Goal: Information Seeking & Learning: Learn about a topic

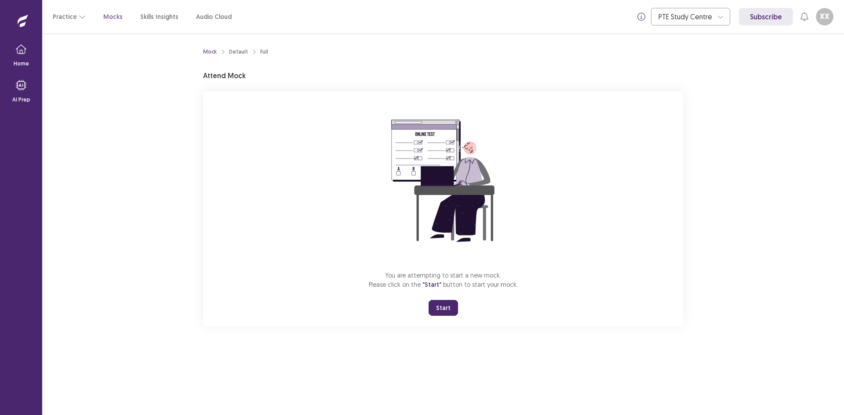
click at [454, 316] on button "Start" at bounding box center [442, 308] width 29 height 16
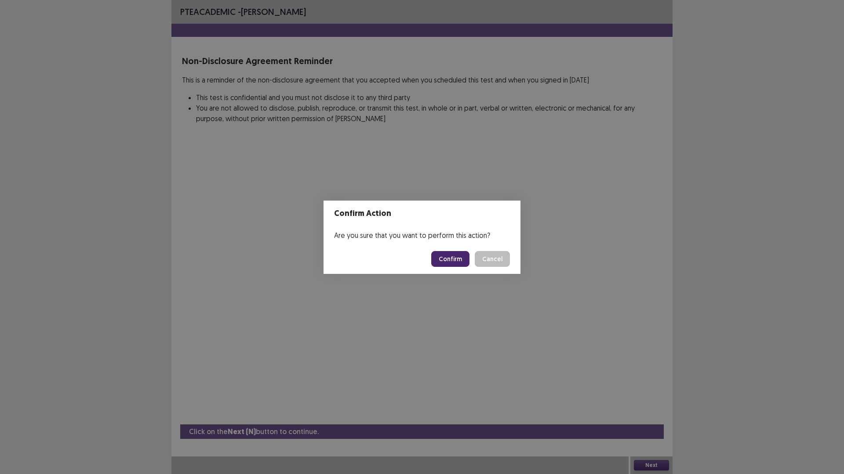
click at [454, 266] on button "Confirm" at bounding box center [450, 259] width 38 height 16
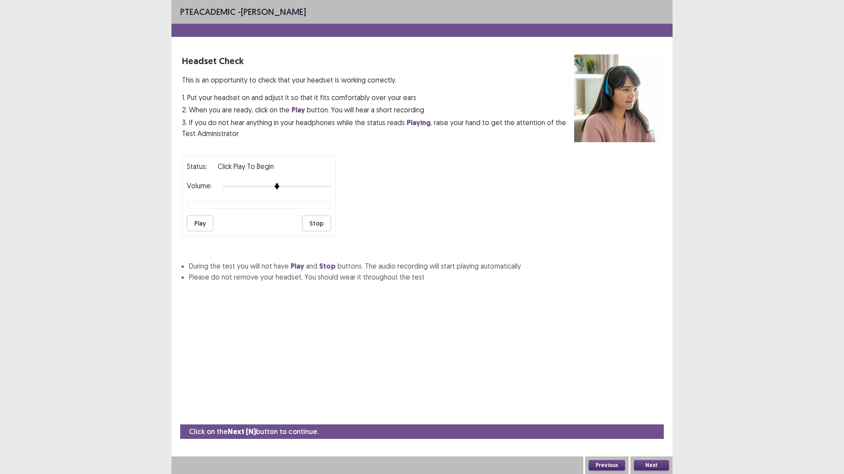
click at [197, 232] on button "Play" at bounding box center [200, 224] width 26 height 16
click at [193, 232] on button "Play" at bounding box center [200, 224] width 26 height 16
click at [650, 415] on button "Next" at bounding box center [651, 465] width 35 height 11
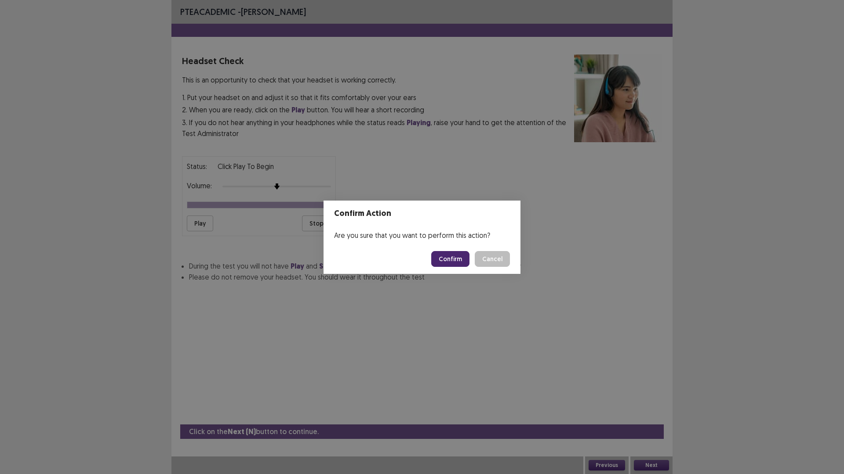
click at [453, 266] on button "Confirm" at bounding box center [450, 259] width 38 height 16
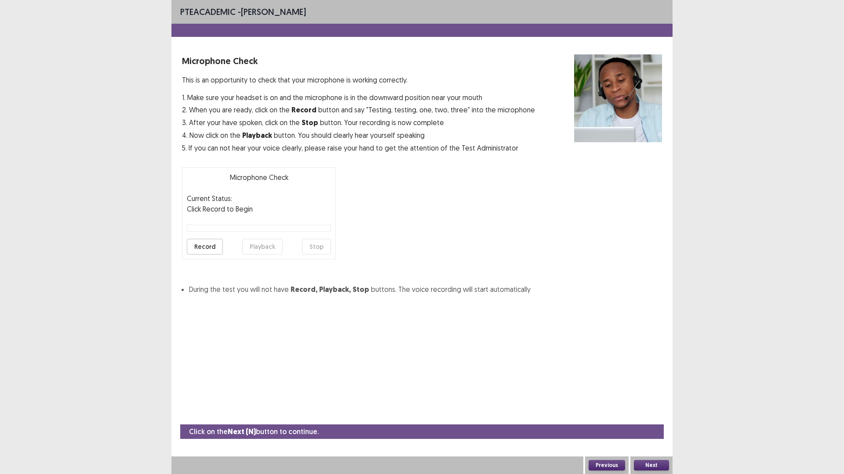
click at [210, 255] on button "Record" at bounding box center [205, 247] width 36 height 16
click at [307, 255] on button "Stop" at bounding box center [316, 247] width 29 height 16
click at [253, 255] on button "Playback" at bounding box center [262, 247] width 40 height 16
click at [647, 415] on button "Next" at bounding box center [651, 465] width 35 height 11
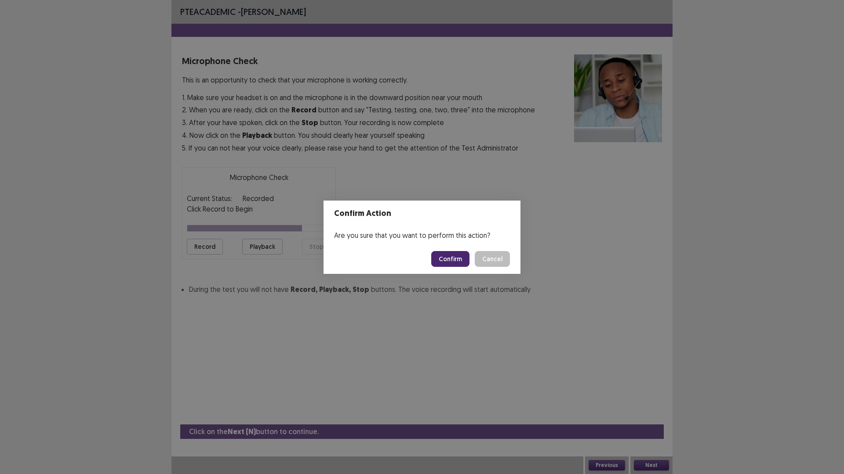
click at [461, 262] on button "Confirm" at bounding box center [450, 259] width 38 height 16
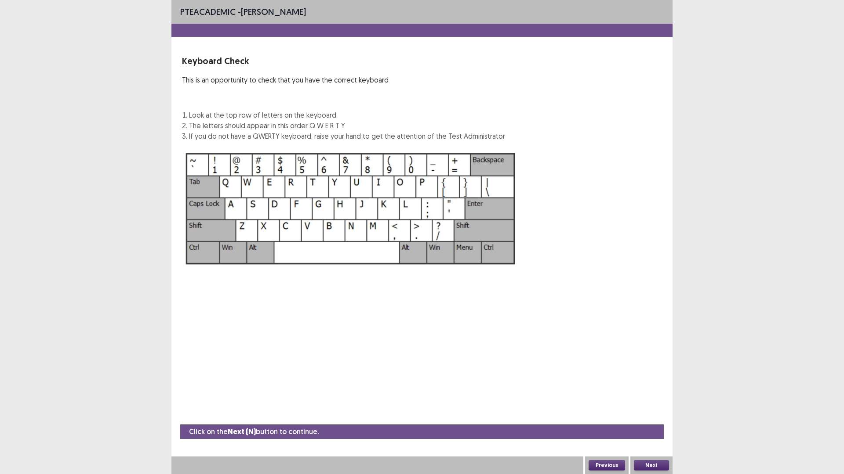
click at [661, 415] on button "Next" at bounding box center [651, 465] width 35 height 11
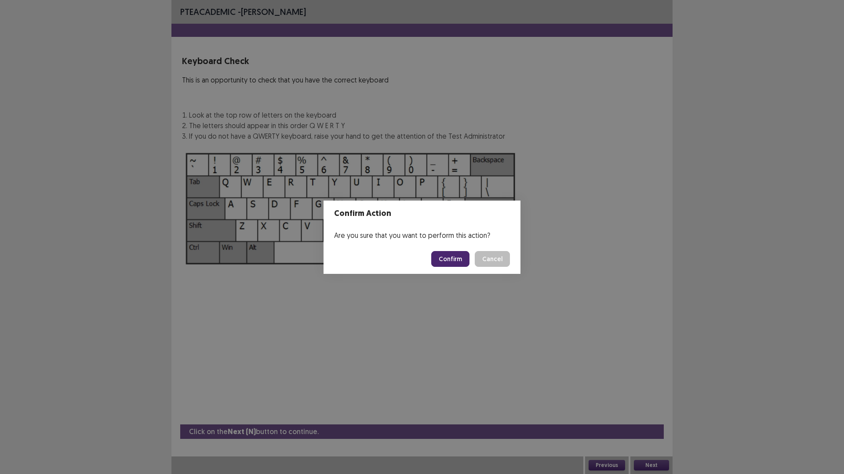
click at [444, 259] on button "Confirm" at bounding box center [450, 259] width 38 height 16
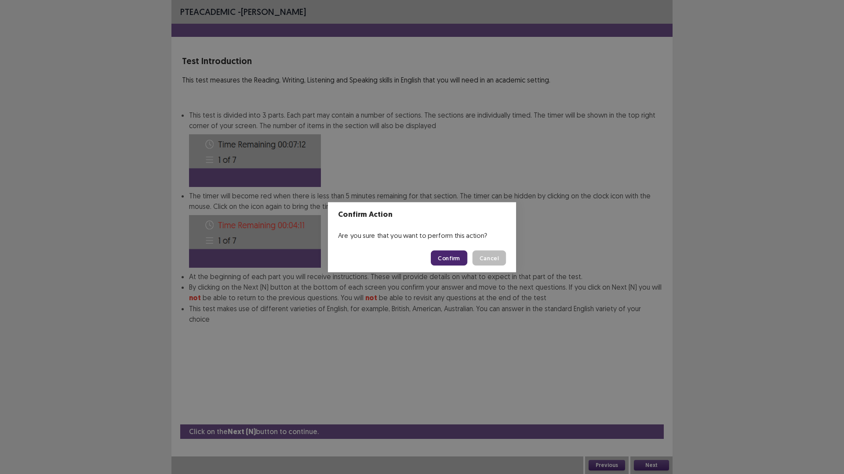
scroll to position [3, 0]
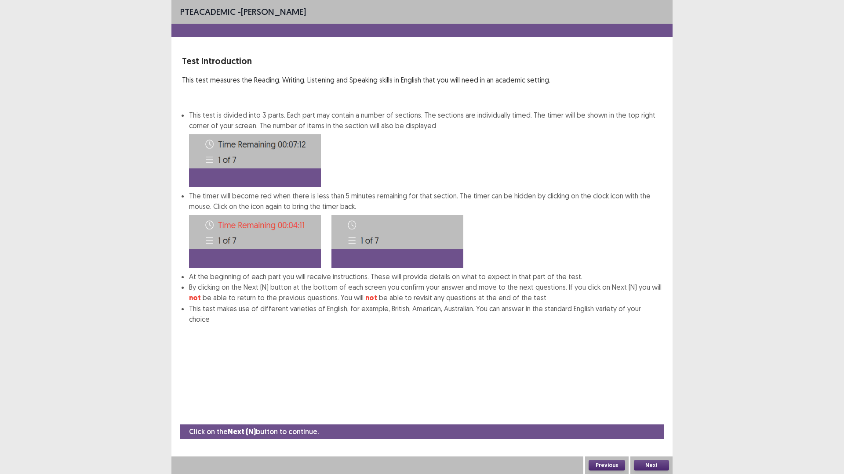
click at [654, 415] on button "Next" at bounding box center [651, 465] width 35 height 11
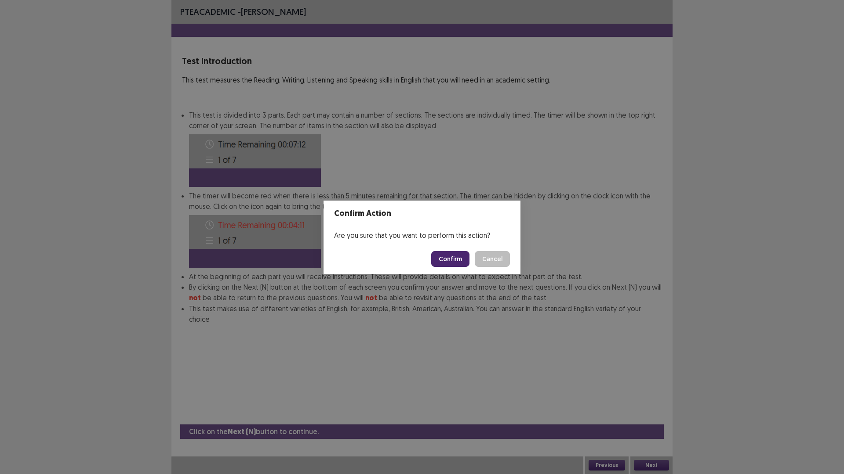
click at [464, 257] on button "Confirm" at bounding box center [450, 259] width 38 height 16
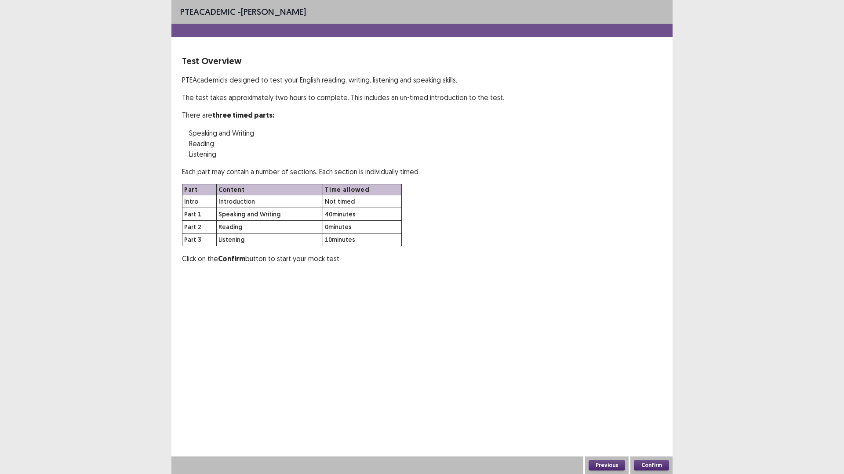
scroll to position [0, 0]
click at [647, 415] on button "Confirm" at bounding box center [651, 465] width 35 height 11
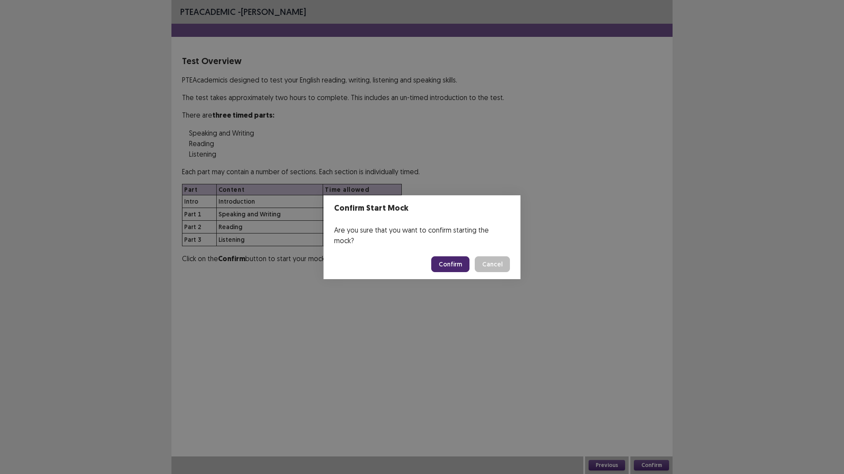
click at [464, 264] on button "Confirm" at bounding box center [450, 265] width 38 height 16
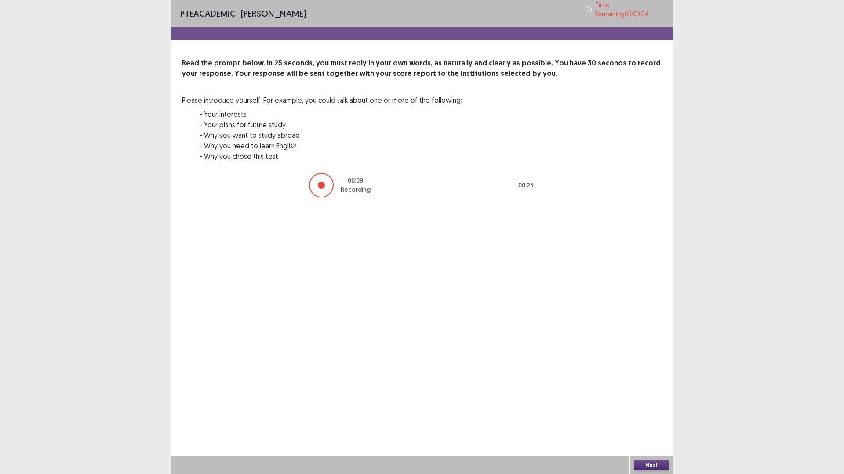
click at [318, 189] on div at bounding box center [321, 185] width 7 height 7
click at [575, 320] on div "PTE academic - [PERSON_NAME] Time Remaining 00 : 00 : 22 Read the prompt below.…" at bounding box center [421, 237] width 501 height 474
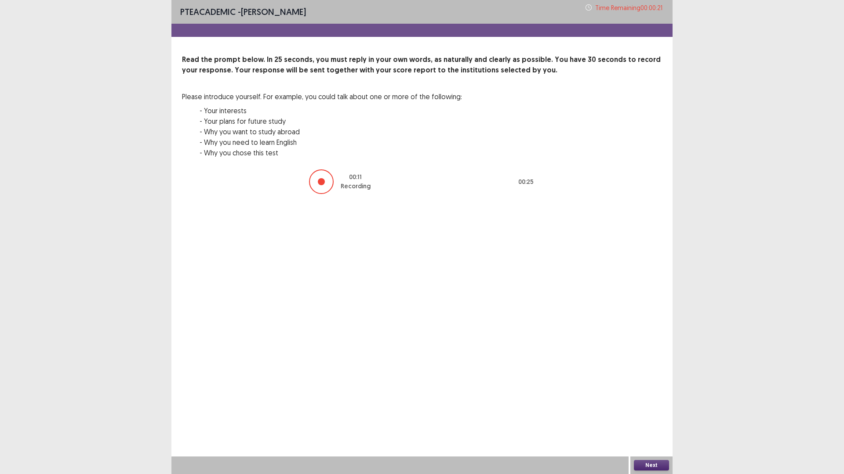
click at [310, 194] on div at bounding box center [321, 182] width 25 height 25
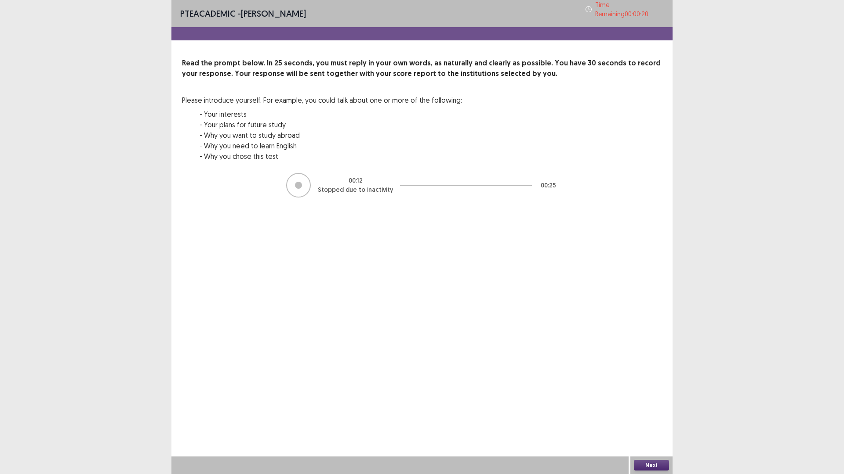
click at [653, 415] on button "Next" at bounding box center [651, 465] width 35 height 11
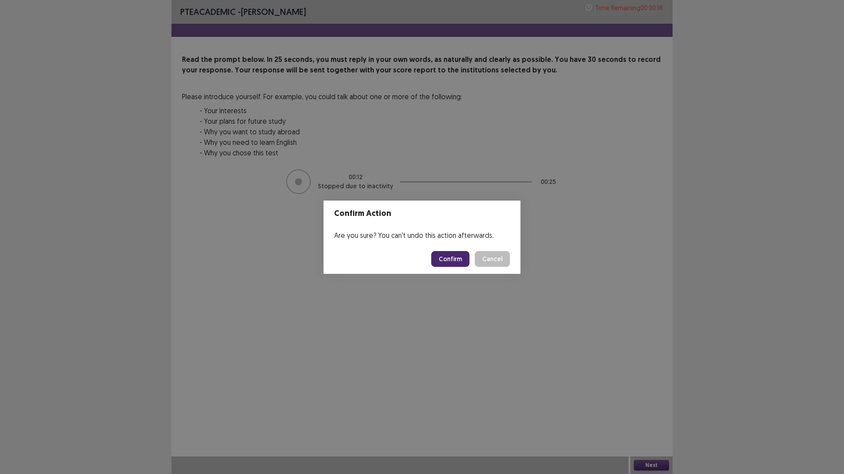
click at [510, 261] on button "Cancel" at bounding box center [491, 259] width 35 height 16
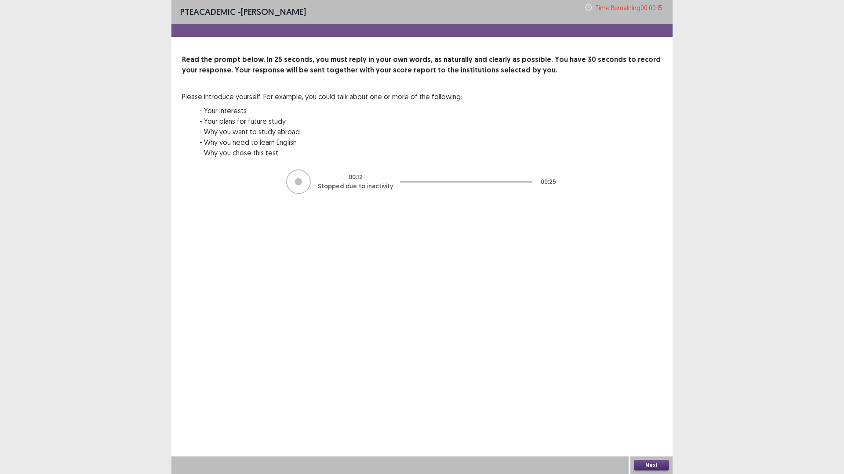
click at [649, 415] on button "Next" at bounding box center [651, 465] width 35 height 11
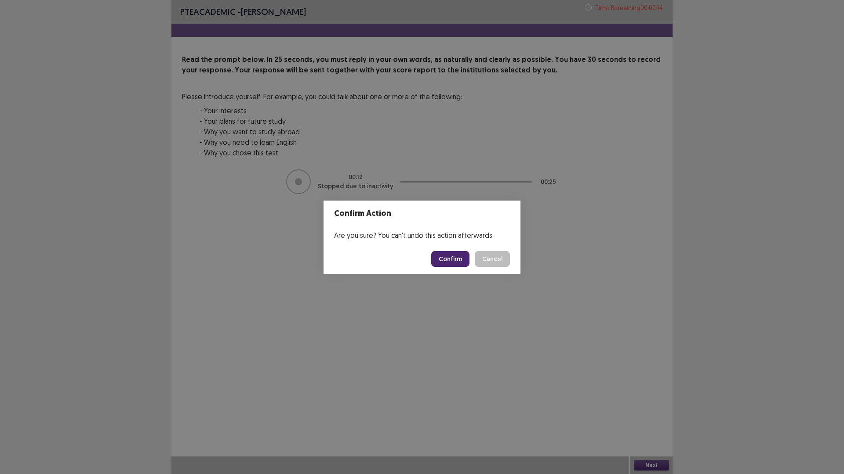
click at [448, 262] on button "Confirm" at bounding box center [450, 259] width 38 height 16
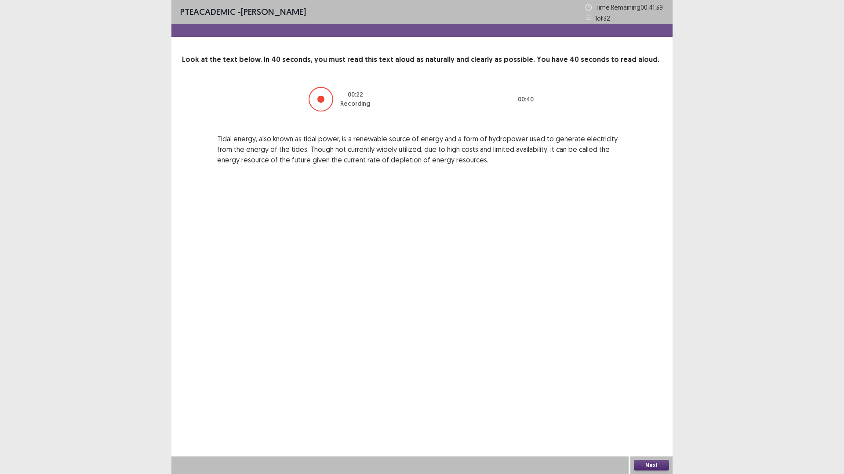
click at [643, 415] on button "Next" at bounding box center [651, 465] width 35 height 11
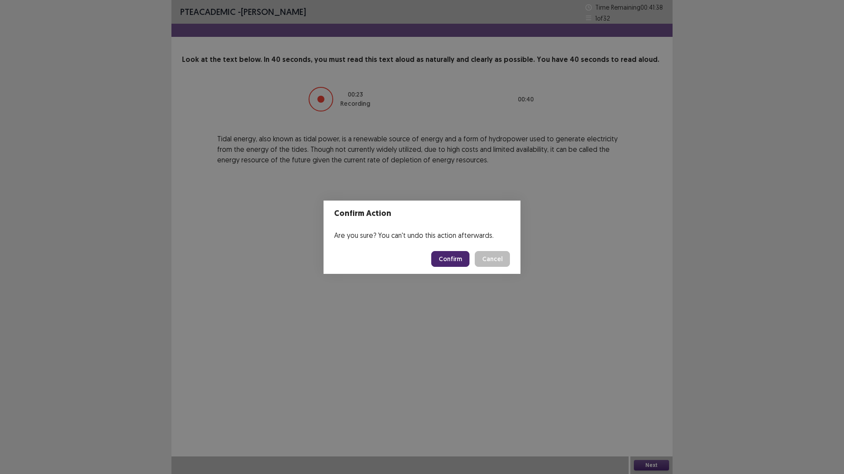
click at [469, 263] on button "Confirm" at bounding box center [450, 259] width 38 height 16
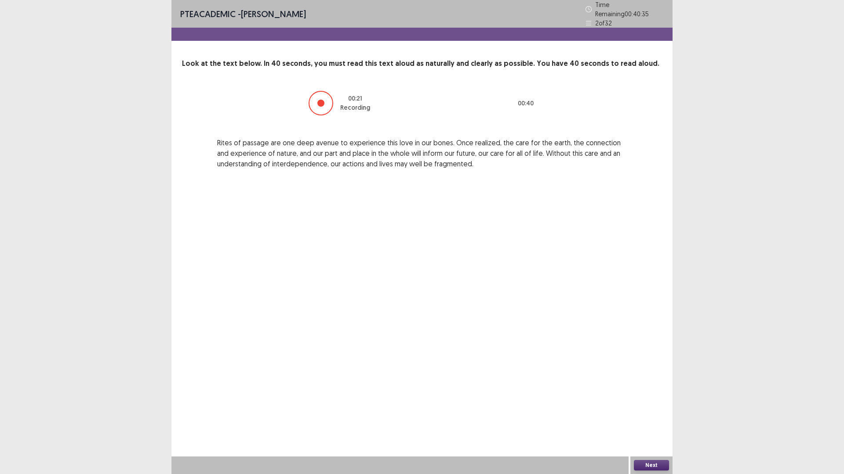
click at [659, 415] on button "Next" at bounding box center [651, 465] width 35 height 11
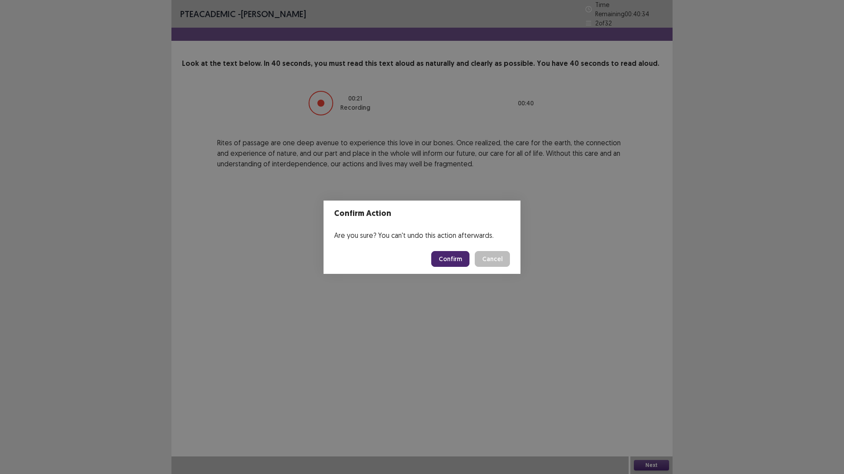
click at [452, 264] on button "Confirm" at bounding box center [450, 259] width 38 height 16
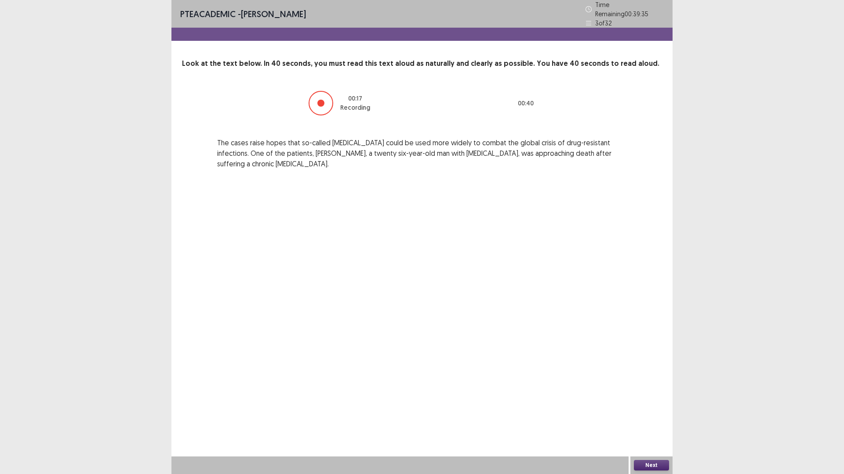
click at [649, 415] on button "Next" at bounding box center [651, 465] width 35 height 11
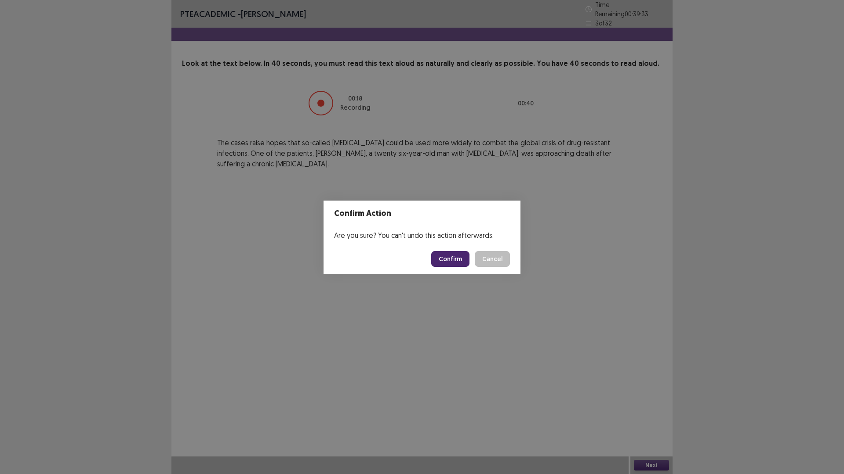
click at [465, 260] on button "Confirm" at bounding box center [450, 259] width 38 height 16
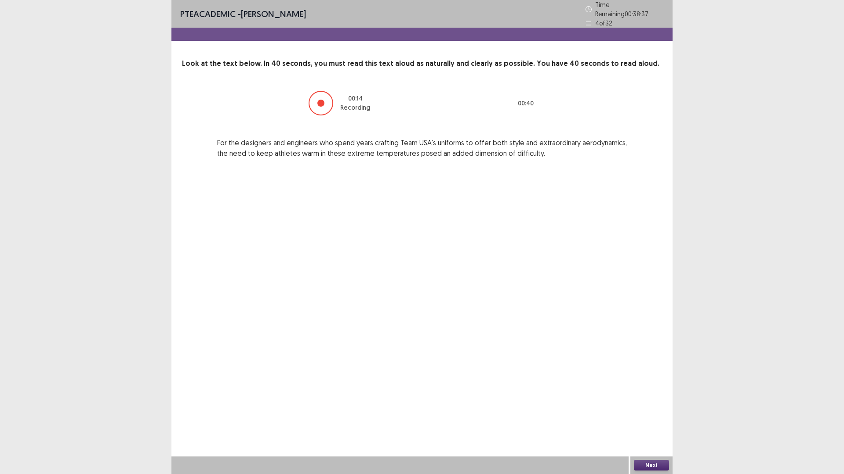
click at [656, 415] on button "Next" at bounding box center [651, 465] width 35 height 11
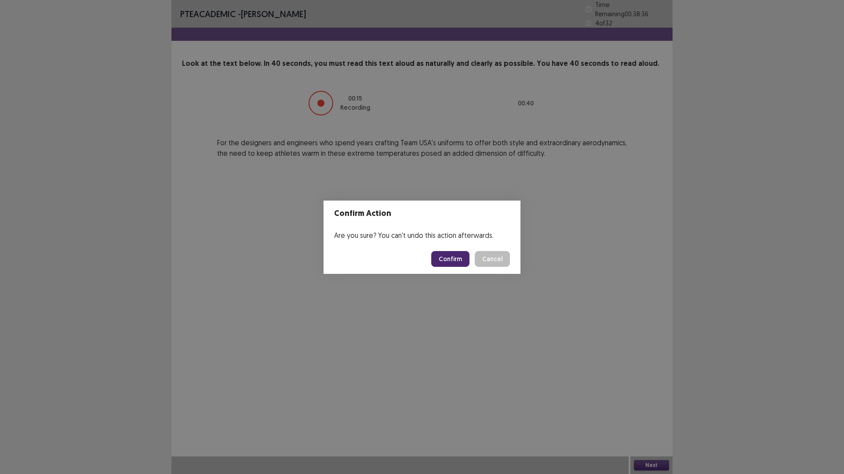
click at [468, 264] on button "Confirm" at bounding box center [450, 259] width 38 height 16
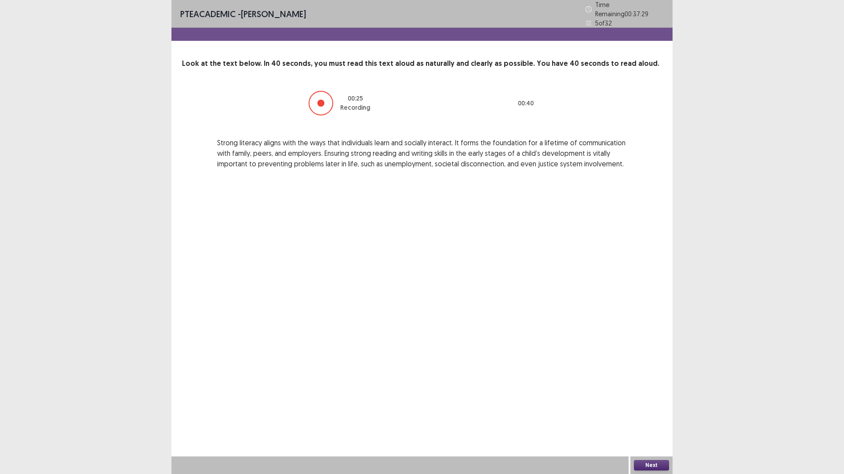
click at [656, 415] on button "Next" at bounding box center [651, 465] width 35 height 11
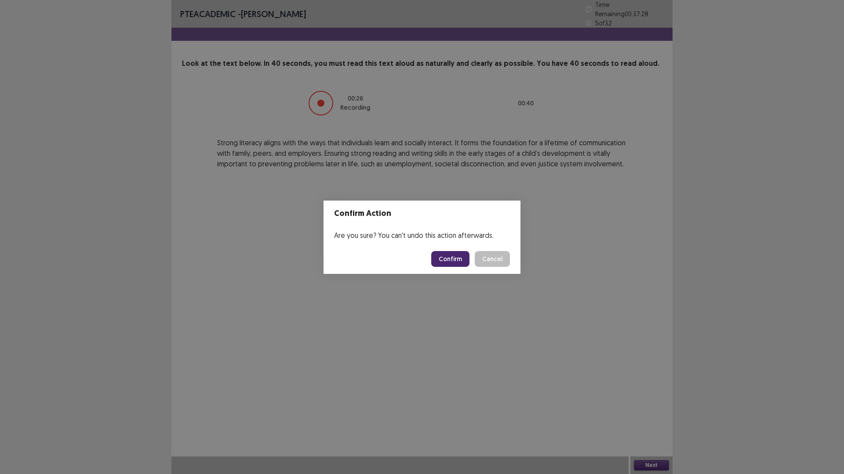
click at [456, 263] on button "Confirm" at bounding box center [450, 259] width 38 height 16
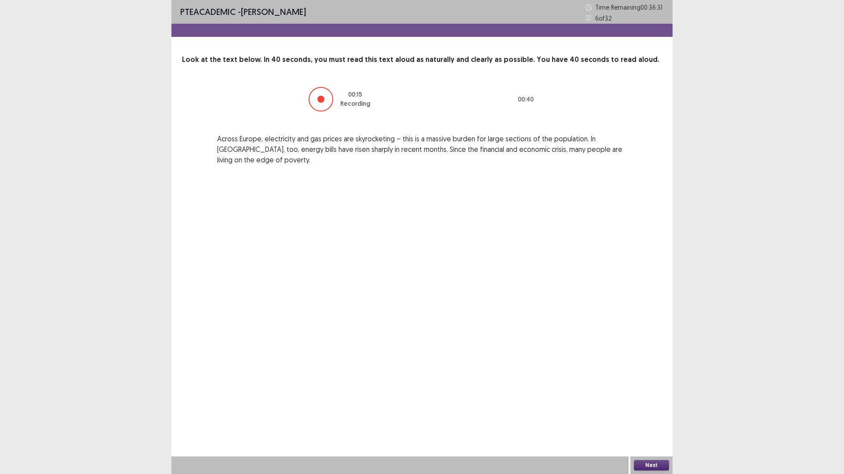
click at [652, 415] on button "Next" at bounding box center [651, 465] width 35 height 11
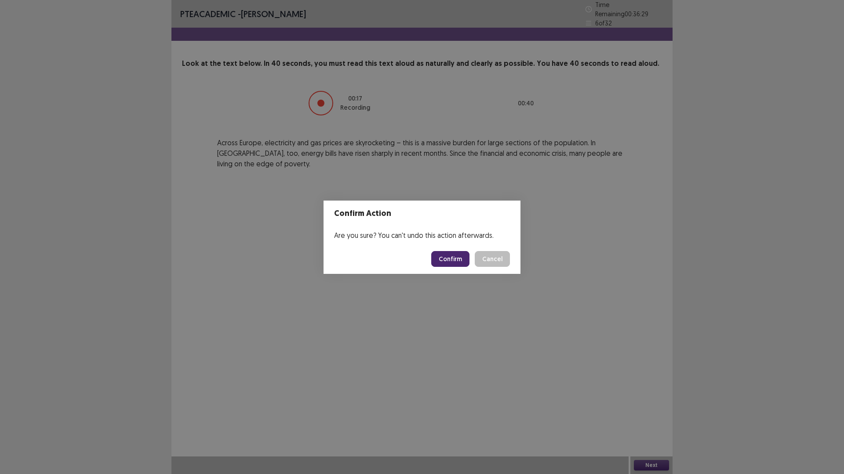
click at [458, 267] on button "Confirm" at bounding box center [450, 259] width 38 height 16
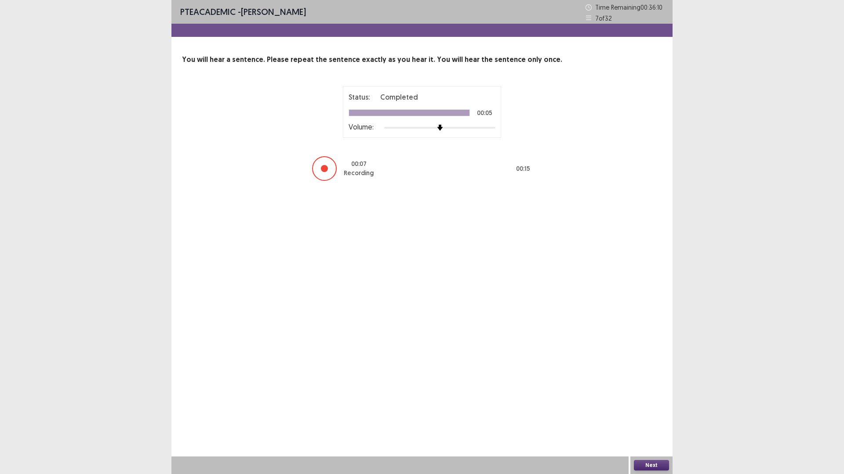
click at [658, 415] on button "Next" at bounding box center [651, 465] width 35 height 11
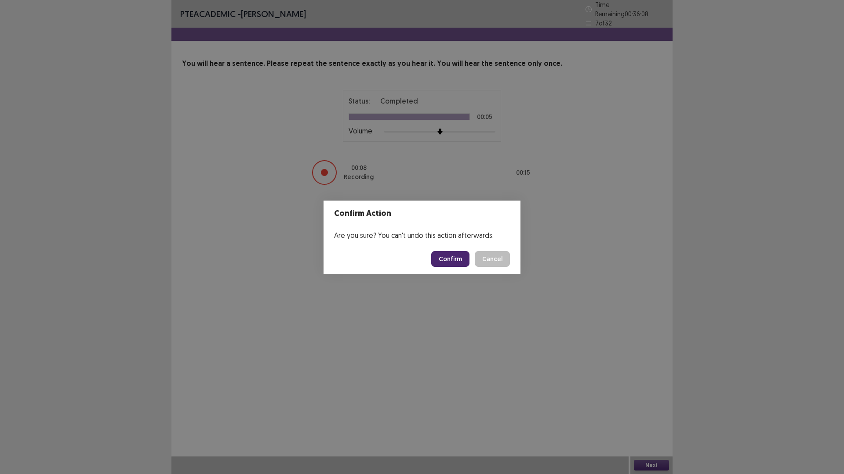
click at [464, 267] on button "Confirm" at bounding box center [450, 259] width 38 height 16
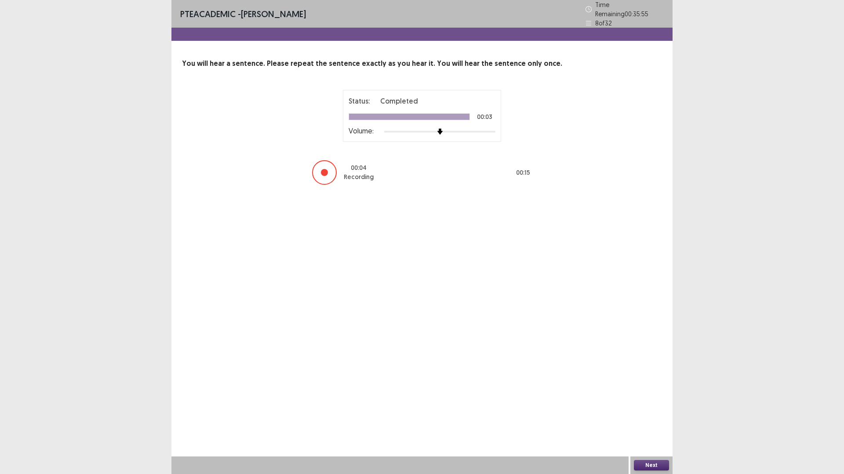
click at [658, 415] on button "Next" at bounding box center [651, 465] width 35 height 11
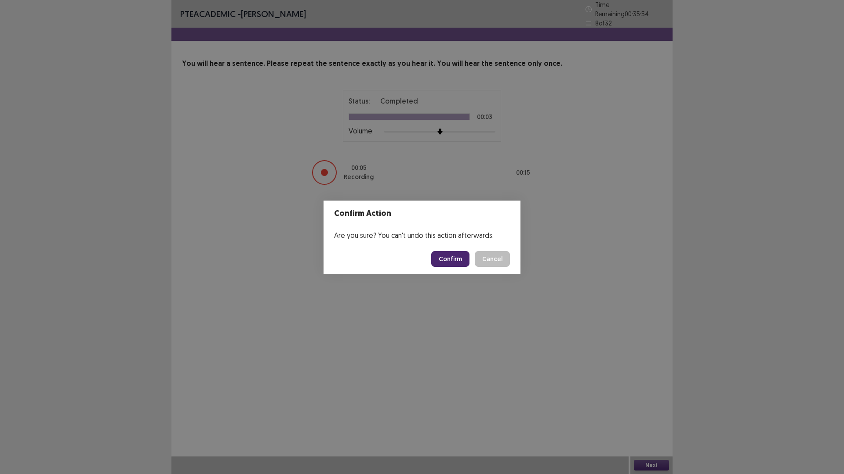
click at [459, 257] on button "Confirm" at bounding box center [450, 259] width 38 height 16
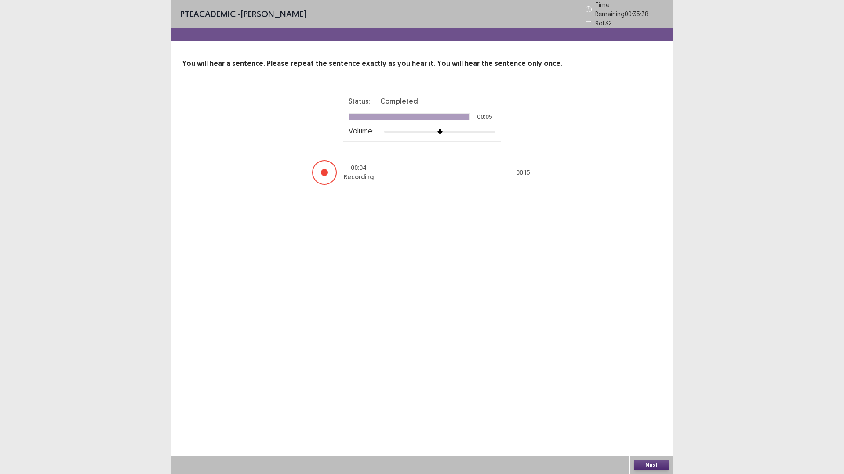
click at [655, 415] on button "Next" at bounding box center [651, 465] width 35 height 11
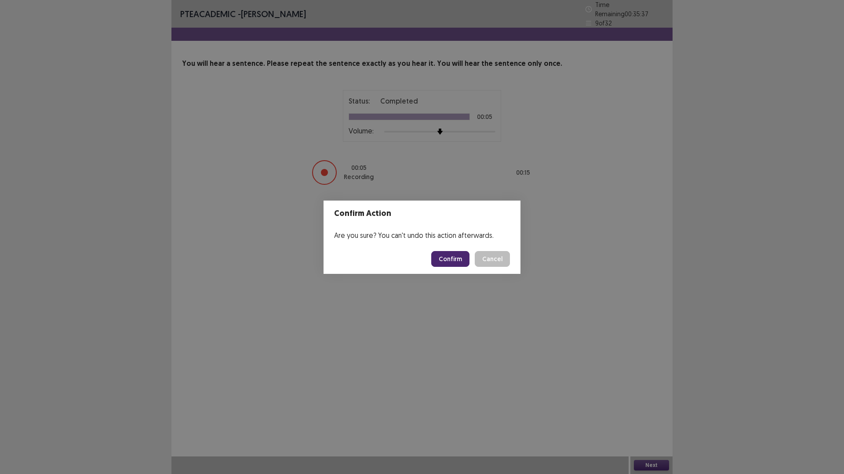
click at [447, 263] on button "Confirm" at bounding box center [450, 259] width 38 height 16
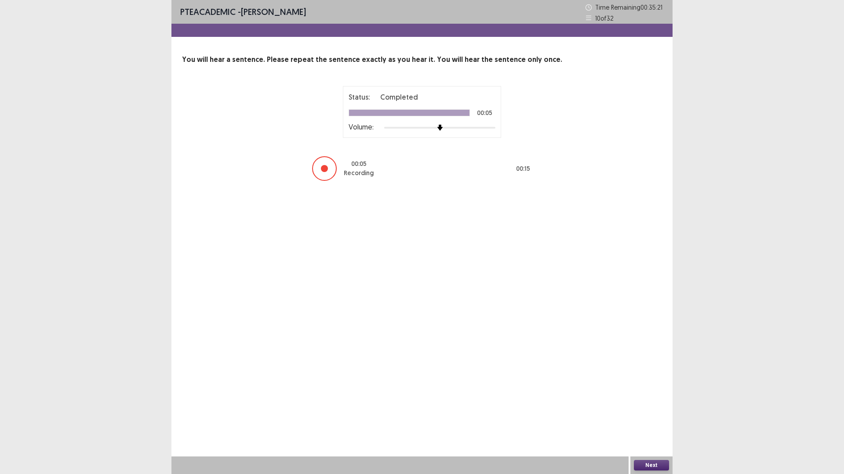
click at [653, 415] on button "Next" at bounding box center [651, 465] width 35 height 11
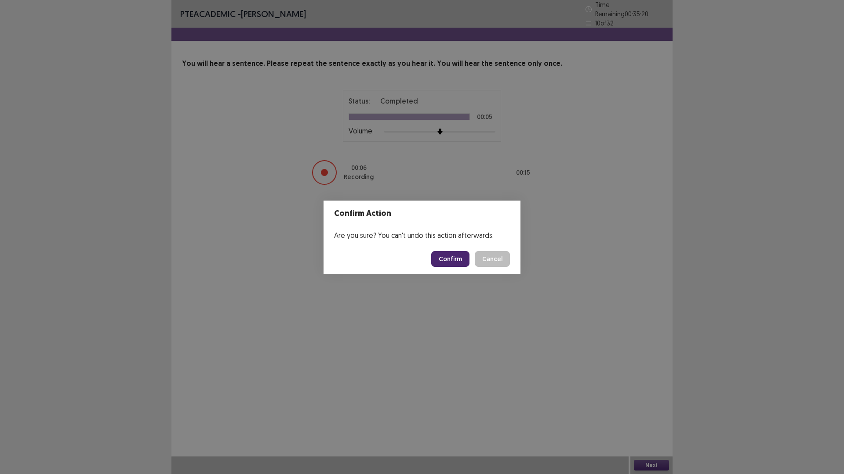
click at [449, 260] on button "Confirm" at bounding box center [450, 259] width 38 height 16
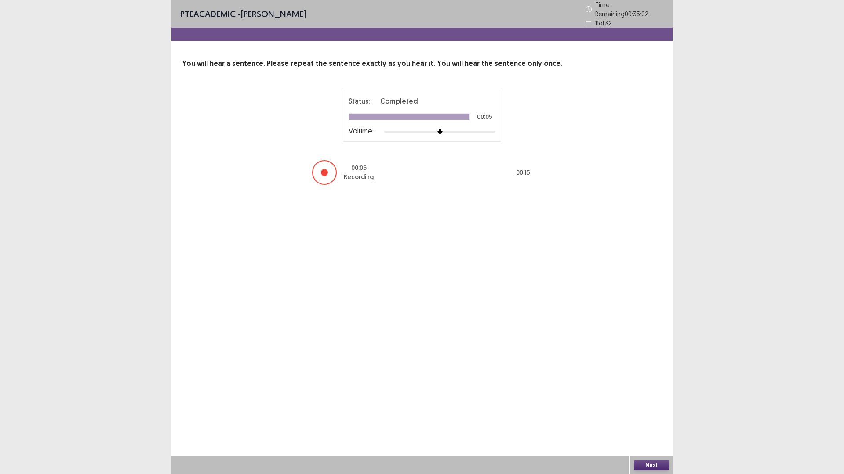
click at [656, 415] on button "Next" at bounding box center [651, 465] width 35 height 11
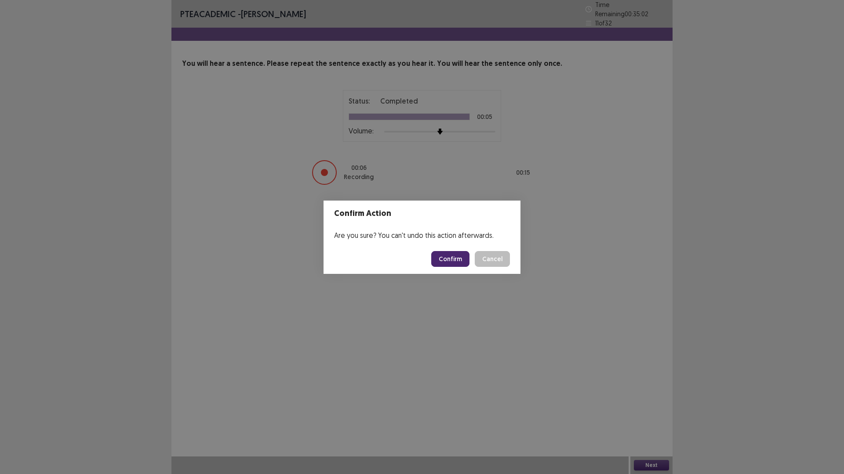
click at [457, 267] on button "Confirm" at bounding box center [450, 259] width 38 height 16
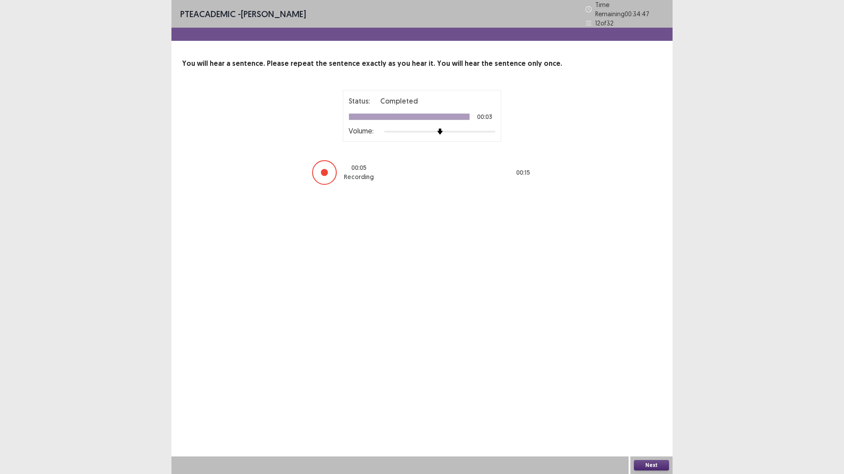
click at [648, 415] on button "Next" at bounding box center [651, 465] width 35 height 11
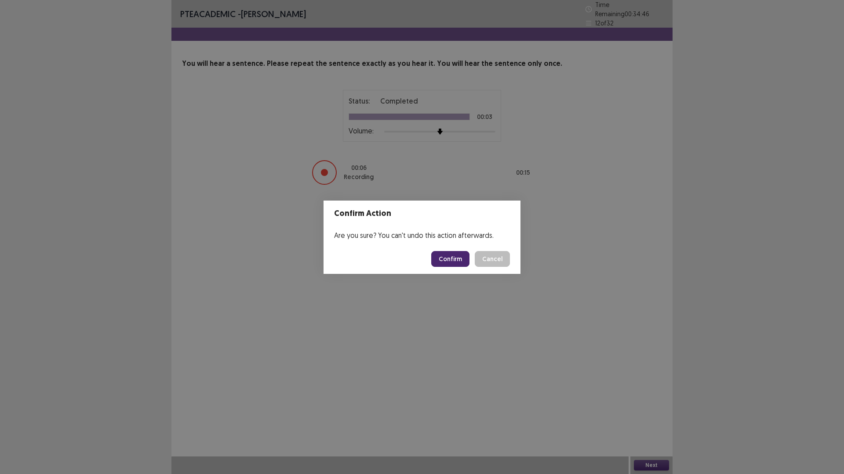
click at [458, 262] on button "Confirm" at bounding box center [450, 259] width 38 height 16
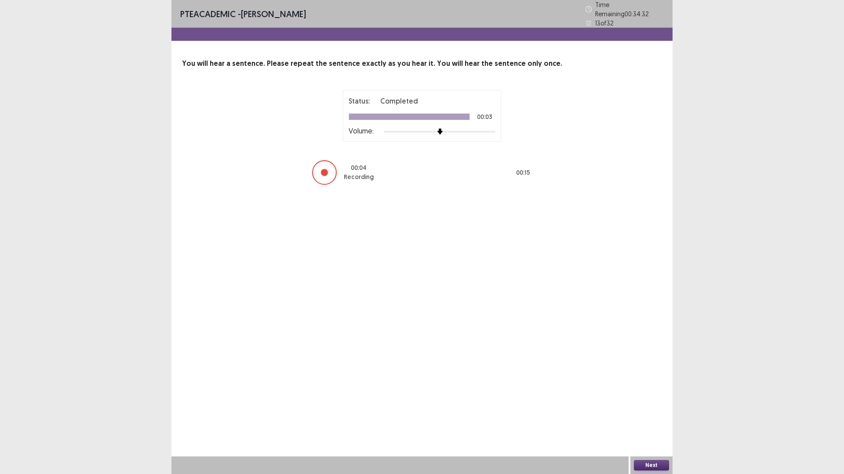
click at [656, 415] on button "Next" at bounding box center [651, 465] width 35 height 11
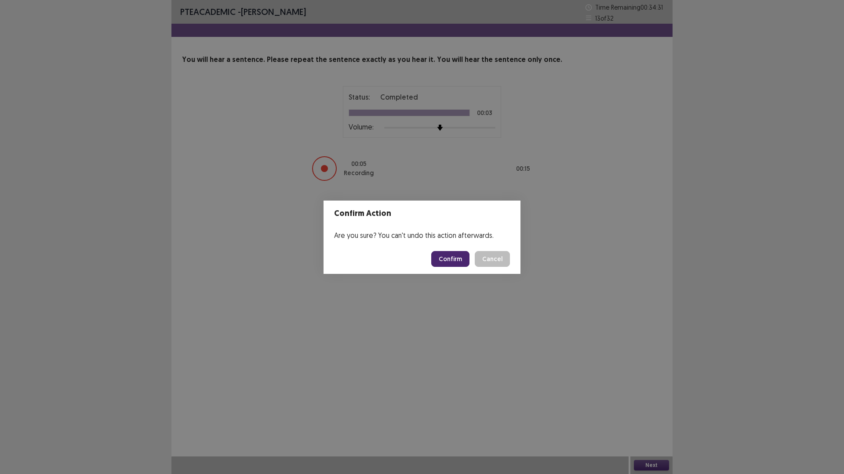
click at [468, 263] on button "Confirm" at bounding box center [450, 259] width 38 height 16
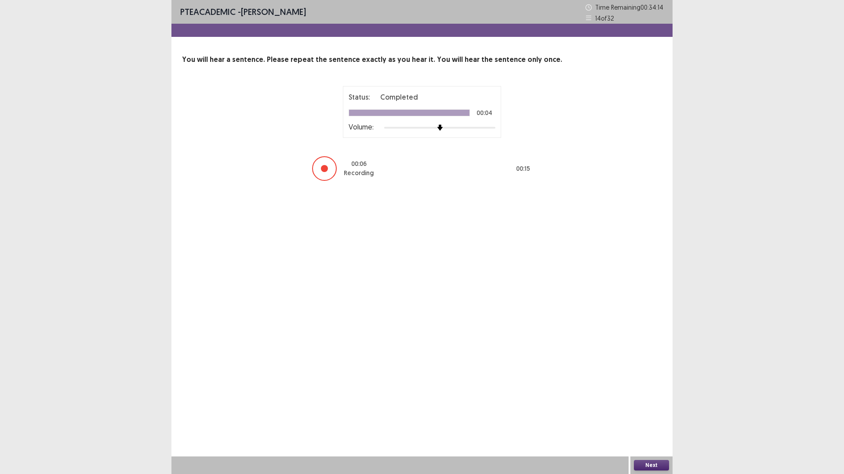
click at [656, 415] on button "Next" at bounding box center [651, 465] width 35 height 11
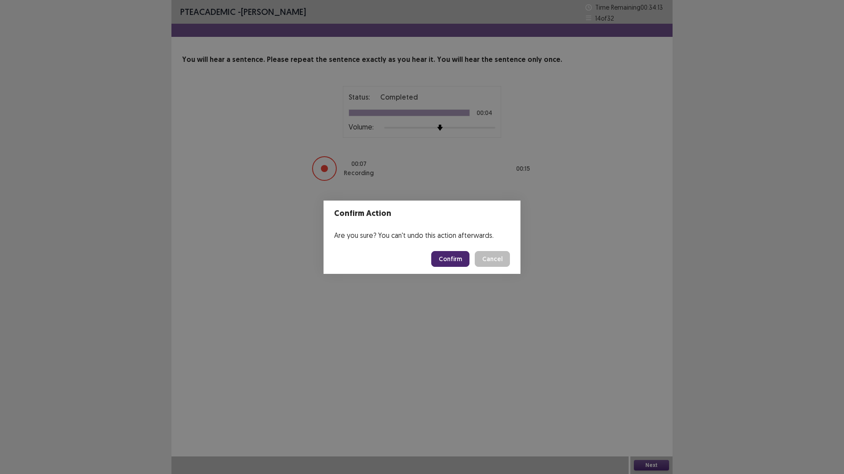
click at [452, 263] on button "Confirm" at bounding box center [450, 259] width 38 height 16
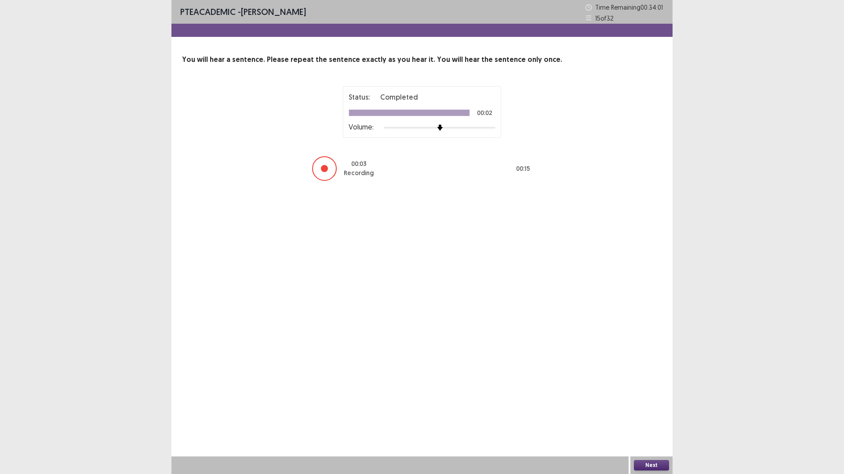
click at [650, 415] on button "Next" at bounding box center [651, 465] width 35 height 11
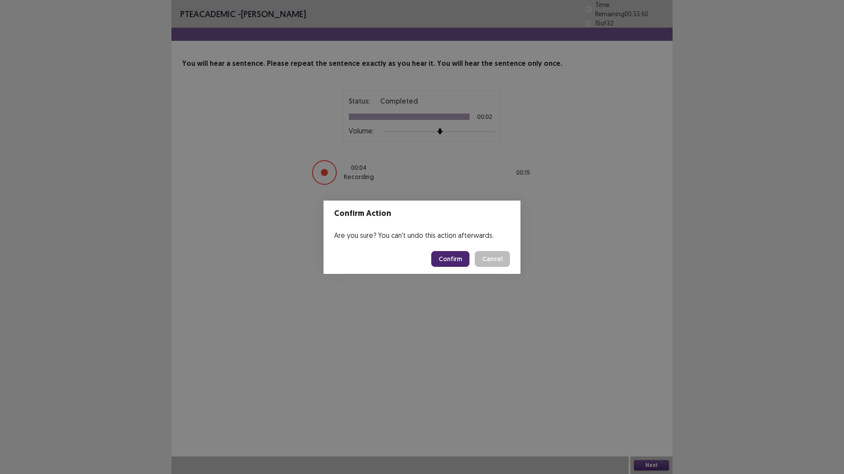
click at [461, 258] on button "Confirm" at bounding box center [450, 259] width 38 height 16
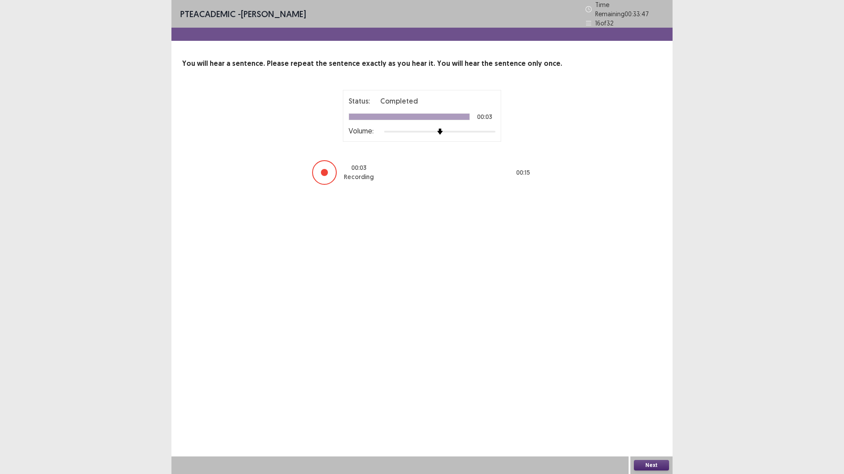
click at [656, 415] on button "Next" at bounding box center [651, 465] width 35 height 11
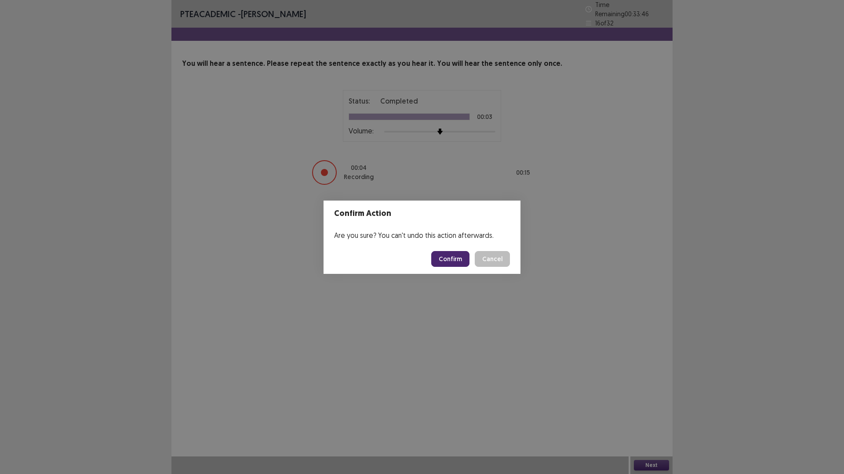
click at [458, 260] on button "Confirm" at bounding box center [450, 259] width 38 height 16
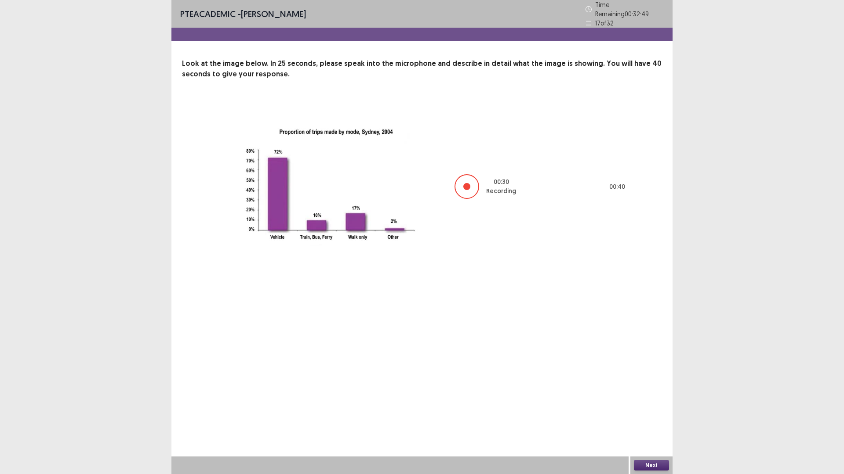
click at [638, 415] on button "Next" at bounding box center [651, 465] width 35 height 11
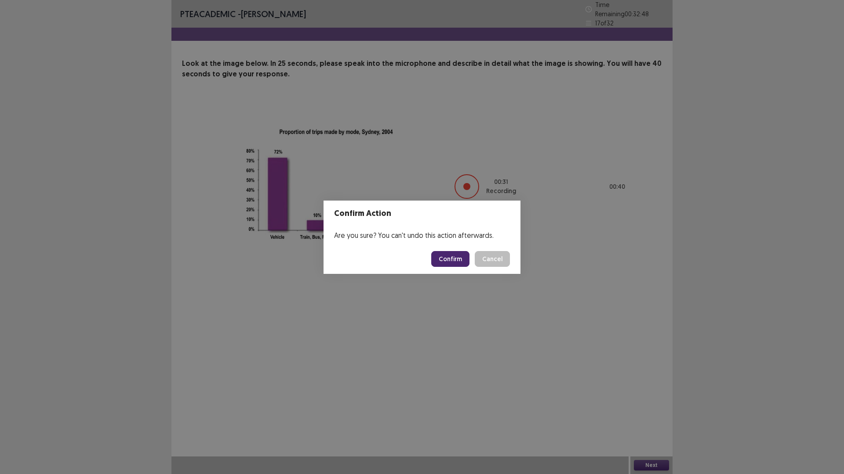
click at [445, 261] on button "Confirm" at bounding box center [450, 259] width 38 height 16
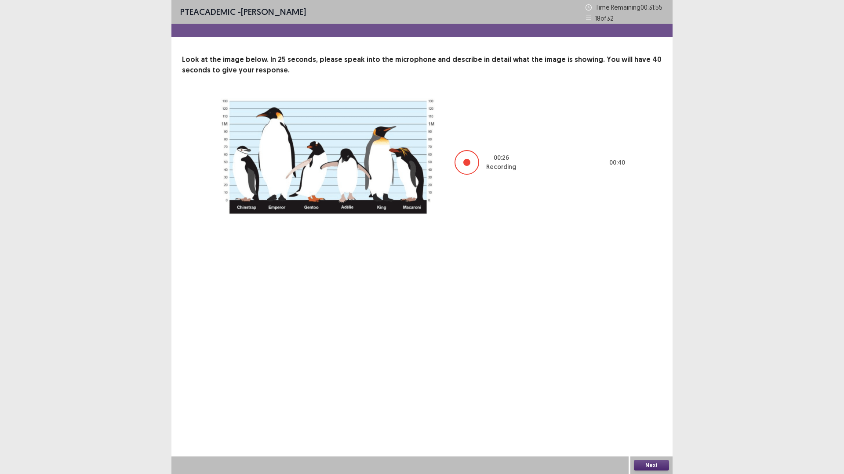
click at [653, 415] on button "Next" at bounding box center [651, 465] width 35 height 11
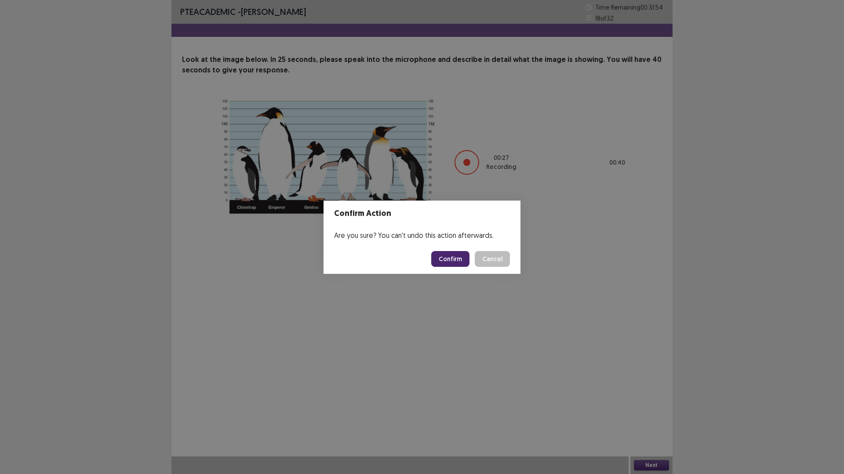
click at [464, 264] on button "Confirm" at bounding box center [450, 259] width 38 height 16
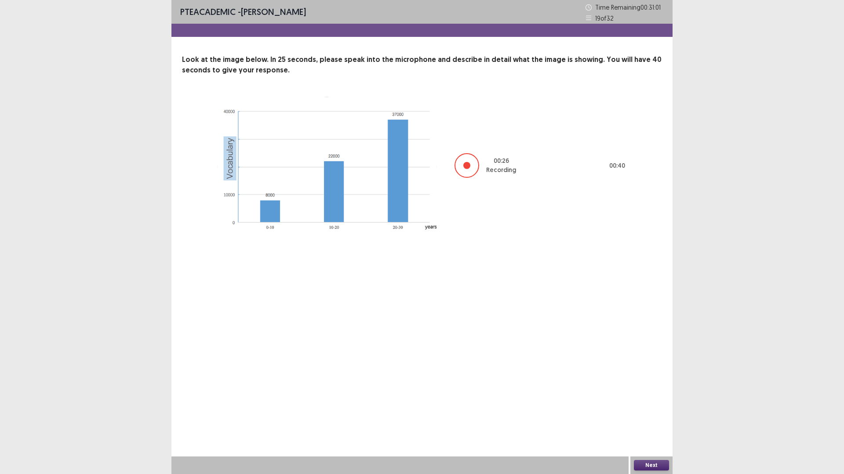
click at [655, 415] on button "Next" at bounding box center [651, 465] width 35 height 11
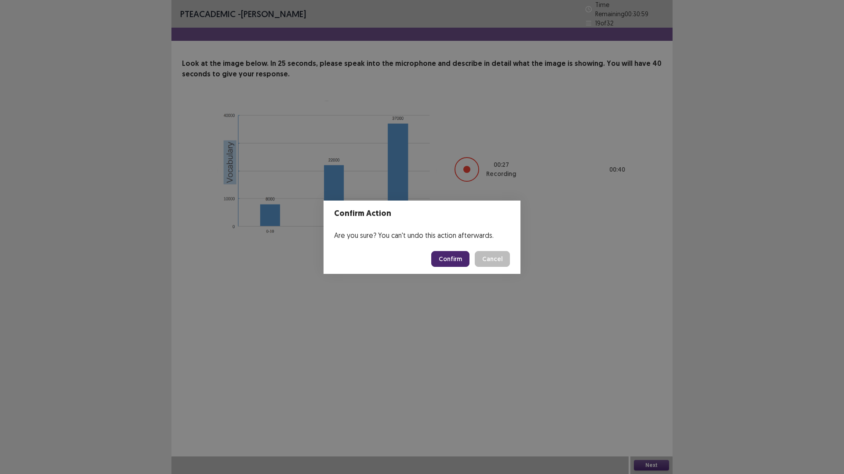
click at [452, 261] on button "Confirm" at bounding box center [450, 259] width 38 height 16
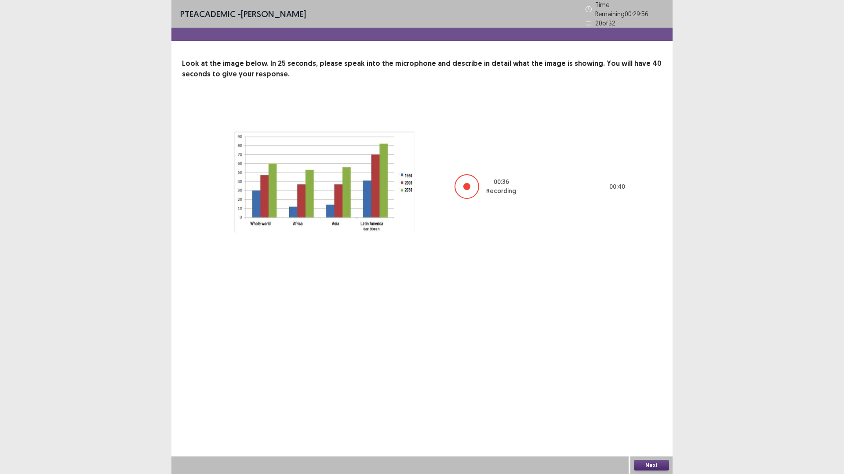
click at [660, 415] on button "Next" at bounding box center [651, 465] width 35 height 11
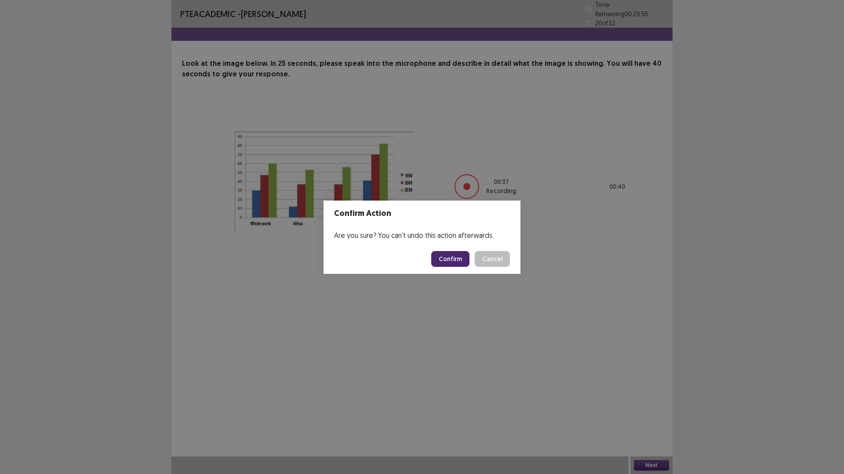
click at [458, 262] on button "Confirm" at bounding box center [450, 259] width 38 height 16
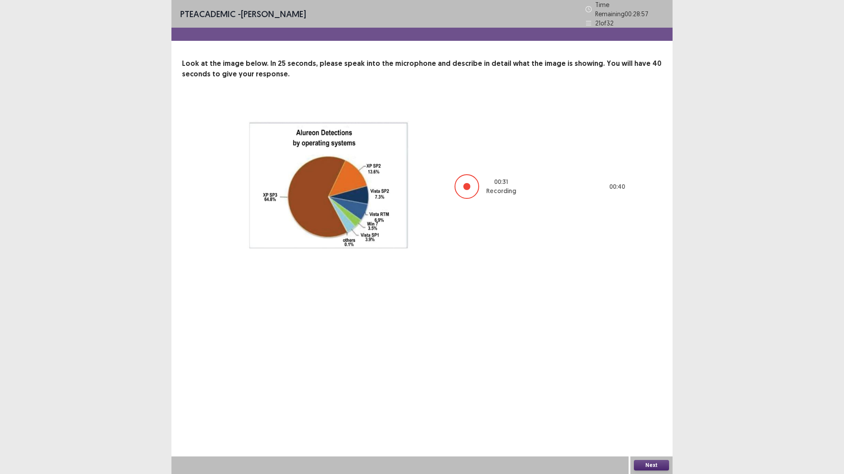
click at [662, 415] on button "Next" at bounding box center [651, 465] width 35 height 11
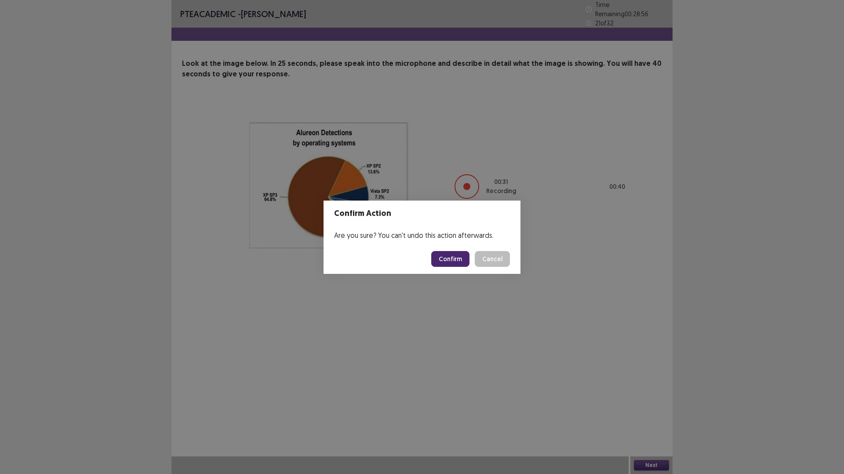
click at [468, 261] on button "Confirm" at bounding box center [450, 259] width 38 height 16
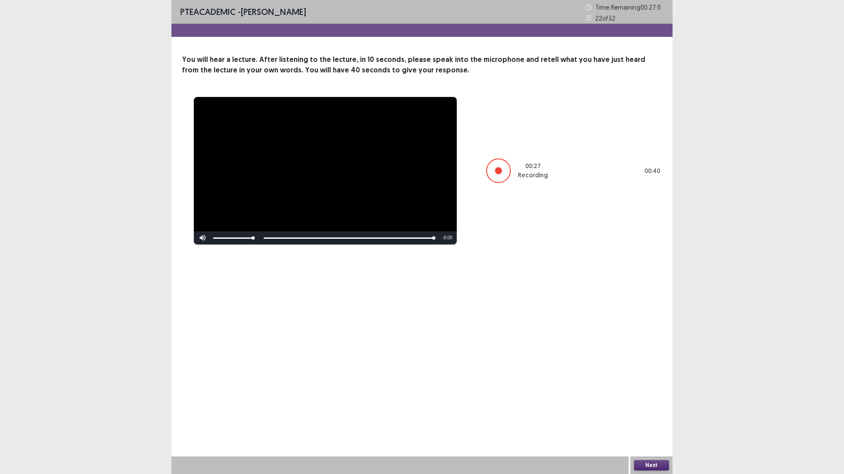
click at [641, 415] on button "Next" at bounding box center [651, 465] width 35 height 11
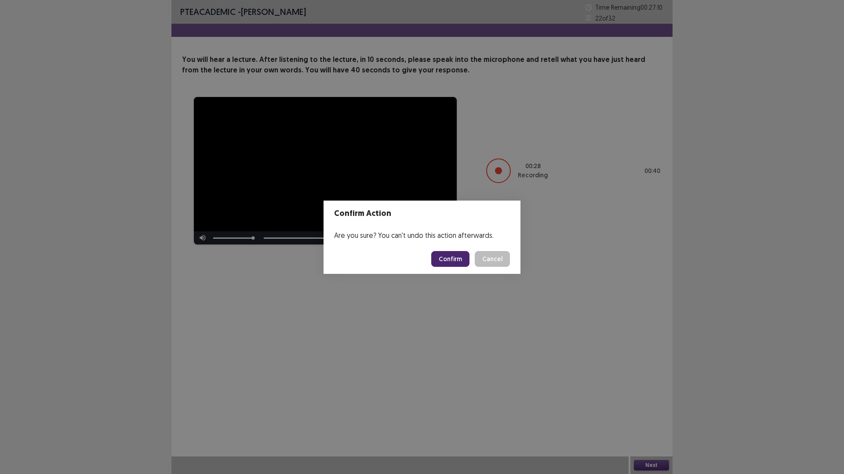
click at [456, 264] on button "Confirm" at bounding box center [450, 259] width 38 height 16
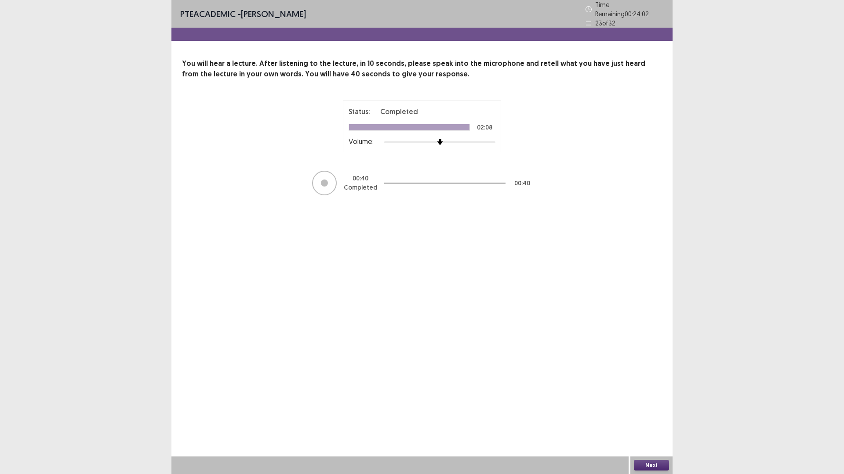
click at [646, 415] on button "Next" at bounding box center [651, 465] width 35 height 11
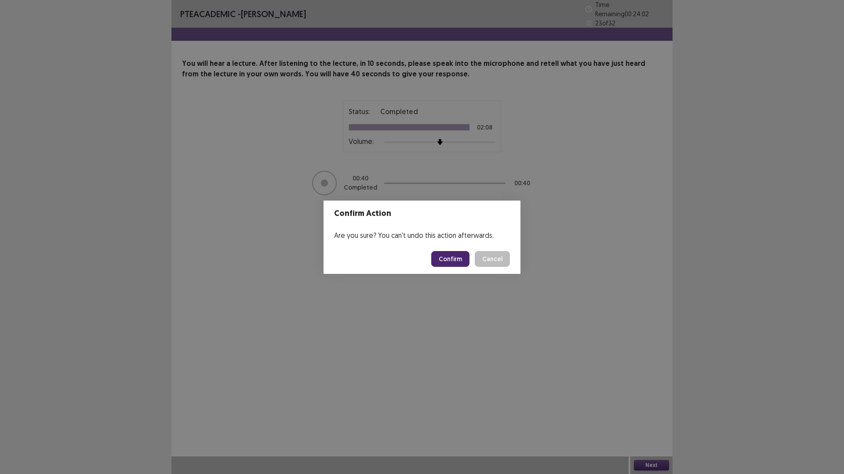
click at [441, 264] on button "Confirm" at bounding box center [450, 259] width 38 height 16
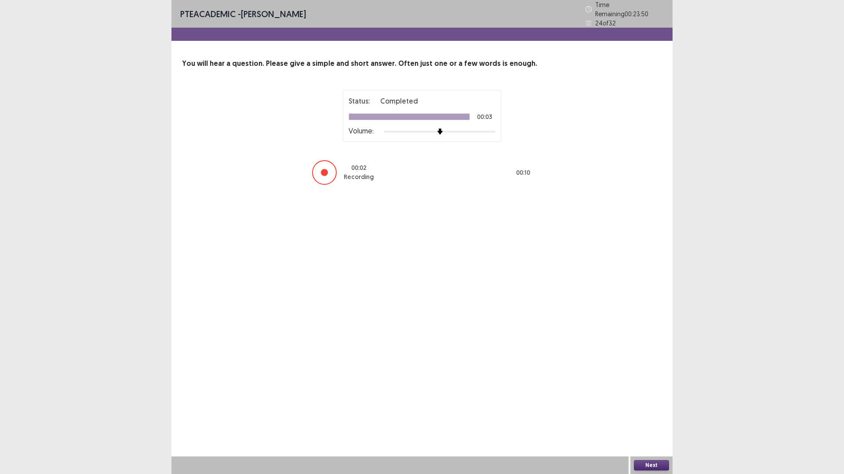
click at [639, 415] on button "Next" at bounding box center [651, 465] width 35 height 11
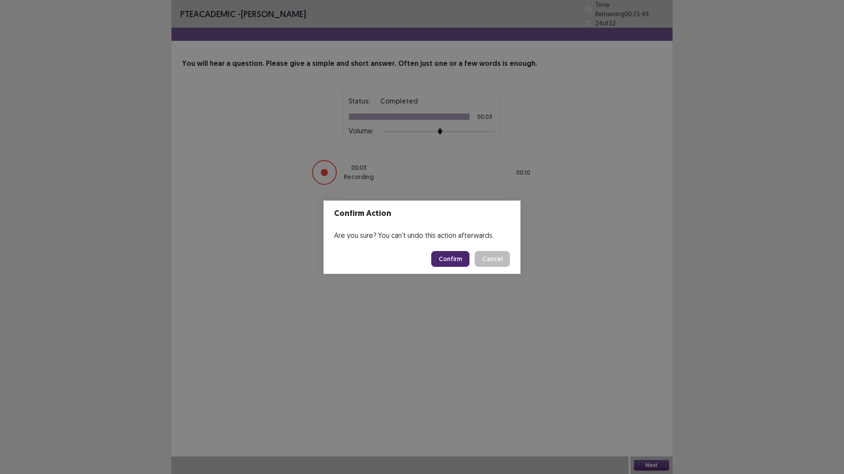
click at [469, 267] on button "Confirm" at bounding box center [450, 259] width 38 height 16
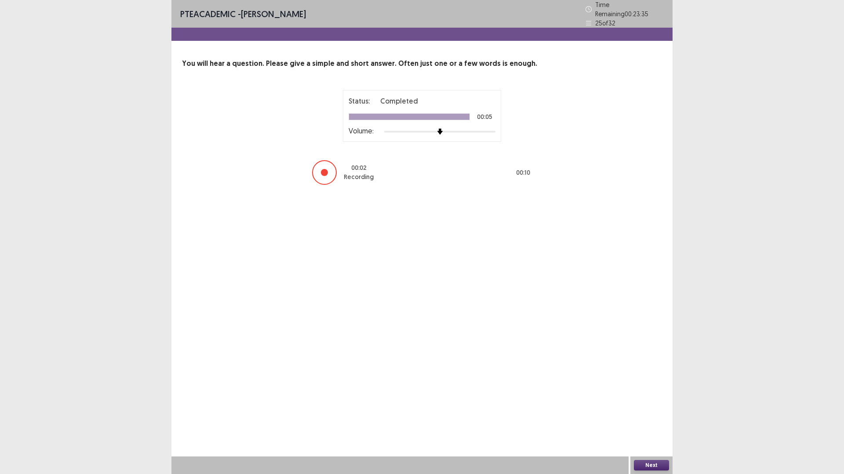
click at [653, 415] on button "Next" at bounding box center [651, 465] width 35 height 11
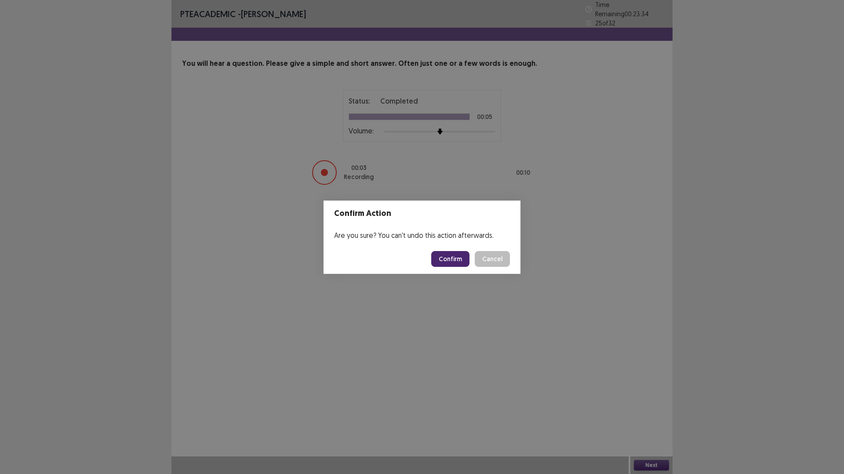
click at [466, 264] on button "Confirm" at bounding box center [450, 259] width 38 height 16
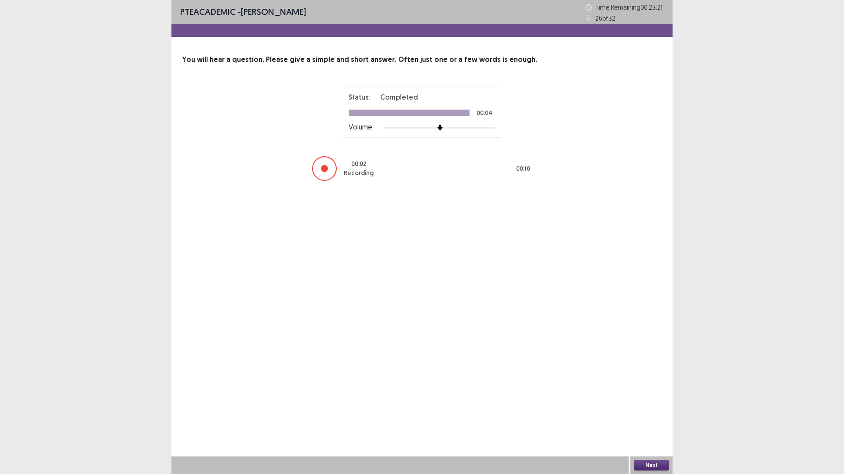
click at [652, 415] on div "Next" at bounding box center [651, 466] width 42 height 18
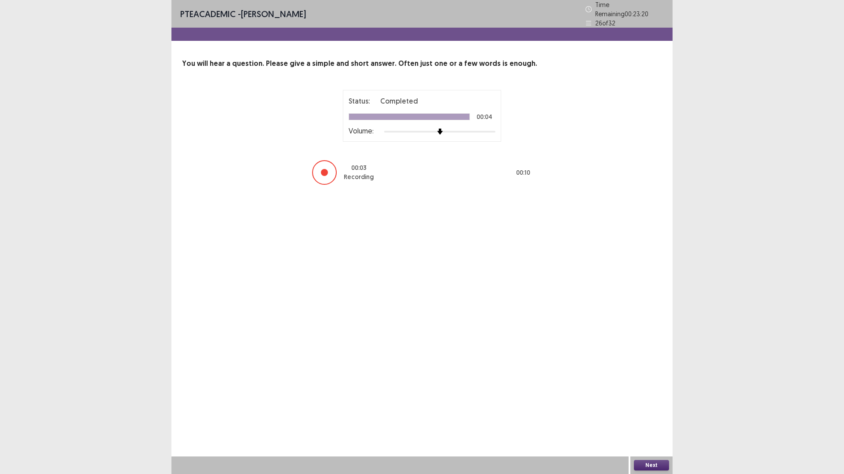
click at [652, 415] on button "Next" at bounding box center [651, 465] width 35 height 11
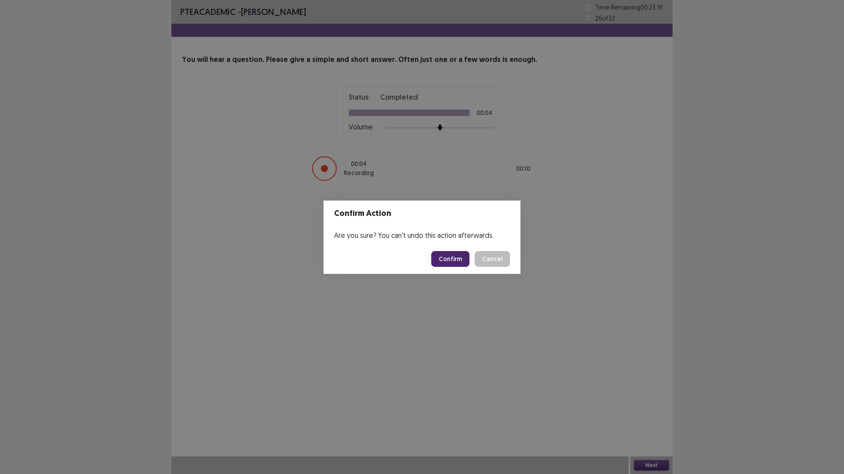
click at [469, 267] on button "Confirm" at bounding box center [450, 259] width 38 height 16
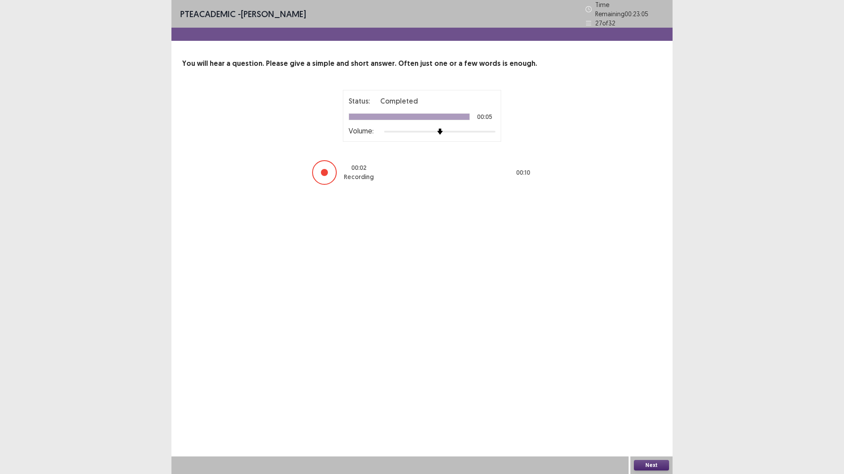
click at [656, 415] on button "Next" at bounding box center [651, 465] width 35 height 11
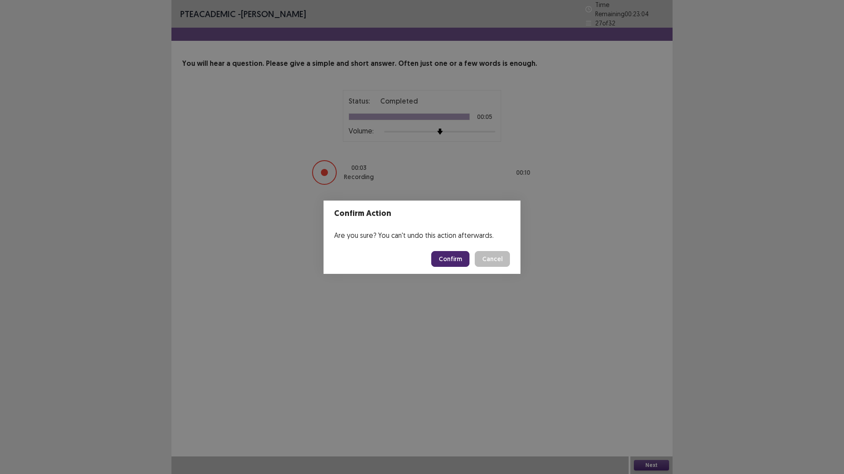
click at [460, 258] on button "Confirm" at bounding box center [450, 259] width 38 height 16
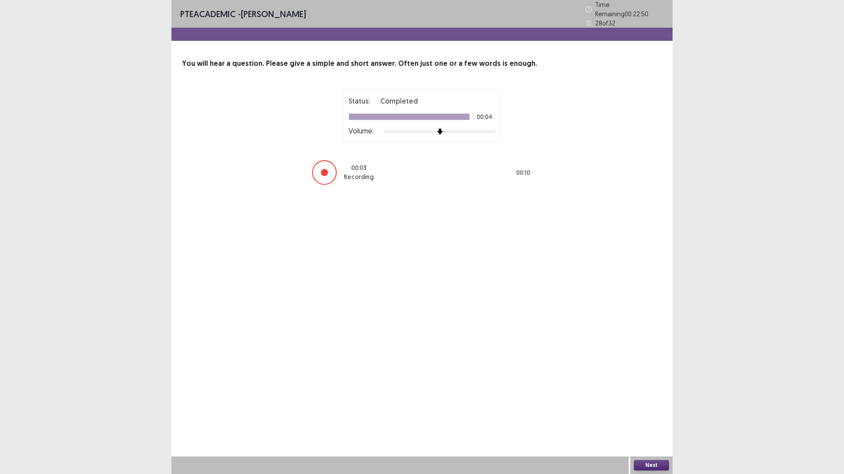
click at [658, 415] on button "Next" at bounding box center [651, 465] width 35 height 11
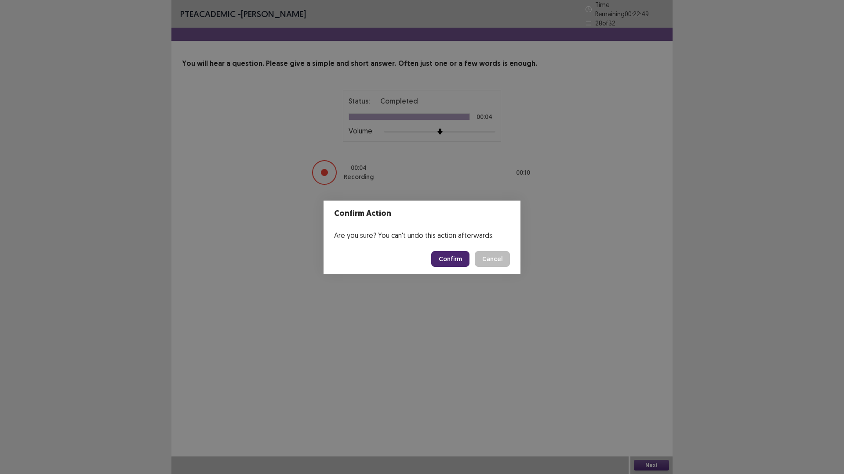
click at [456, 264] on button "Confirm" at bounding box center [450, 259] width 38 height 16
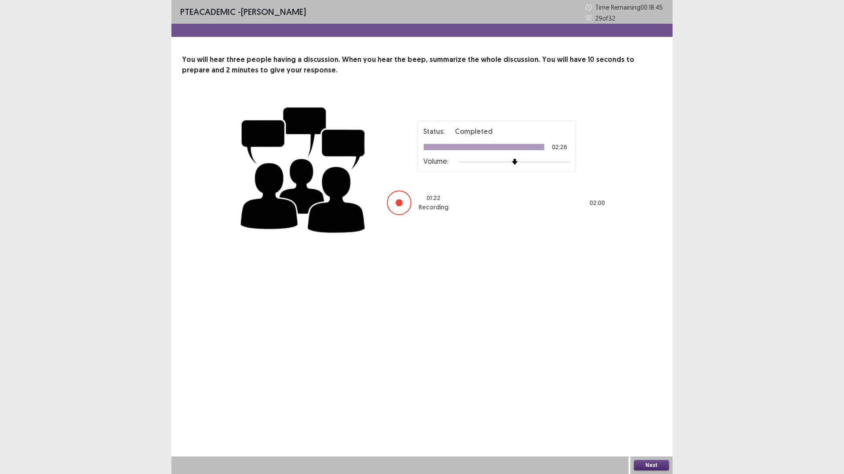
click at [639, 415] on button "Next" at bounding box center [651, 465] width 35 height 11
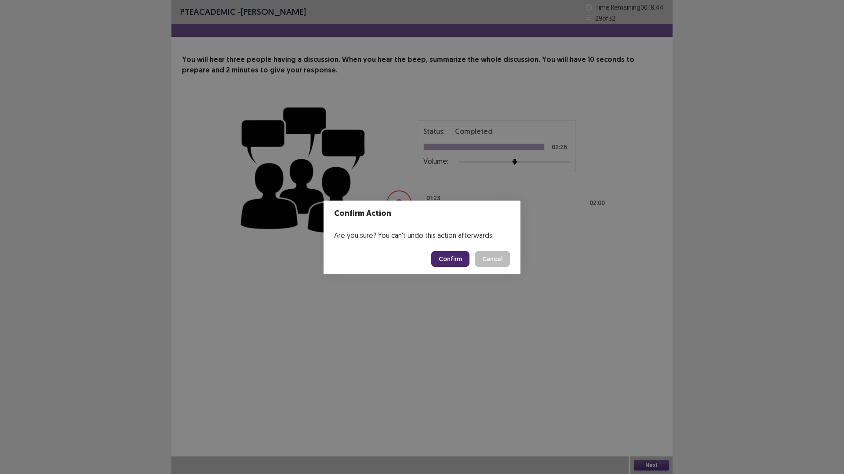
click at [468, 264] on button "Confirm" at bounding box center [450, 259] width 38 height 16
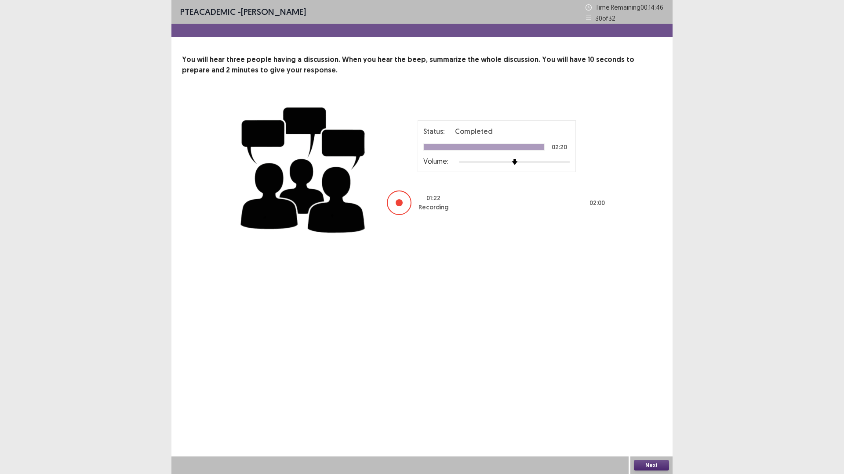
click at [645, 415] on button "Next" at bounding box center [651, 465] width 35 height 11
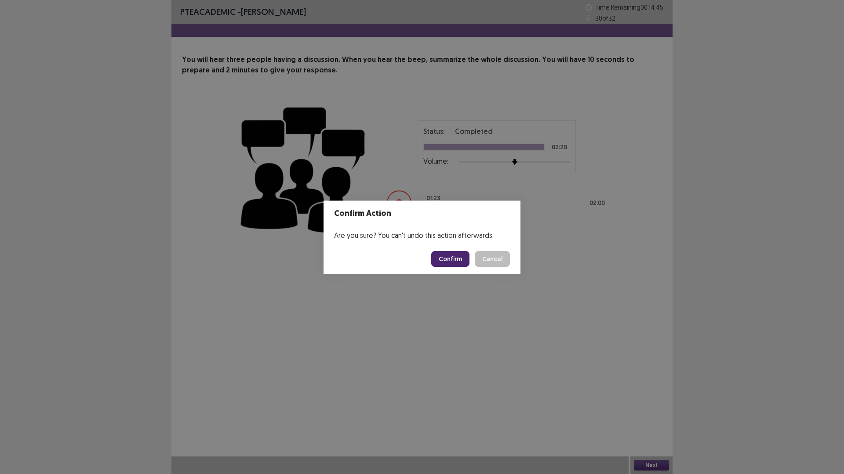
click at [466, 267] on button "Confirm" at bounding box center [450, 259] width 38 height 16
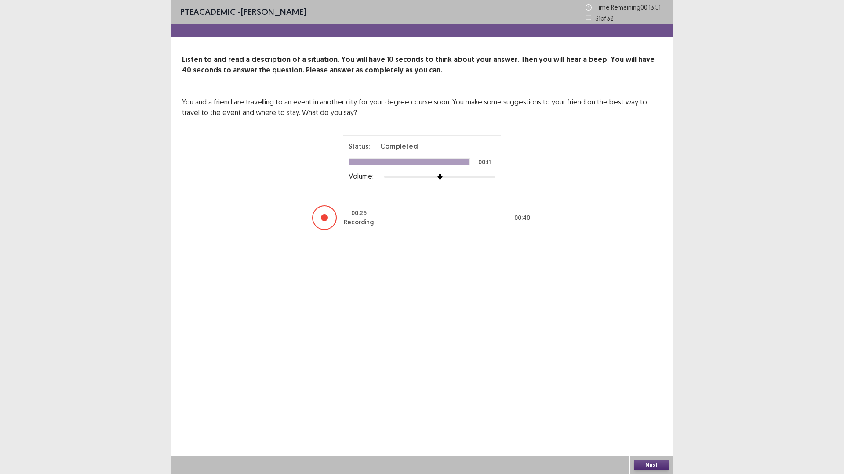
click at [649, 415] on button "Next" at bounding box center [651, 465] width 35 height 11
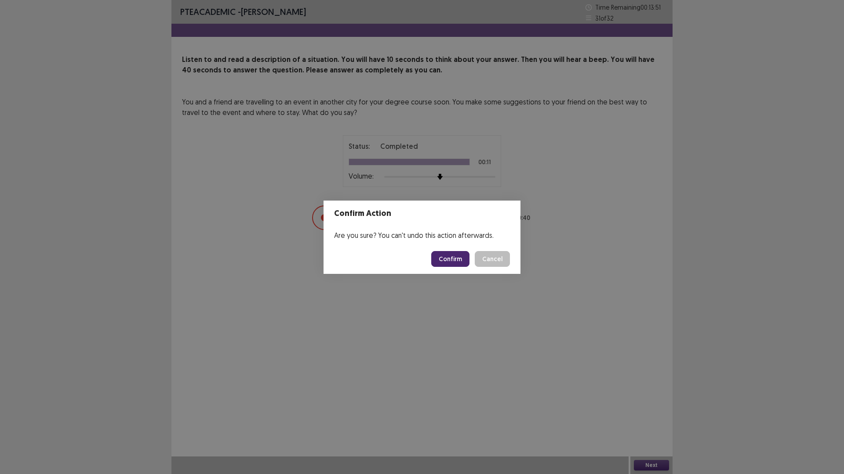
click at [464, 265] on button "Confirm" at bounding box center [450, 259] width 38 height 16
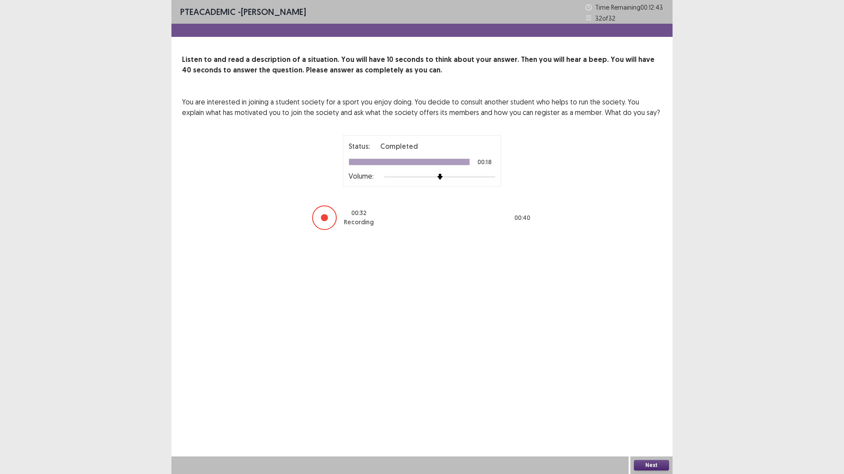
click at [658, 415] on button "Next" at bounding box center [651, 465] width 35 height 11
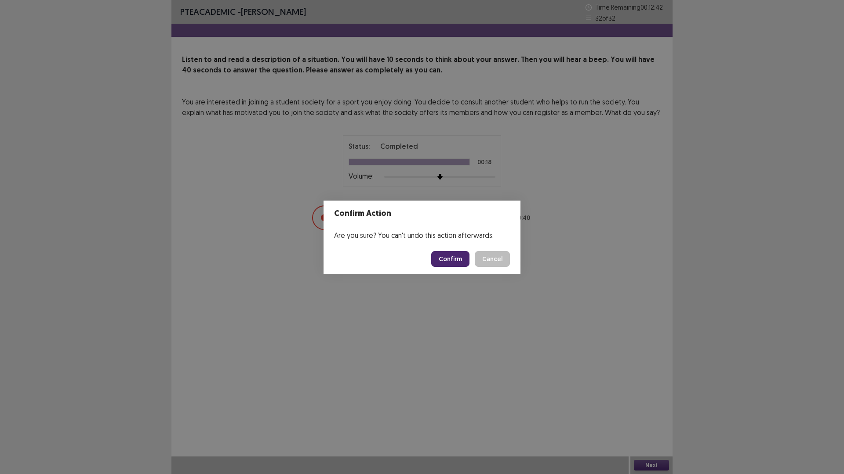
click at [461, 263] on button "Confirm" at bounding box center [450, 259] width 38 height 16
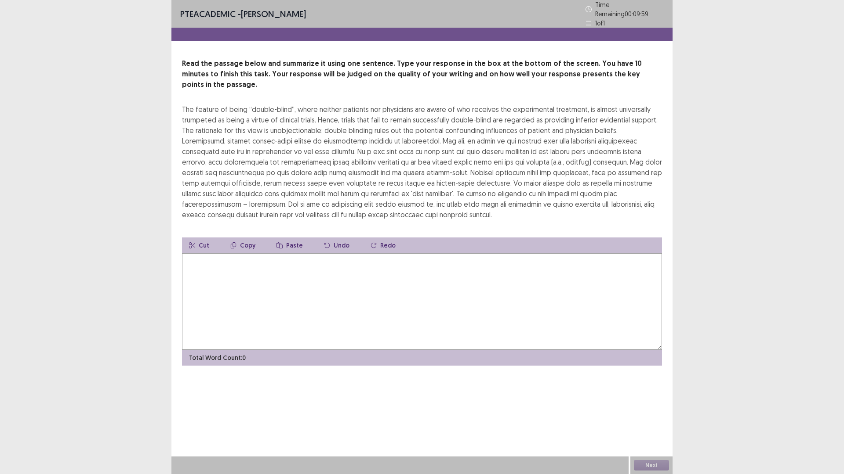
click at [335, 350] on textarea at bounding box center [422, 302] width 480 height 97
click at [308, 350] on textarea at bounding box center [422, 302] width 480 height 97
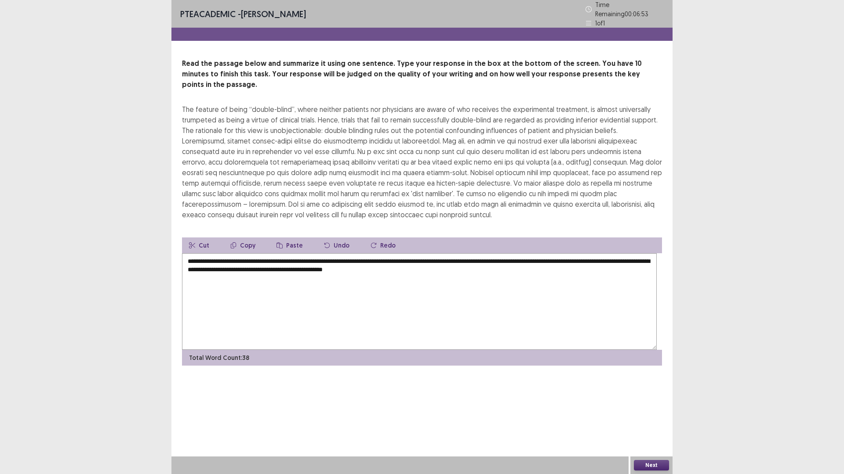
click at [575, 350] on textarea "**********" at bounding box center [419, 302] width 474 height 97
click at [580, 350] on textarea "**********" at bounding box center [419, 302] width 474 height 97
click at [636, 350] on textarea "**********" at bounding box center [419, 302] width 474 height 97
type textarea "**********"
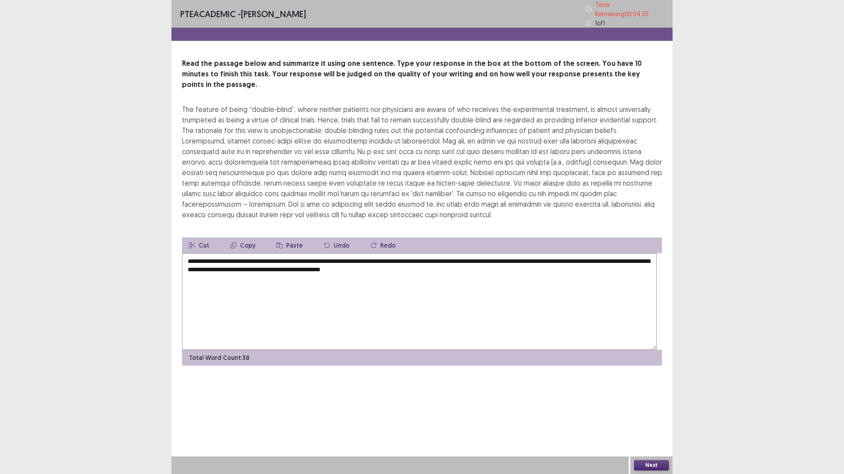
click at [659, 415] on button "Next" at bounding box center [651, 465] width 35 height 11
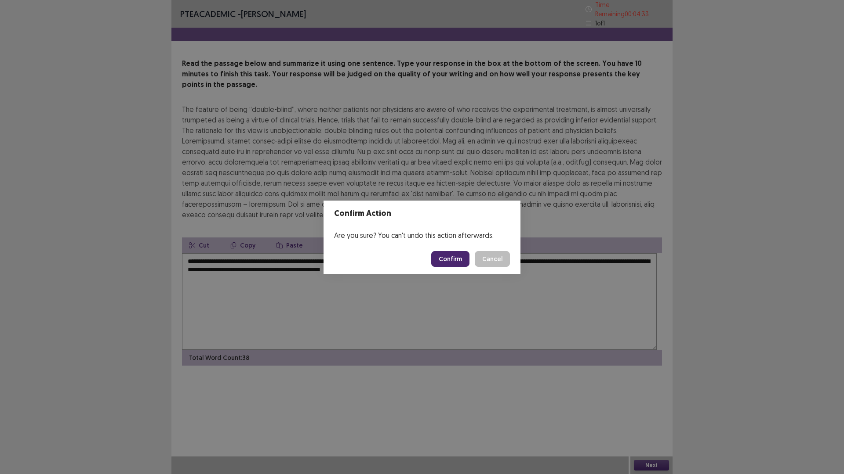
click at [461, 262] on button "Confirm" at bounding box center [450, 259] width 38 height 16
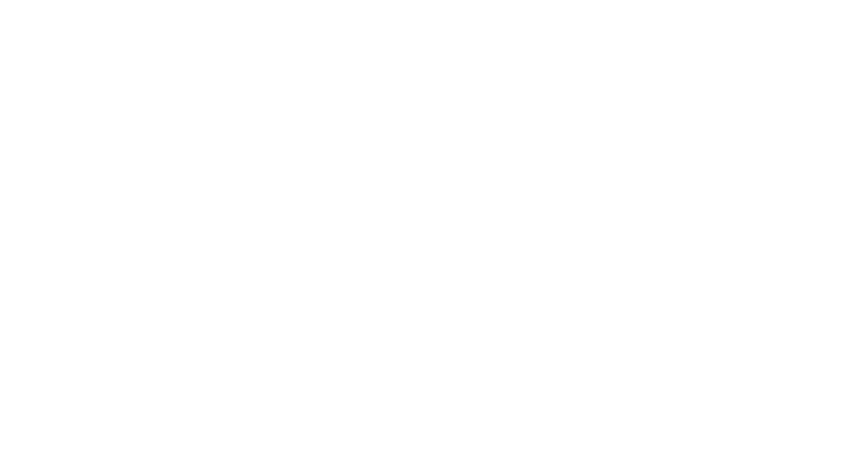
scroll to position [0, 0]
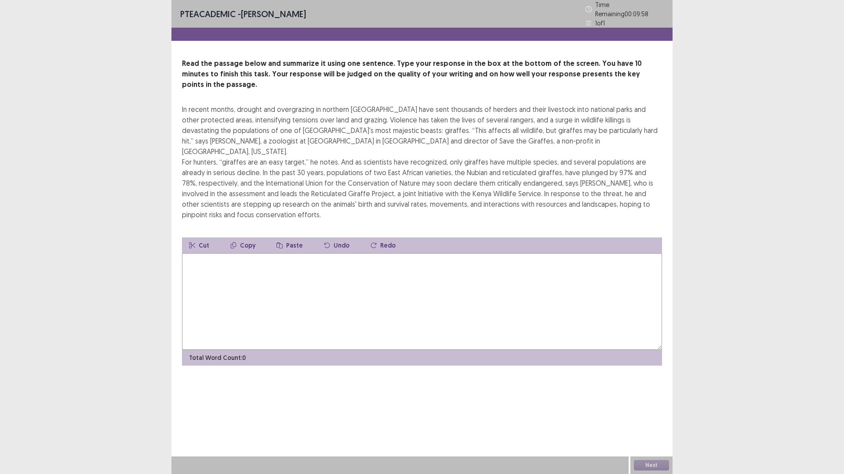
click at [367, 346] on textarea at bounding box center [422, 302] width 480 height 97
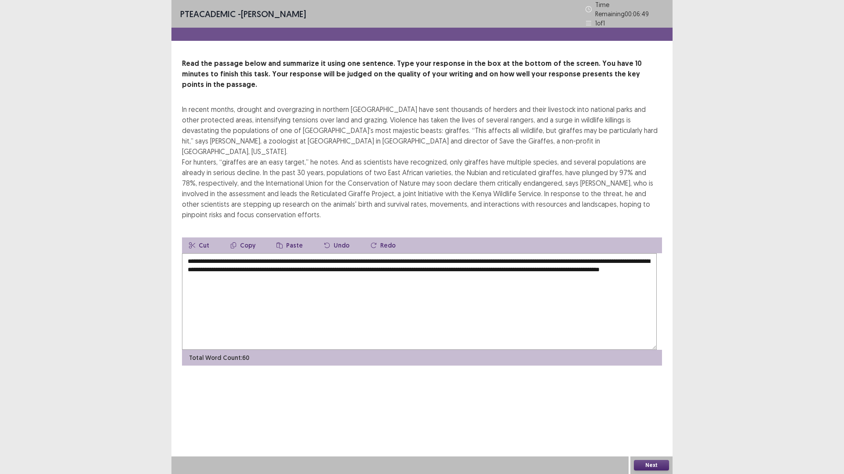
click at [637, 344] on textarea "**********" at bounding box center [419, 302] width 474 height 97
click at [615, 350] on textarea "**********" at bounding box center [419, 302] width 474 height 97
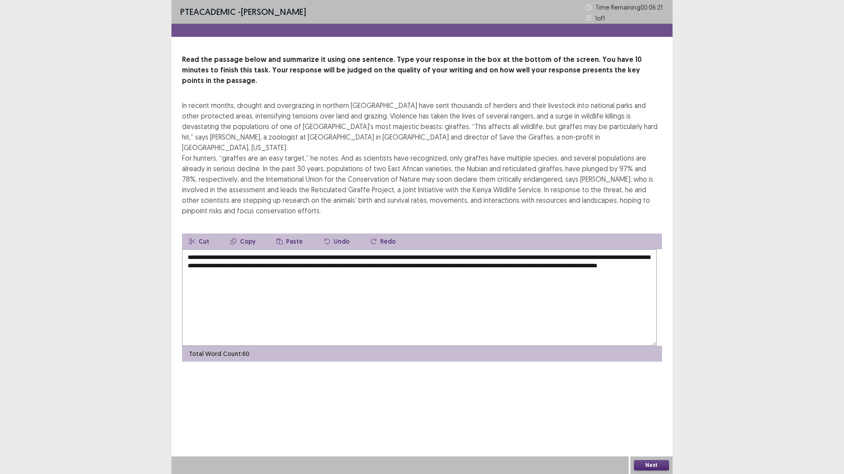
scroll to position [7, 0]
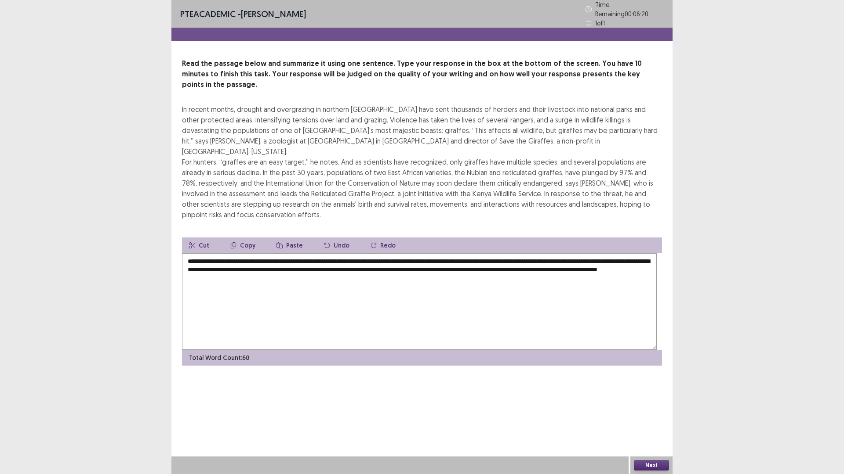
type textarea "**********"
click at [656, 415] on button "Next" at bounding box center [651, 465] width 35 height 11
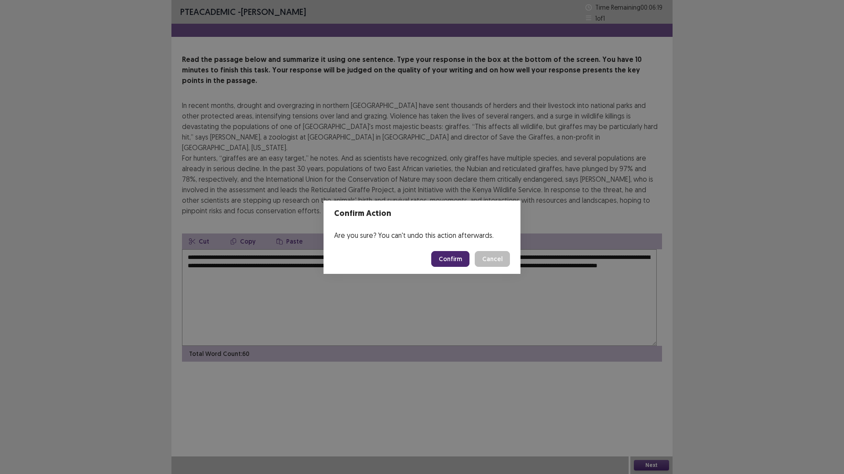
click at [469, 266] on button "Confirm" at bounding box center [450, 259] width 38 height 16
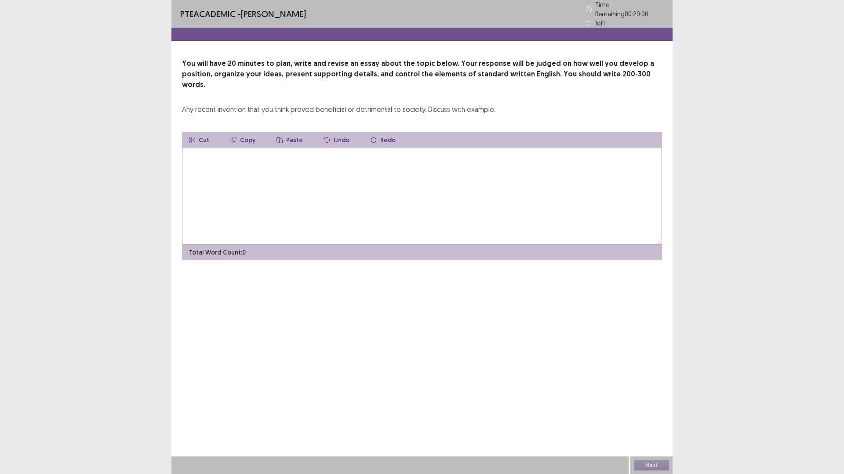
click at [405, 210] on textarea at bounding box center [422, 196] width 480 height 97
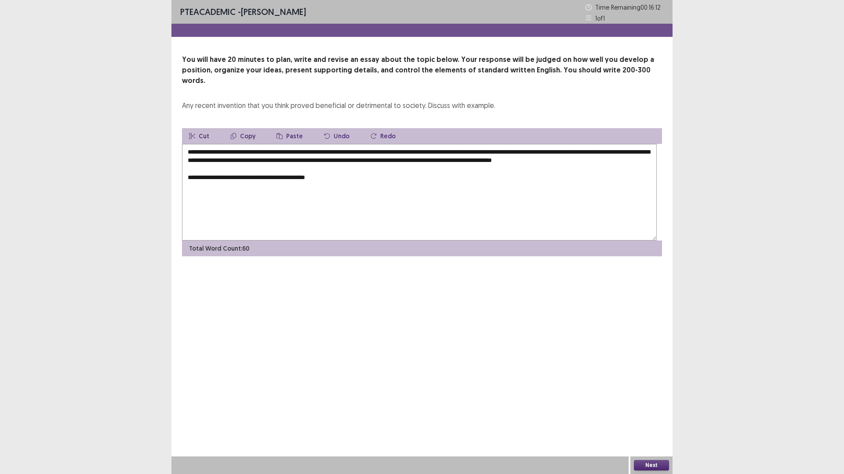
drag, startPoint x: 273, startPoint y: 199, endPoint x: 189, endPoint y: 199, distance: 84.4
click at [189, 199] on textarea "**********" at bounding box center [419, 192] width 474 height 97
drag, startPoint x: 265, startPoint y: 230, endPoint x: 235, endPoint y: 230, distance: 29.9
click at [235, 230] on textarea "**********" at bounding box center [419, 192] width 474 height 97
drag, startPoint x: 359, startPoint y: 231, endPoint x: 300, endPoint y: 235, distance: 58.6
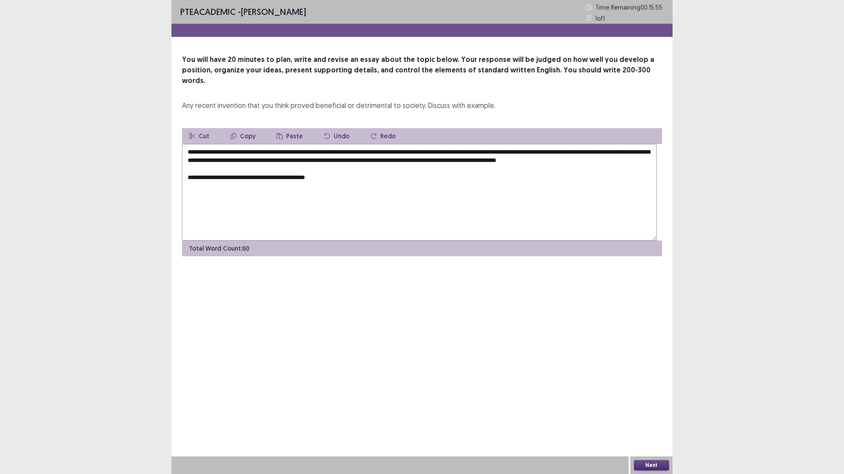
click at [300, 235] on textarea "**********" at bounding box center [419, 192] width 474 height 97
drag, startPoint x: 339, startPoint y: 231, endPoint x: 331, endPoint y: 230, distance: 7.9
click at [331, 230] on textarea "**********" at bounding box center [419, 192] width 474 height 97
click at [422, 234] on textarea "**********" at bounding box center [419, 192] width 474 height 97
click at [503, 237] on textarea "**********" at bounding box center [419, 192] width 474 height 97
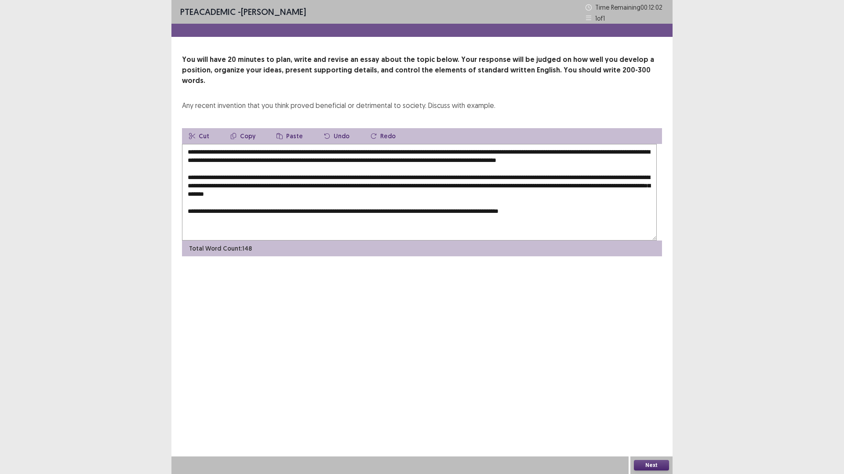
scroll to position [24, 0]
click at [359, 241] on textarea "**********" at bounding box center [419, 192] width 474 height 97
drag, startPoint x: 421, startPoint y: 269, endPoint x: 381, endPoint y: 270, distance: 39.6
click at [381, 241] on textarea "**********" at bounding box center [419, 192] width 474 height 97
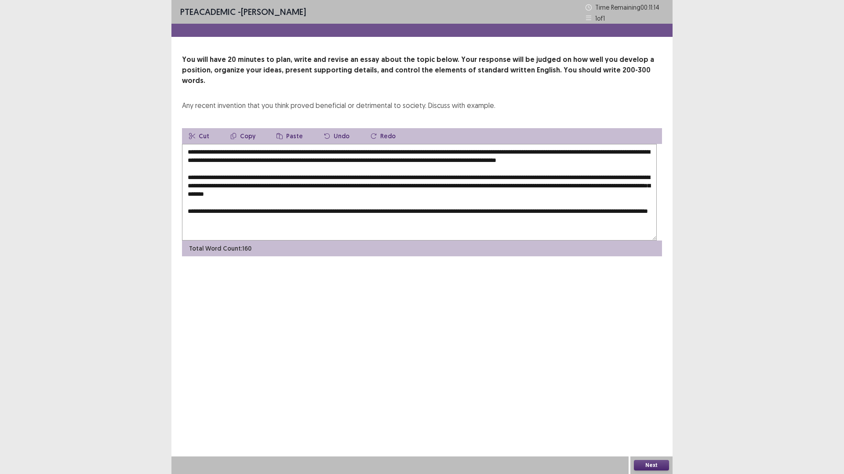
click at [422, 241] on textarea "**********" at bounding box center [419, 192] width 474 height 97
click at [464, 241] on textarea "**********" at bounding box center [419, 192] width 474 height 97
click at [361, 241] on textarea "**********" at bounding box center [419, 192] width 474 height 97
click at [547, 241] on textarea "**********" at bounding box center [419, 192] width 474 height 97
click at [515, 241] on textarea "**********" at bounding box center [419, 192] width 474 height 97
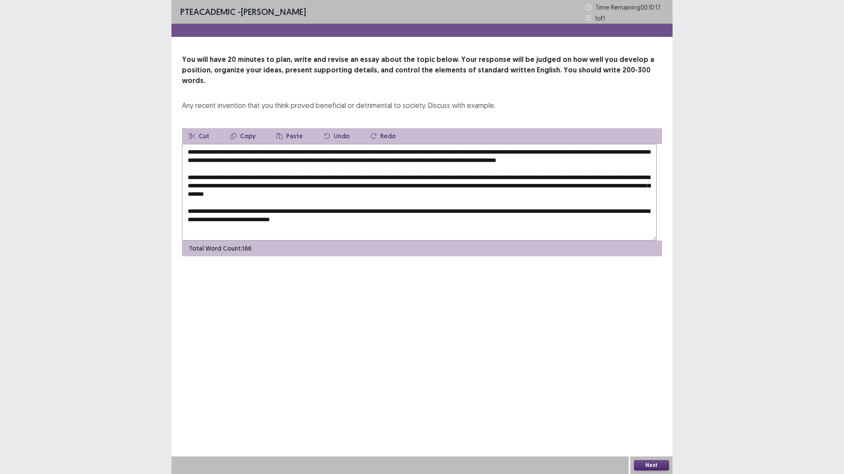
scroll to position [29, 0]
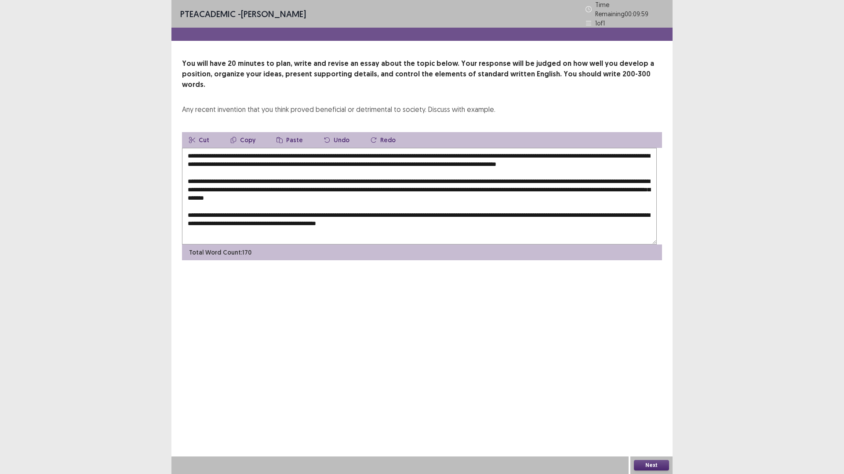
click at [573, 245] on textarea at bounding box center [419, 196] width 474 height 97
click at [636, 245] on textarea at bounding box center [419, 196] width 474 height 97
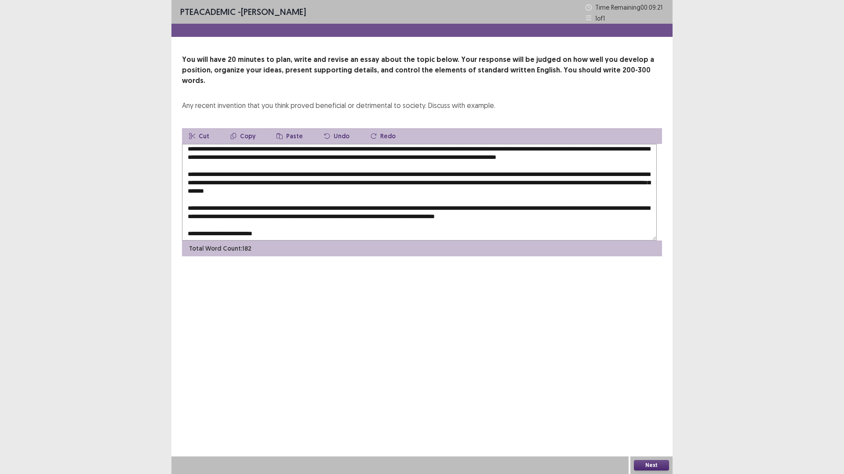
scroll to position [0, 0]
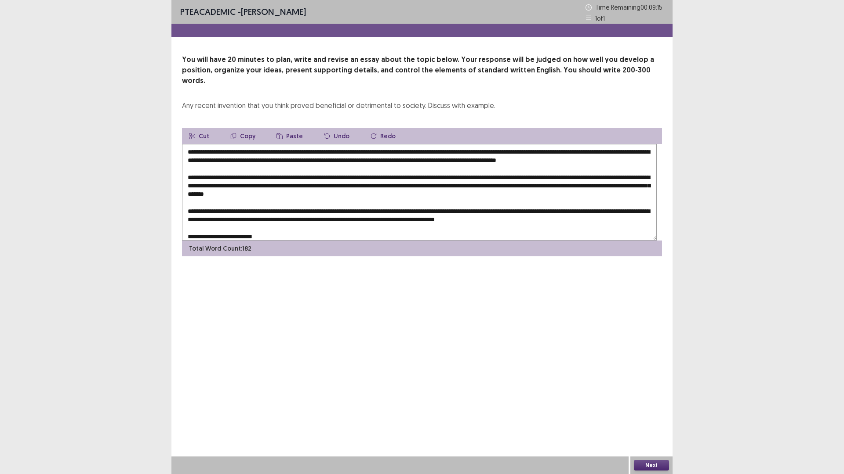
drag, startPoint x: 611, startPoint y: 187, endPoint x: 417, endPoint y: 195, distance: 194.4
click at [417, 195] on textarea at bounding box center [419, 192] width 474 height 97
click at [257, 144] on button "Copy" at bounding box center [242, 136] width 39 height 16
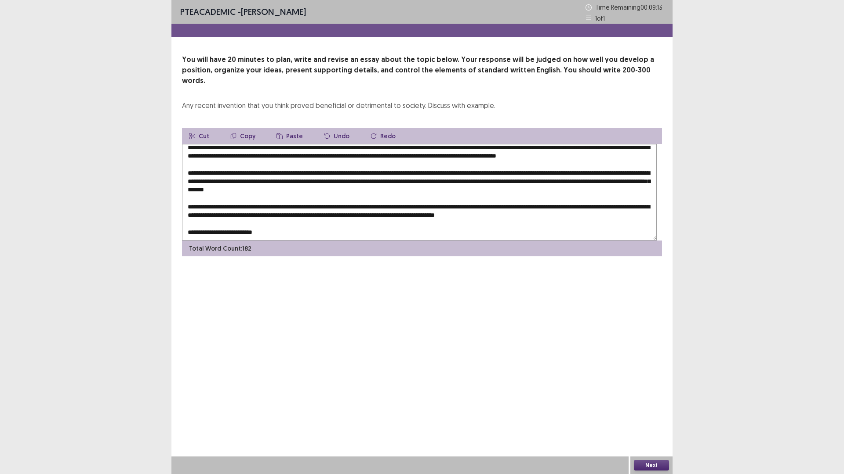
scroll to position [61, 0]
click at [308, 241] on textarea at bounding box center [419, 192] width 474 height 97
click at [310, 144] on button "Paste" at bounding box center [289, 136] width 40 height 16
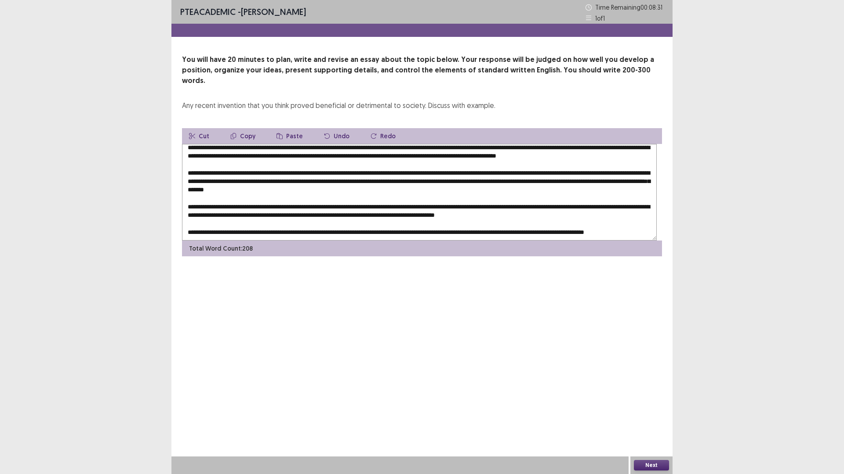
scroll to position [0, 0]
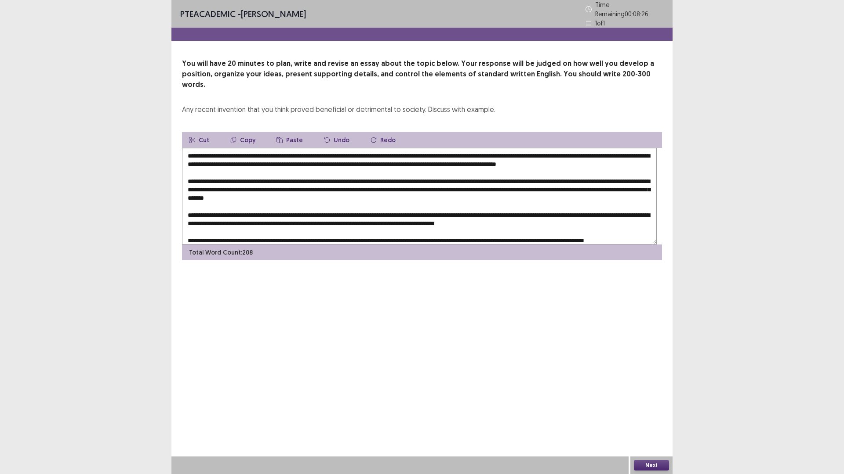
drag, startPoint x: 344, startPoint y: 208, endPoint x: 467, endPoint y: 208, distance: 123.0
click at [467, 208] on textarea at bounding box center [419, 196] width 474 height 97
click at [261, 148] on button "Copy" at bounding box center [242, 140] width 39 height 16
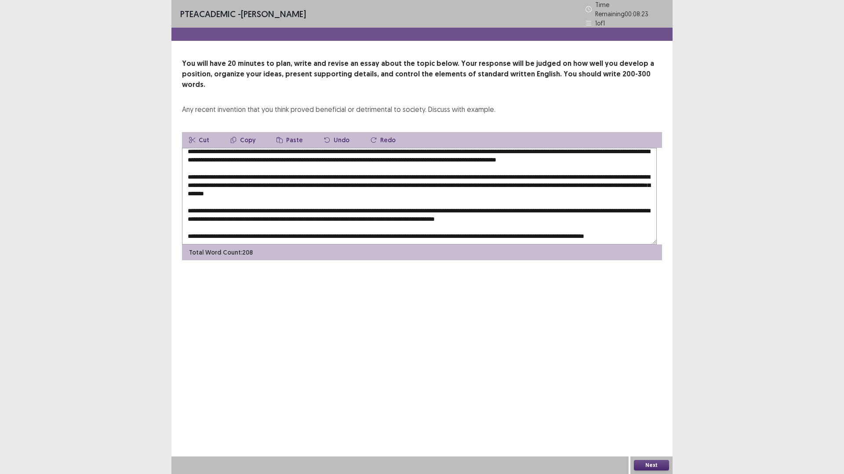
scroll to position [72, 0]
click at [347, 245] on textarea at bounding box center [419, 196] width 474 height 97
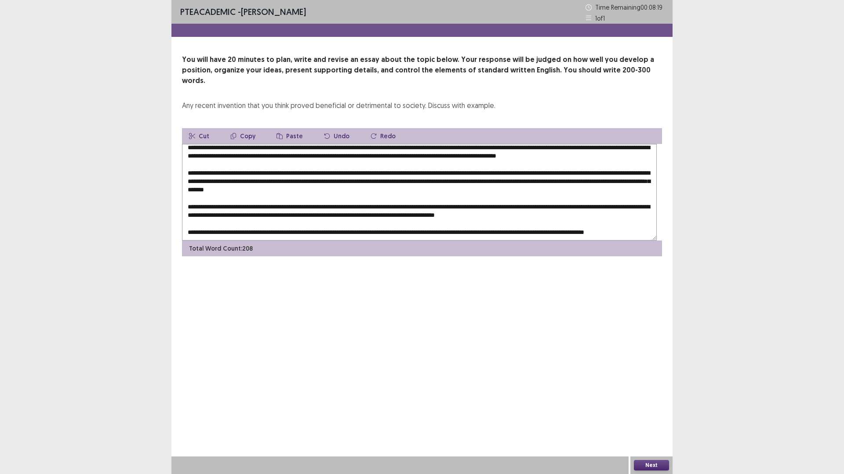
click at [283, 139] on icon "button" at bounding box center [279, 136] width 6 height 6
click at [341, 241] on textarea at bounding box center [419, 192] width 474 height 97
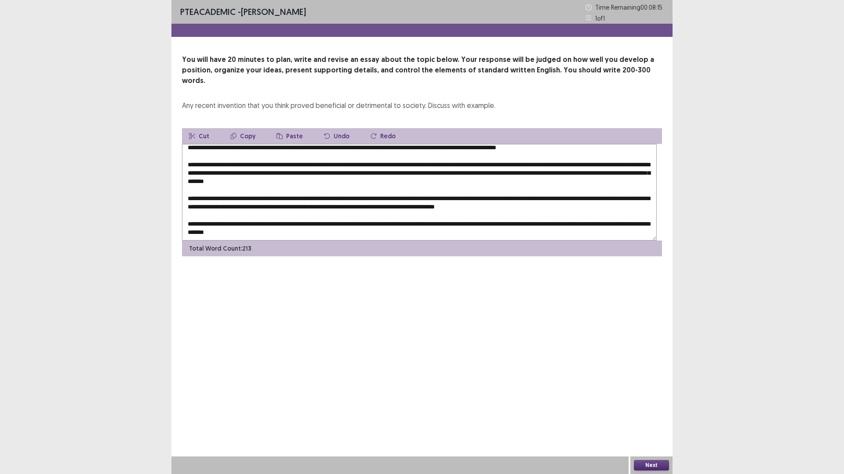
click at [484, 241] on textarea at bounding box center [419, 192] width 474 height 97
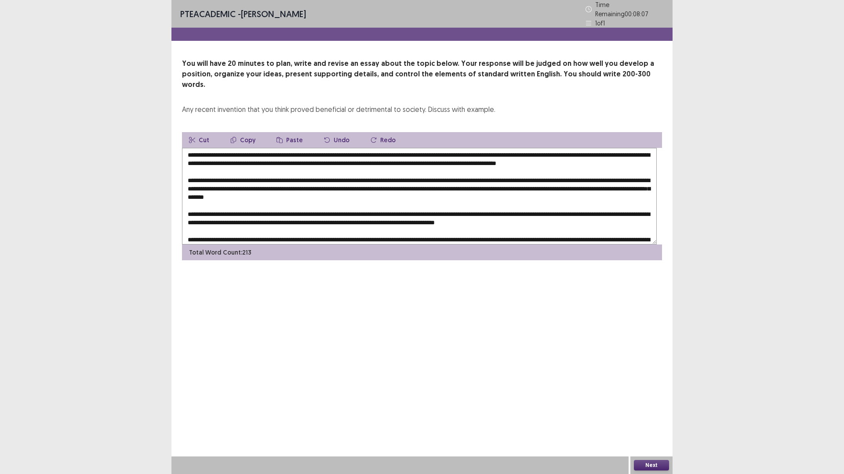
scroll to position [0, 0]
drag, startPoint x: 358, startPoint y: 199, endPoint x: 340, endPoint y: 199, distance: 17.6
click at [340, 199] on textarea at bounding box center [419, 196] width 474 height 97
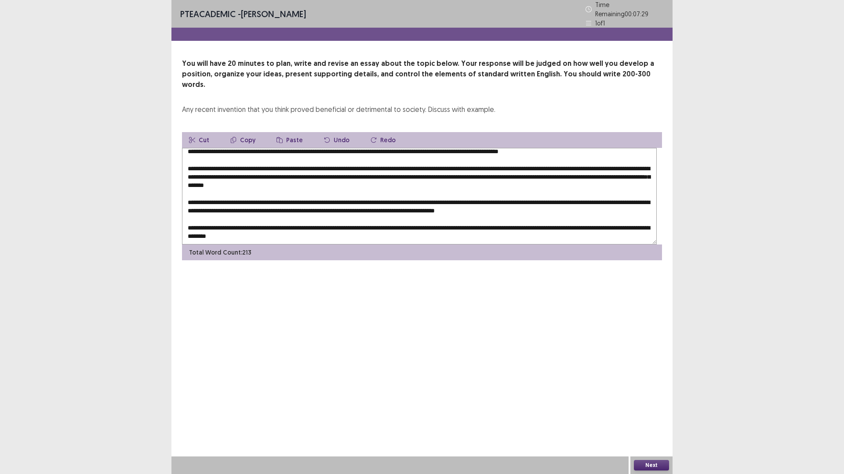
scroll to position [72, 0]
drag, startPoint x: 481, startPoint y: 252, endPoint x: 465, endPoint y: 255, distance: 15.6
click at [465, 245] on textarea at bounding box center [419, 196] width 474 height 97
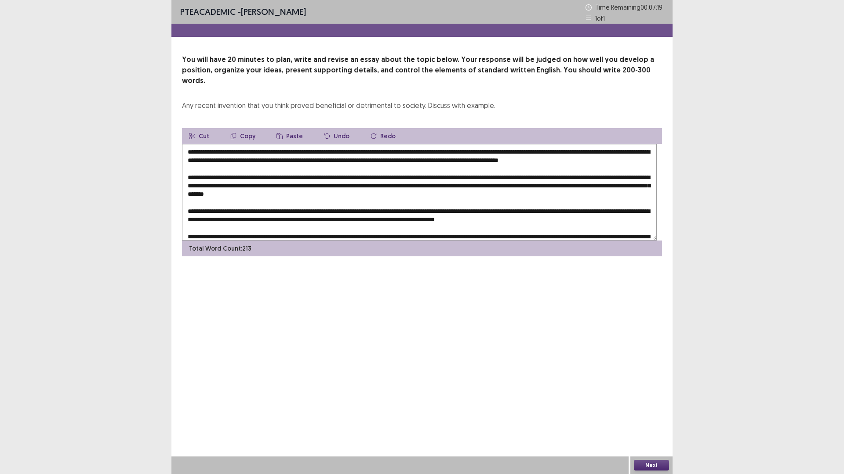
click at [359, 196] on textarea at bounding box center [419, 192] width 474 height 97
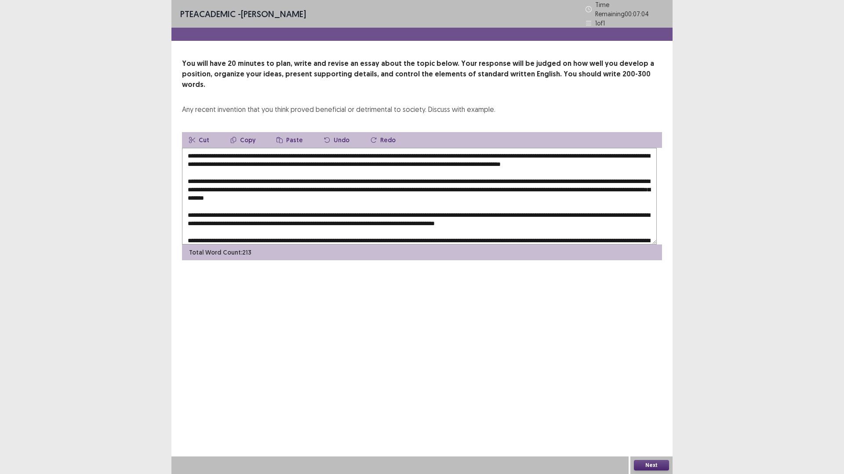
click at [329, 207] on textarea at bounding box center [419, 196] width 474 height 97
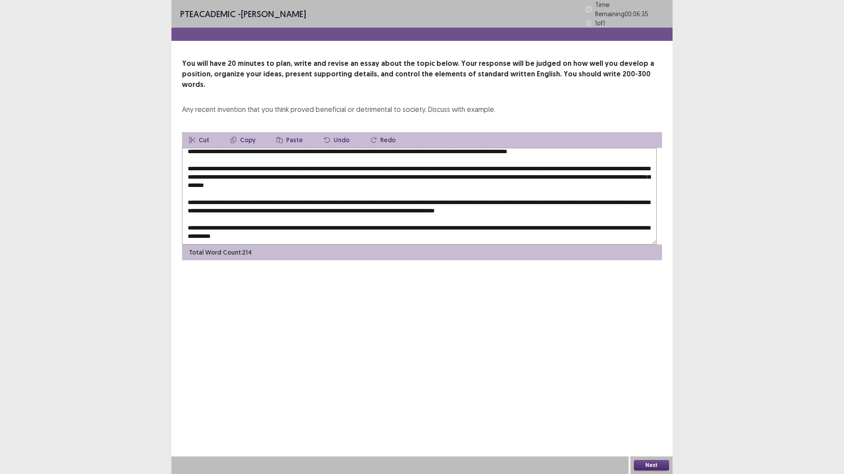
click at [296, 209] on textarea at bounding box center [419, 196] width 474 height 97
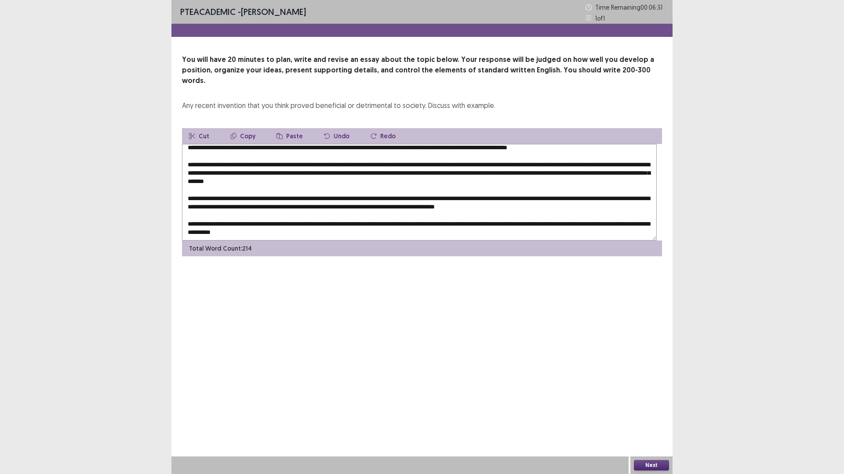
click at [268, 208] on textarea at bounding box center [419, 192] width 474 height 97
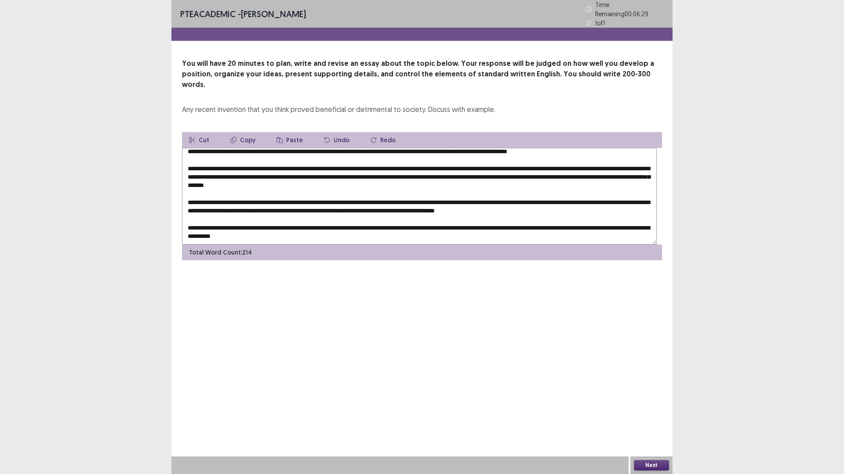
drag, startPoint x: 268, startPoint y: 208, endPoint x: 299, endPoint y: 208, distance: 30.8
click at [299, 208] on textarea at bounding box center [419, 196] width 474 height 97
click at [355, 212] on textarea at bounding box center [419, 196] width 474 height 97
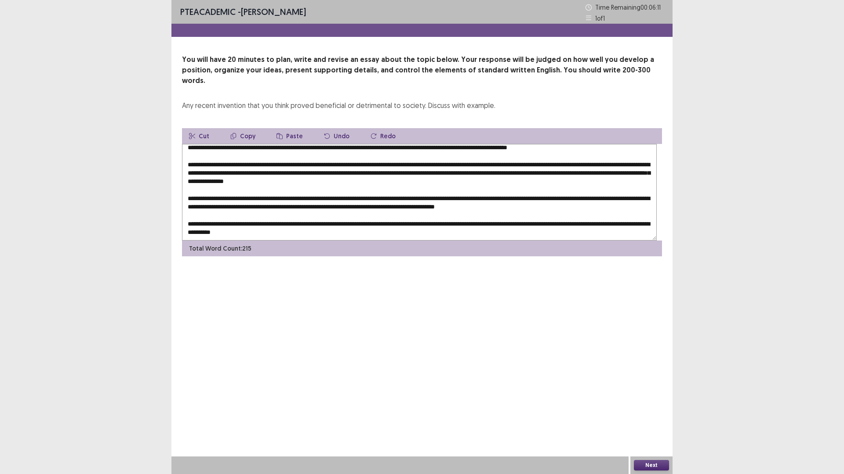
drag, startPoint x: 416, startPoint y: 207, endPoint x: 398, endPoint y: 208, distance: 17.6
click at [398, 208] on textarea at bounding box center [419, 192] width 474 height 97
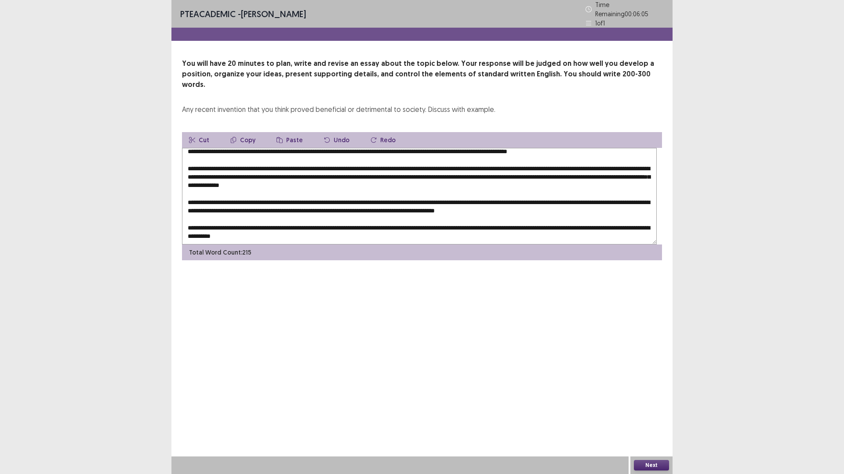
click at [489, 206] on textarea at bounding box center [419, 196] width 474 height 97
click at [228, 188] on textarea at bounding box center [419, 196] width 474 height 97
drag, startPoint x: 213, startPoint y: 230, endPoint x: 191, endPoint y: 230, distance: 21.5
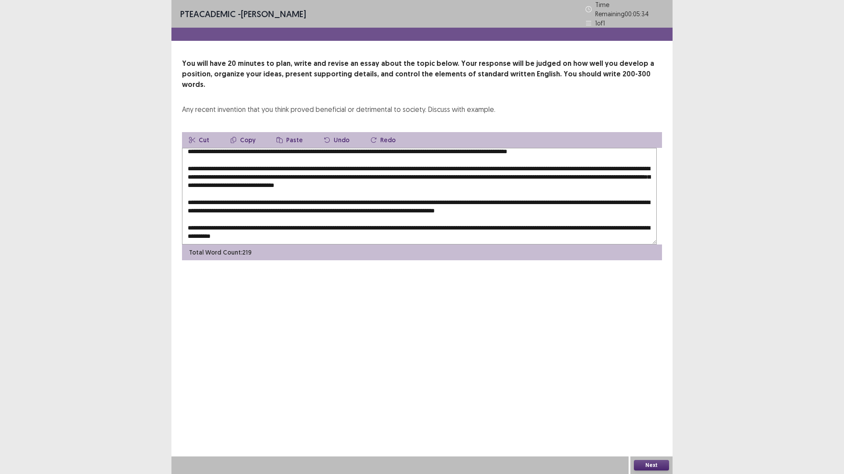
click at [191, 230] on textarea at bounding box center [419, 196] width 474 height 97
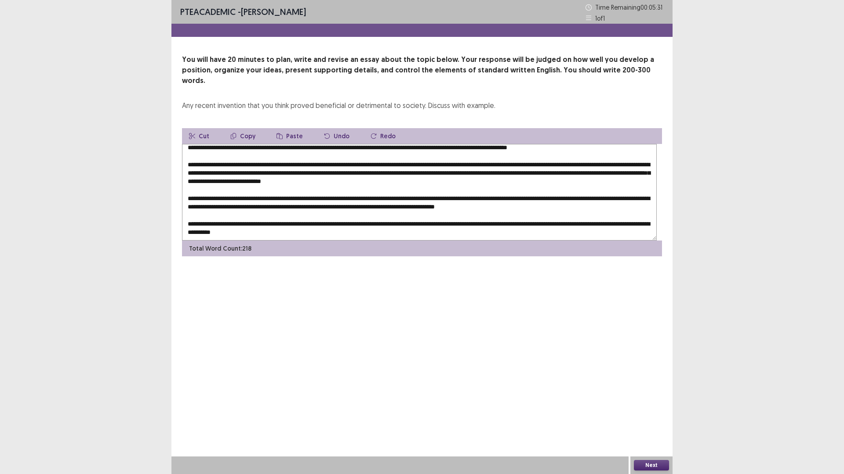
click at [649, 224] on textarea at bounding box center [419, 192] width 474 height 97
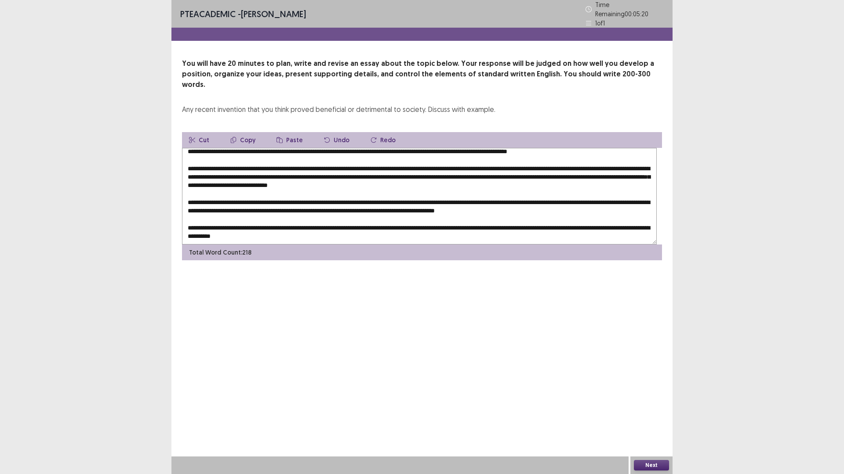
scroll to position [72, 0]
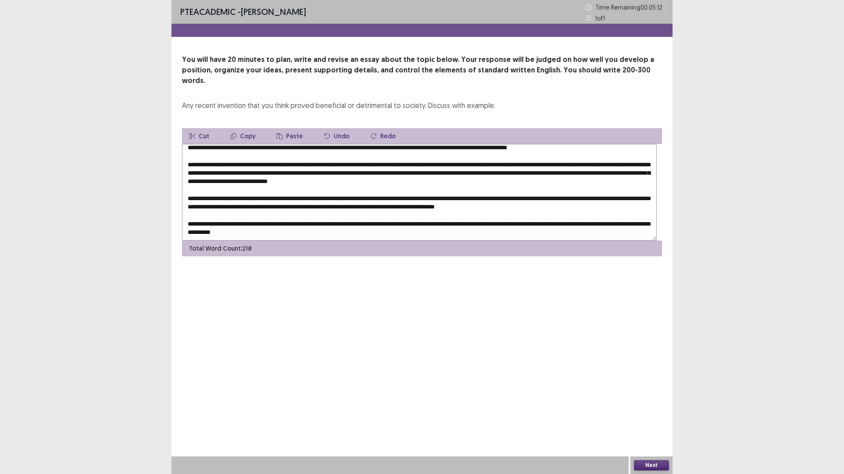
drag, startPoint x: 353, startPoint y: 207, endPoint x: 335, endPoint y: 210, distance: 18.6
click at [335, 210] on textarea at bounding box center [419, 192] width 474 height 97
drag, startPoint x: 338, startPoint y: 210, endPoint x: 355, endPoint y: 216, distance: 17.8
click at [339, 210] on textarea at bounding box center [419, 192] width 474 height 97
click at [355, 212] on textarea at bounding box center [419, 192] width 474 height 97
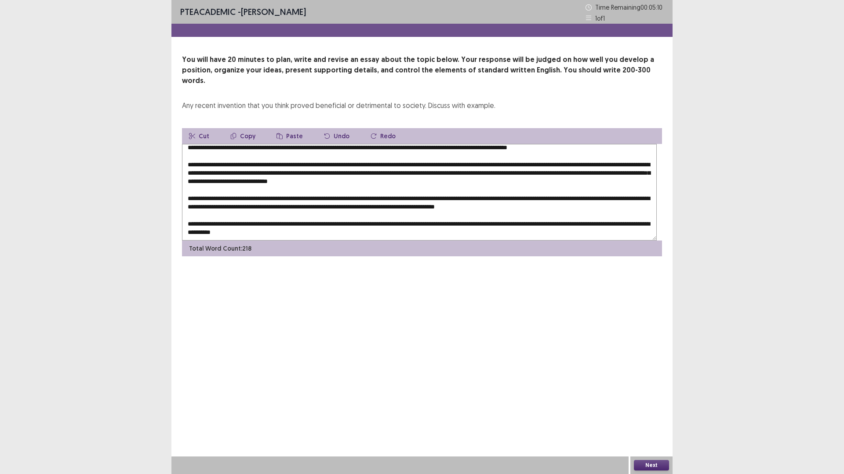
click at [354, 212] on textarea at bounding box center [419, 192] width 474 height 97
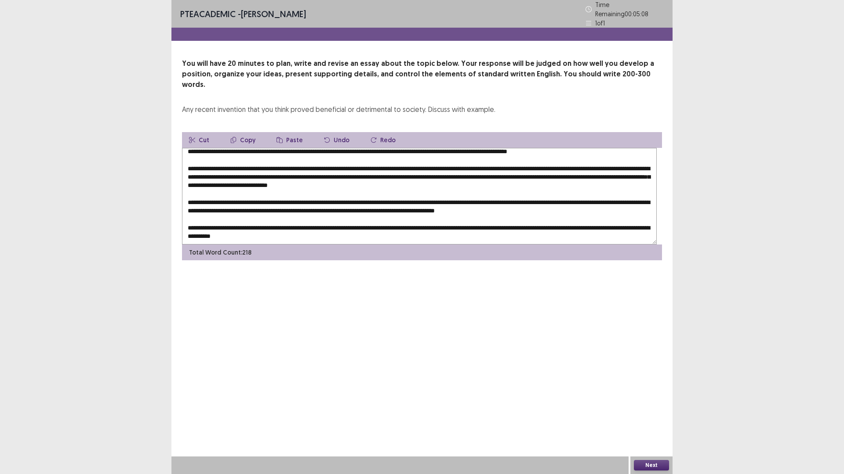
drag, startPoint x: 354, startPoint y: 213, endPoint x: 335, endPoint y: 213, distance: 18.9
click at [335, 213] on textarea at bounding box center [419, 196] width 474 height 97
click at [537, 210] on textarea at bounding box center [419, 196] width 474 height 97
type textarea "**********"
click at [649, 415] on button "Next" at bounding box center [651, 465] width 35 height 11
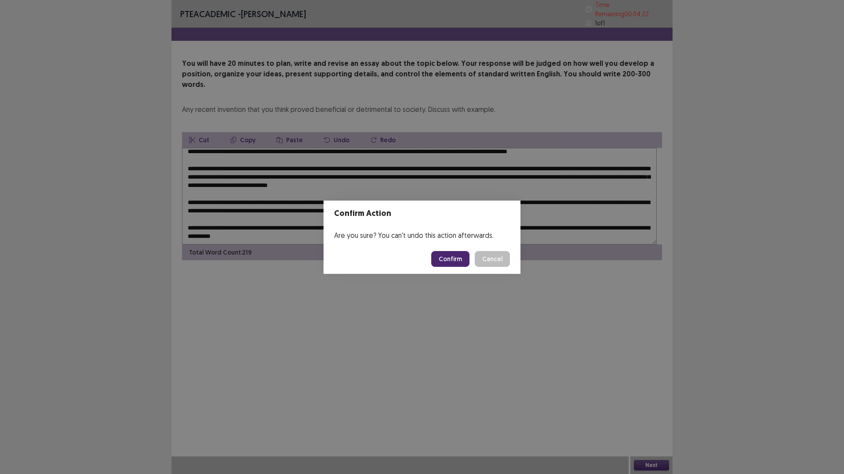
click at [467, 262] on button "Confirm" at bounding box center [450, 259] width 38 height 16
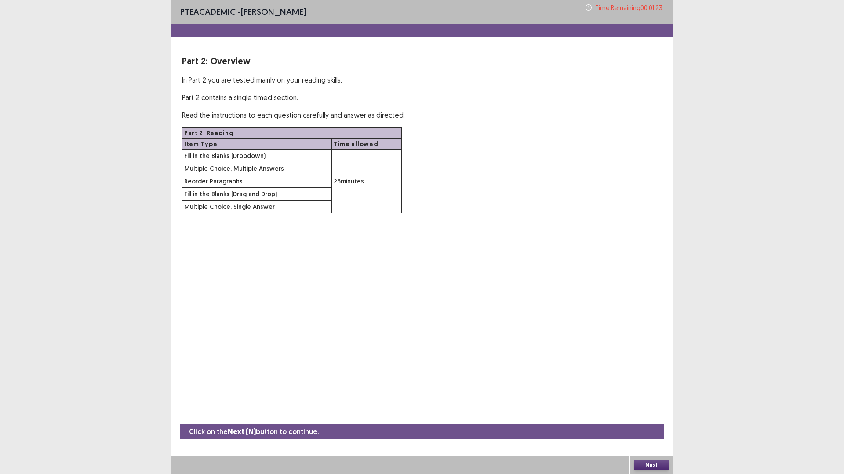
click at [656, 415] on button "Next" at bounding box center [651, 465] width 35 height 11
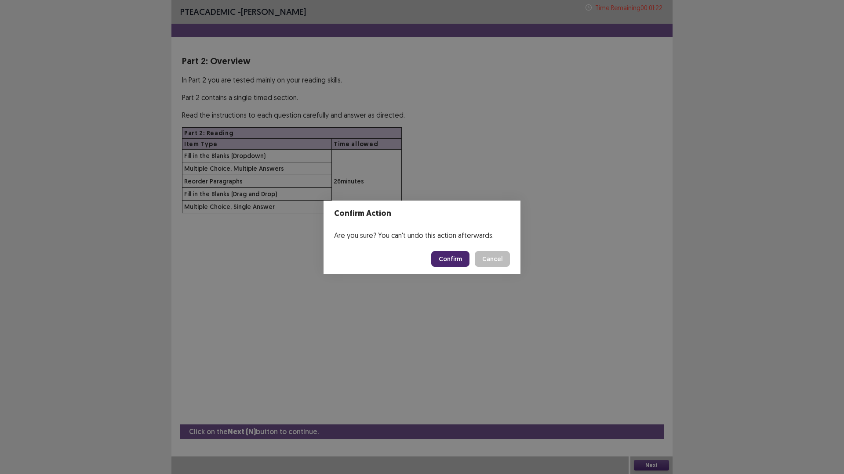
click at [452, 261] on button "Confirm" at bounding box center [450, 259] width 38 height 16
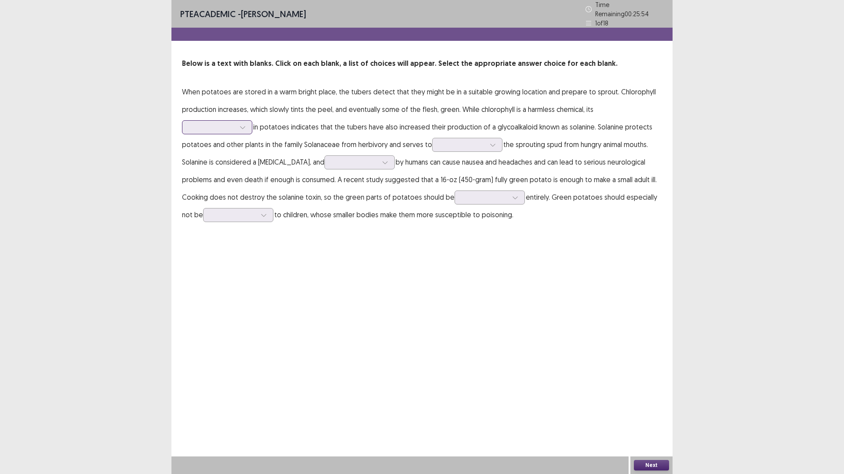
click at [235, 131] on div at bounding box center [212, 127] width 46 height 8
click at [252, 189] on div "presence" at bounding box center [217, 176] width 70 height 25
click at [249, 134] on div at bounding box center [242, 127] width 13 height 13
click at [252, 189] on div "presence" at bounding box center [217, 176] width 70 height 25
click at [489, 148] on icon at bounding box center [492, 145] width 6 height 6
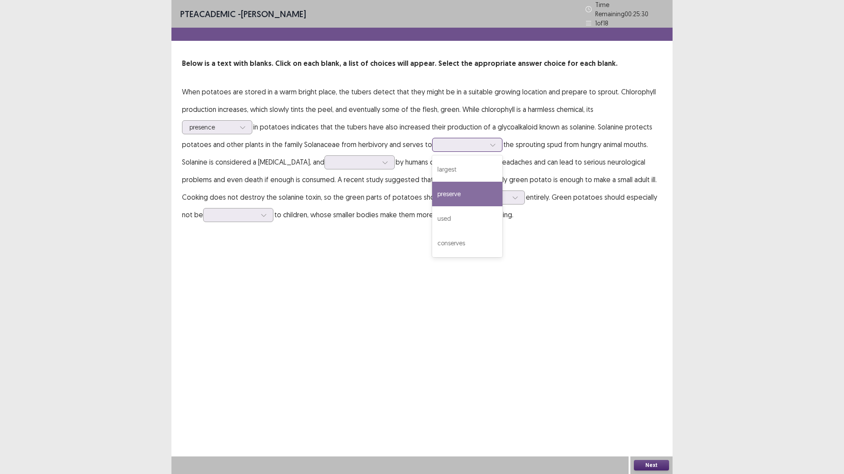
click at [432, 206] on div "preserve" at bounding box center [467, 194] width 70 height 25
click at [489, 148] on icon at bounding box center [492, 145] width 6 height 6
click at [432, 206] on div "preserve" at bounding box center [467, 194] width 70 height 25
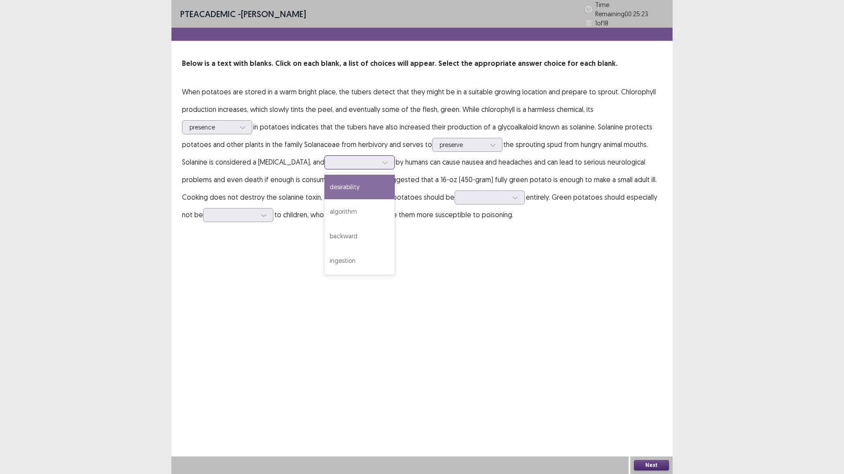
click at [382, 166] on icon at bounding box center [385, 162] width 6 height 6
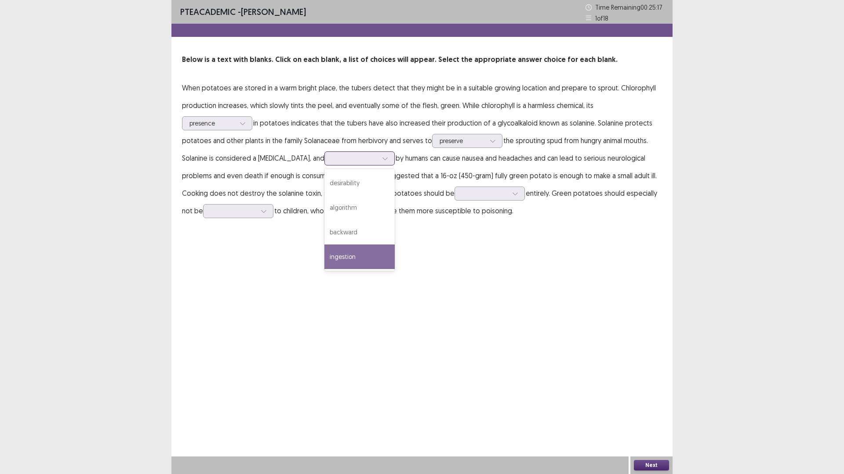
click at [324, 269] on div "ingestion" at bounding box center [359, 257] width 70 height 25
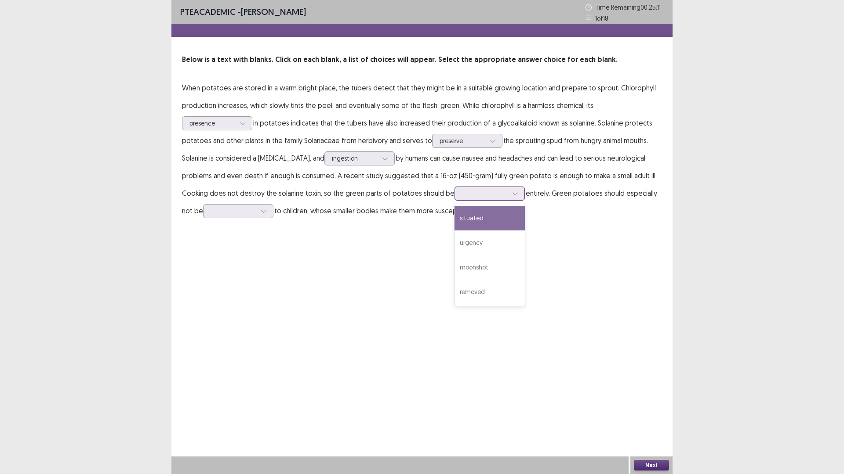
click at [462, 198] on div at bounding box center [485, 193] width 46 height 8
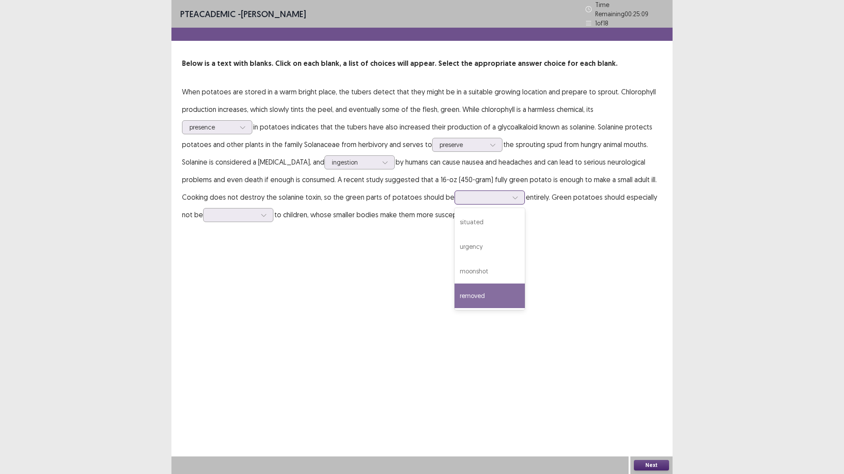
click at [454, 308] on div "removed" at bounding box center [489, 296] width 70 height 25
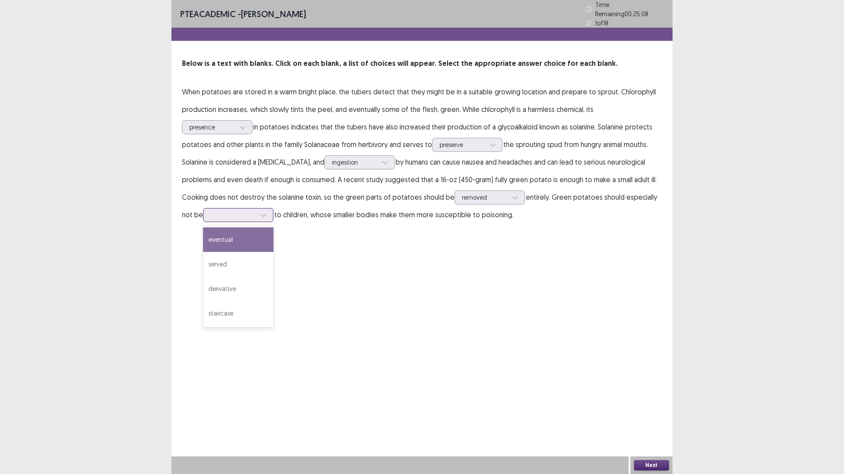
click at [267, 218] on icon at bounding box center [264, 215] width 6 height 6
click at [273, 277] on div "served" at bounding box center [238, 264] width 70 height 25
click at [656, 415] on button "Next" at bounding box center [651, 465] width 35 height 11
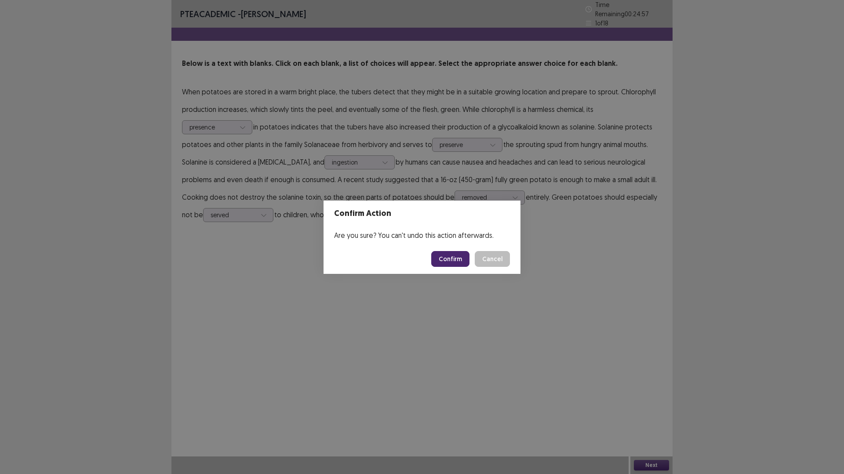
click at [459, 267] on button "Confirm" at bounding box center [450, 259] width 38 height 16
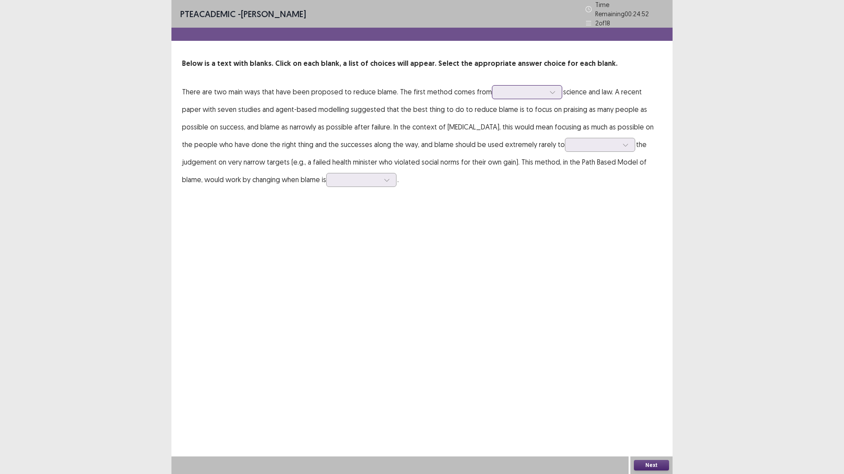
click at [545, 96] on div at bounding box center [522, 92] width 46 height 8
click at [562, 178] on div "social" at bounding box center [527, 166] width 70 height 25
click at [572, 149] on div at bounding box center [595, 145] width 46 height 8
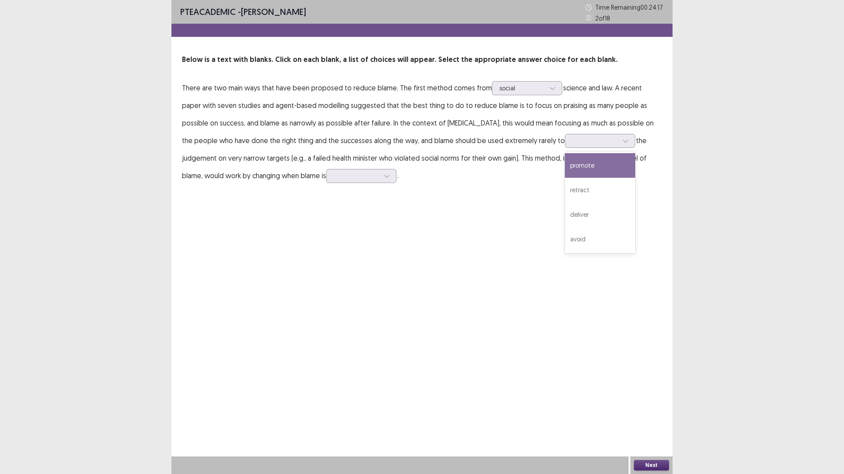
click at [621, 185] on p "There are two main ways that have been proposed to reduce blame. The first meth…" at bounding box center [422, 131] width 480 height 105
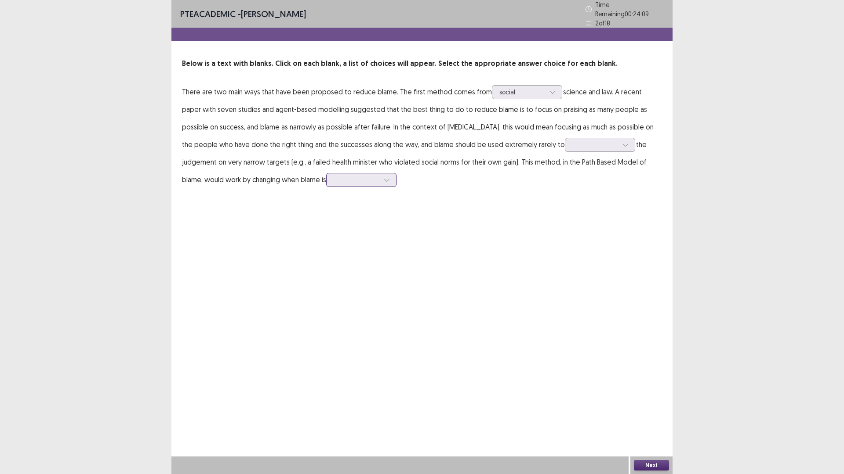
click at [379, 184] on div at bounding box center [356, 180] width 46 height 8
click at [396, 266] on div "ignored" at bounding box center [361, 254] width 70 height 25
click at [572, 149] on div at bounding box center [595, 145] width 46 height 8
click at [565, 182] on div "promote" at bounding box center [600, 169] width 70 height 25
click at [379, 184] on div at bounding box center [356, 180] width 46 height 8
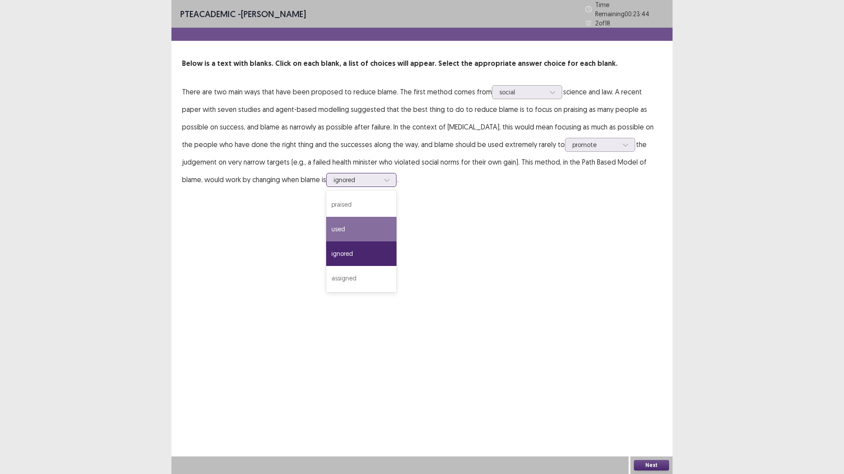
click at [396, 242] on div "used" at bounding box center [361, 229] width 70 height 25
click at [379, 184] on div at bounding box center [356, 180] width 46 height 8
click at [396, 266] on div "ignored" at bounding box center [361, 254] width 70 height 25
click at [622, 148] on icon at bounding box center [625, 145] width 6 height 6
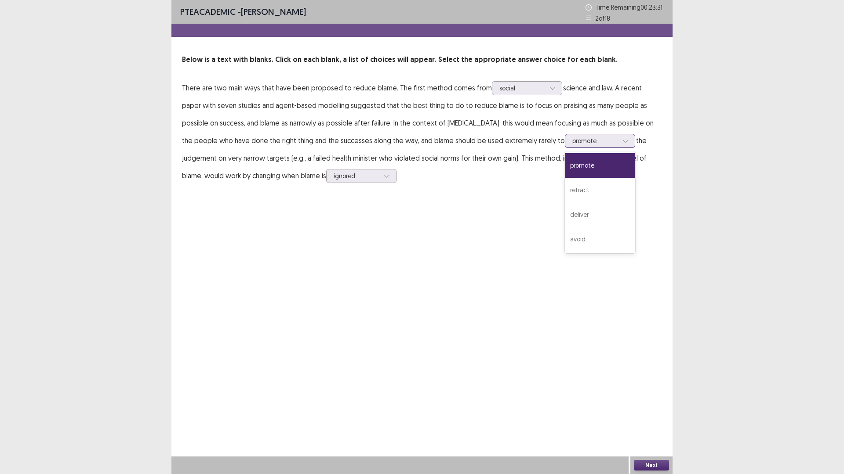
click at [570, 178] on div "promote" at bounding box center [600, 165] width 70 height 25
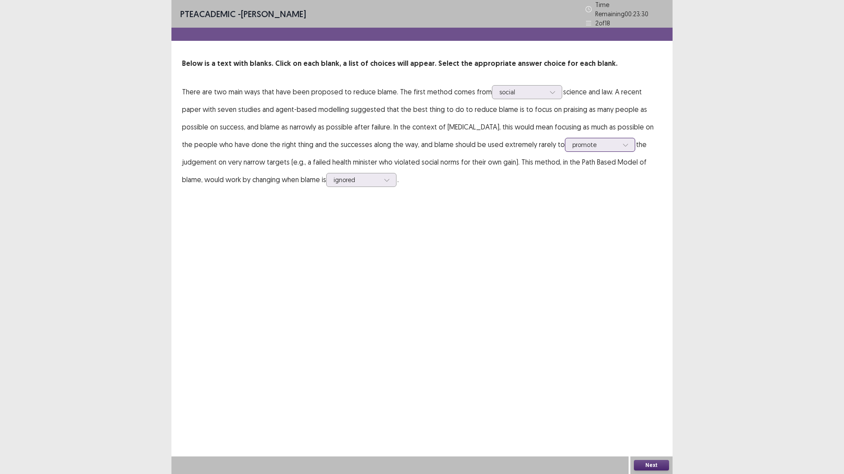
click at [622, 148] on icon at bounding box center [625, 145] width 6 height 6
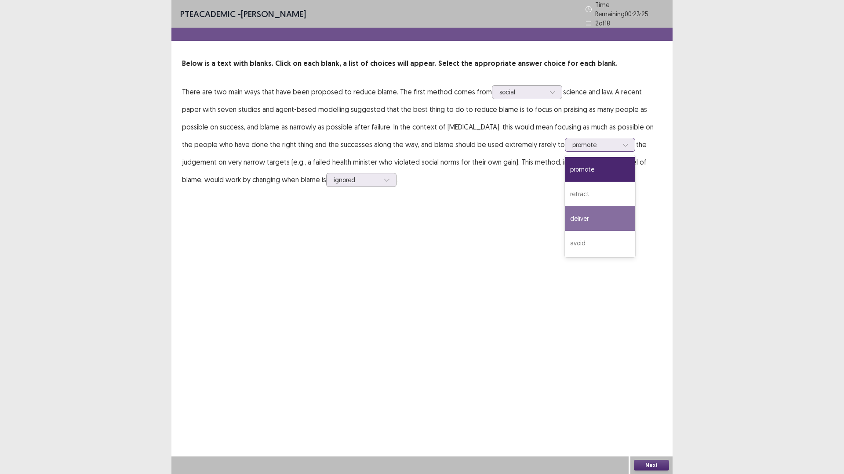
click at [565, 231] on div "deliver" at bounding box center [600, 218] width 70 height 25
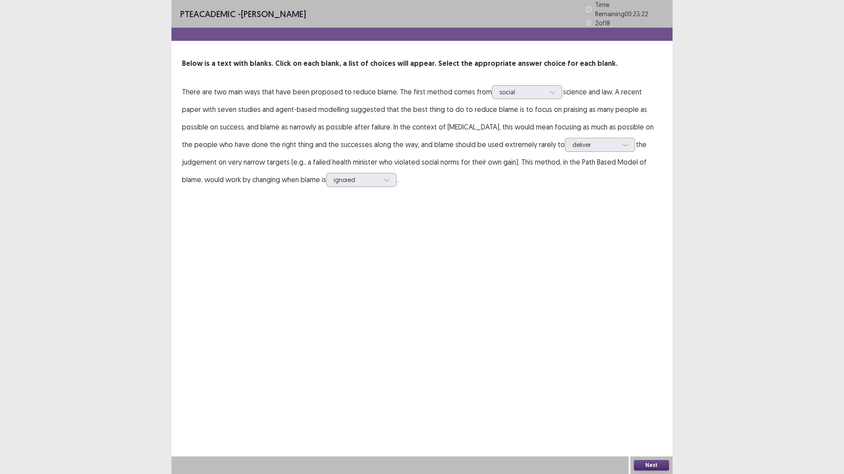
click at [654, 415] on button "Next" at bounding box center [651, 465] width 35 height 11
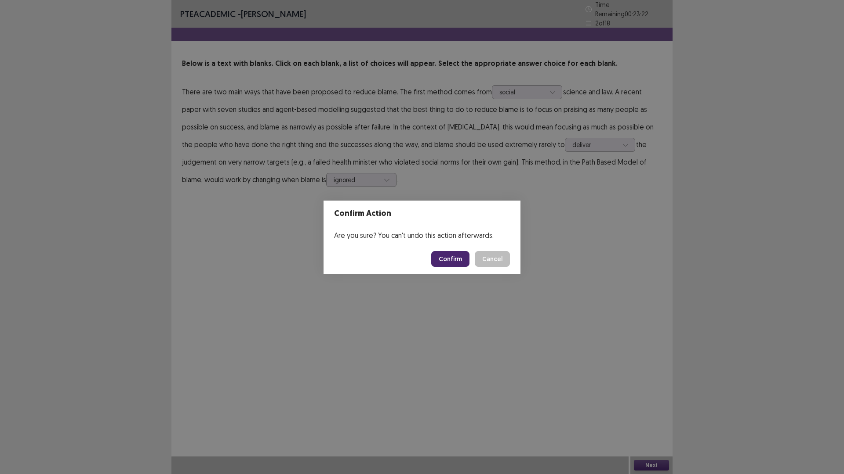
click at [449, 259] on button "Confirm" at bounding box center [450, 259] width 38 height 16
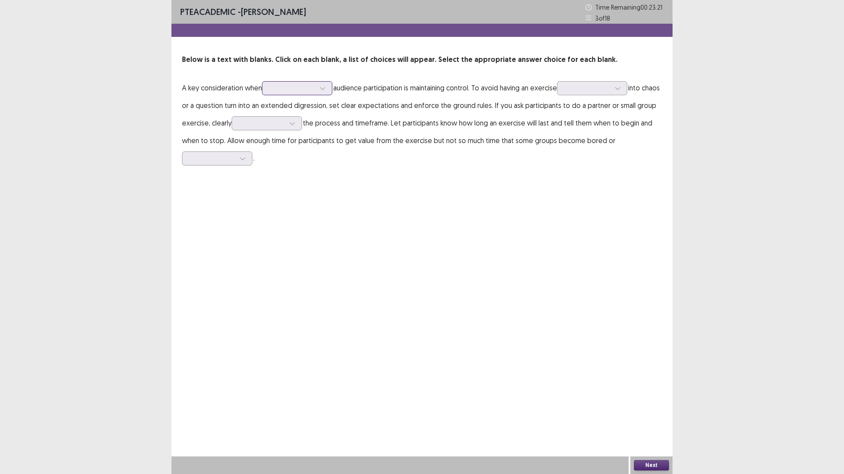
click at [315, 92] on div at bounding box center [292, 88] width 46 height 8
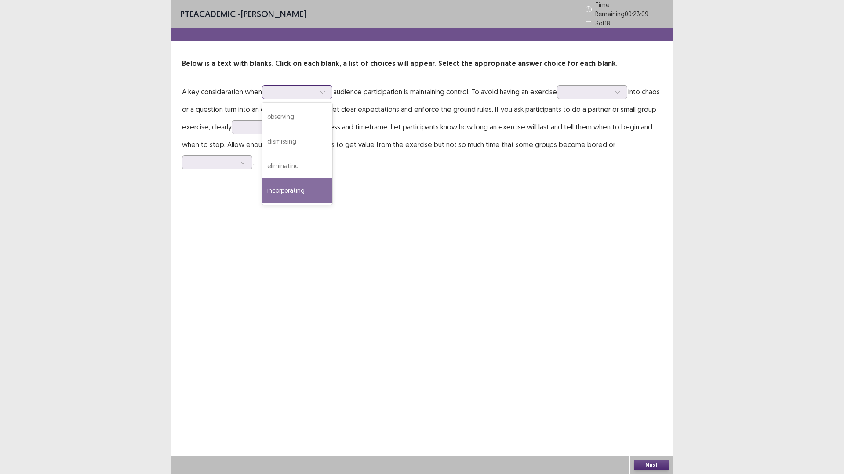
click at [332, 203] on div "incorporating" at bounding box center [297, 190] width 70 height 25
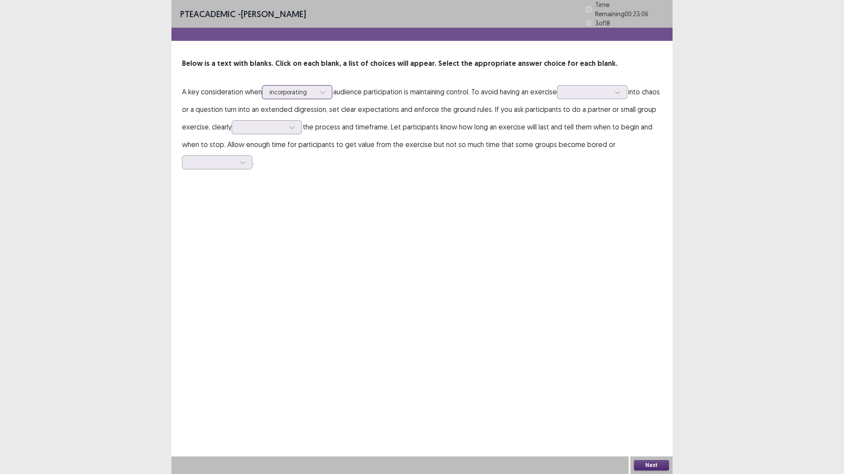
click at [301, 96] on div at bounding box center [292, 92] width 46 height 8
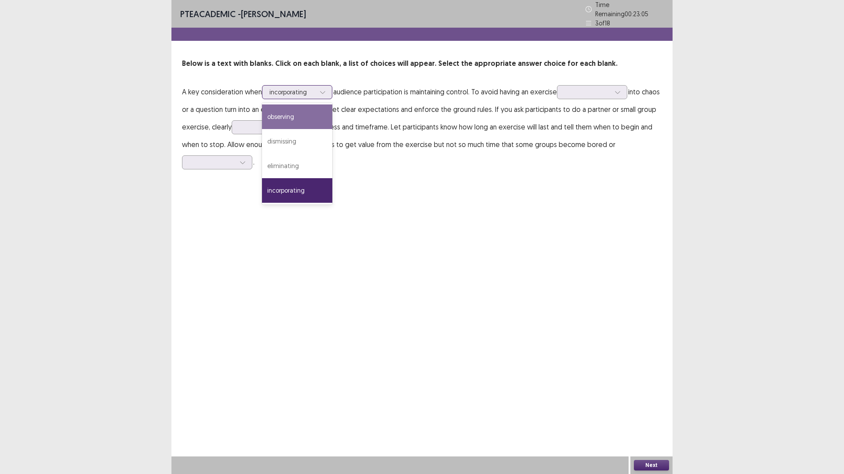
click at [332, 129] on div "observing" at bounding box center [297, 117] width 70 height 25
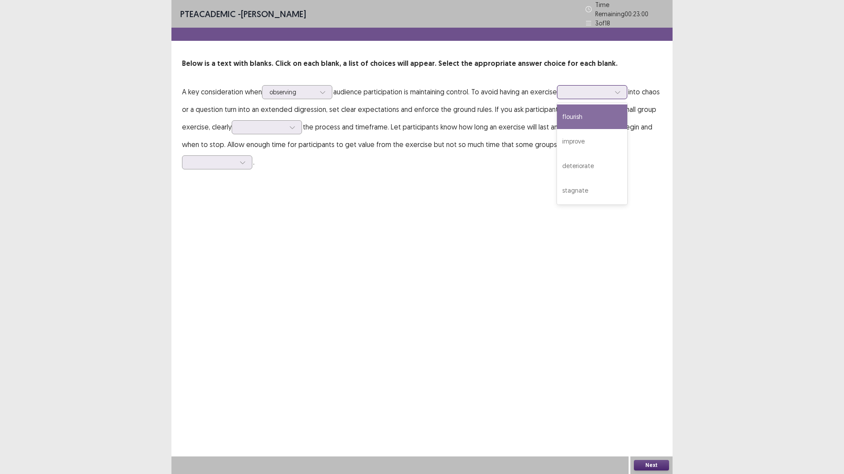
click at [564, 96] on div at bounding box center [587, 92] width 46 height 8
click at [557, 178] on div "deteriorate" at bounding box center [592, 166] width 70 height 25
click at [315, 96] on div at bounding box center [292, 92] width 46 height 8
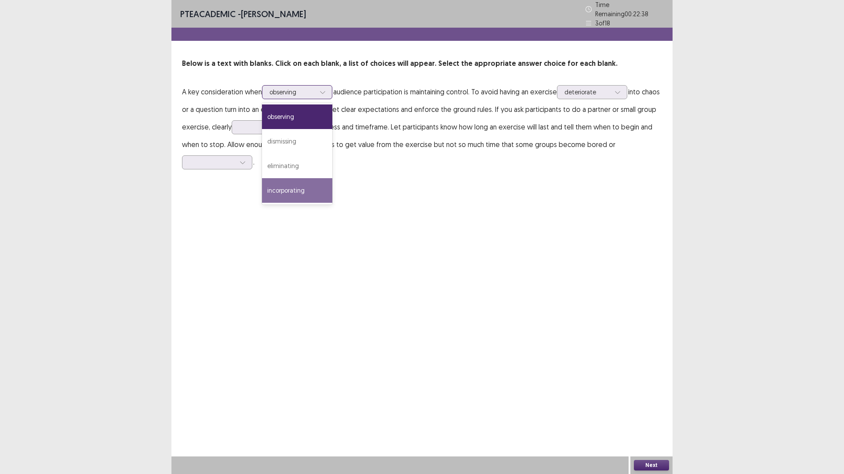
click at [332, 203] on div "incorporating" at bounding box center [297, 190] width 70 height 25
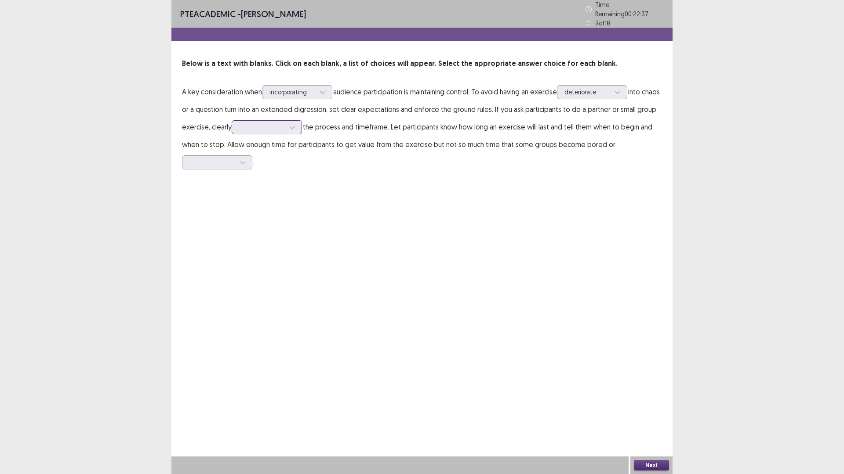
click at [285, 131] on div at bounding box center [262, 127] width 46 height 8
click at [302, 189] on div "communicate" at bounding box center [267, 176] width 70 height 25
click at [245, 166] on icon at bounding box center [242, 162] width 6 height 6
click at [217, 273] on div "distracted" at bounding box center [217, 261] width 70 height 25
click at [649, 415] on button "Next" at bounding box center [651, 465] width 35 height 11
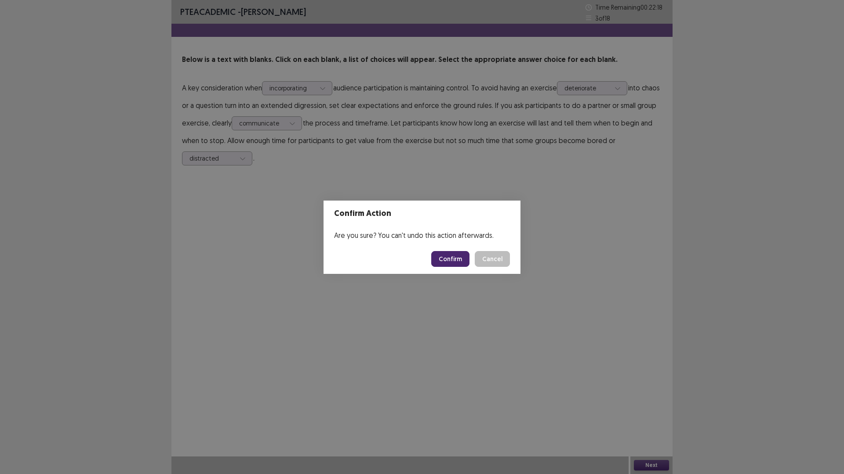
click at [462, 265] on button "Confirm" at bounding box center [450, 259] width 38 height 16
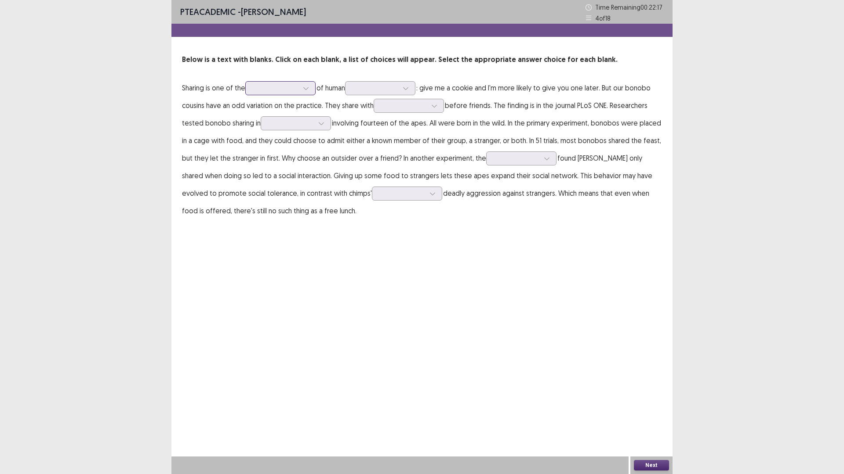
click at [312, 95] on div at bounding box center [305, 88] width 13 height 13
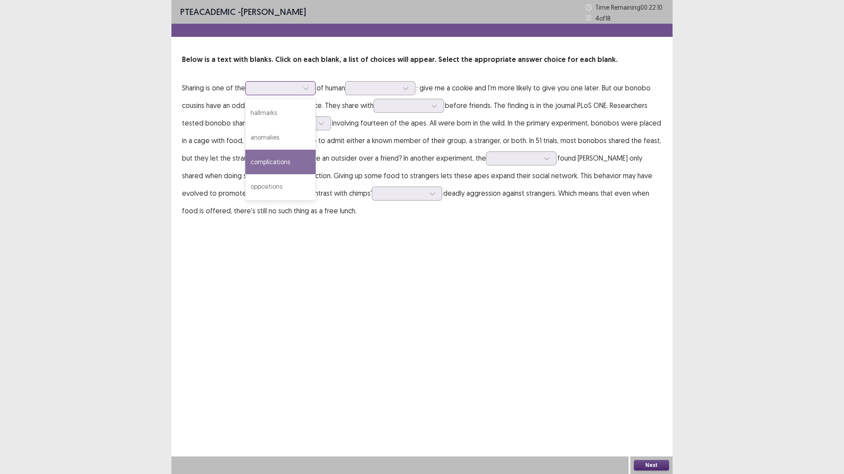
click at [315, 174] on div "complications" at bounding box center [280, 162] width 70 height 25
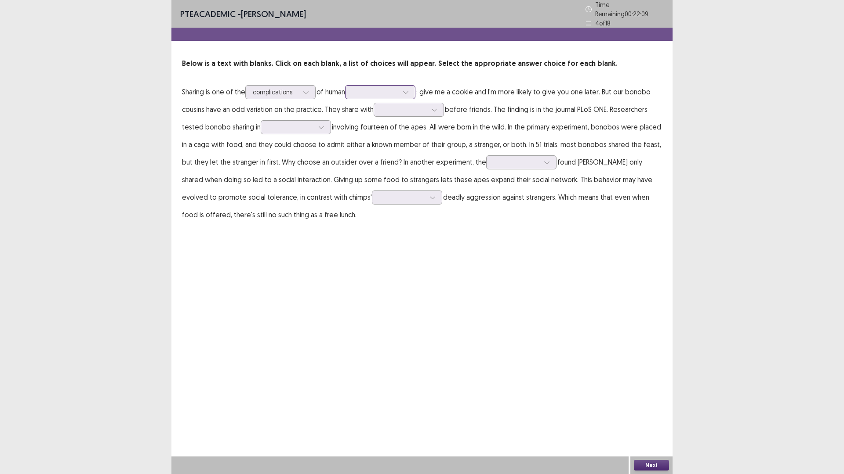
click at [412, 99] on div at bounding box center [405, 92] width 13 height 13
click at [415, 129] on div "behaviors" at bounding box center [380, 117] width 70 height 25
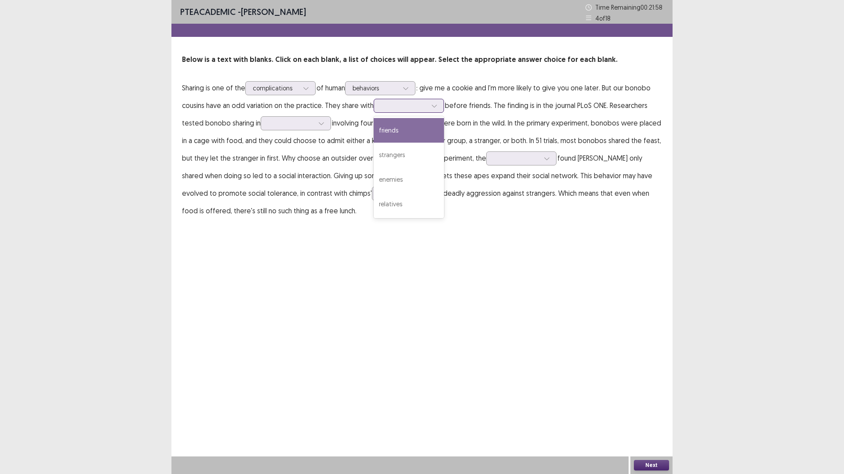
click at [436, 108] on icon at bounding box center [433, 106] width 5 height 3
click at [444, 217] on div "relatives" at bounding box center [408, 204] width 70 height 25
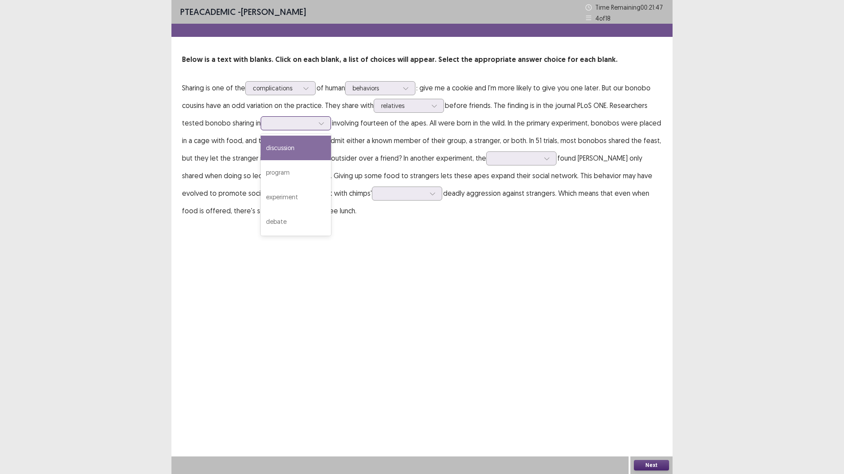
click at [314, 127] on div at bounding box center [291, 123] width 46 height 8
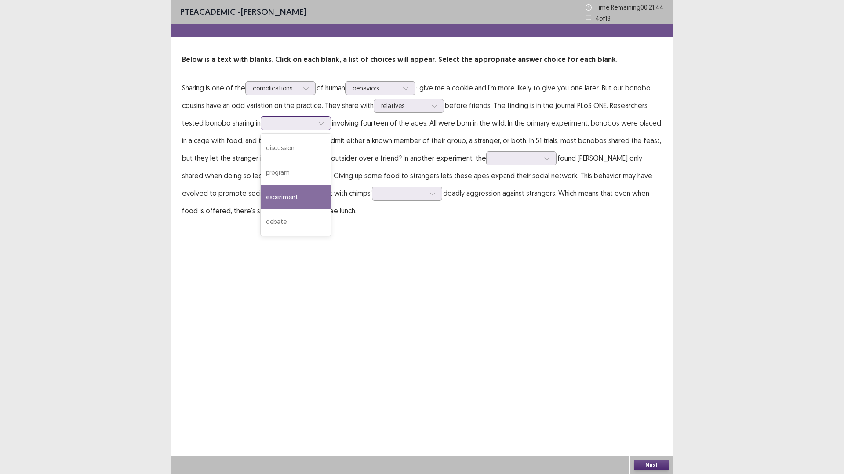
click at [331, 210] on div "experiment" at bounding box center [296, 197] width 70 height 25
click at [427, 110] on div at bounding box center [404, 105] width 46 height 8
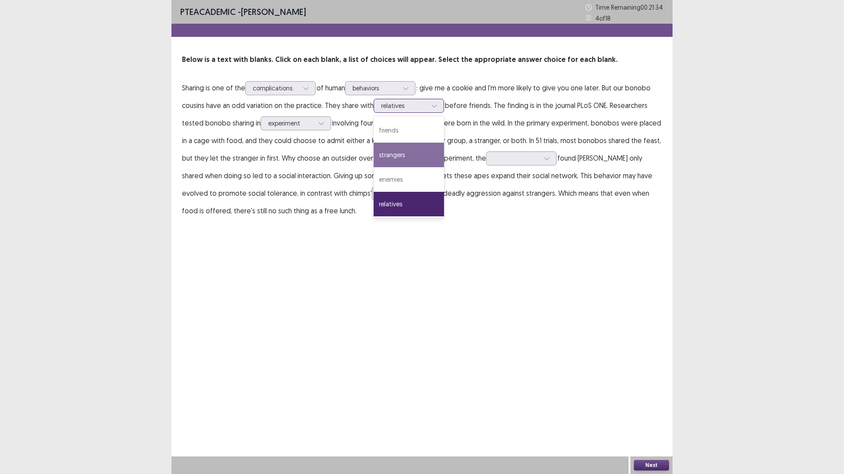
click at [444, 167] on div "strangers" at bounding box center [408, 155] width 70 height 25
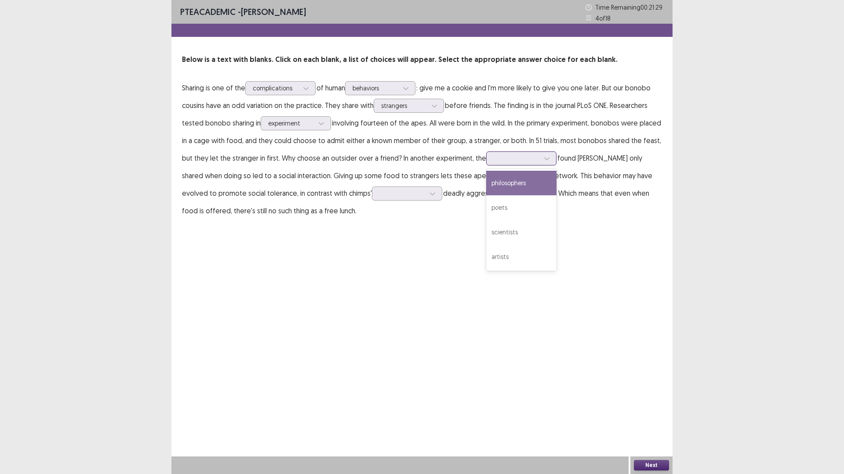
click at [539, 163] on div at bounding box center [516, 158] width 46 height 8
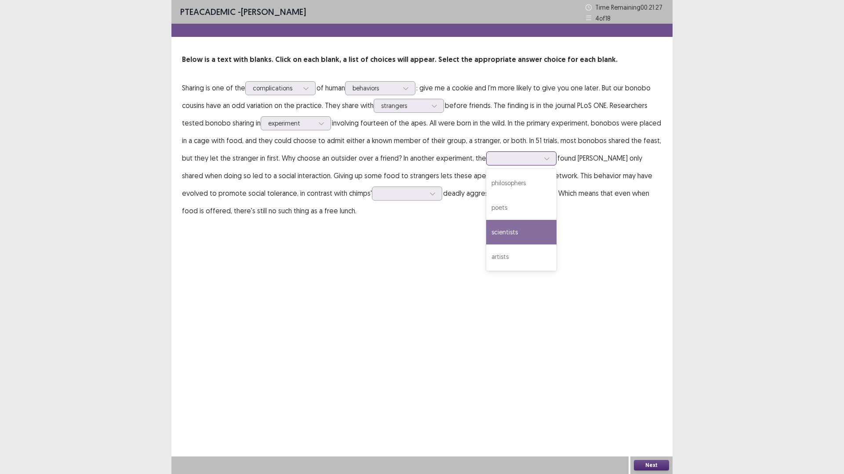
click at [556, 245] on div "scientists" at bounding box center [521, 232] width 70 height 25
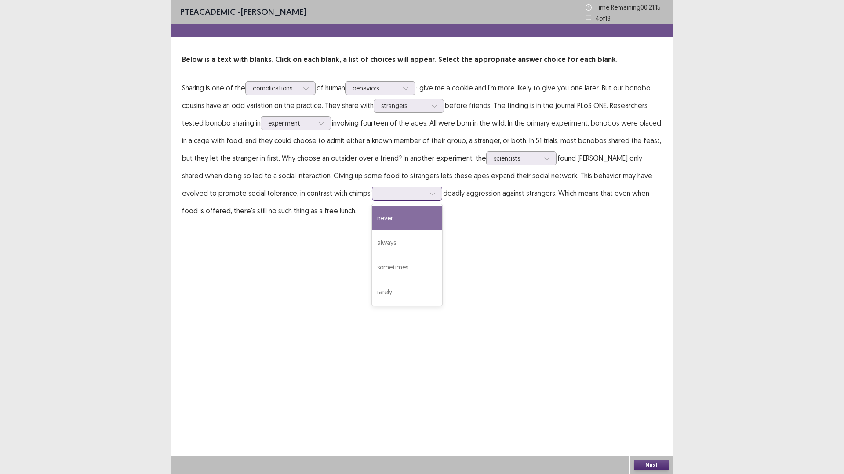
click at [429, 197] on icon at bounding box center [432, 194] width 6 height 6
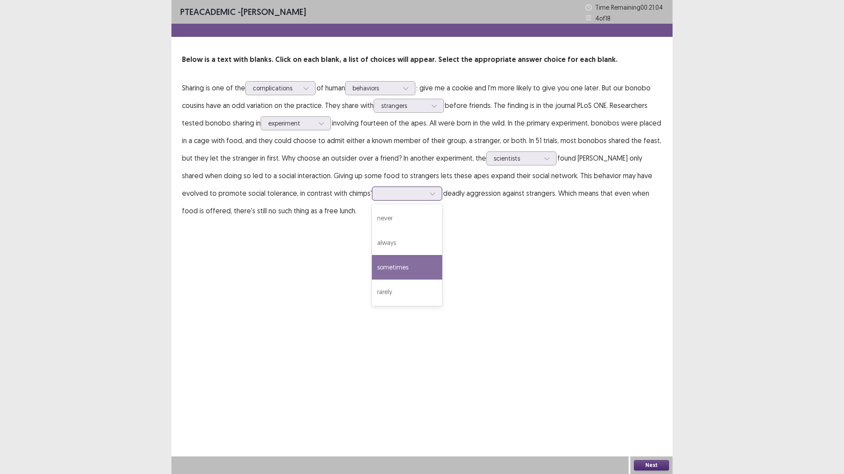
click at [372, 280] on div "sometimes" at bounding box center [407, 267] width 70 height 25
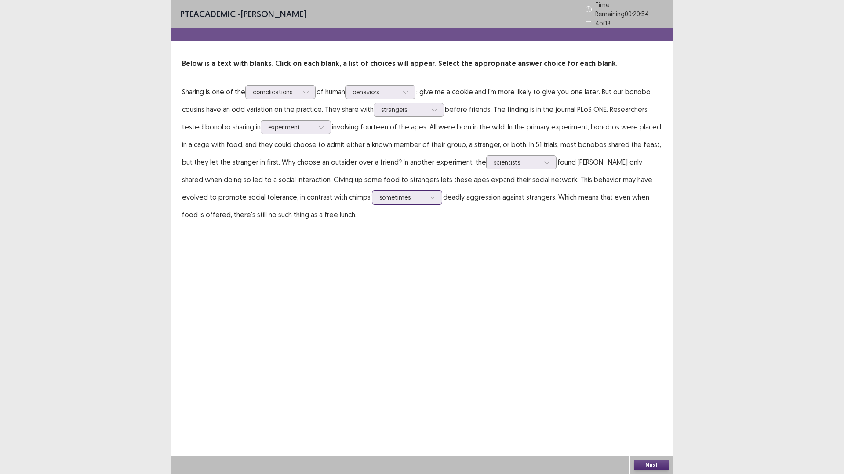
click at [429, 201] on icon at bounding box center [432, 198] width 6 height 6
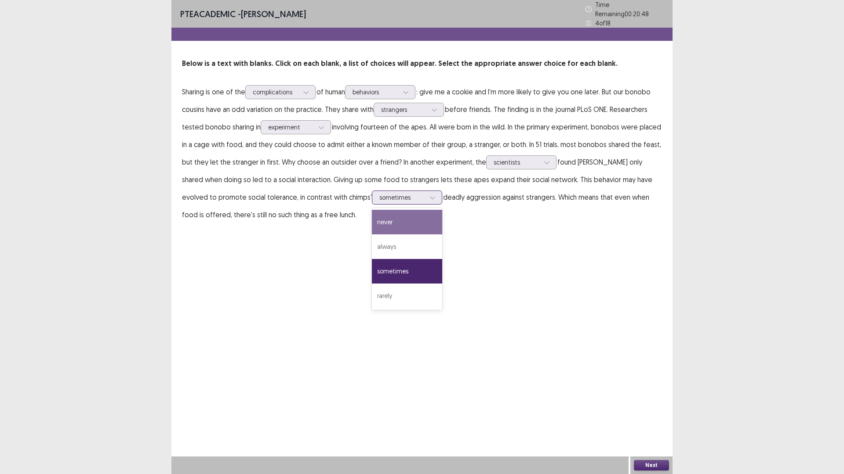
click at [372, 235] on div "never" at bounding box center [407, 222] width 70 height 25
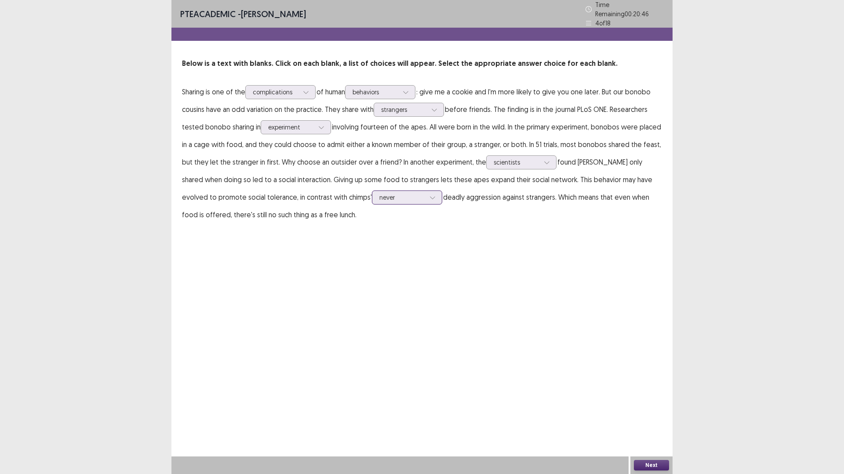
click at [429, 201] on icon at bounding box center [432, 198] width 6 height 6
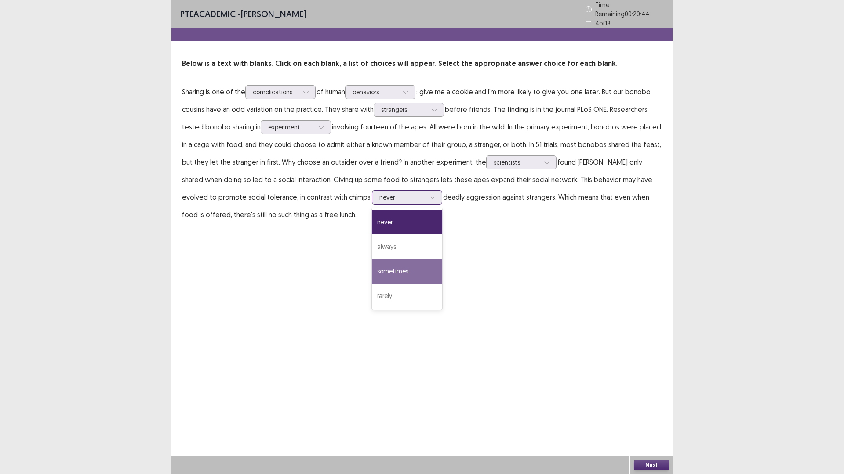
click at [372, 284] on div "sometimes" at bounding box center [407, 271] width 70 height 25
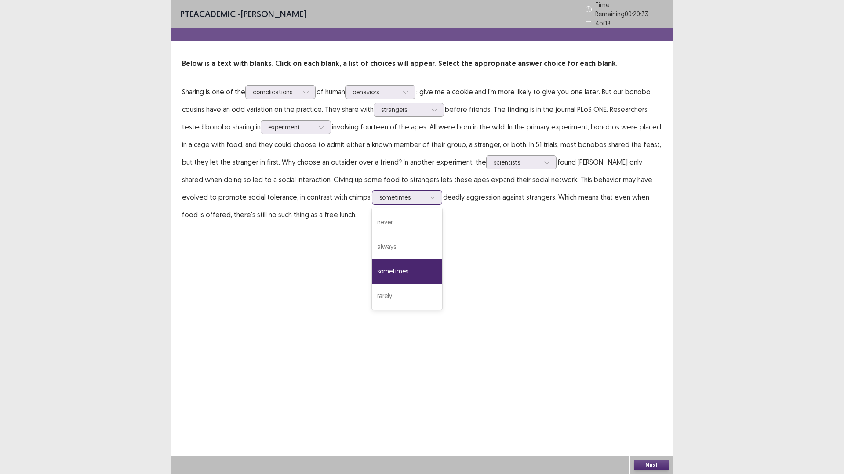
click at [429, 201] on icon at bounding box center [432, 198] width 6 height 6
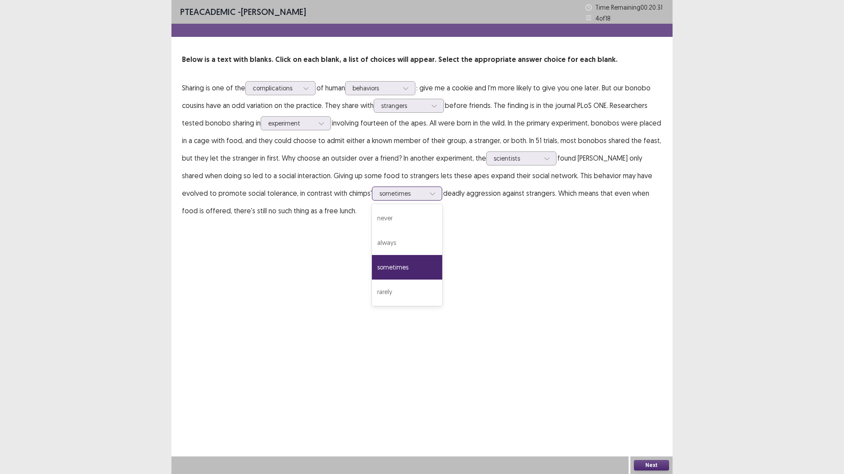
click at [372, 280] on div "sometimes" at bounding box center [407, 267] width 70 height 25
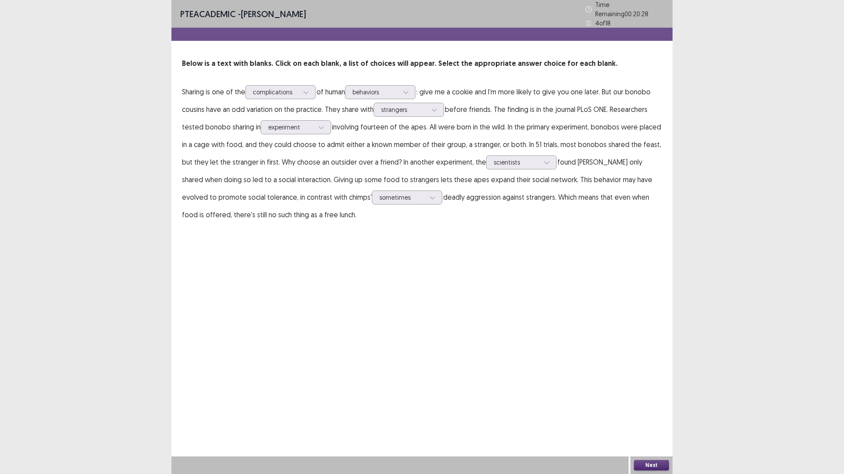
click at [246, 224] on p "Sharing is one of the complications of human behaviors : give me a cookie and I…" at bounding box center [422, 153] width 480 height 141
click at [426, 204] on div at bounding box center [432, 197] width 13 height 13
click at [372, 259] on div "always" at bounding box center [407, 247] width 70 height 25
click at [429, 201] on icon at bounding box center [432, 198] width 6 height 6
click at [341, 241] on div "PTE academic - [PERSON_NAME] Time Remaining 00 : 20 : 23 4 of 18 Below is a tex…" at bounding box center [421, 120] width 501 height 241
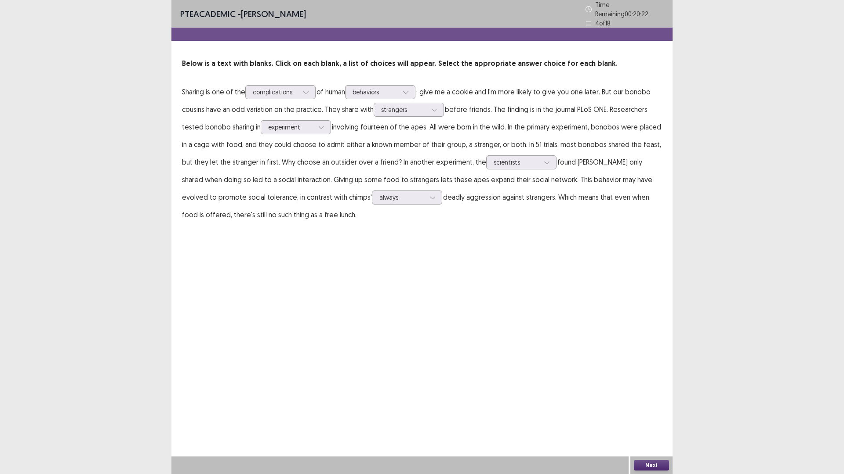
click at [256, 224] on p "Sharing is one of the complications of human behaviors : give me a cookie and I…" at bounding box center [422, 153] width 480 height 141
click at [429, 201] on icon at bounding box center [432, 198] width 6 height 6
click at [315, 224] on p "Sharing is one of the complications of human behaviors : give me a cookie and I…" at bounding box center [422, 153] width 480 height 141
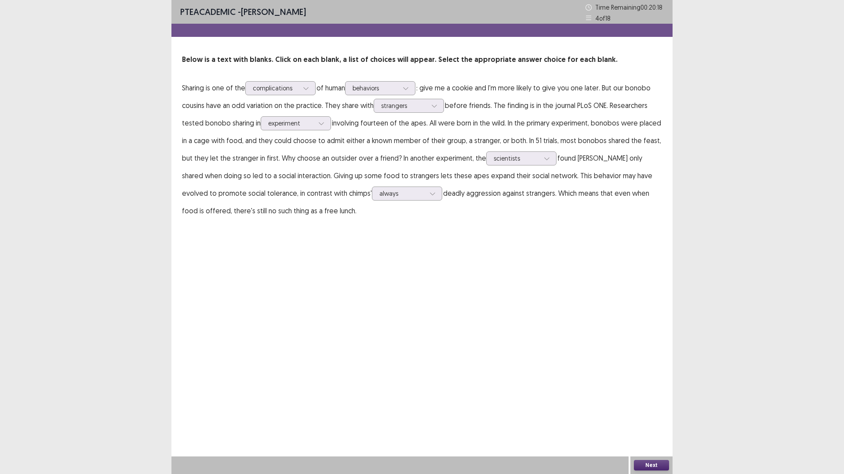
click at [658, 415] on button "Next" at bounding box center [651, 465] width 35 height 11
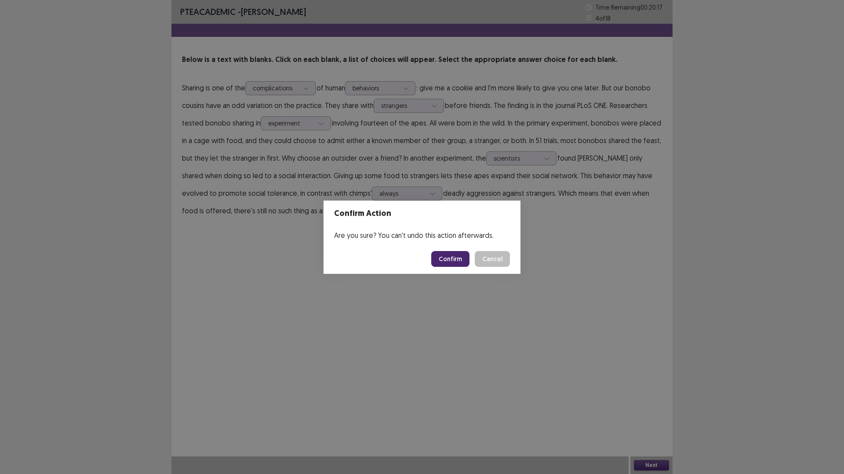
click at [449, 262] on button "Confirm" at bounding box center [450, 259] width 38 height 16
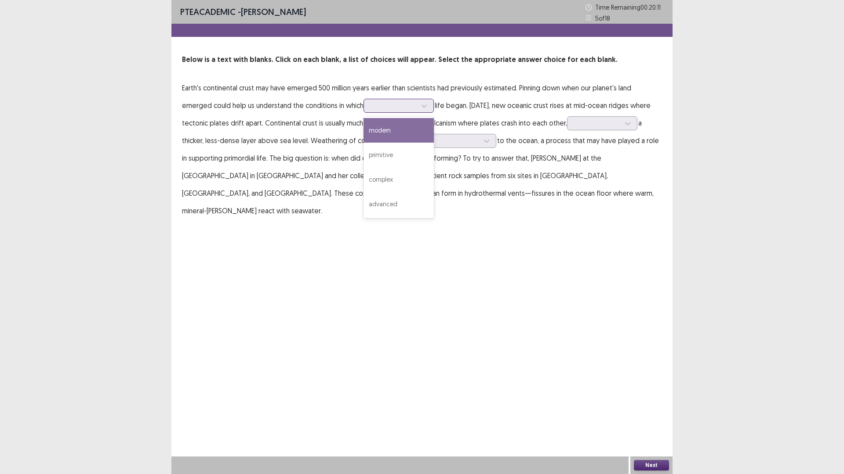
click at [417, 110] on div at bounding box center [394, 105] width 46 height 8
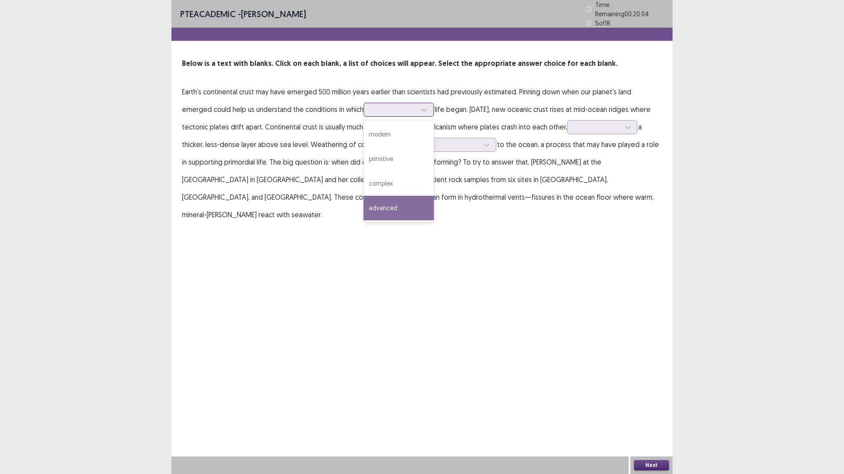
click at [434, 221] on div "advanced" at bounding box center [398, 208] width 70 height 25
click at [427, 113] on icon at bounding box center [424, 110] width 6 height 6
click at [434, 147] on div "modern" at bounding box center [398, 134] width 70 height 25
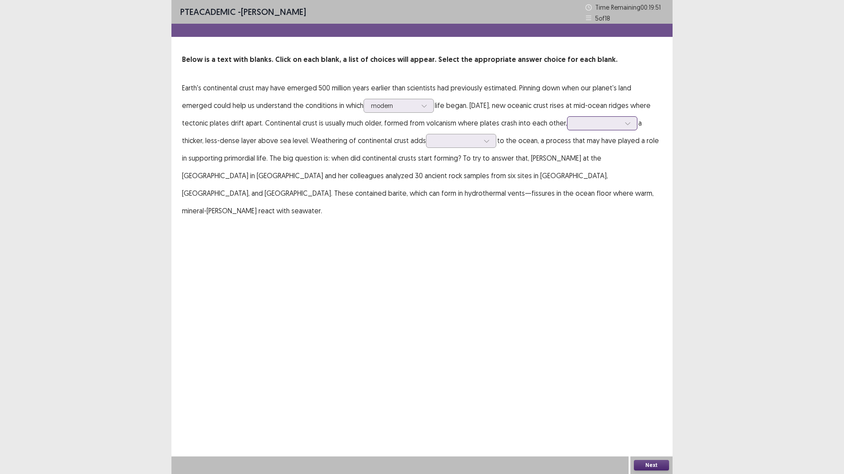
click at [621, 130] on div at bounding box center [627, 123] width 13 height 13
click at [501, 202] on p "Earth's continental crust may have emerged 500 million years earlier than scien…" at bounding box center [422, 149] width 480 height 141
click at [433, 145] on div at bounding box center [456, 141] width 46 height 8
click at [426, 178] on div "elements" at bounding box center [461, 165] width 70 height 25
click at [574, 127] on div at bounding box center [597, 123] width 46 height 8
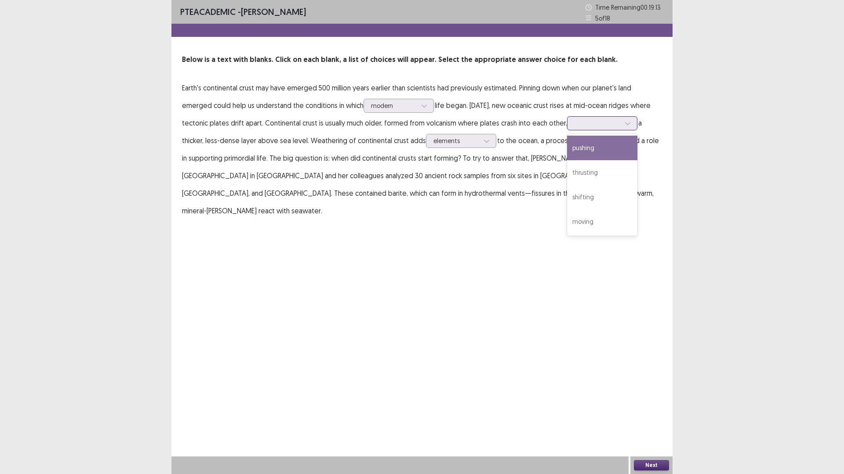
click at [567, 160] on div "pushing" at bounding box center [602, 148] width 70 height 25
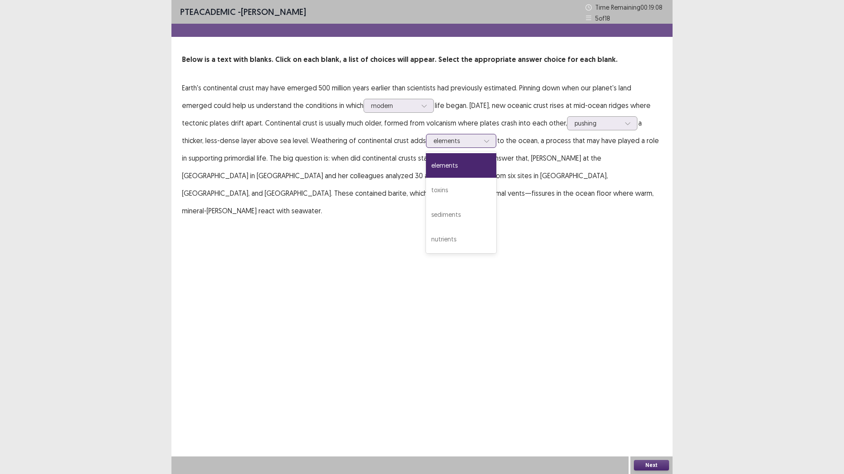
click at [433, 145] on div at bounding box center [456, 141] width 46 height 8
click at [426, 178] on div "elements" at bounding box center [461, 165] width 70 height 25
click at [483, 144] on icon at bounding box center [486, 141] width 6 height 6
click at [426, 252] on div "nutrients" at bounding box center [461, 239] width 70 height 25
click at [417, 110] on div at bounding box center [394, 105] width 46 height 8
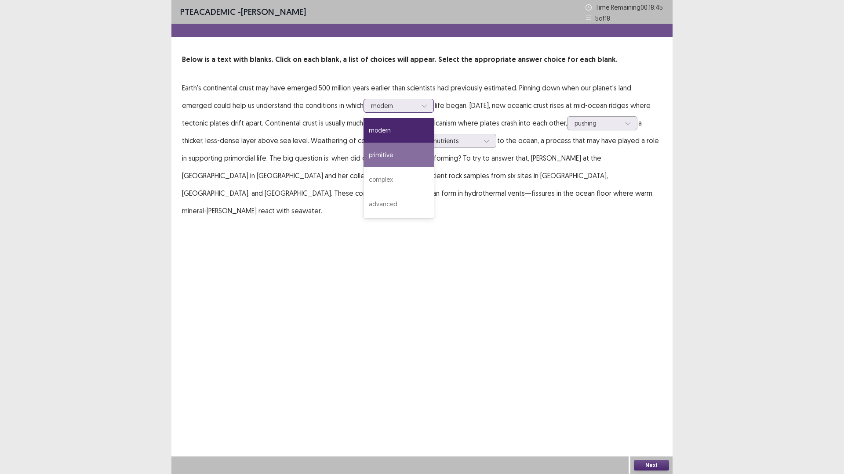
click at [434, 167] on div "primitive" at bounding box center [398, 155] width 70 height 25
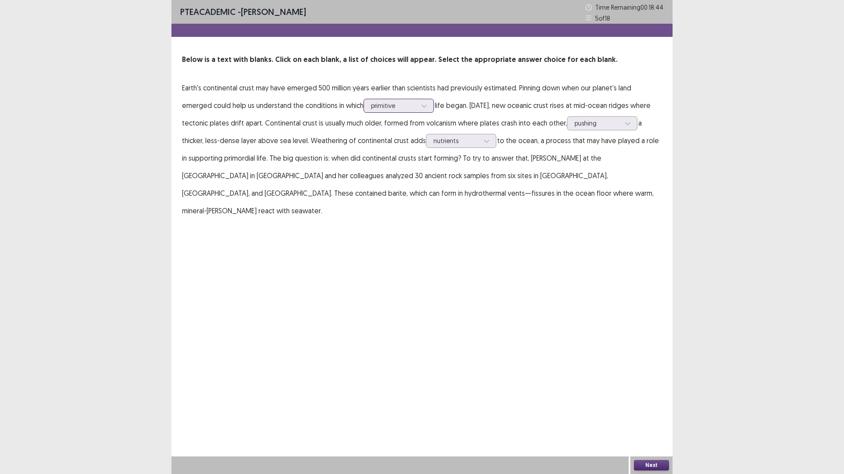
click at [431, 112] on div at bounding box center [423, 105] width 13 height 13
click at [434, 167] on div "primitive" at bounding box center [398, 155] width 70 height 25
click at [657, 415] on button "Next" at bounding box center [651, 465] width 35 height 11
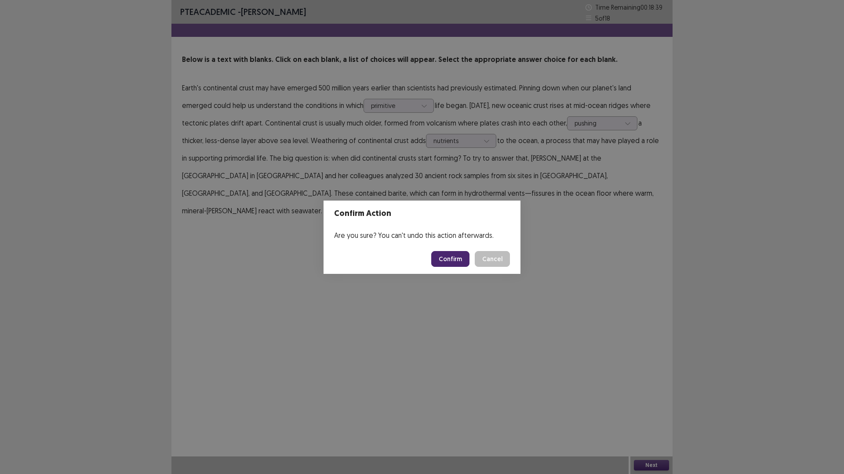
click at [459, 262] on button "Confirm" at bounding box center [450, 259] width 38 height 16
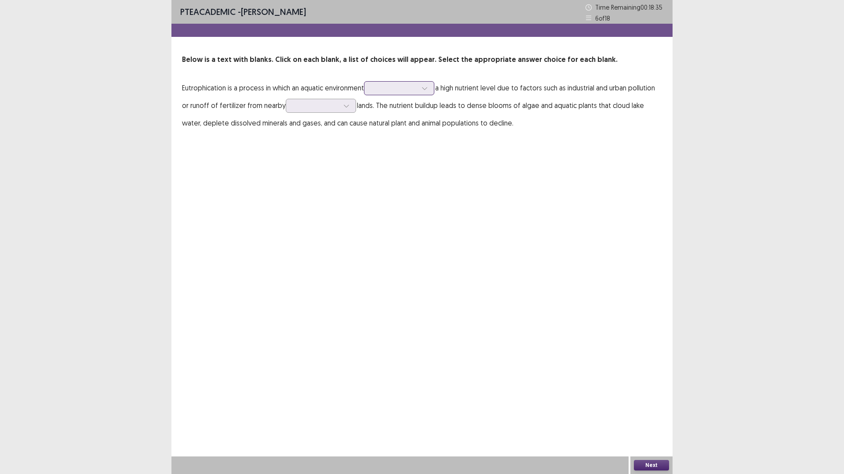
click at [427, 91] on icon at bounding box center [424, 88] width 6 height 6
click at [434, 150] on div "accumulates" at bounding box center [399, 137] width 70 height 25
click at [353, 112] on div at bounding box center [346, 105] width 13 height 13
click at [356, 217] on div "residential" at bounding box center [321, 204] width 70 height 25
click at [339, 110] on div at bounding box center [316, 105] width 46 height 8
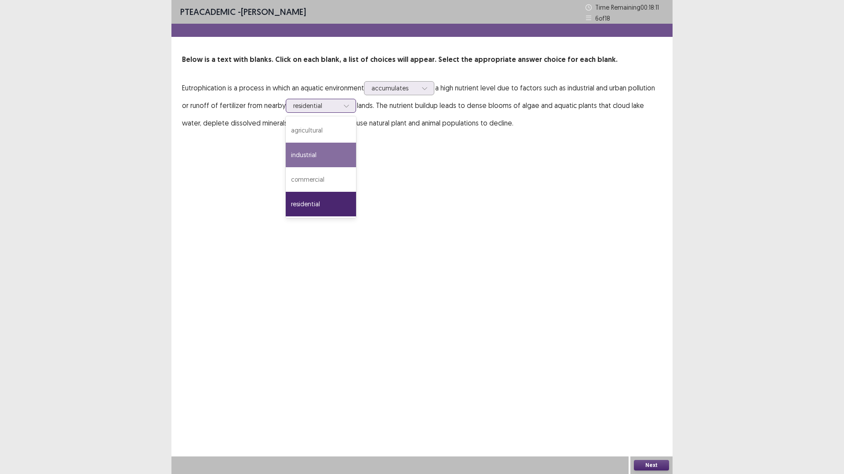
click at [356, 167] on div "industrial" at bounding box center [321, 155] width 70 height 25
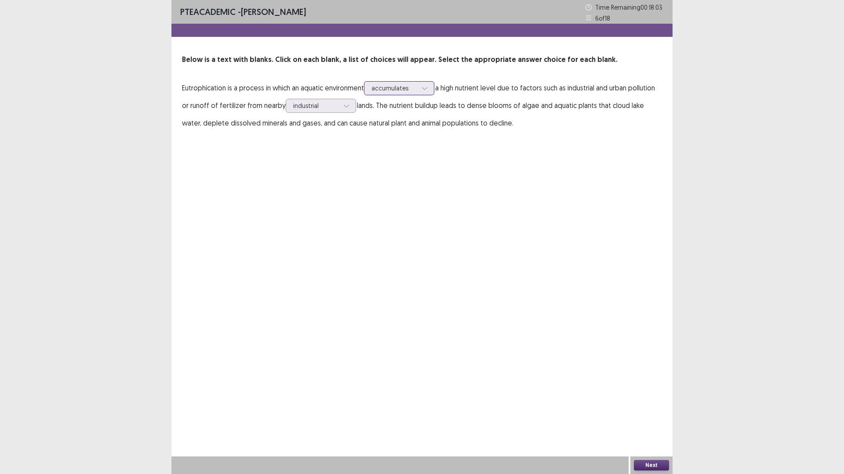
click at [427, 91] on icon at bounding box center [424, 88] width 6 height 6
click at [434, 150] on div "accumulates" at bounding box center [399, 137] width 70 height 25
click at [339, 110] on div at bounding box center [316, 105] width 46 height 8
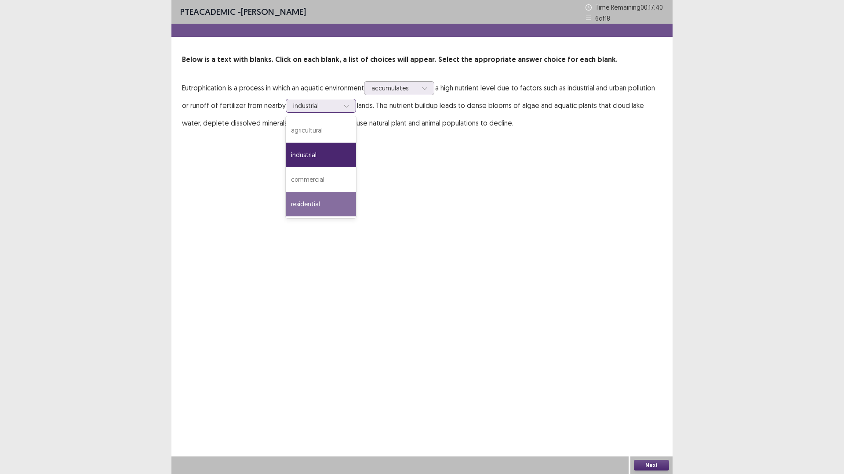
click at [356, 217] on div "residential" at bounding box center [321, 204] width 70 height 25
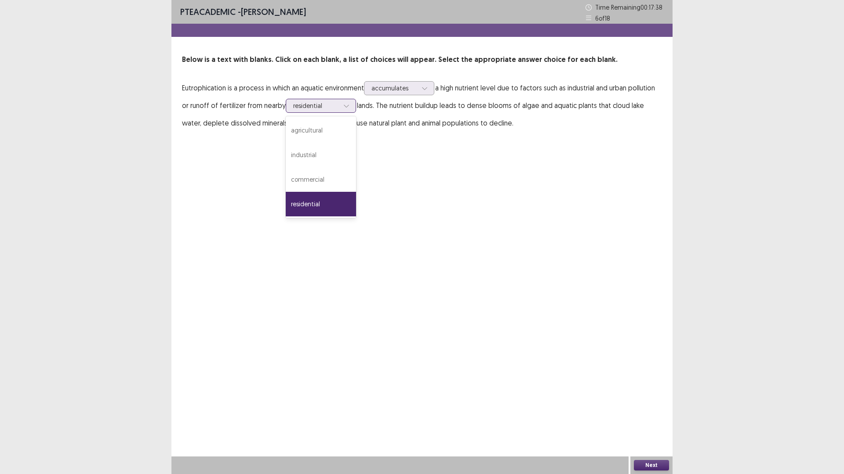
click at [353, 112] on div at bounding box center [346, 105] width 13 height 13
click at [356, 217] on div "residential" at bounding box center [321, 204] width 70 height 25
click at [647, 415] on button "Next" at bounding box center [651, 465] width 35 height 11
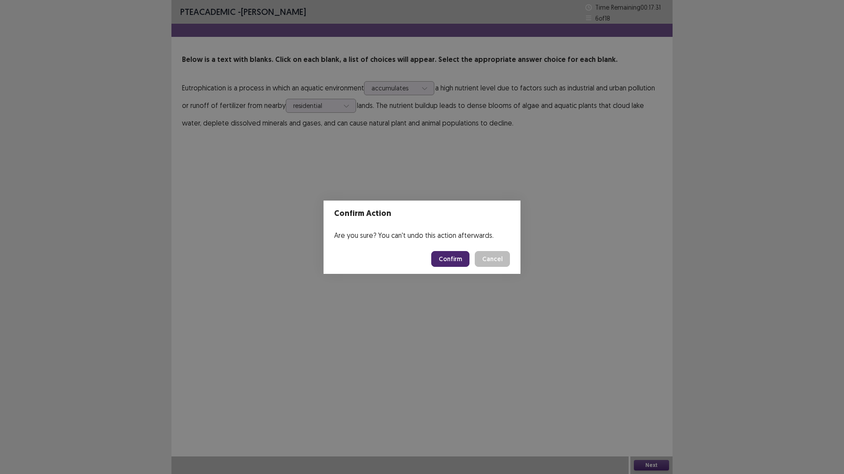
click at [458, 267] on button "Confirm" at bounding box center [450, 259] width 38 height 16
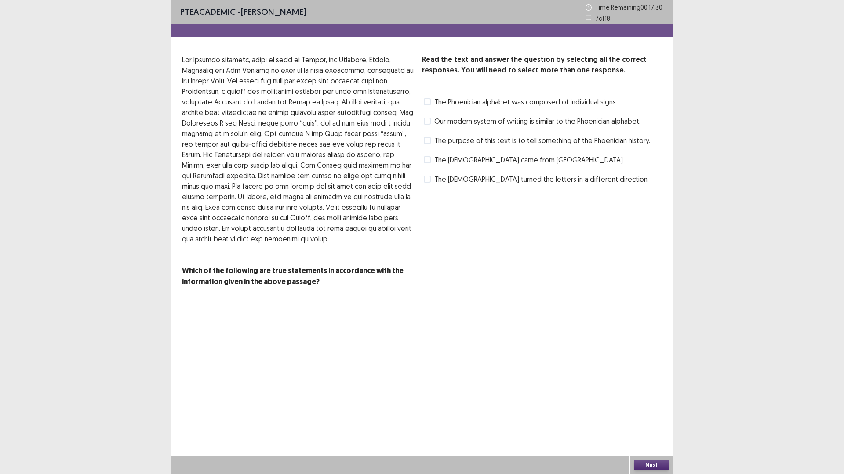
click at [429, 105] on span at bounding box center [427, 101] width 7 height 7
click at [642, 415] on button "Next" at bounding box center [651, 465] width 35 height 11
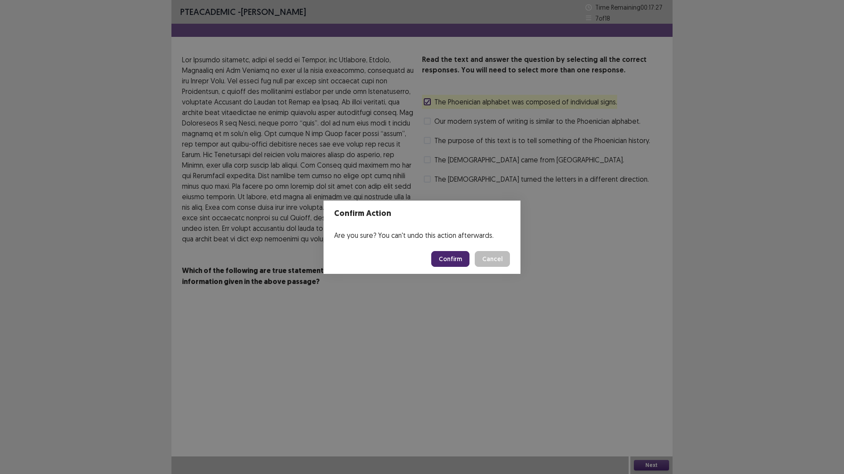
click at [454, 261] on button "Confirm" at bounding box center [450, 259] width 38 height 16
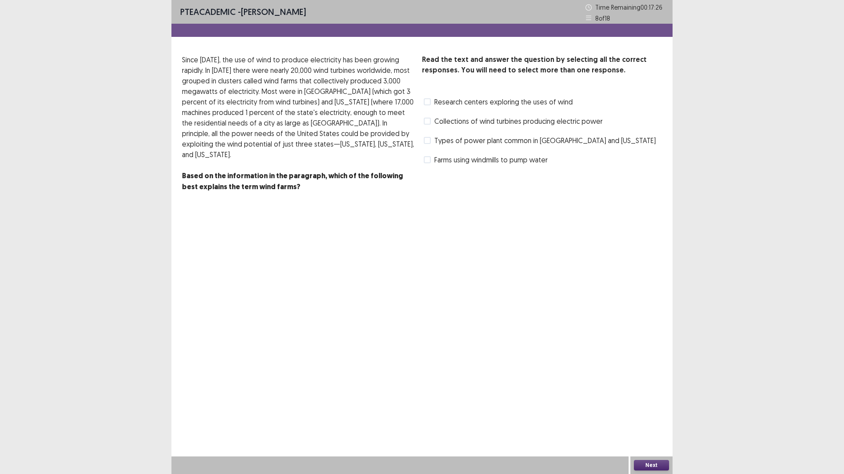
click at [427, 144] on span at bounding box center [427, 140] width 7 height 7
click at [648, 415] on button "Next" at bounding box center [651, 465] width 35 height 11
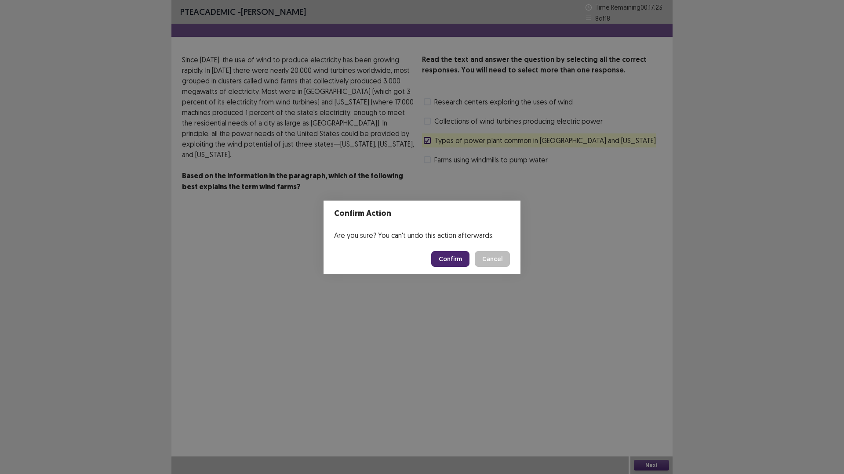
click at [447, 257] on button "Confirm" at bounding box center [450, 259] width 38 height 16
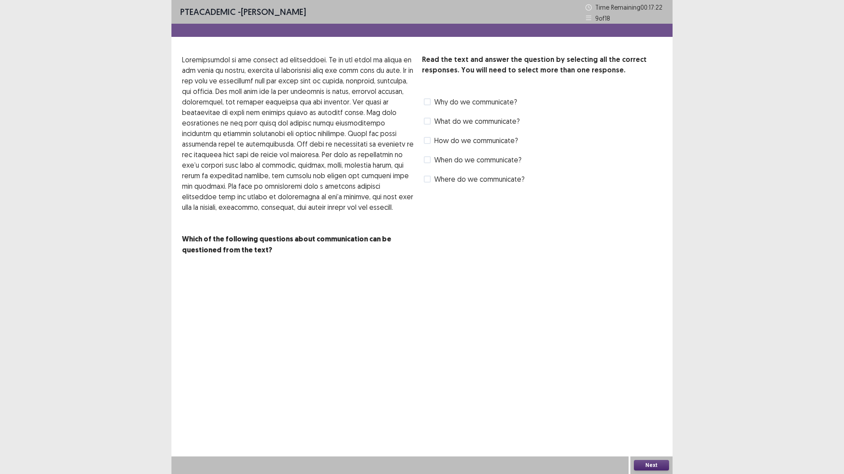
click at [426, 125] on span at bounding box center [427, 121] width 7 height 7
click at [647, 415] on button "Next" at bounding box center [651, 465] width 35 height 11
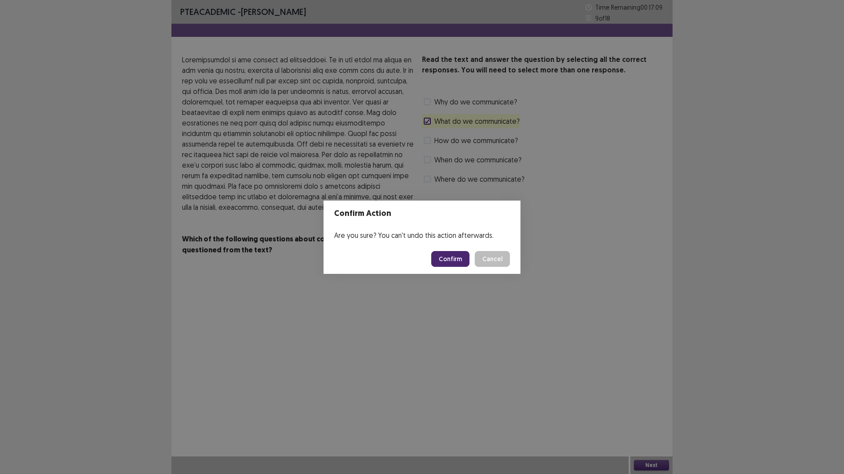
click at [446, 259] on button "Confirm" at bounding box center [450, 259] width 38 height 16
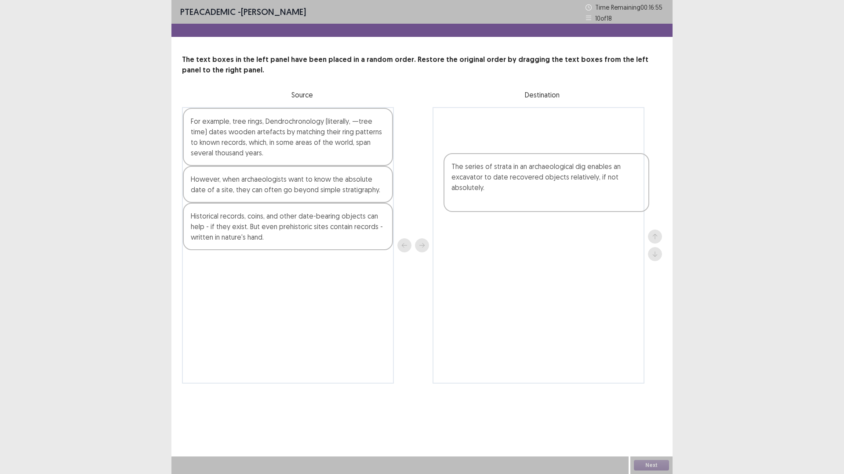
drag, startPoint x: 259, startPoint y: 317, endPoint x: 521, endPoint y: 186, distance: 292.6
click at [521, 186] on div "For example, tree rings, Dendrochronology (literally, —tree time) dates wooden …" at bounding box center [422, 245] width 480 height 277
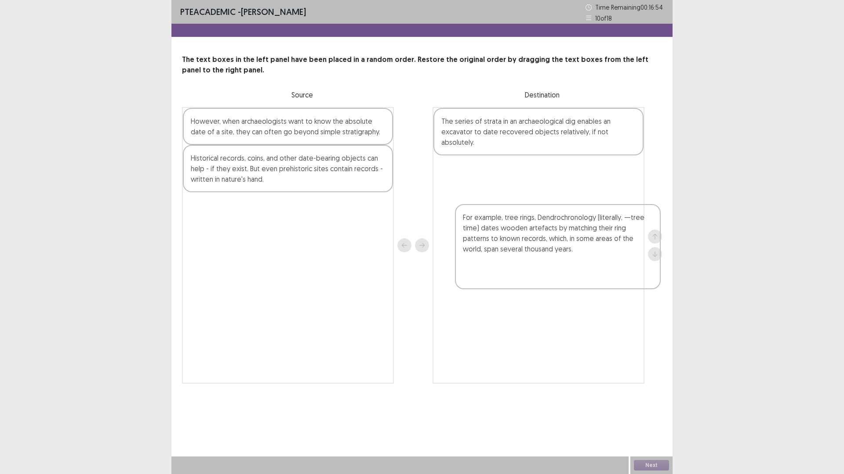
drag, startPoint x: 240, startPoint y: 171, endPoint x: 511, endPoint y: 240, distance: 279.8
click at [511, 240] on div "For example, tree rings, Dendrochronology (literally, —tree time) dates wooden …" at bounding box center [422, 245] width 480 height 277
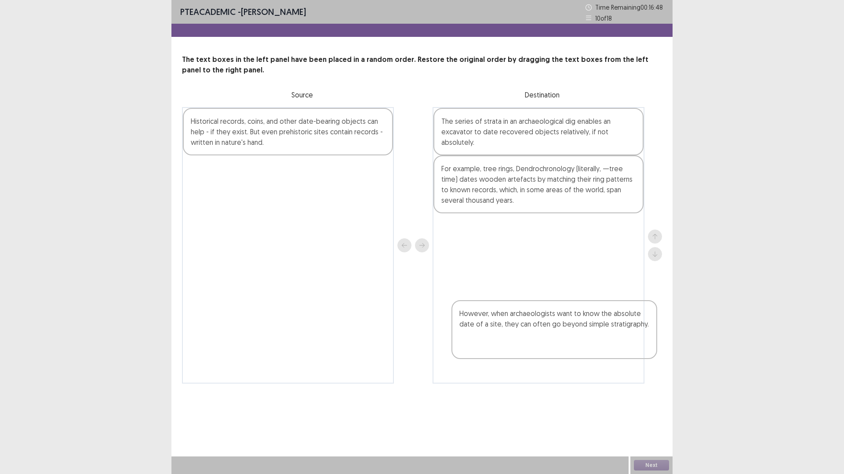
drag, startPoint x: 304, startPoint y: 161, endPoint x: 576, endPoint y: 330, distance: 319.4
click at [576, 330] on div "However, when archaeologists want to know the absolute date of a site, they can…" at bounding box center [422, 245] width 480 height 277
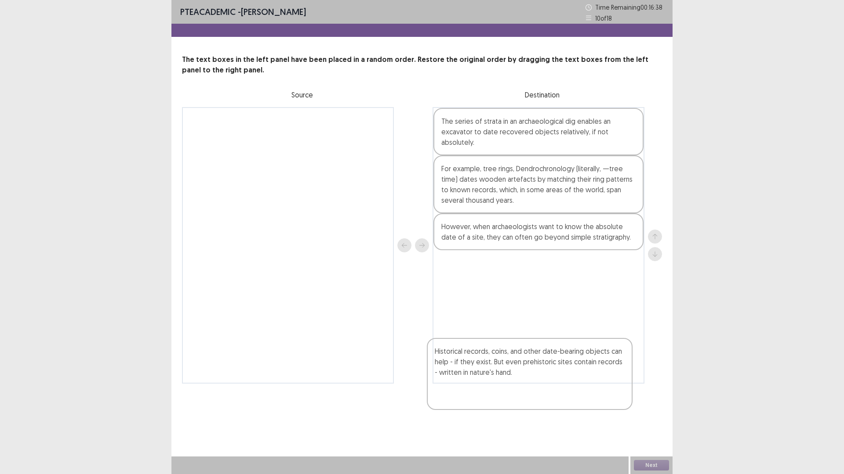
drag, startPoint x: 274, startPoint y: 169, endPoint x: 519, endPoint y: 374, distance: 319.3
click at [519, 374] on div "Historical records, coins, and other date-bearing objects can help - if they ex…" at bounding box center [422, 245] width 480 height 277
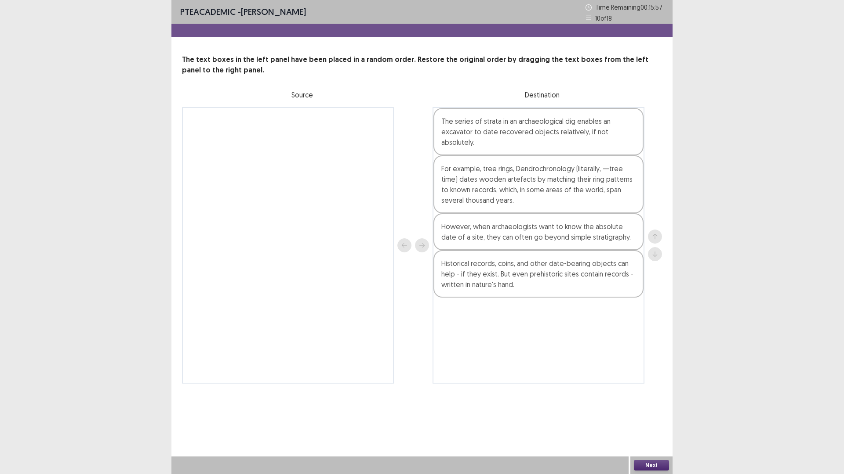
click at [661, 415] on button "Next" at bounding box center [651, 465] width 35 height 11
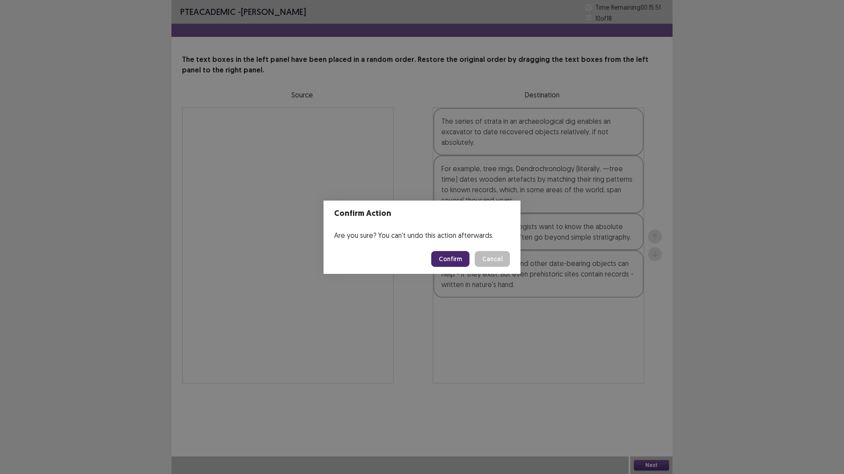
click at [509, 265] on button "Cancel" at bounding box center [491, 259] width 35 height 16
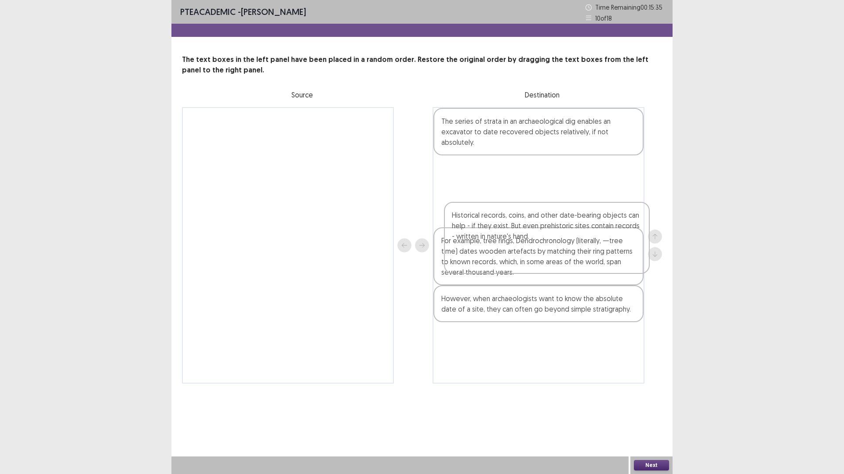
drag, startPoint x: 541, startPoint y: 388, endPoint x: 549, endPoint y: 246, distance: 141.7
click at [549, 246] on div "The series of strata in an archaeological dig enables an excavator to date reco…" at bounding box center [538, 245] width 212 height 277
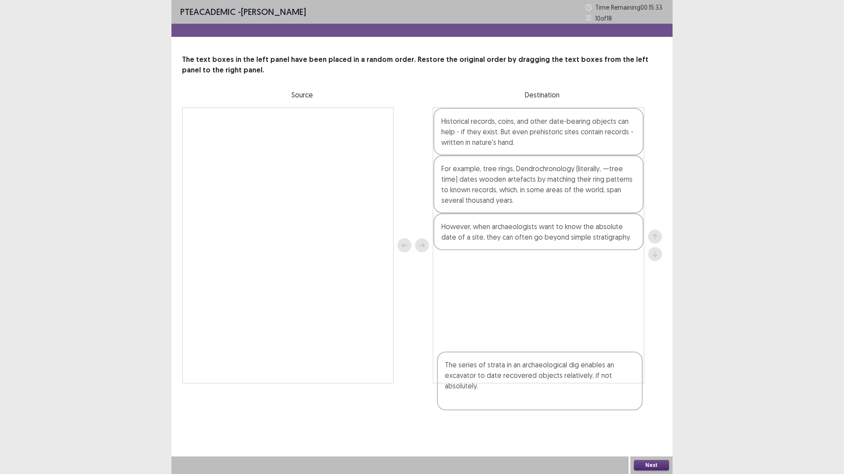
drag, startPoint x: 528, startPoint y: 170, endPoint x: 532, endPoint y: 400, distance: 230.7
click at [532, 384] on div "The series of strata in an archaeological dig enables an excavator to date reco…" at bounding box center [538, 245] width 212 height 277
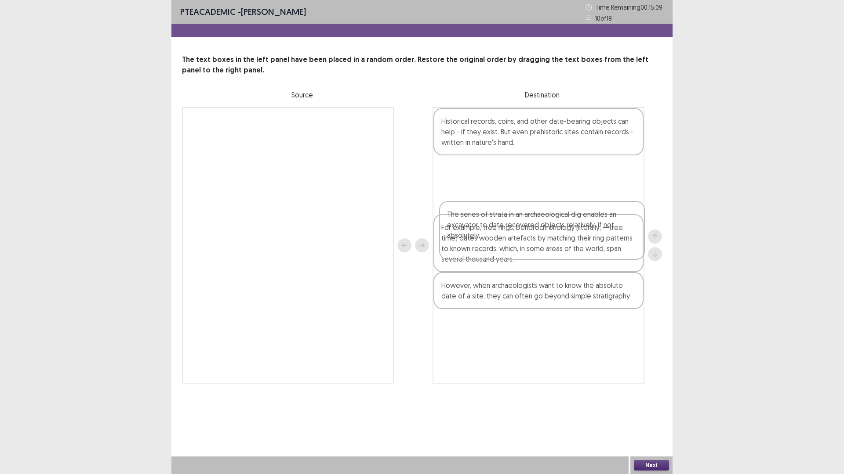
drag, startPoint x: 538, startPoint y: 388, endPoint x: 543, endPoint y: 234, distance: 153.8
click at [543, 234] on div "Historical records, coins, and other date-bearing objects can help - if they ex…" at bounding box center [538, 245] width 212 height 277
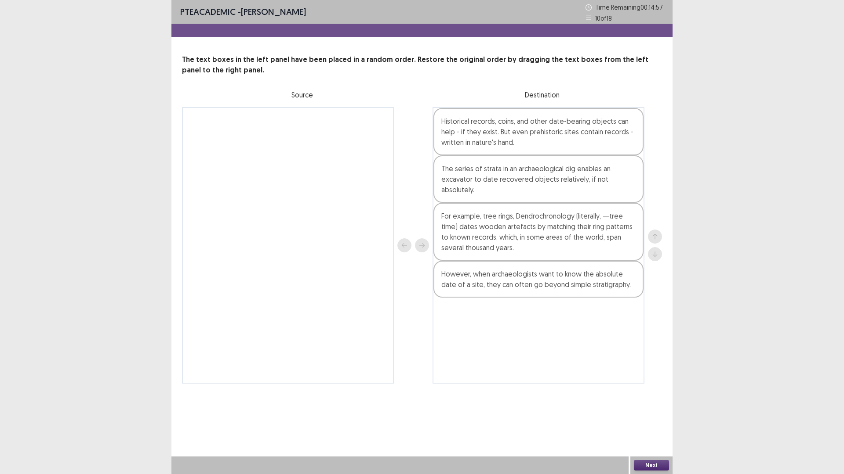
click at [562, 156] on div "Historical records, coins, and other date-bearing objects can help - if they ex…" at bounding box center [538, 131] width 210 height 47
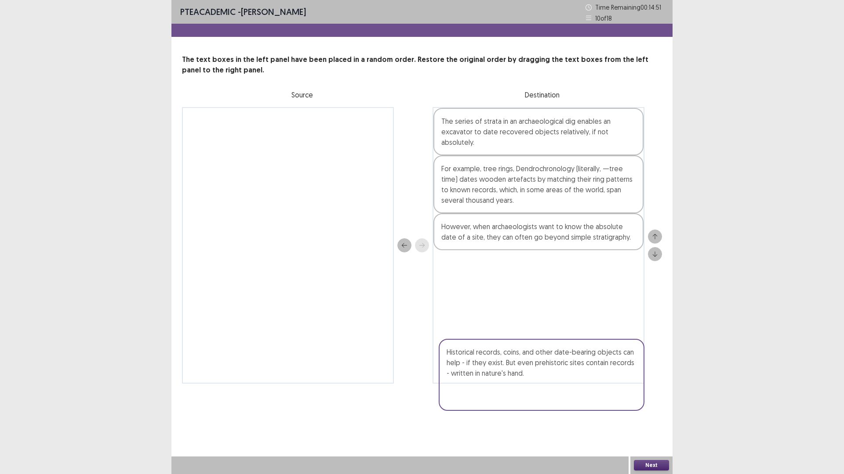
drag, startPoint x: 551, startPoint y: 162, endPoint x: 557, endPoint y: 375, distance: 213.2
click at [557, 375] on div "Historical records, coins, and other date-bearing objects can help - if they ex…" at bounding box center [538, 245] width 212 height 277
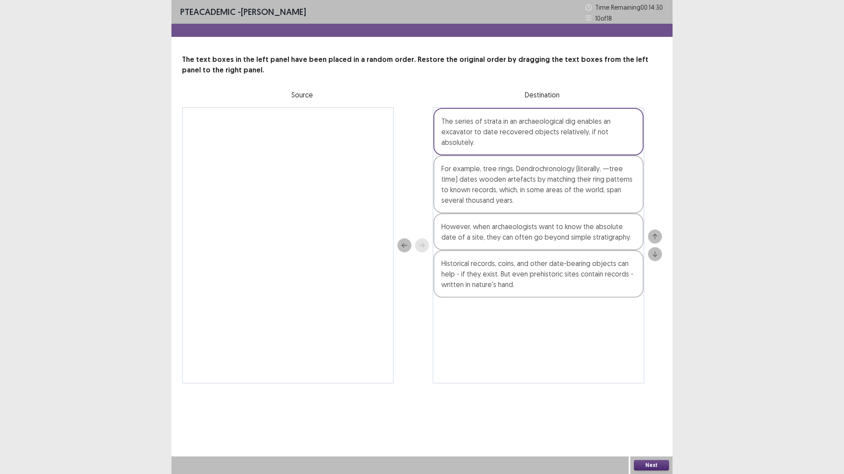
click at [657, 415] on button "Next" at bounding box center [651, 465] width 35 height 11
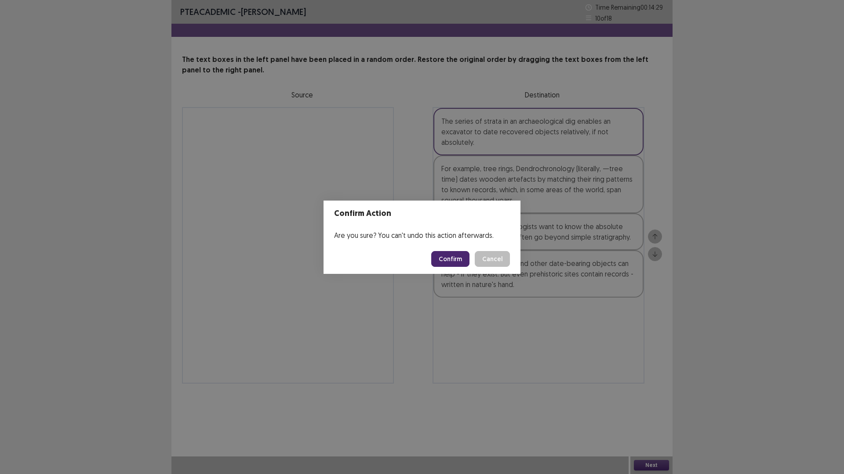
click at [455, 265] on button "Confirm" at bounding box center [450, 259] width 38 height 16
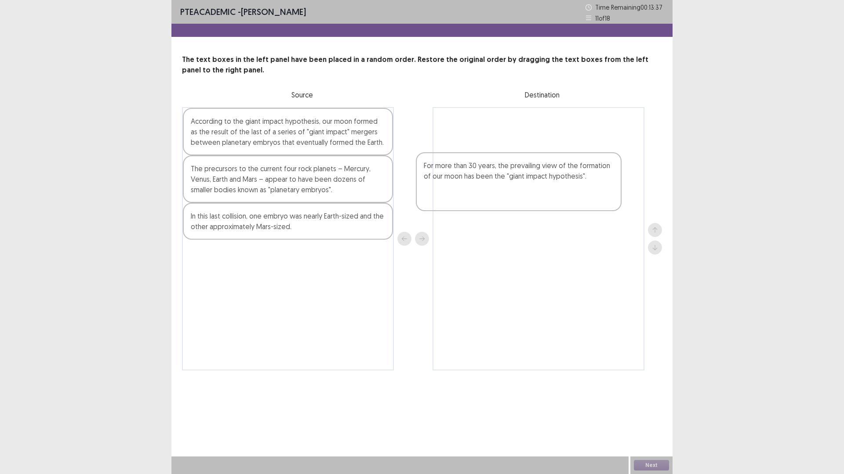
drag, startPoint x: 312, startPoint y: 261, endPoint x: 542, endPoint y: 198, distance: 238.8
click at [551, 202] on div "According to the giant impact hypothesis, our moon formed as the result of the …" at bounding box center [422, 239] width 480 height 264
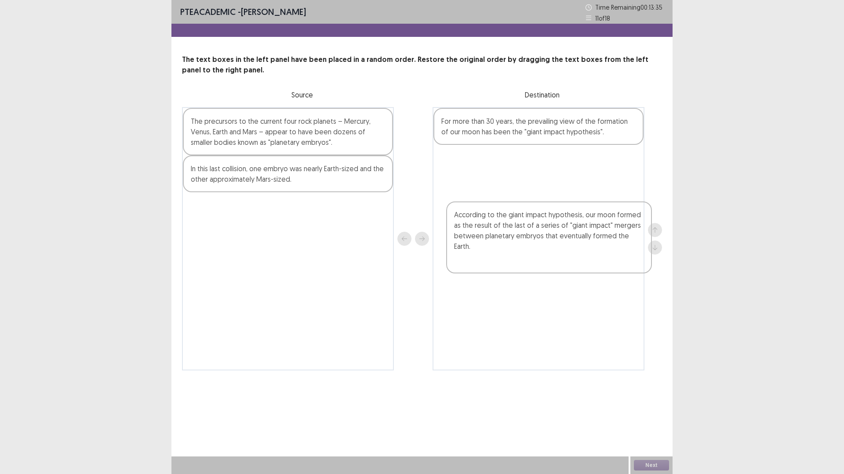
drag, startPoint x: 344, startPoint y: 184, endPoint x: 604, endPoint y: 247, distance: 267.3
click at [604, 247] on div "According to the giant impact hypothesis, our moon formed as the result of the …" at bounding box center [422, 239] width 480 height 264
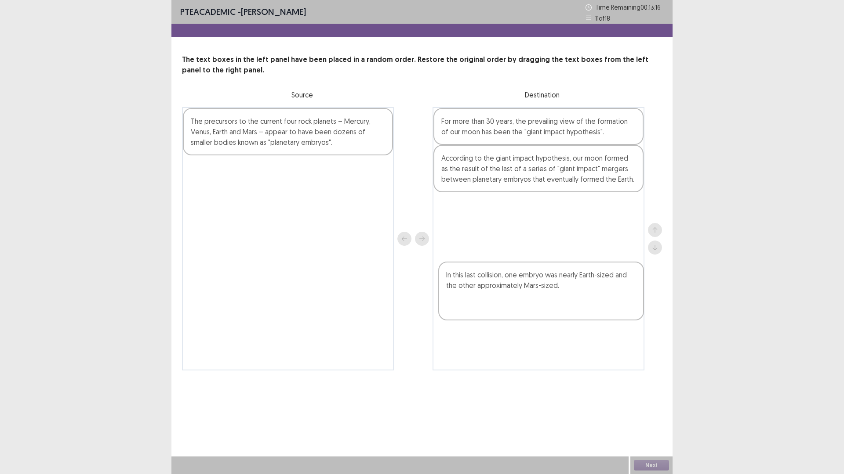
drag, startPoint x: 303, startPoint y: 248, endPoint x: 569, endPoint y: 304, distance: 271.6
click at [569, 304] on div "The precursors to the current four rock planets – Mercury, Venus, Earth and Mar…" at bounding box center [422, 239] width 480 height 264
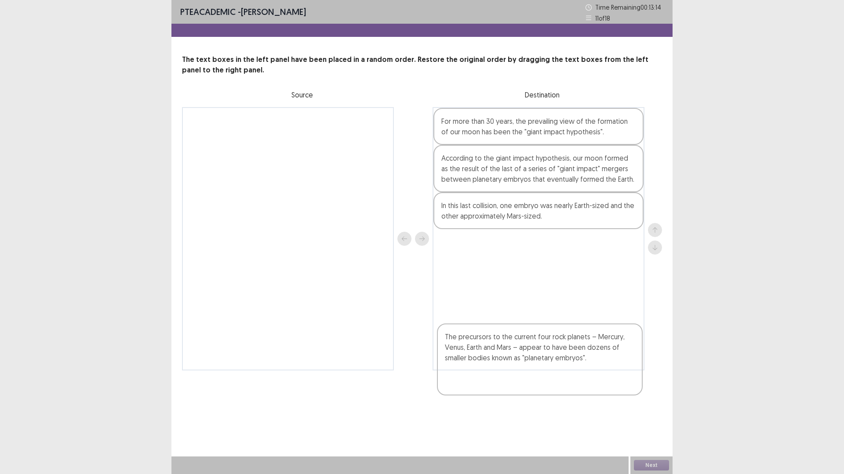
drag, startPoint x: 275, startPoint y: 174, endPoint x: 527, endPoint y: 364, distance: 316.0
click at [527, 364] on div "The precursors to the current four rock planets – Mercury, Venus, Earth and Mar…" at bounding box center [422, 239] width 480 height 264
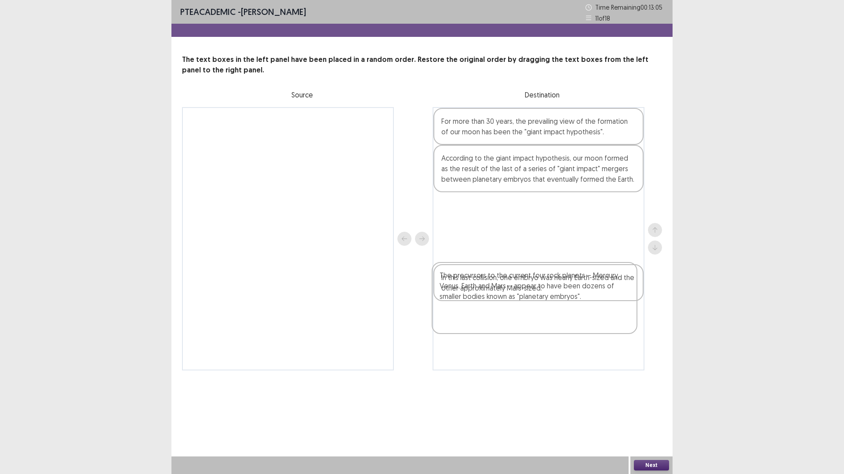
drag, startPoint x: 595, startPoint y: 377, endPoint x: 592, endPoint y: 308, distance: 68.6
click at [592, 308] on div "For more than 30 years, the prevailing view of the formation of our moon has be…" at bounding box center [538, 239] width 212 height 264
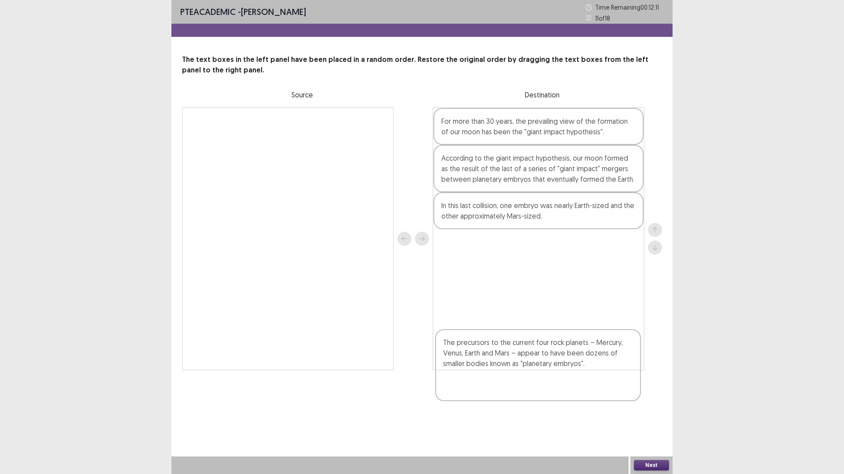
drag, startPoint x: 579, startPoint y: 295, endPoint x: 580, endPoint y: 362, distance: 67.2
click at [580, 362] on div "For more than 30 years, the prevailing view of the formation of our moon has be…" at bounding box center [538, 239] width 212 height 264
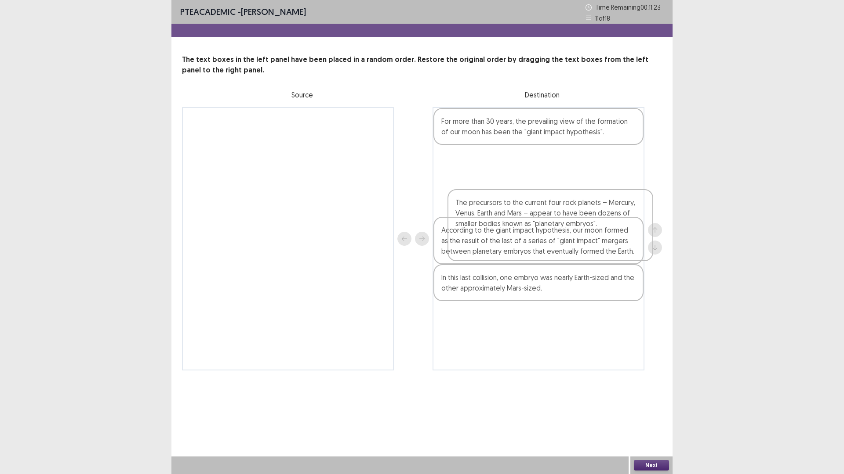
drag, startPoint x: 610, startPoint y: 356, endPoint x: 623, endPoint y: 217, distance: 139.9
click at [623, 217] on div "For more than 30 years, the prevailing view of the formation of our moon has be…" at bounding box center [538, 239] width 212 height 264
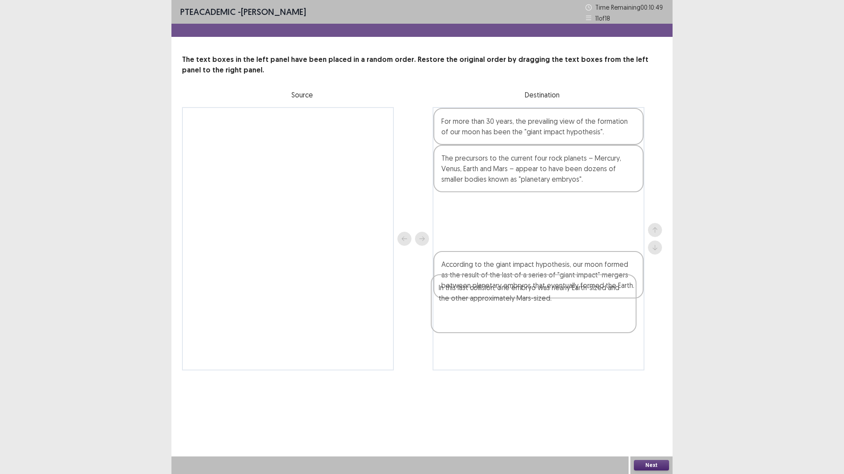
drag, startPoint x: 523, startPoint y: 381, endPoint x: 519, endPoint y: 310, distance: 71.3
click at [519, 310] on div "For more than 30 years, the prevailing view of the formation of our moon has be…" at bounding box center [538, 239] width 212 height 264
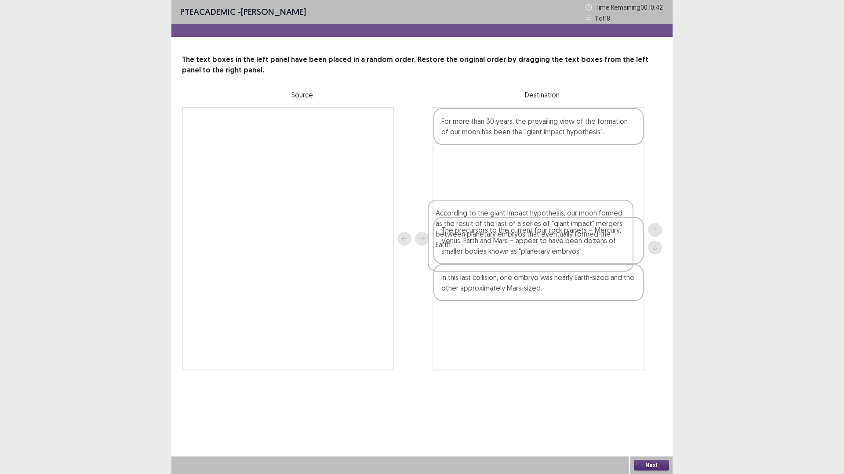
drag, startPoint x: 552, startPoint y: 362, endPoint x: 543, endPoint y: 235, distance: 128.2
click at [543, 235] on div "For more than 30 years, the prevailing view of the formation of our moon has be…" at bounding box center [538, 239] width 212 height 264
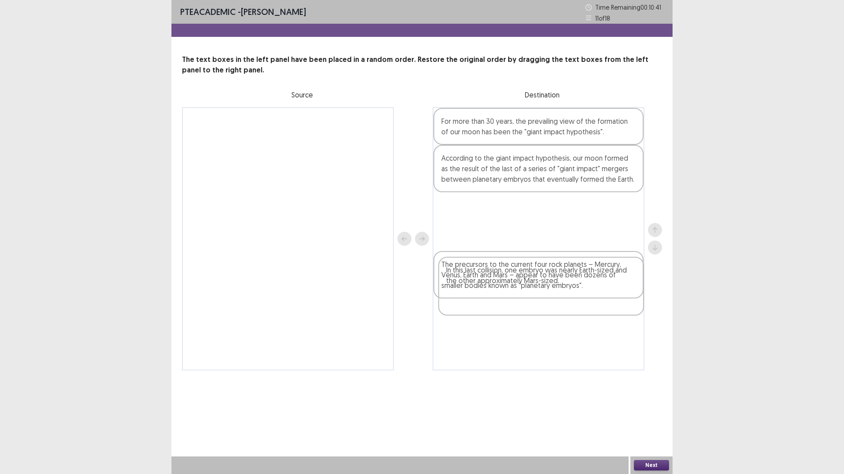
drag, startPoint x: 539, startPoint y: 385, endPoint x: 540, endPoint y: 299, distance: 86.1
click at [540, 299] on div "For more than 30 years, the prevailing view of the formation of our moon has be…" at bounding box center [538, 239] width 212 height 264
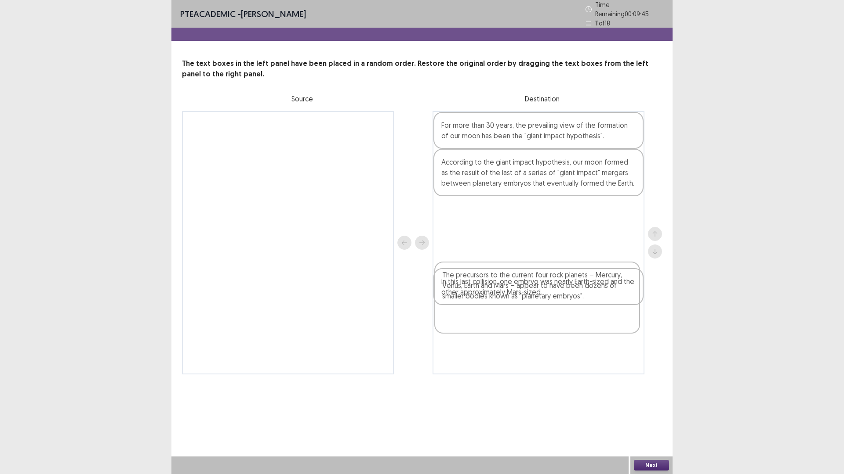
drag, startPoint x: 558, startPoint y: 384, endPoint x: 558, endPoint y: 304, distance: 80.0
click at [558, 304] on div "For more than 30 years, the prevailing view of the formation of our moon has be…" at bounding box center [538, 243] width 212 height 264
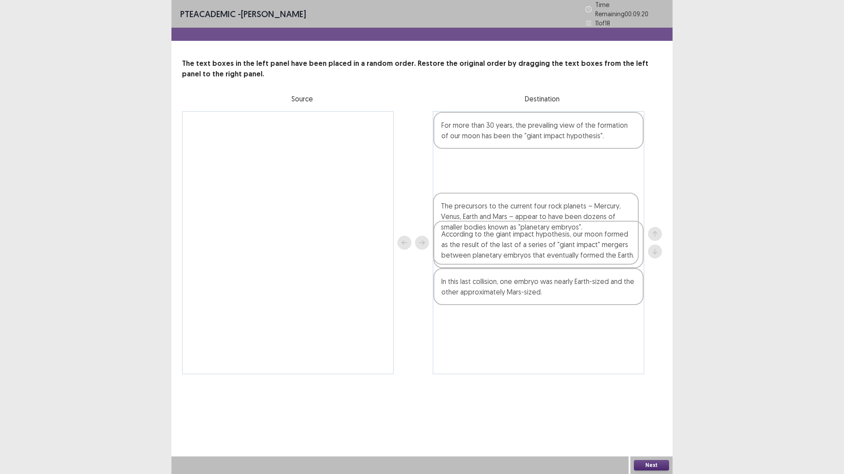
drag, startPoint x: 535, startPoint y: 293, endPoint x: 532, endPoint y: 218, distance: 75.2
click at [532, 218] on div "For more than 30 years, the prevailing view of the formation of our moon has be…" at bounding box center [538, 243] width 212 height 264
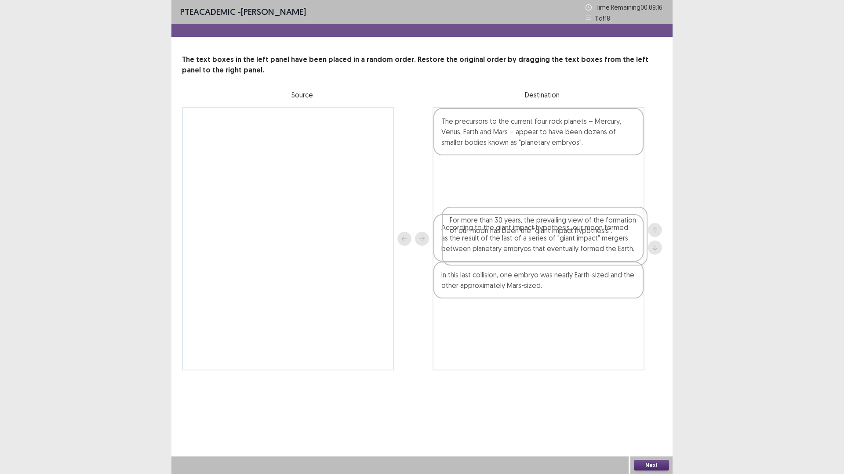
drag, startPoint x: 556, startPoint y: 167, endPoint x: 566, endPoint y: 248, distance: 81.1
click at [566, 248] on div "For more than 30 years, the prevailing view of the formation of our moon has be…" at bounding box center [538, 239] width 212 height 264
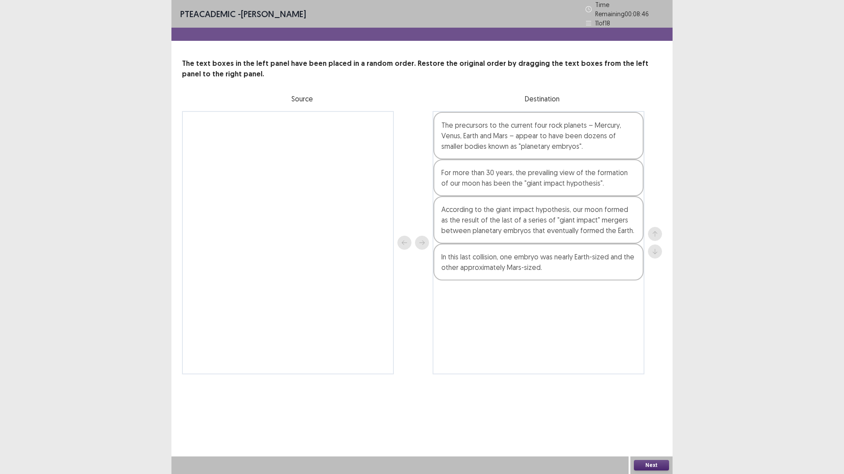
click at [650, 415] on button "Next" at bounding box center [651, 465] width 35 height 11
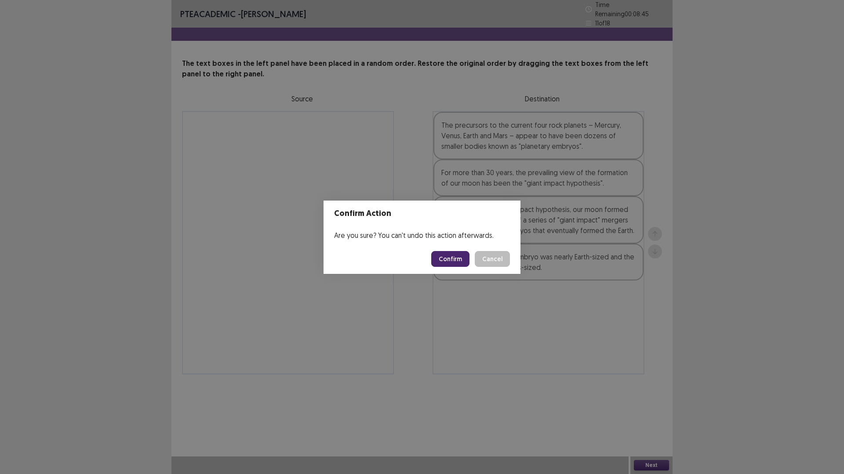
click at [462, 264] on button "Confirm" at bounding box center [450, 259] width 38 height 16
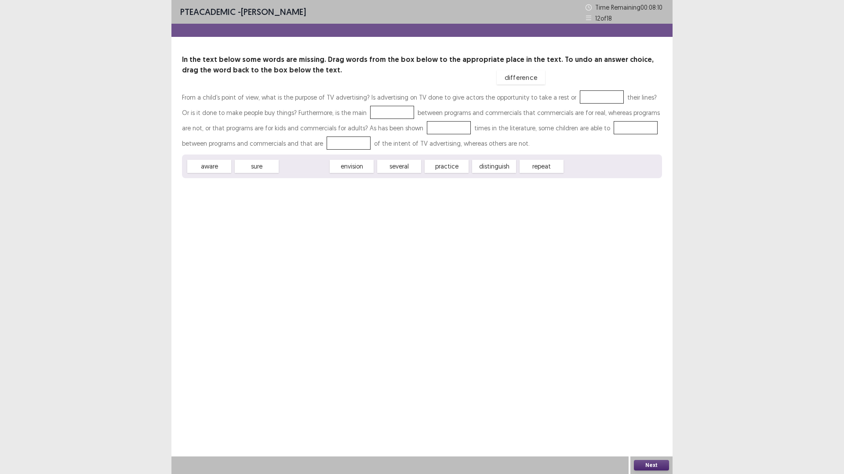
drag, startPoint x: 305, startPoint y: 228, endPoint x: 522, endPoint y: 142, distance: 233.1
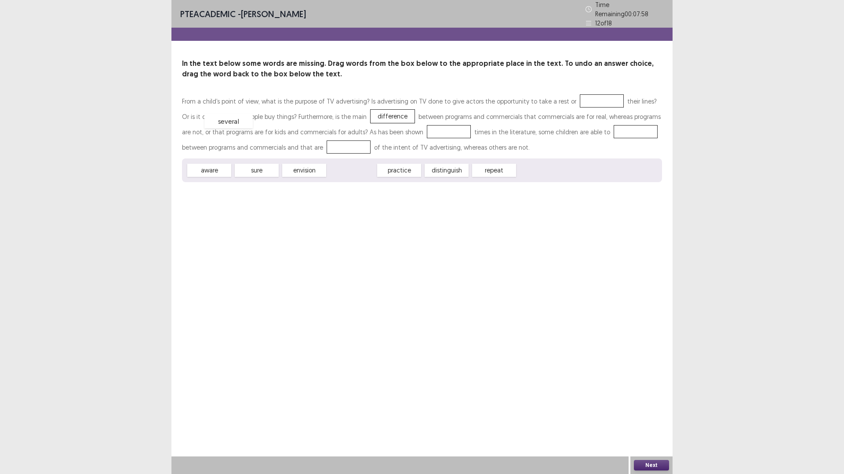
drag, startPoint x: 357, startPoint y: 228, endPoint x: 234, endPoint y: 179, distance: 132.5
drag, startPoint x: 410, startPoint y: 231, endPoint x: 453, endPoint y: 183, distance: 64.4
drag, startPoint x: 215, startPoint y: 225, endPoint x: 209, endPoint y: 193, distance: 32.2
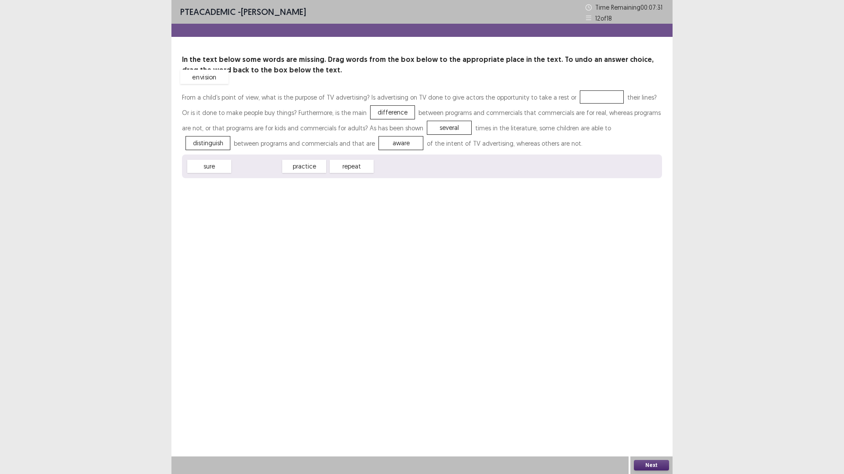
drag, startPoint x: 278, startPoint y: 228, endPoint x: 225, endPoint y: 139, distance: 104.0
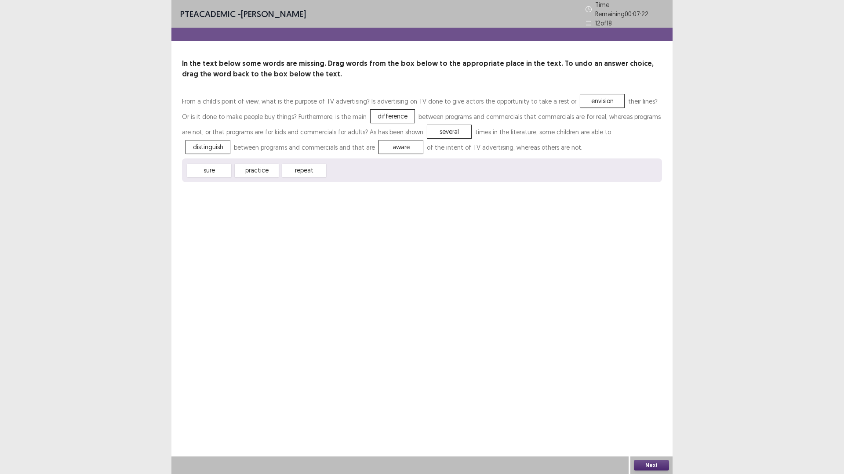
click at [646, 415] on button "Next" at bounding box center [651, 465] width 35 height 11
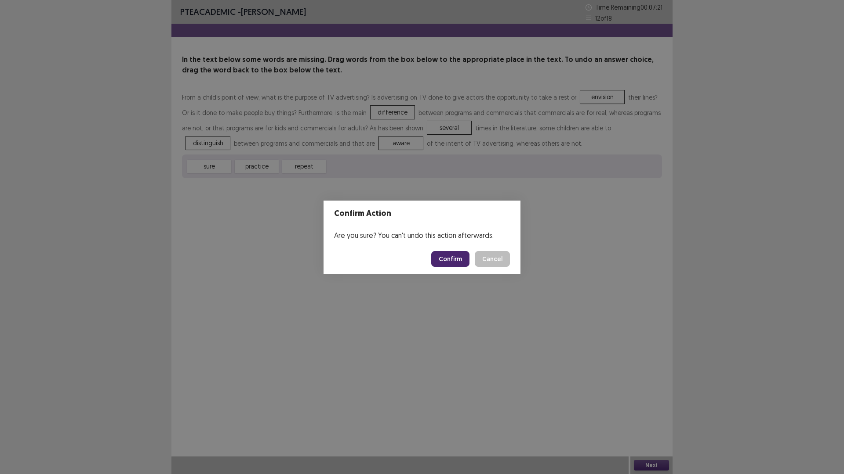
click at [451, 263] on button "Confirm" at bounding box center [450, 259] width 38 height 16
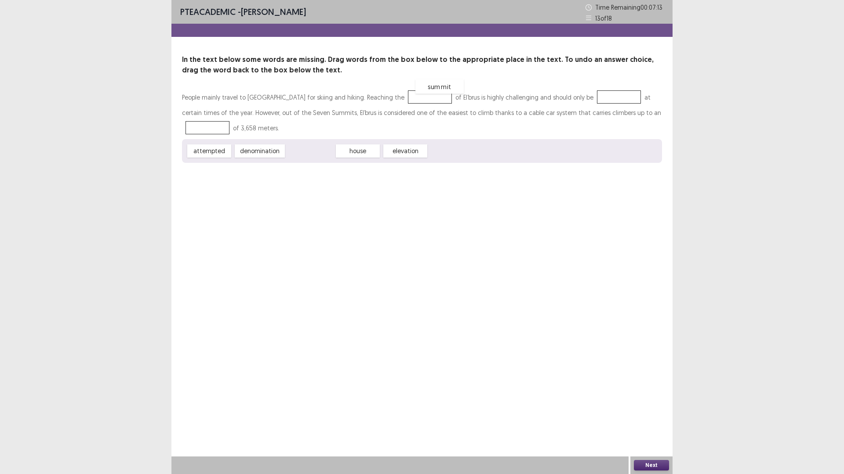
drag, startPoint x: 320, startPoint y: 190, endPoint x: 449, endPoint y: 126, distance: 144.4
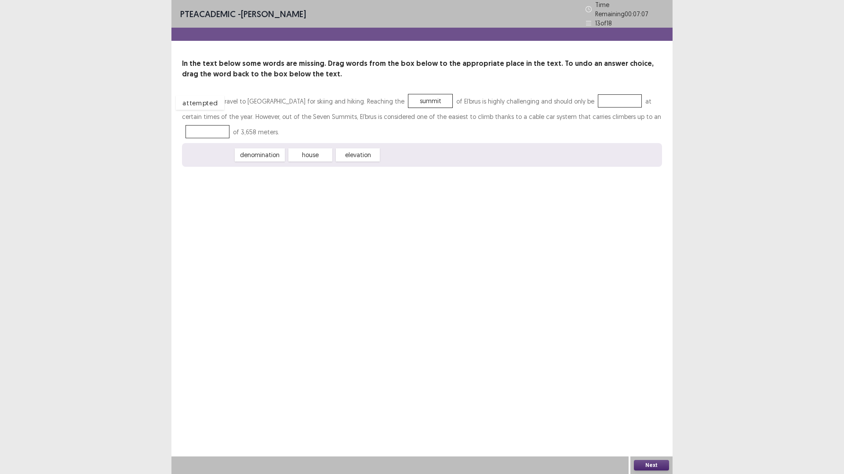
drag, startPoint x: 226, startPoint y: 194, endPoint x: 217, endPoint y: 142, distance: 53.1
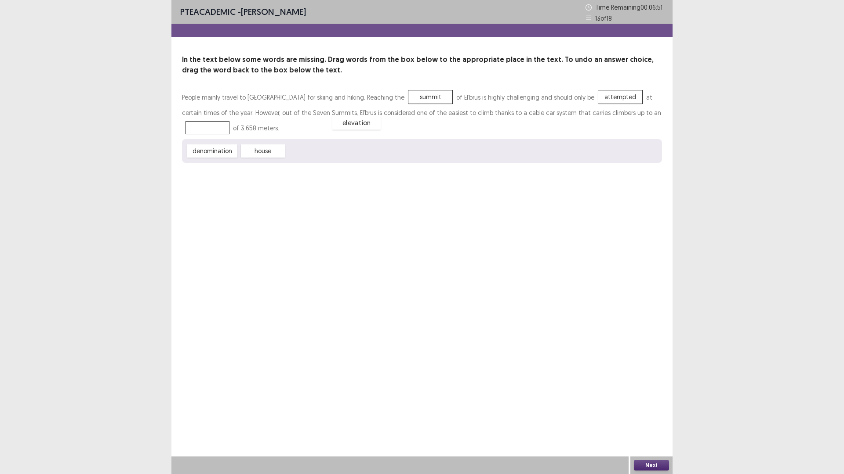
drag, startPoint x: 323, startPoint y: 193, endPoint x: 369, endPoint y: 165, distance: 54.3
click at [652, 415] on button "Next" at bounding box center [651, 465] width 35 height 11
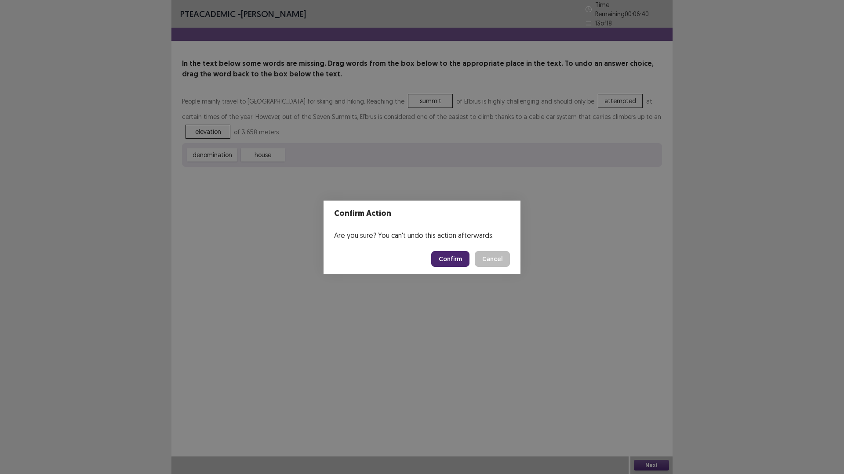
click at [452, 263] on button "Confirm" at bounding box center [450, 259] width 38 height 16
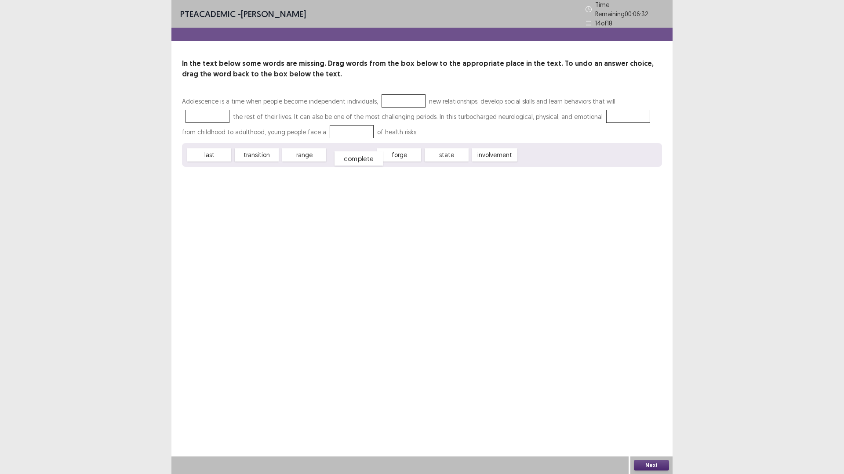
drag, startPoint x: 365, startPoint y: 189, endPoint x: 372, endPoint y: 192, distance: 7.9
click at [372, 166] on div "complete" at bounding box center [358, 159] width 48 height 14
drag, startPoint x: 262, startPoint y: 190, endPoint x: 294, endPoint y: 161, distance: 43.2
drag, startPoint x: 264, startPoint y: 193, endPoint x: 514, endPoint y: 164, distance: 251.3
drag, startPoint x: 208, startPoint y: 188, endPoint x: 279, endPoint y: 141, distance: 85.9
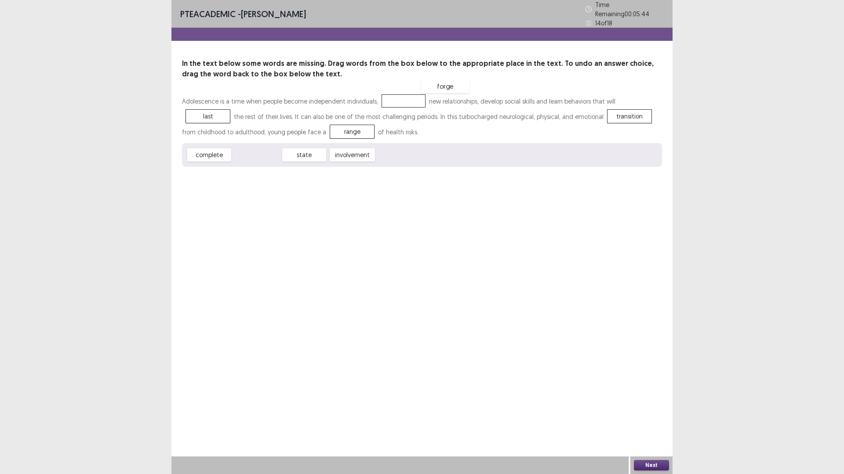
drag, startPoint x: 265, startPoint y: 189, endPoint x: 453, endPoint y: 120, distance: 200.7
click at [637, 415] on button "Next" at bounding box center [651, 465] width 35 height 11
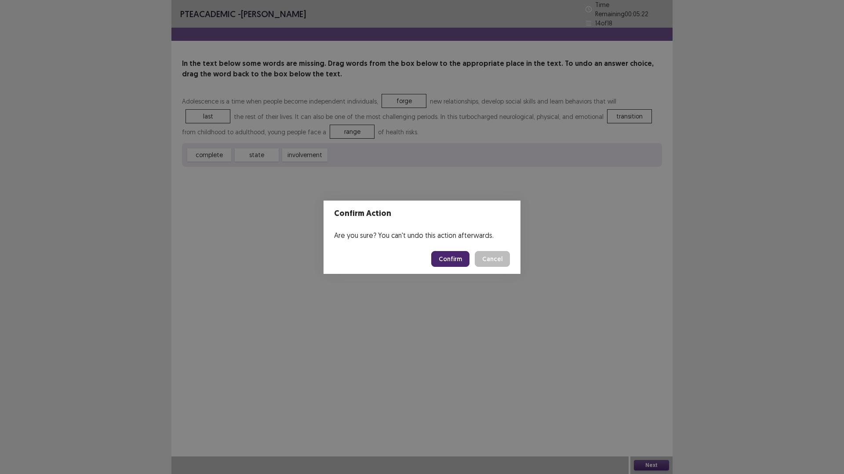
click at [469, 266] on button "Confirm" at bounding box center [450, 259] width 38 height 16
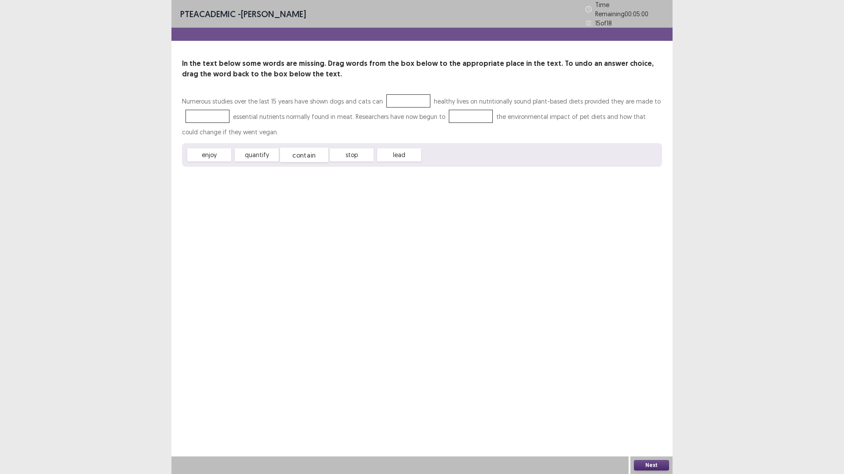
click at [305, 163] on div "contain" at bounding box center [304, 155] width 48 height 14
drag, startPoint x: 404, startPoint y: 190, endPoint x: 410, endPoint y: 190, distance: 6.2
click at [410, 162] on div "lead" at bounding box center [405, 155] width 48 height 14
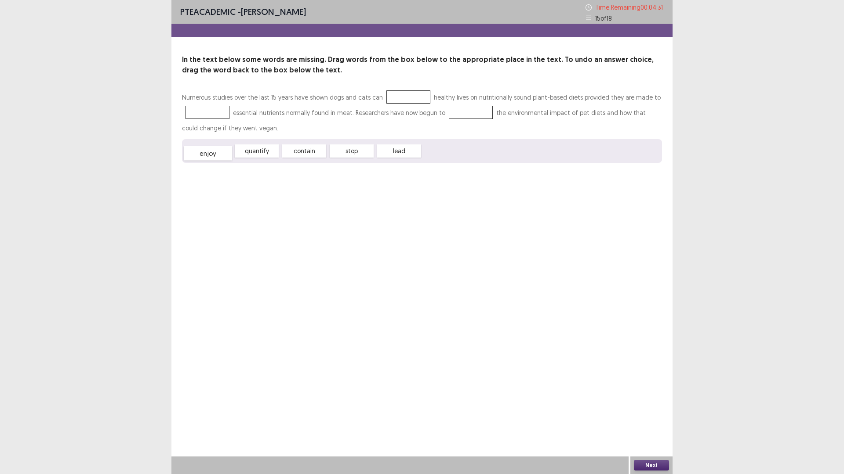
click at [221, 161] on div "enjoy" at bounding box center [208, 153] width 48 height 14
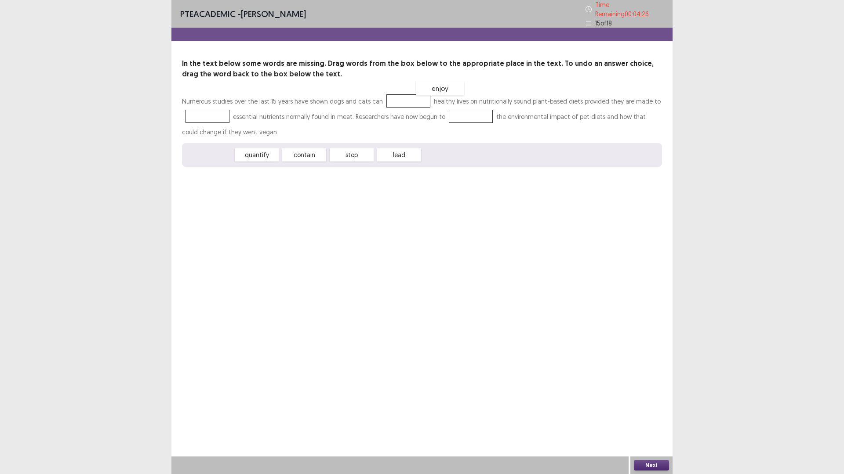
drag, startPoint x: 229, startPoint y: 192, endPoint x: 464, endPoint y: 121, distance: 245.3
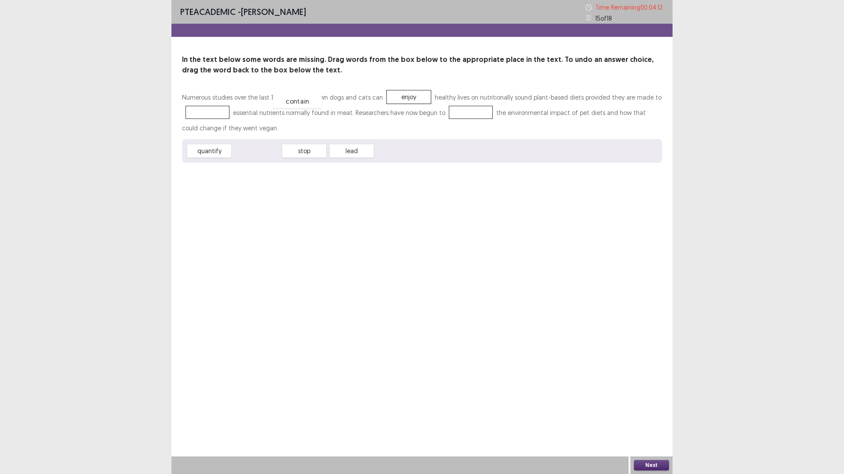
drag, startPoint x: 261, startPoint y: 190, endPoint x: 302, endPoint y: 140, distance: 64.6
click at [268, 159] on div "stop" at bounding box center [256, 151] width 48 height 14
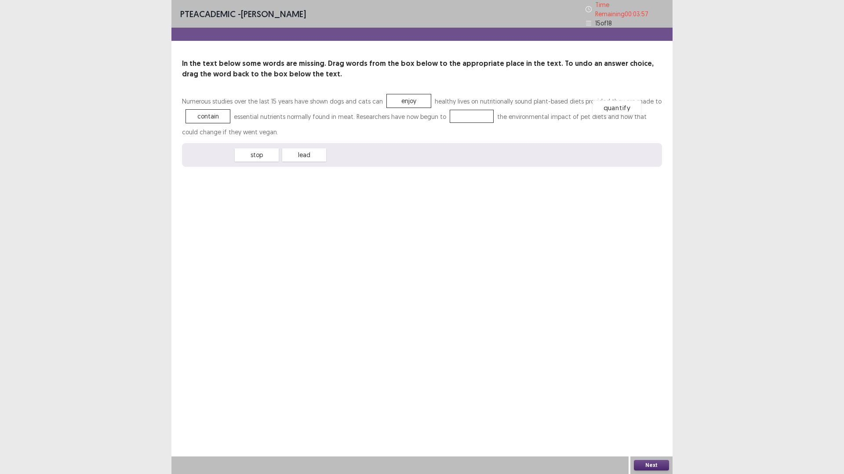
drag, startPoint x: 221, startPoint y: 186, endPoint x: 629, endPoint y: 138, distance: 410.0
click at [655, 415] on button "Next" at bounding box center [651, 465] width 35 height 11
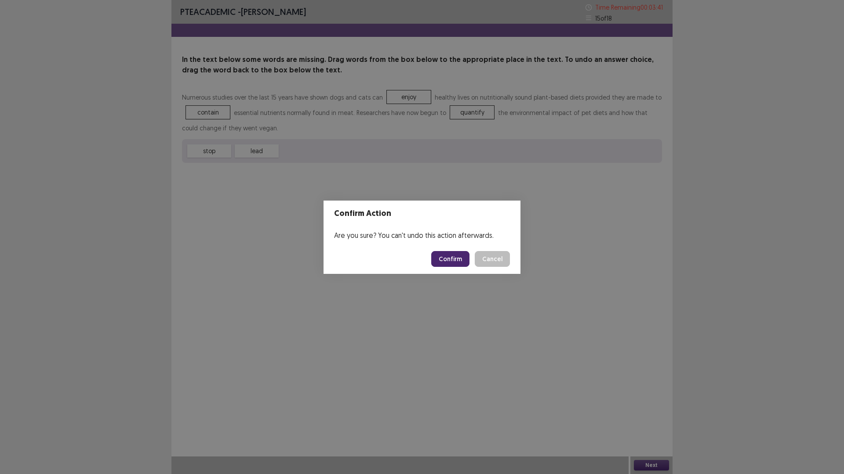
click at [462, 267] on button "Confirm" at bounding box center [450, 259] width 38 height 16
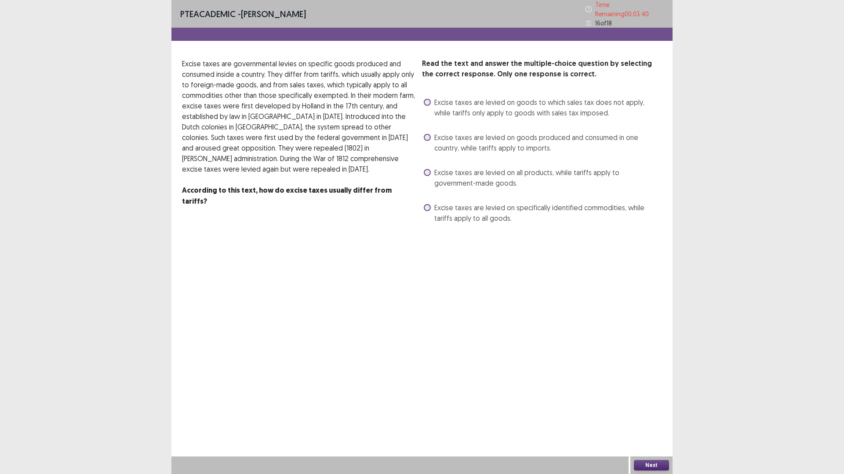
click at [424, 118] on label "Excise taxes are levied on goods to which sales tax does not apply, while tarif…" at bounding box center [543, 107] width 238 height 21
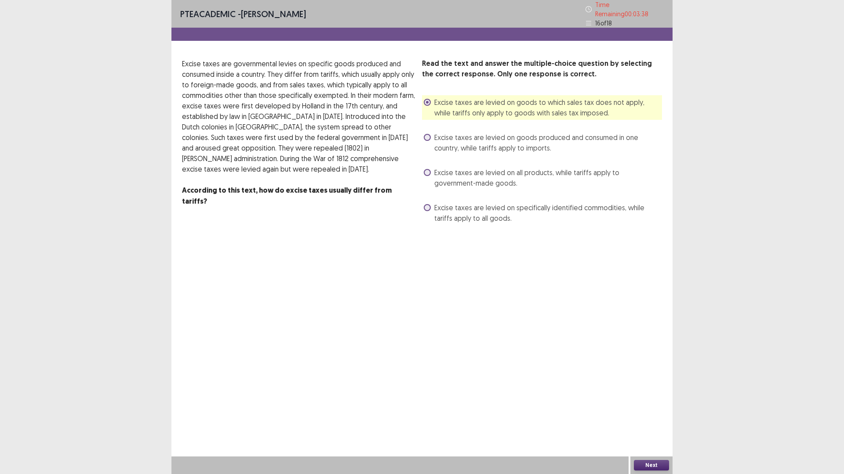
click at [432, 188] on label "Excise taxes are levied on all products, while tariffs apply to government-made…" at bounding box center [543, 177] width 238 height 21
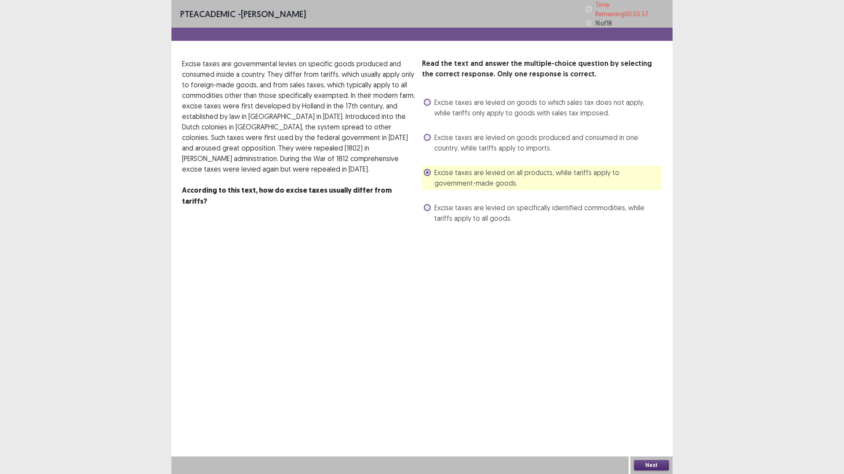
click at [435, 118] on label "Excise taxes are levied on goods to which sales tax does not apply, while tarif…" at bounding box center [543, 107] width 238 height 21
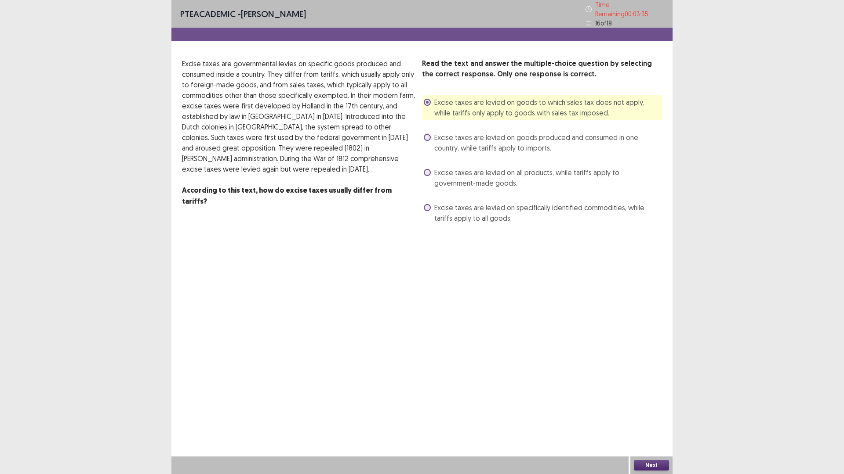
click at [654, 415] on button "Next" at bounding box center [651, 465] width 35 height 11
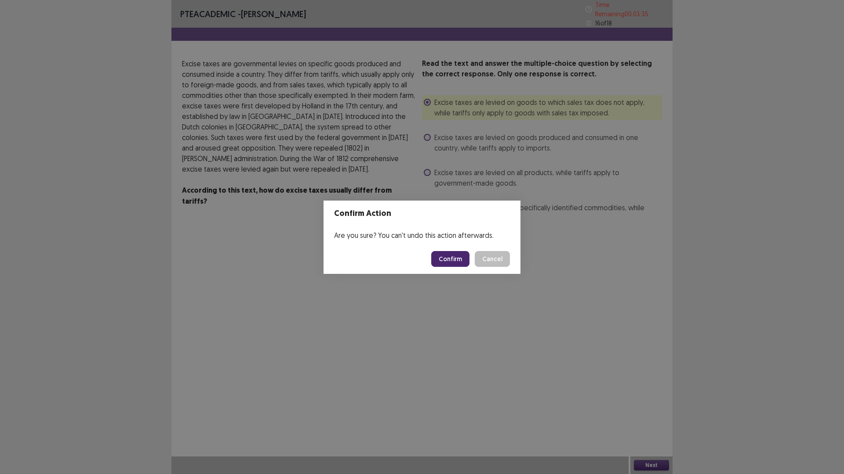
click at [460, 261] on button "Confirm" at bounding box center [450, 259] width 38 height 16
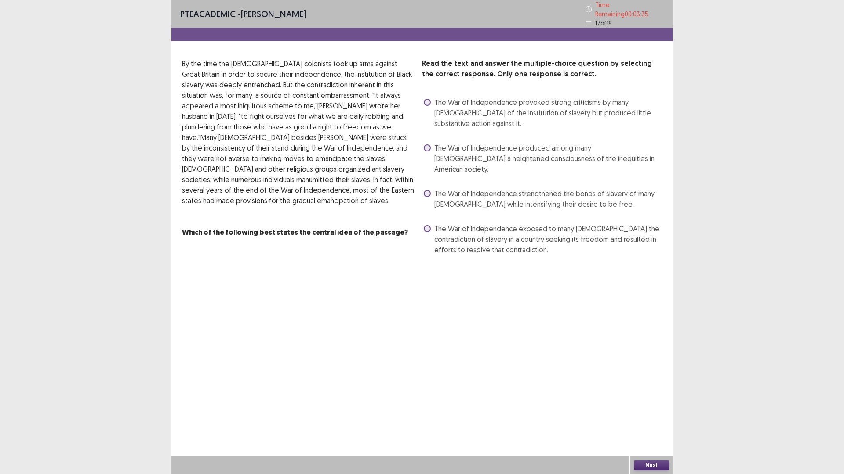
click at [428, 152] on span at bounding box center [427, 148] width 7 height 7
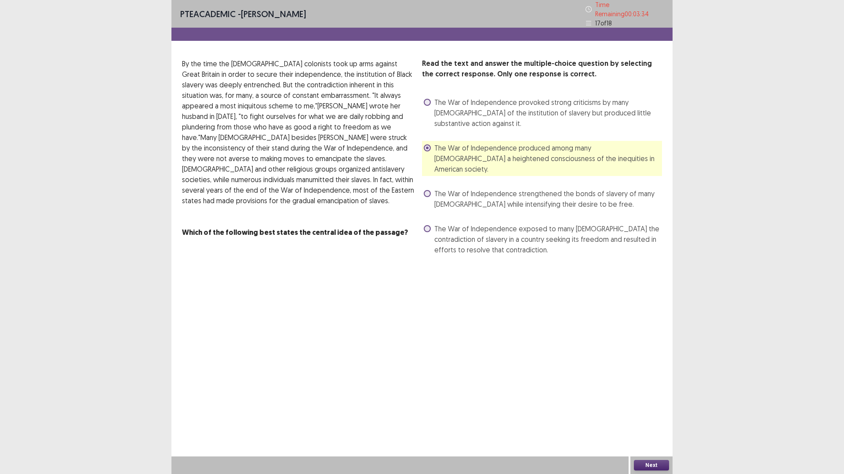
click at [649, 415] on button "Next" at bounding box center [651, 465] width 35 height 11
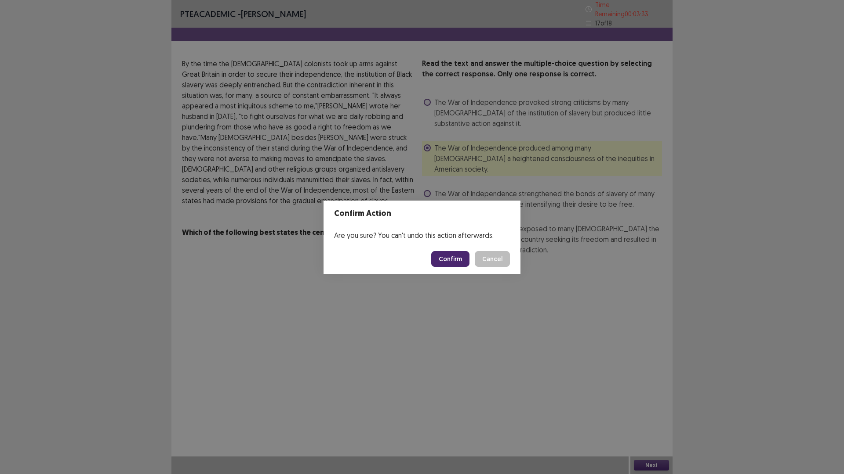
click at [449, 260] on button "Confirm" at bounding box center [450, 259] width 38 height 16
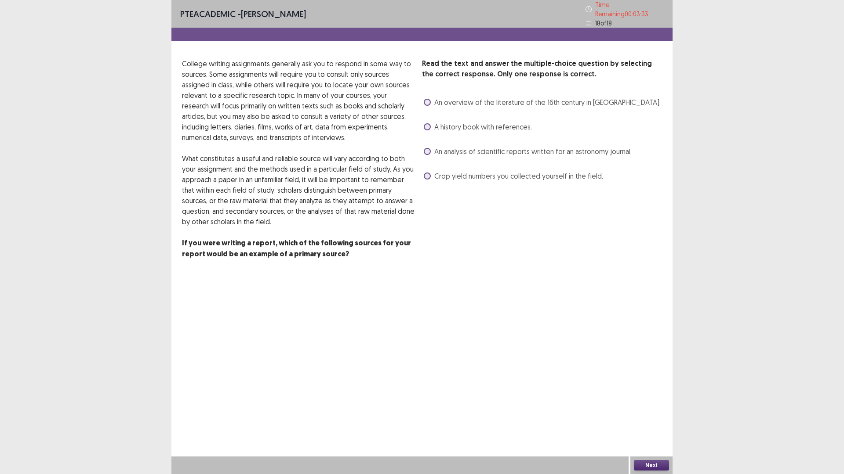
click at [429, 157] on label "An analysis of scientific reports written for an astronomy journal." at bounding box center [528, 151] width 208 height 11
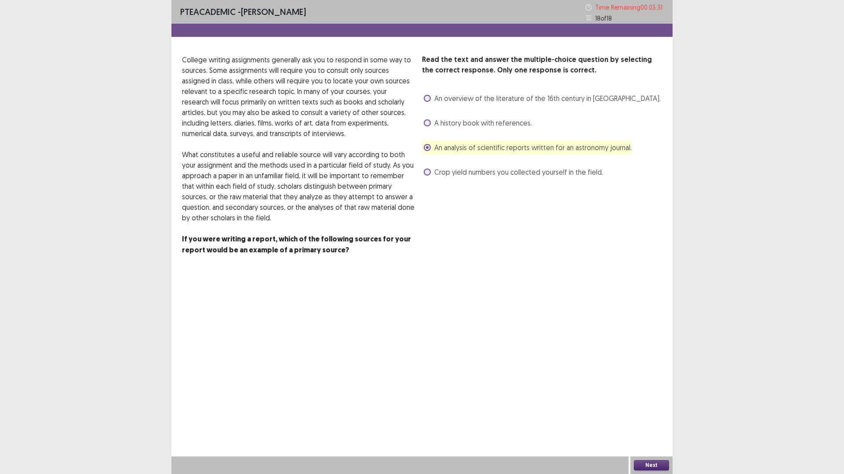
click at [647, 415] on button "Next" at bounding box center [651, 465] width 35 height 11
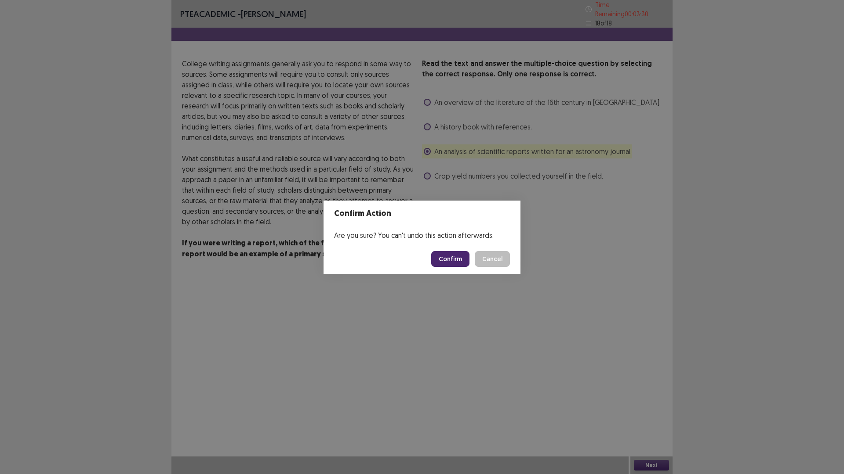
click at [469, 267] on button "Confirm" at bounding box center [450, 259] width 38 height 16
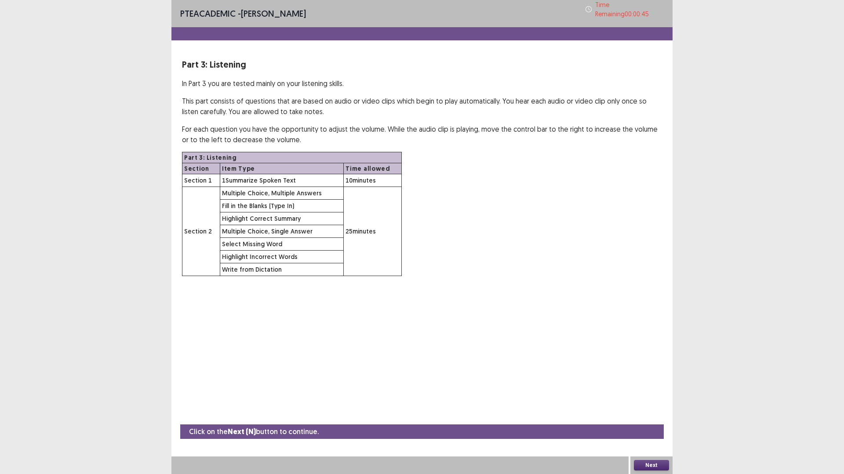
click at [650, 415] on button "Next" at bounding box center [651, 465] width 35 height 11
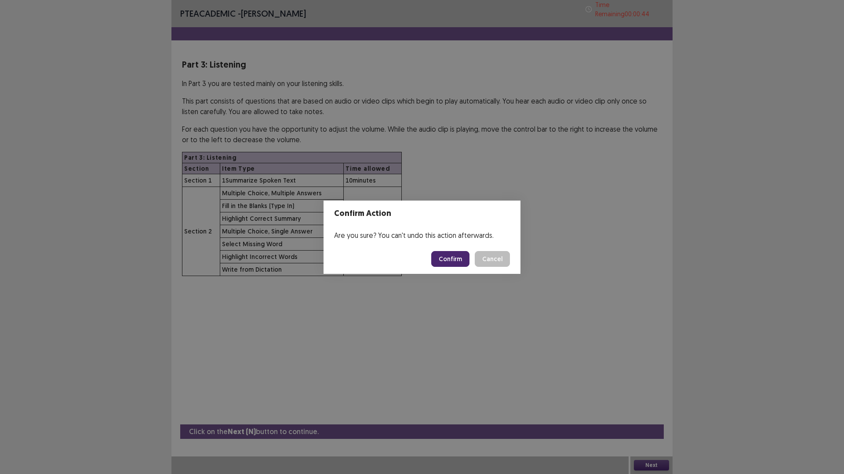
click at [455, 264] on button "Confirm" at bounding box center [450, 259] width 38 height 16
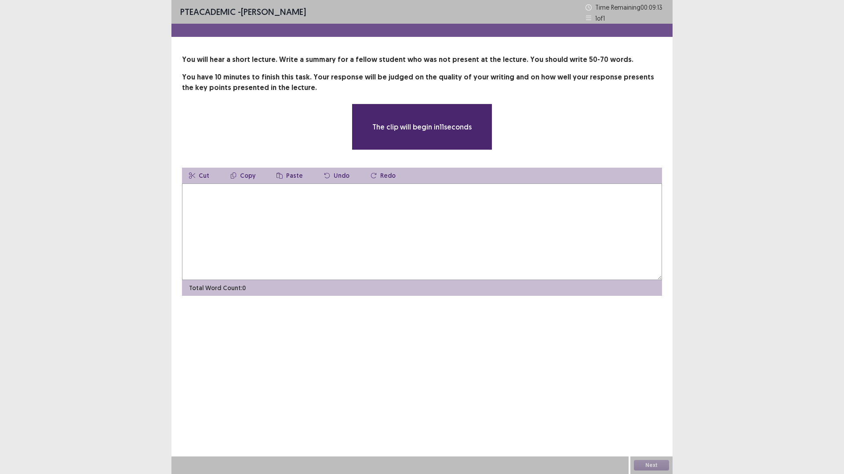
click at [447, 274] on textarea at bounding box center [422, 232] width 480 height 97
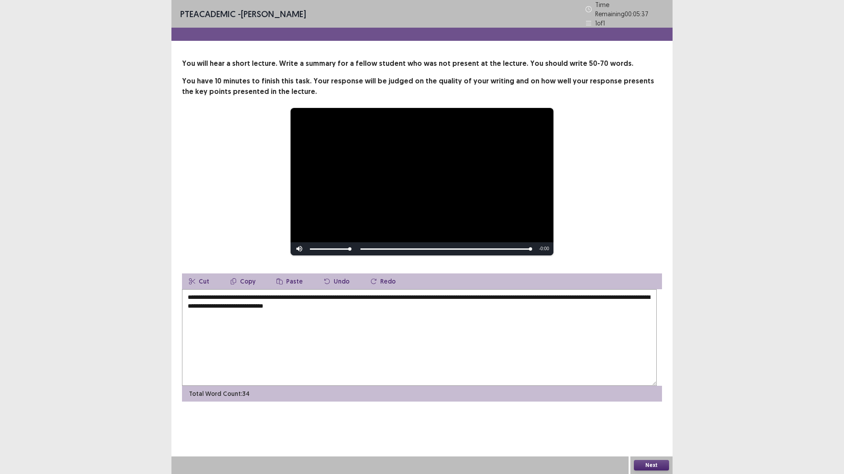
drag, startPoint x: 519, startPoint y: 350, endPoint x: 489, endPoint y: 349, distance: 30.8
click at [489, 349] on textarea "**********" at bounding box center [419, 338] width 474 height 97
click at [531, 356] on textarea "**********" at bounding box center [419, 338] width 474 height 97
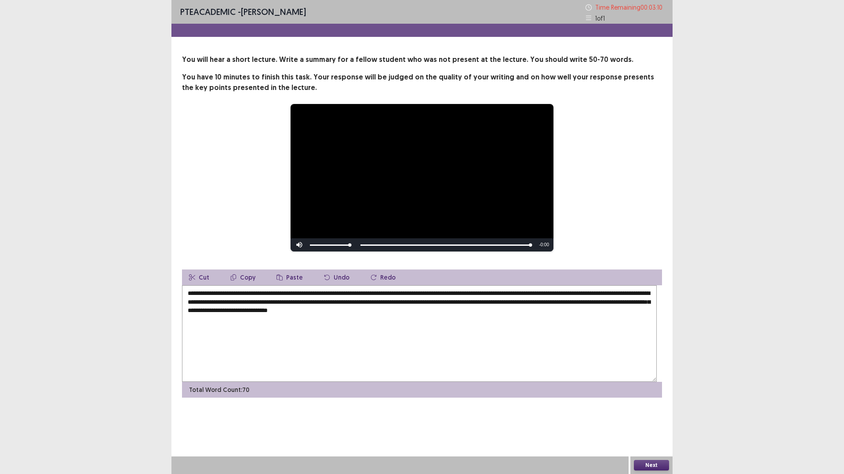
drag, startPoint x: 624, startPoint y: 363, endPoint x: 628, endPoint y: 372, distance: 9.6
click at [628, 372] on textarea "**********" at bounding box center [419, 334] width 474 height 97
type textarea "**********"
click at [651, 415] on button "Next" at bounding box center [651, 465] width 35 height 11
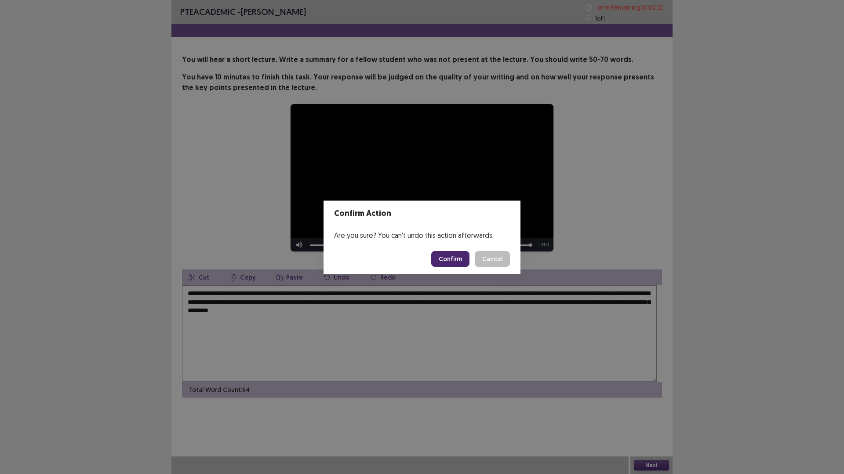
click at [459, 263] on button "Confirm" at bounding box center [450, 259] width 38 height 16
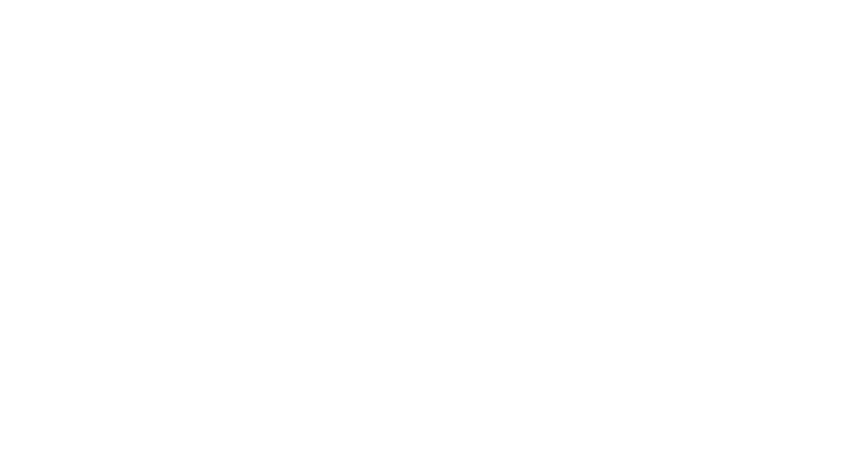
scroll to position [0, 0]
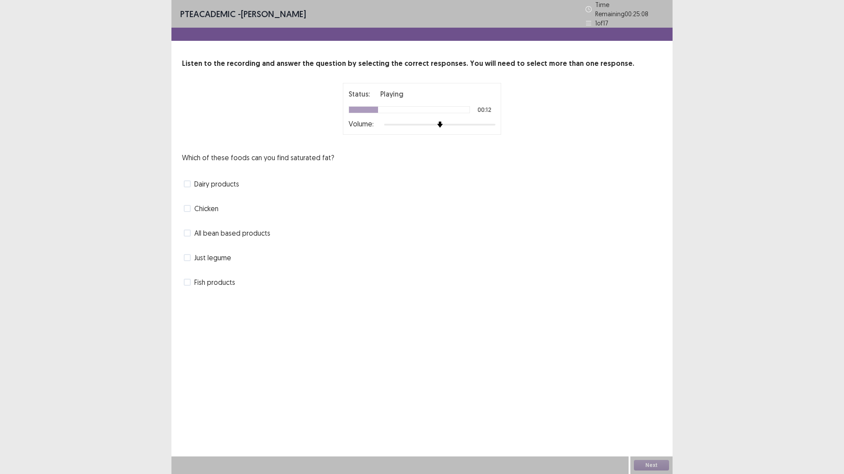
click at [190, 212] on span at bounding box center [187, 208] width 7 height 7
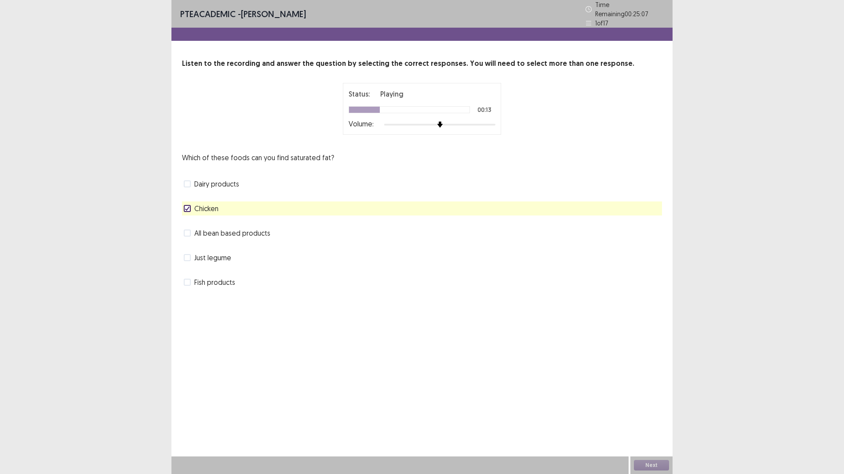
click at [191, 188] on span at bounding box center [187, 184] width 7 height 7
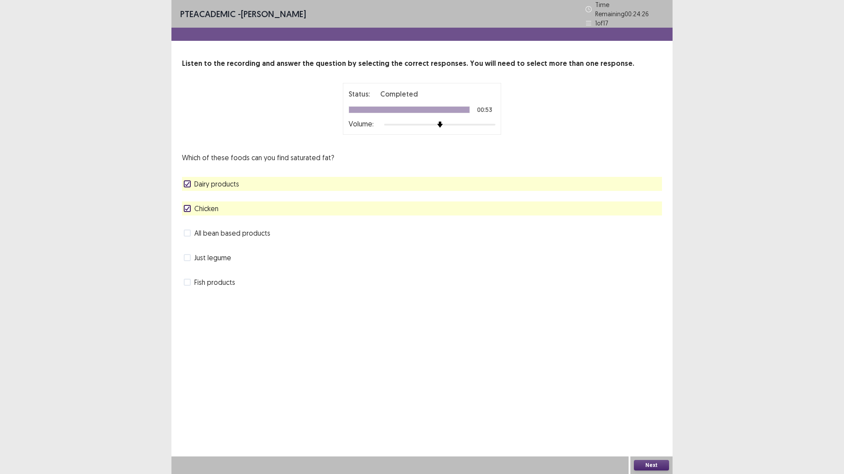
click at [658, 415] on button "Next" at bounding box center [651, 465] width 35 height 11
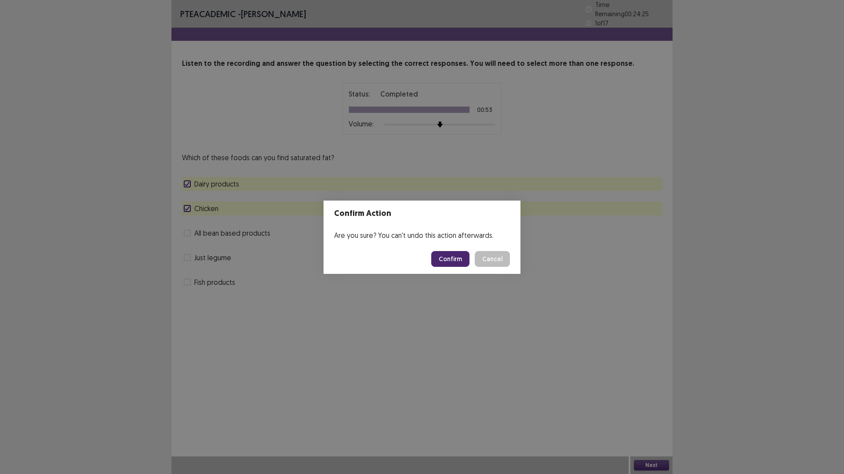
click at [468, 261] on button "Confirm" at bounding box center [450, 259] width 38 height 16
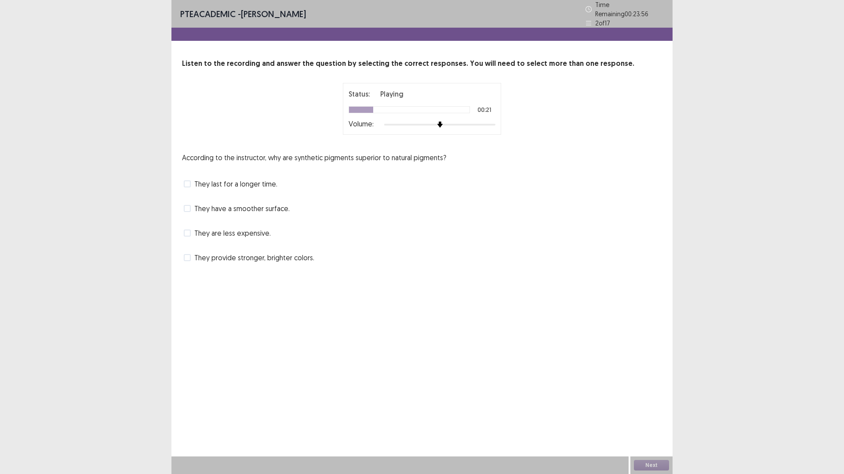
click at [272, 189] on span "They last for a longer time." at bounding box center [235, 184] width 83 height 11
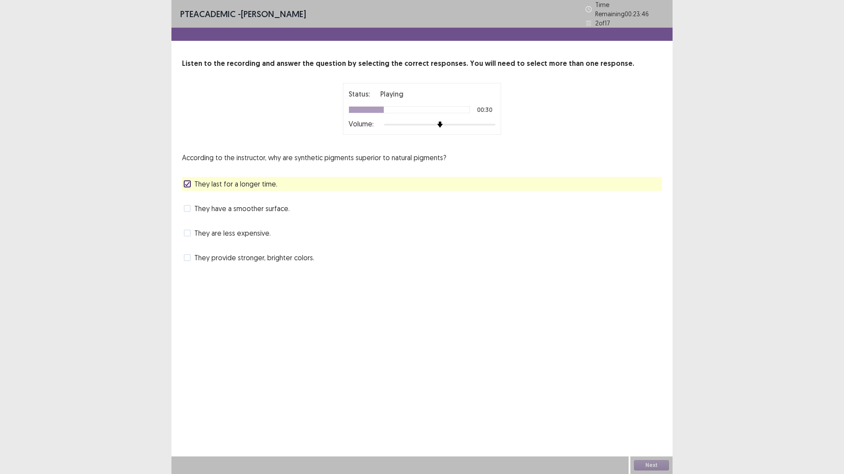
click at [271, 239] on span "They are less expensive." at bounding box center [232, 233] width 76 height 11
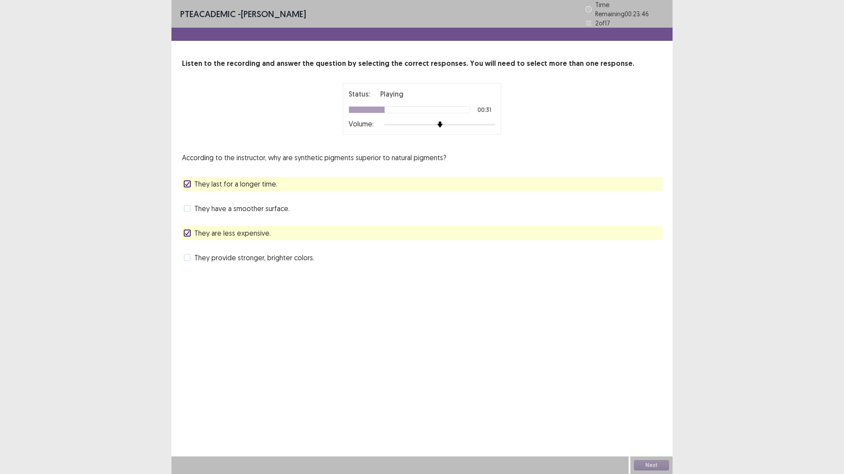
click at [269, 189] on span "They last for a longer time." at bounding box center [235, 184] width 83 height 11
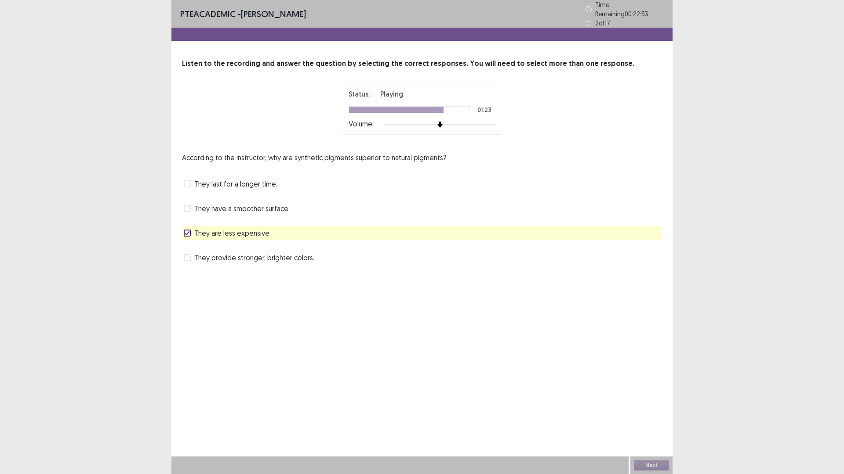
click at [271, 239] on span "They are less expensive." at bounding box center [232, 233] width 76 height 11
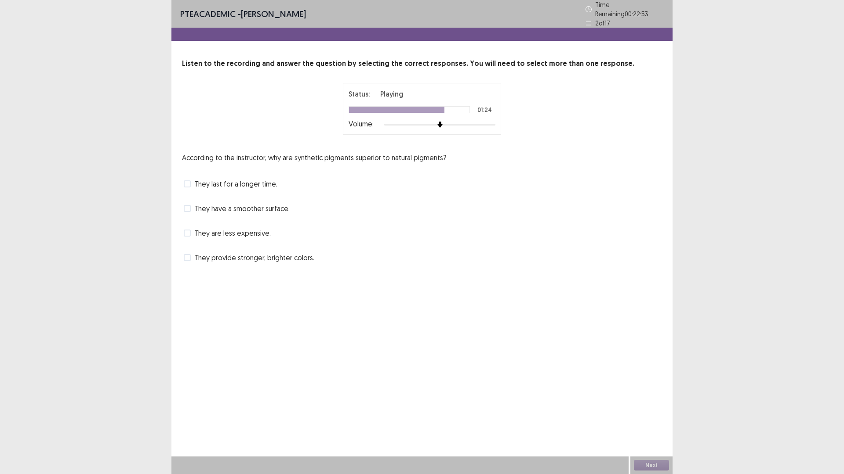
click at [277, 189] on span "They last for a longer time." at bounding box center [235, 184] width 83 height 11
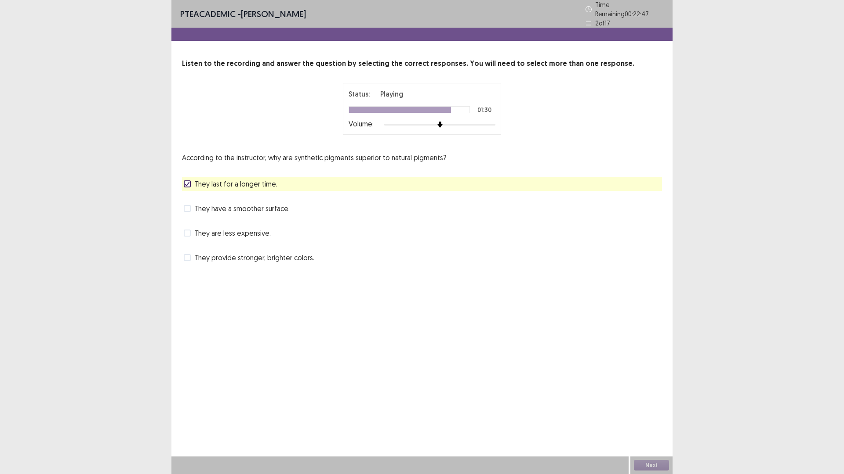
click at [279, 263] on span "They provide stronger, brighter colors." at bounding box center [254, 258] width 120 height 11
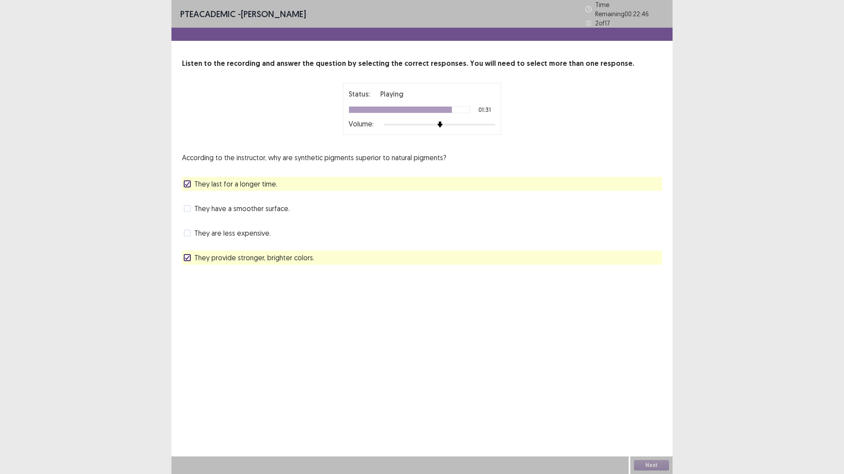
click at [277, 189] on span "They last for a longer time." at bounding box center [235, 184] width 83 height 11
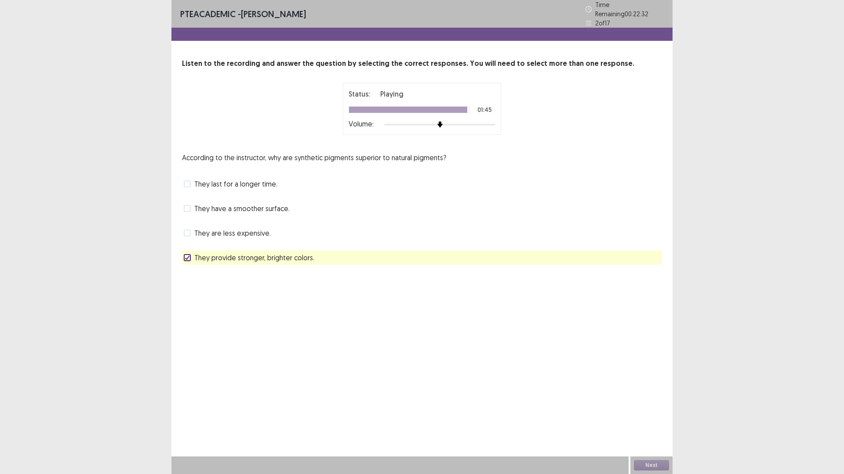
click at [301, 263] on span "They provide stronger, brighter colors." at bounding box center [254, 258] width 120 height 11
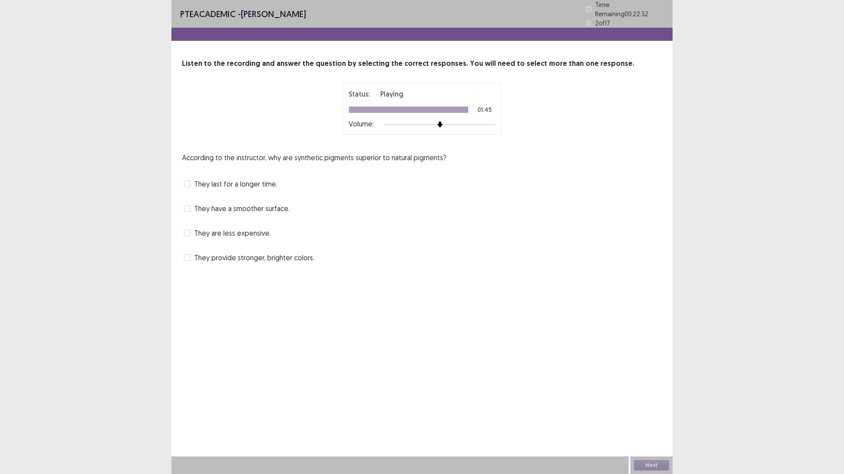
click at [273, 189] on span "They last for a longer time." at bounding box center [235, 184] width 83 height 11
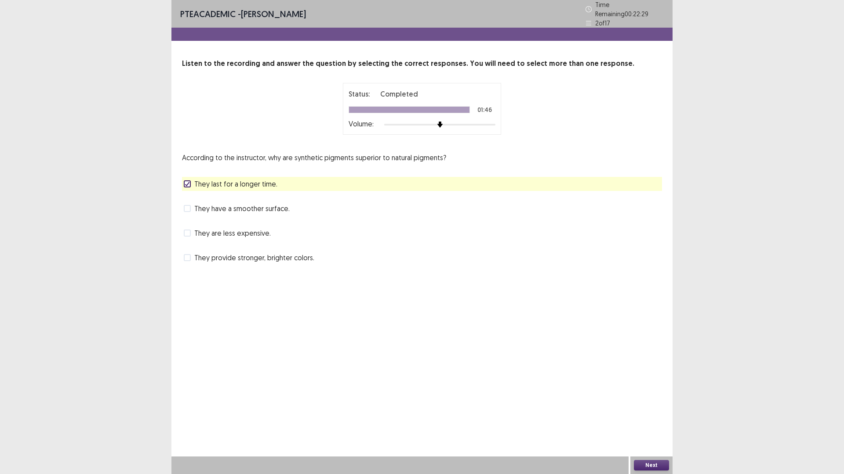
click at [648, 415] on button "Next" at bounding box center [651, 465] width 35 height 11
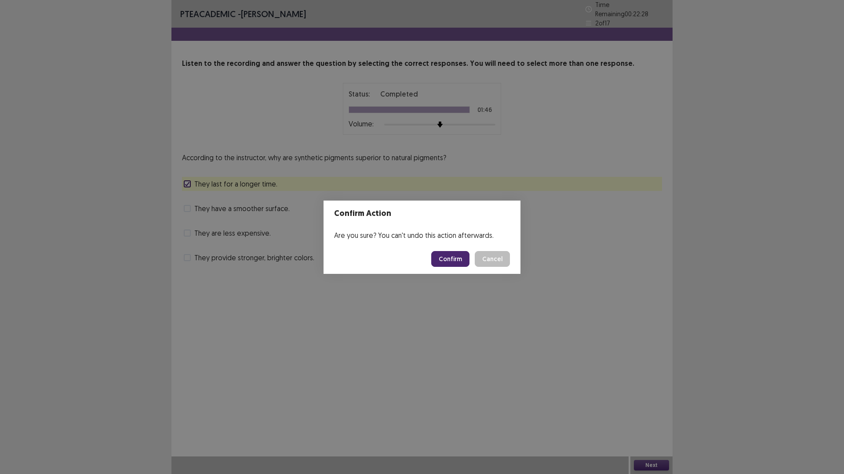
click at [447, 264] on button "Confirm" at bounding box center [450, 259] width 38 height 16
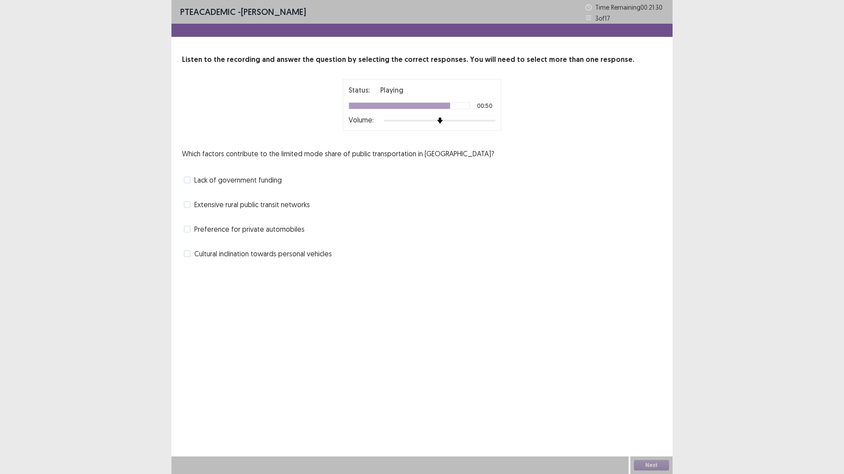
click at [192, 185] on label "Lack of government funding" at bounding box center [233, 180] width 98 height 11
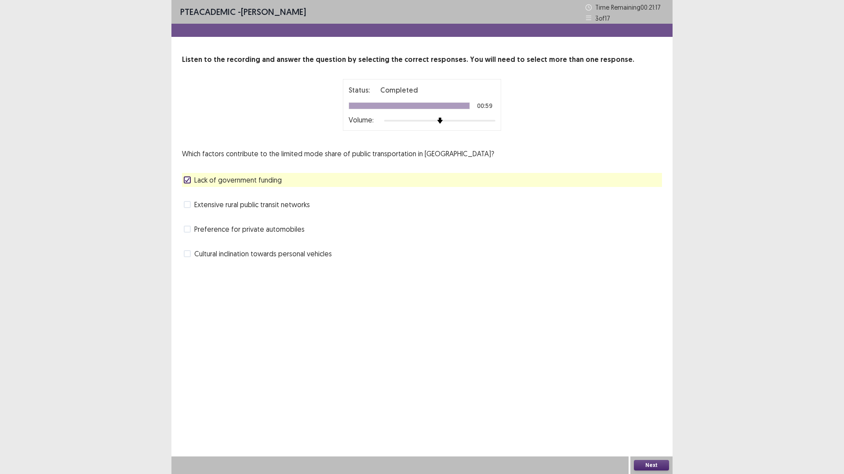
click at [653, 415] on div "Next" at bounding box center [651, 466] width 42 height 18
click at [653, 415] on button "Next" at bounding box center [651, 465] width 35 height 11
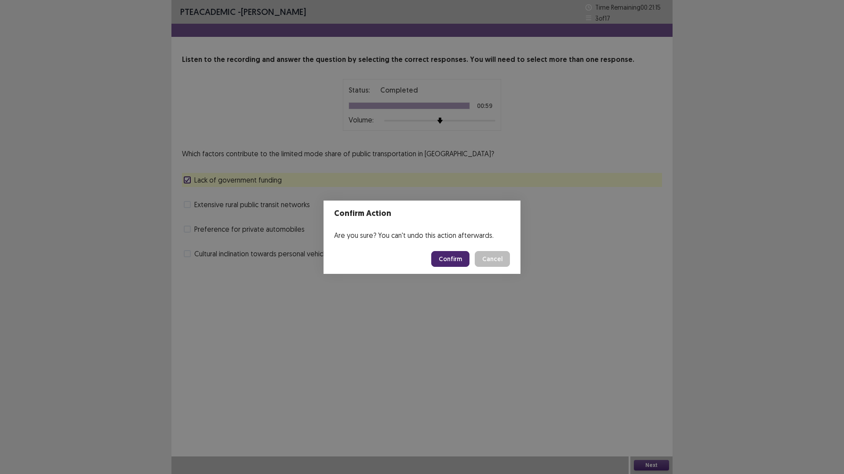
click at [467, 257] on button "Confirm" at bounding box center [450, 259] width 38 height 16
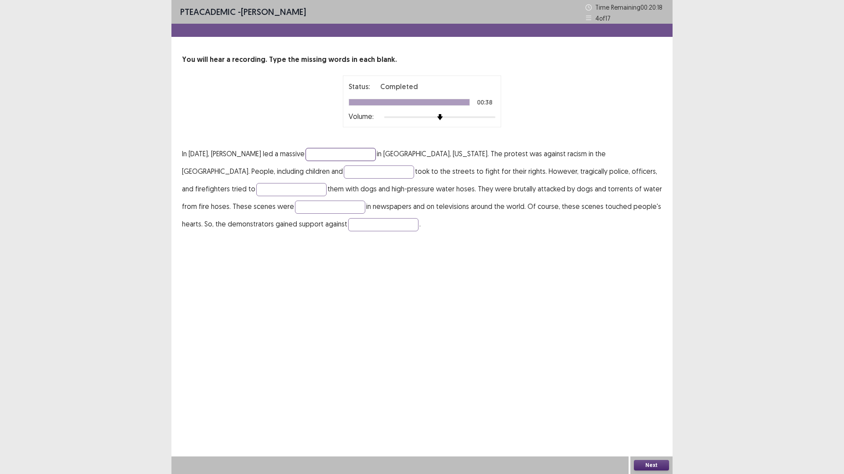
click at [376, 161] on input "text" at bounding box center [340, 154] width 70 height 13
click at [401, 179] on input "text" at bounding box center [379, 172] width 70 height 13
click at [376, 161] on input "**********" at bounding box center [340, 154] width 70 height 13
type input "**********"
click at [414, 179] on input "text" at bounding box center [379, 172] width 70 height 13
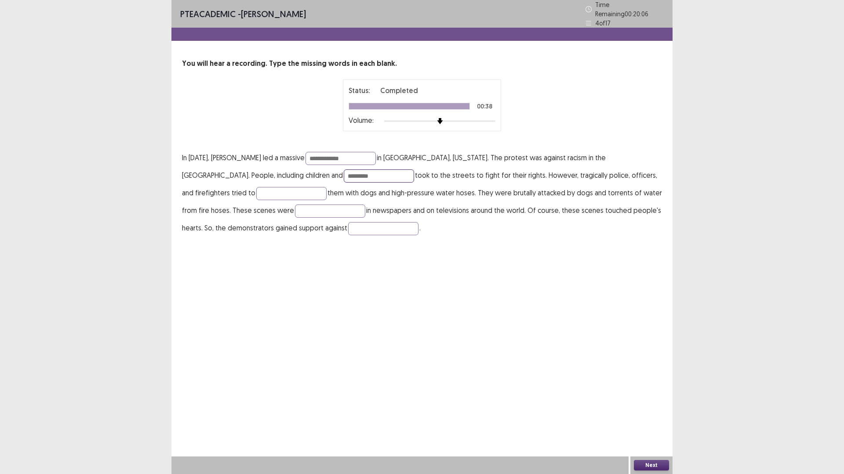
type input "*********"
click at [419, 231] on p "**********" at bounding box center [422, 193] width 480 height 88
click at [326, 200] on input "text" at bounding box center [291, 193] width 70 height 13
type input "****"
click at [365, 218] on input "text" at bounding box center [330, 211] width 70 height 13
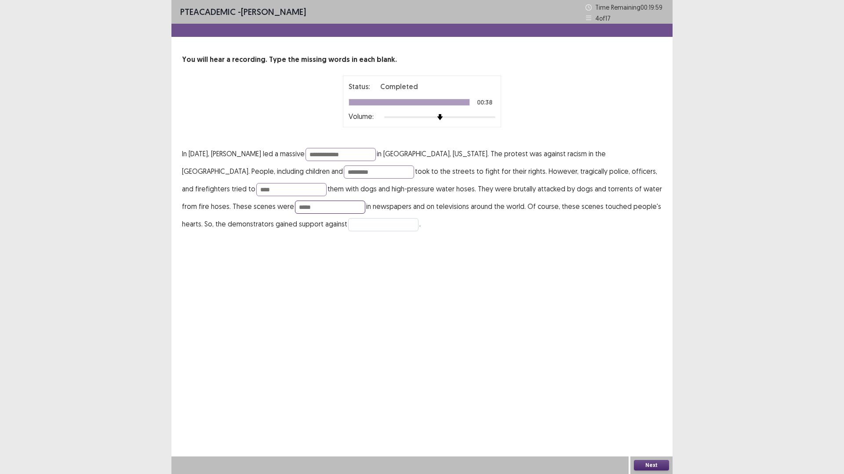
type input "*****"
click at [348, 232] on input "text" at bounding box center [383, 224] width 70 height 13
type input "**********"
click at [653, 415] on button "Next" at bounding box center [651, 465] width 35 height 11
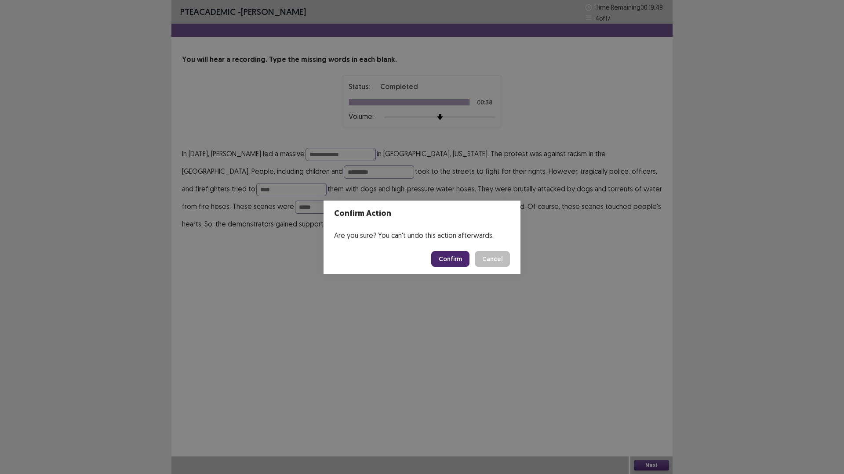
click at [464, 262] on button "Confirm" at bounding box center [450, 259] width 38 height 16
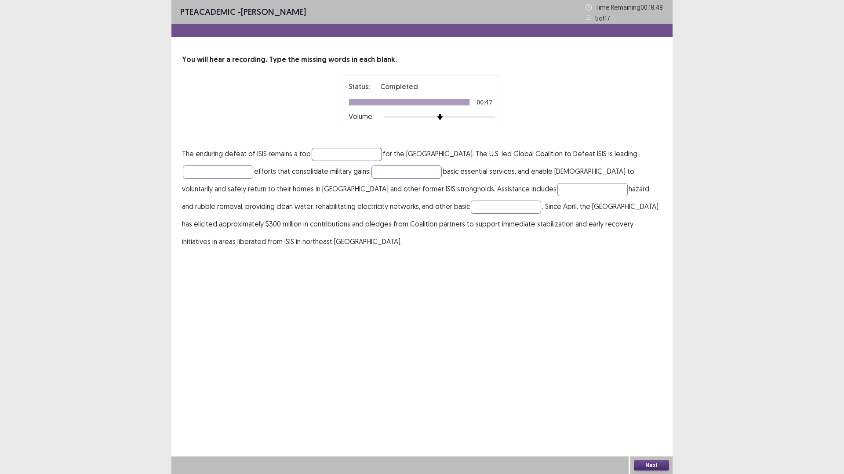
click at [370, 161] on input "text" at bounding box center [346, 154] width 70 height 13
type input "********"
click at [253, 179] on input "text" at bounding box center [218, 172] width 70 height 13
click at [253, 179] on input "**********" at bounding box center [218, 172] width 70 height 13
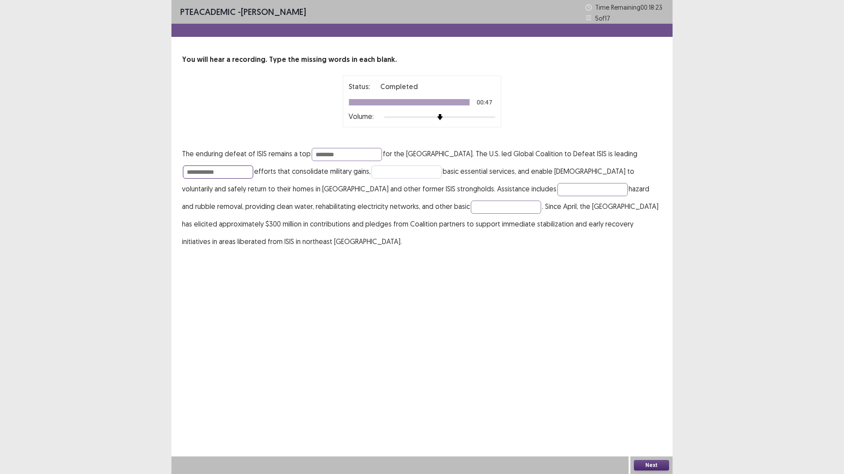
type input "**********"
click at [442, 179] on input "text" at bounding box center [406, 172] width 70 height 13
type input "*******"
click at [557, 196] on input "text" at bounding box center [592, 189] width 70 height 13
type input "**********"
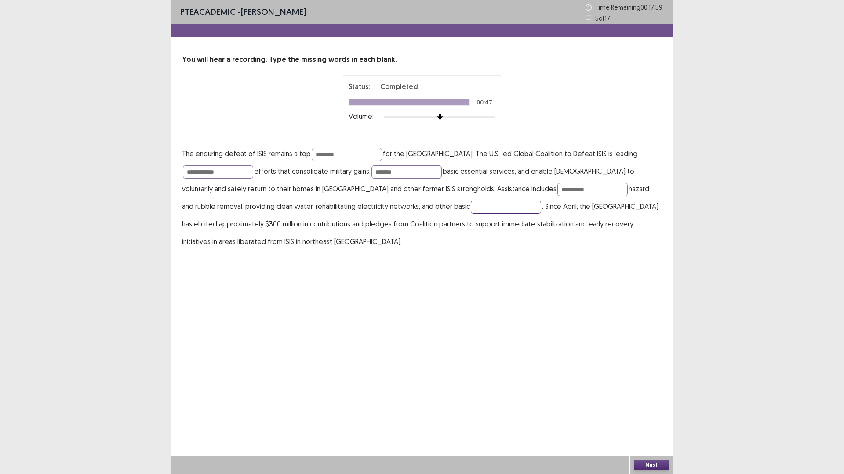
click at [471, 214] on input "text" at bounding box center [506, 207] width 70 height 13
click at [471, 214] on input "**********" at bounding box center [506, 207] width 70 height 13
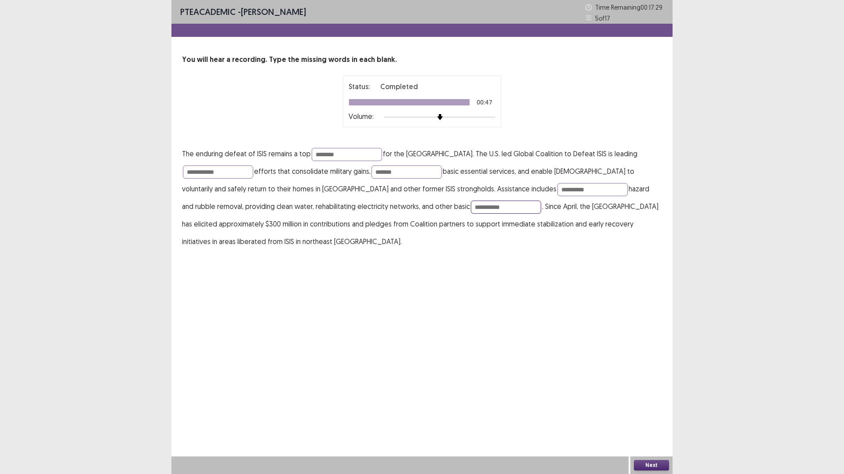
type input "**********"
click at [648, 415] on button "Next" at bounding box center [651, 465] width 35 height 11
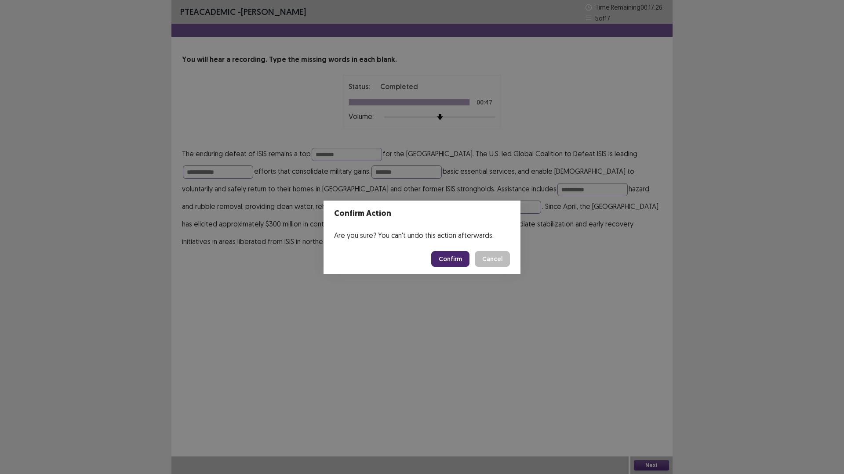
click at [456, 261] on button "Confirm" at bounding box center [450, 259] width 38 height 16
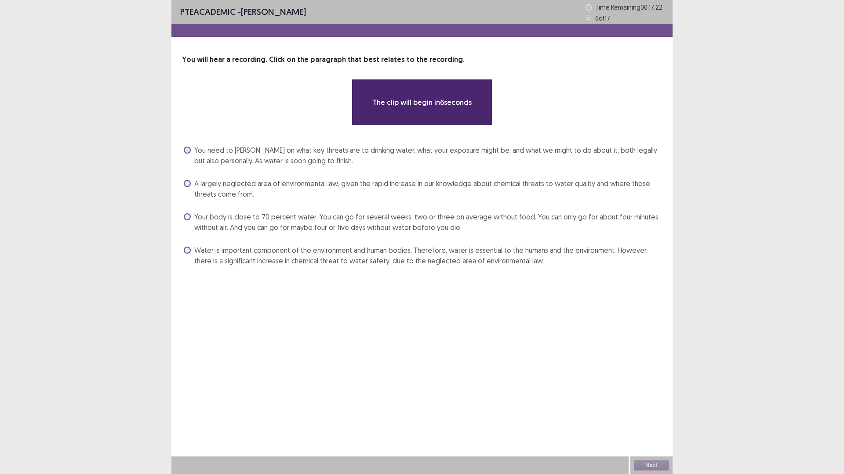
click at [294, 266] on span "Water is important component of the environment and human bodies. Therefore, wa…" at bounding box center [427, 255] width 467 height 21
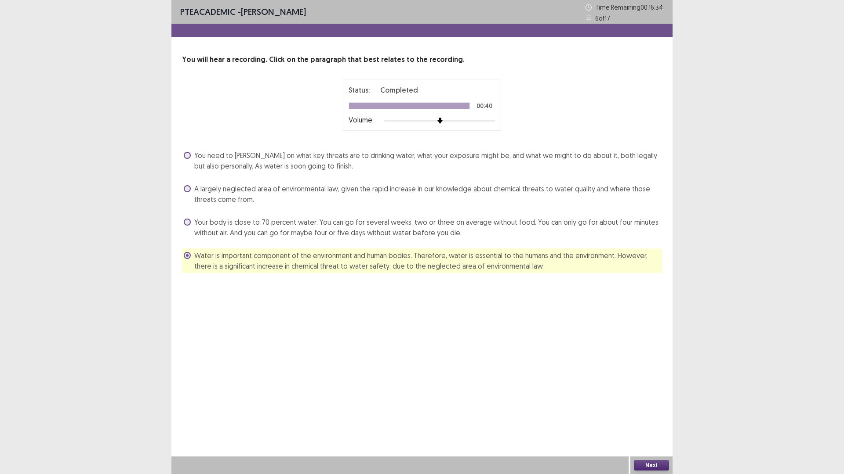
click at [648, 415] on button "Next" at bounding box center [651, 465] width 35 height 11
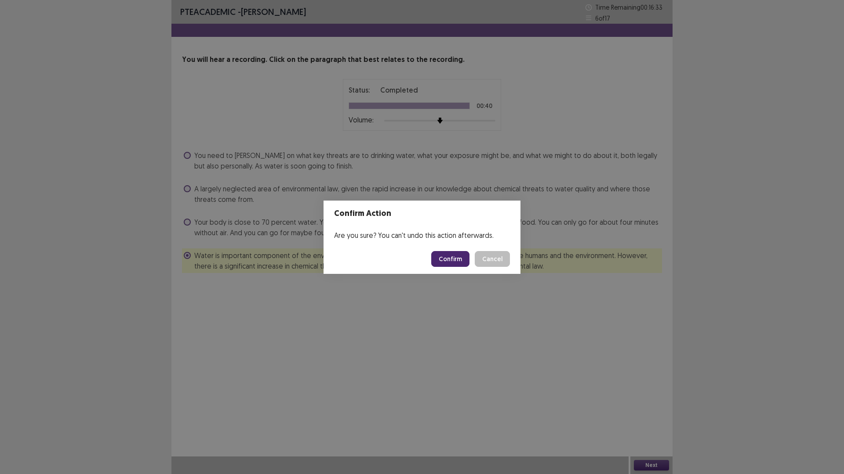
click at [458, 256] on button "Confirm" at bounding box center [450, 259] width 38 height 16
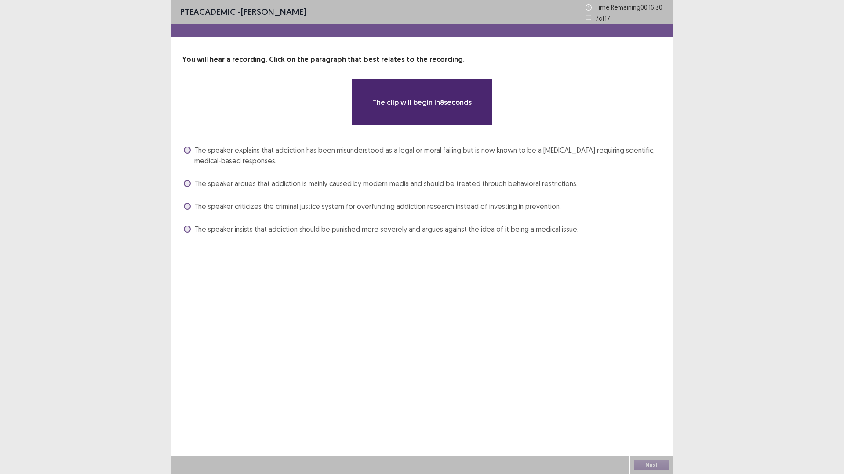
click at [352, 166] on span "The speaker explains that addiction has been misunderstood as a legal or moral …" at bounding box center [427, 155] width 467 height 21
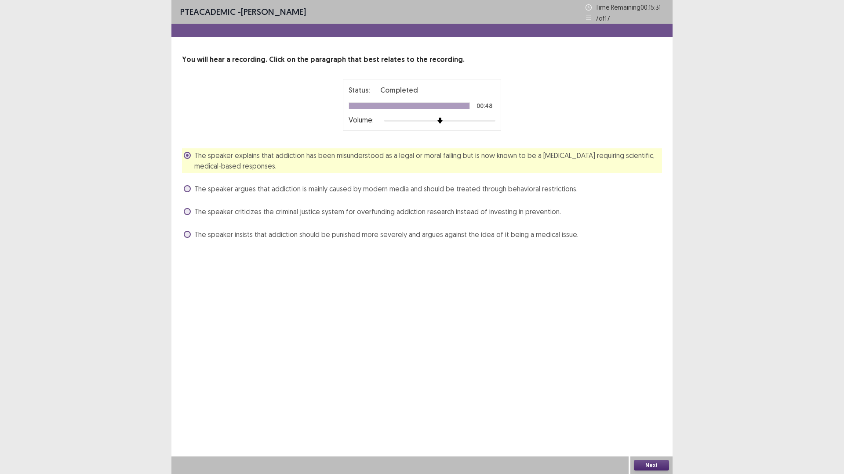
click at [637, 415] on button "Next" at bounding box center [651, 465] width 35 height 11
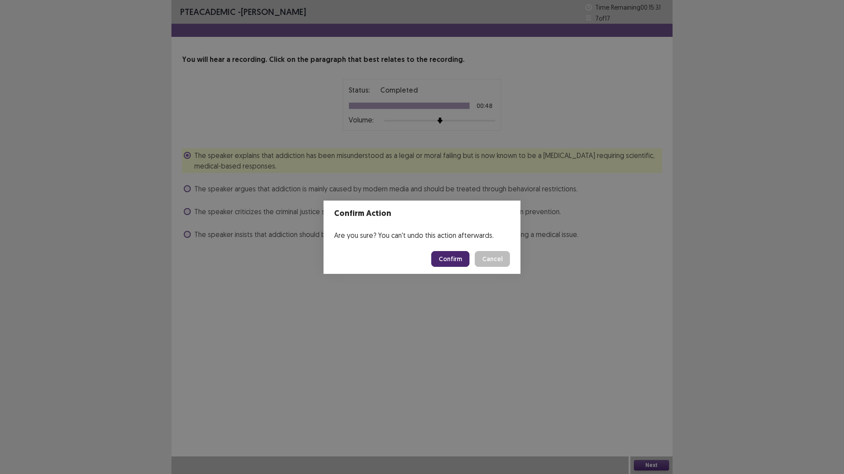
click at [461, 261] on button "Confirm" at bounding box center [450, 259] width 38 height 16
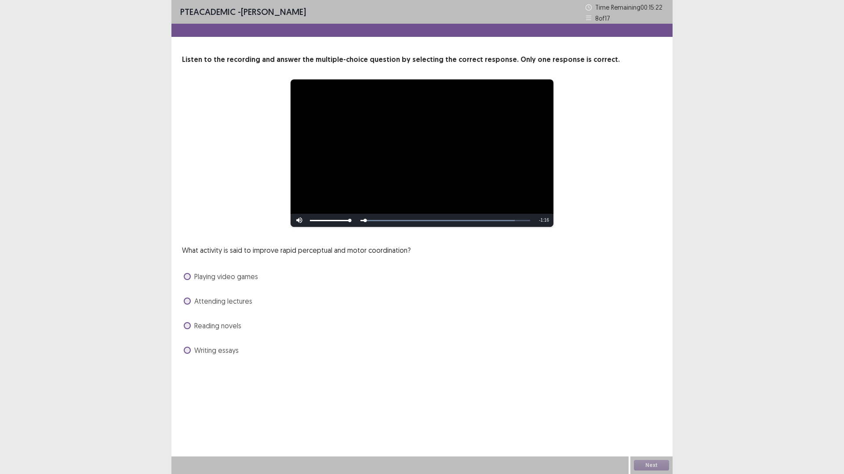
click at [258, 282] on span "Playing video games" at bounding box center [226, 277] width 64 height 11
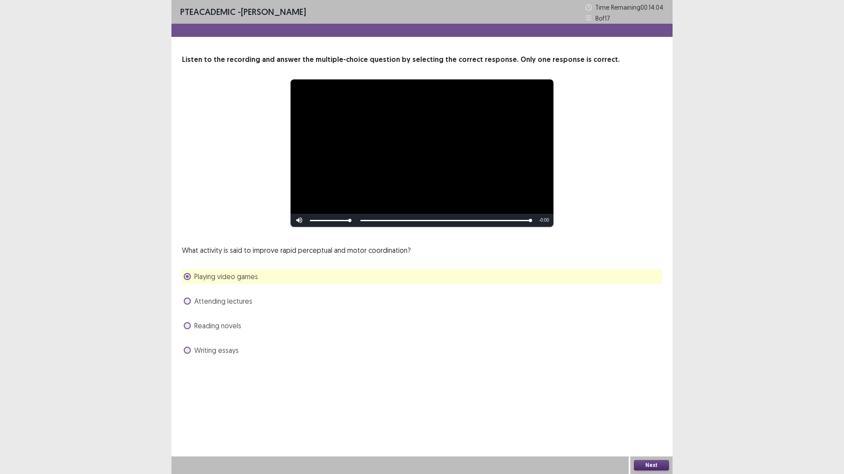
click at [661, 415] on button "Next" at bounding box center [651, 465] width 35 height 11
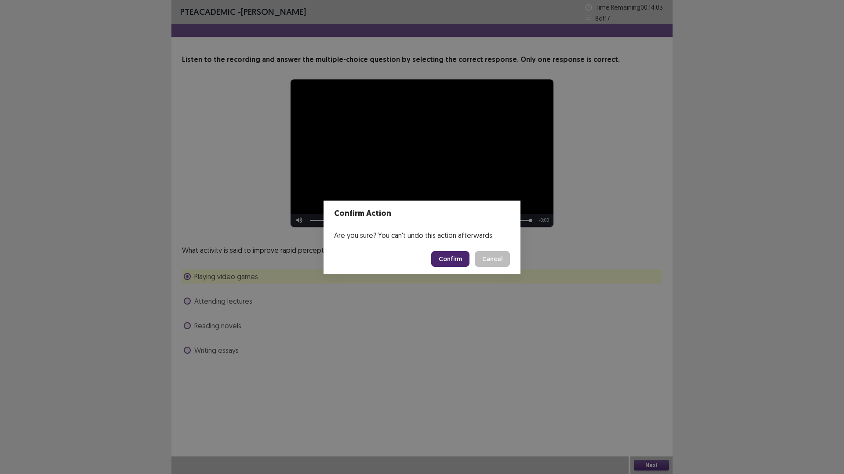
click at [460, 262] on button "Confirm" at bounding box center [450, 259] width 38 height 16
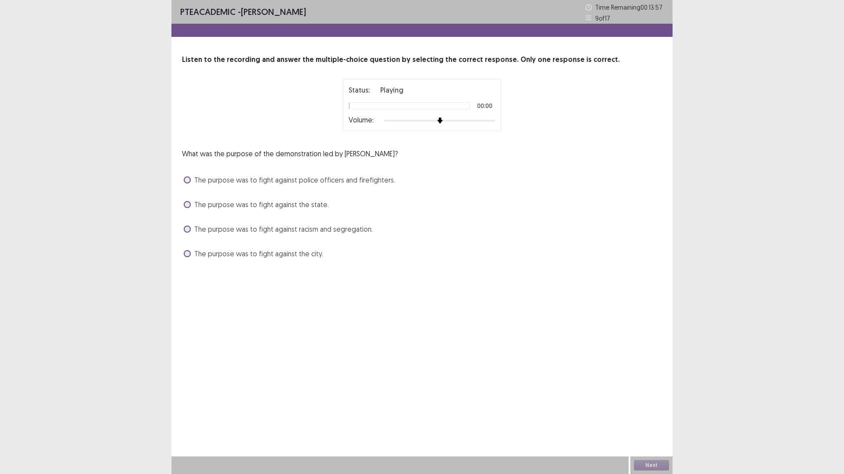
click at [373, 235] on span "The purpose was to fight against racism and segregation." at bounding box center [283, 229] width 178 height 11
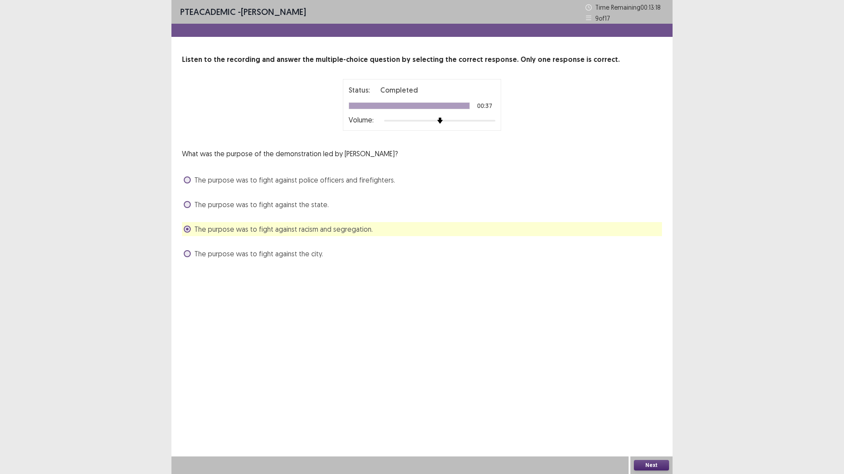
click at [651, 415] on button "Next" at bounding box center [651, 465] width 35 height 11
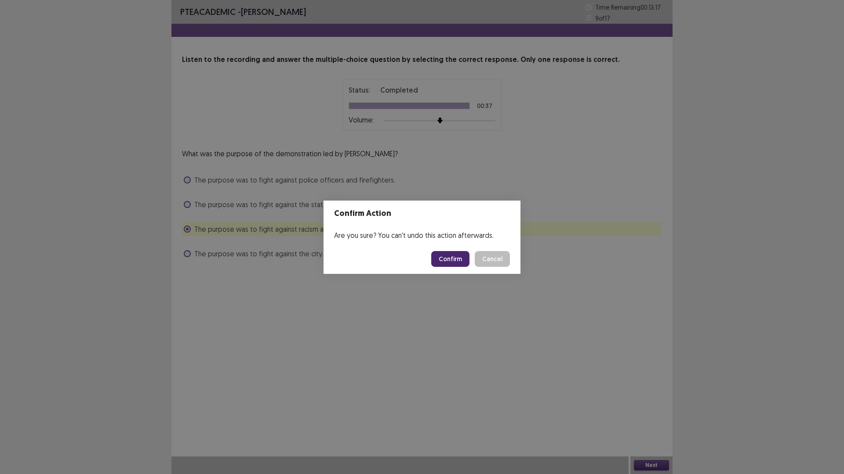
click at [466, 267] on button "Confirm" at bounding box center [450, 259] width 38 height 16
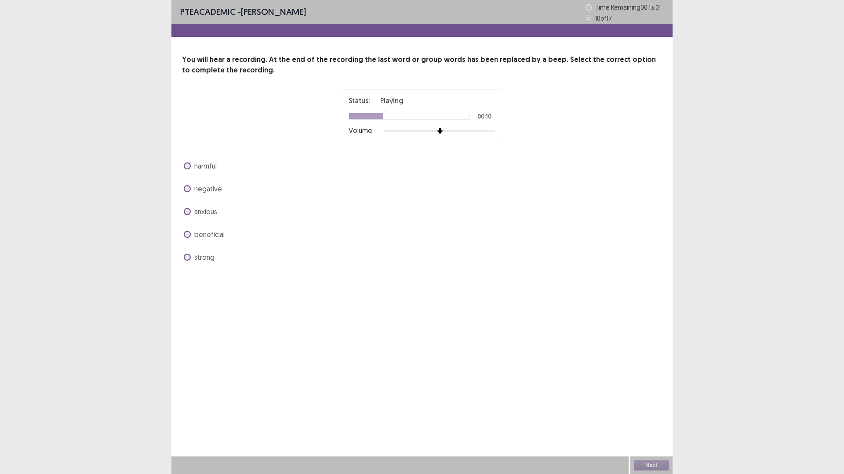
click at [217, 217] on span "anxious" at bounding box center [205, 211] width 23 height 11
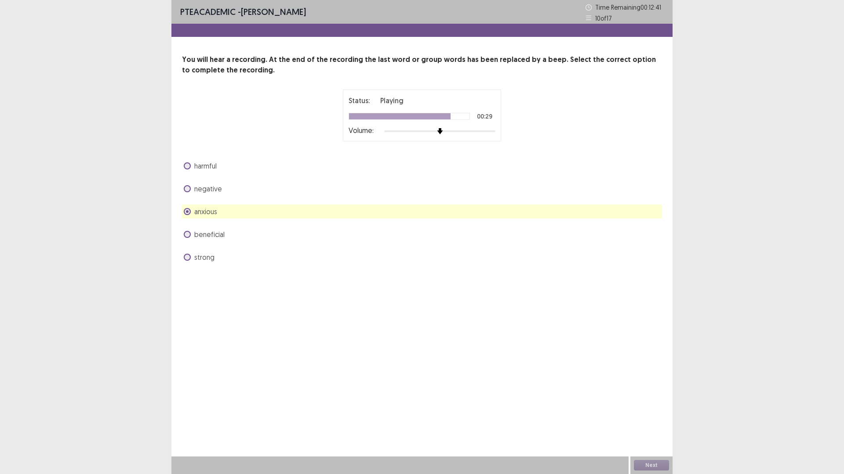
click at [217, 171] on span "harmful" at bounding box center [205, 166] width 22 height 11
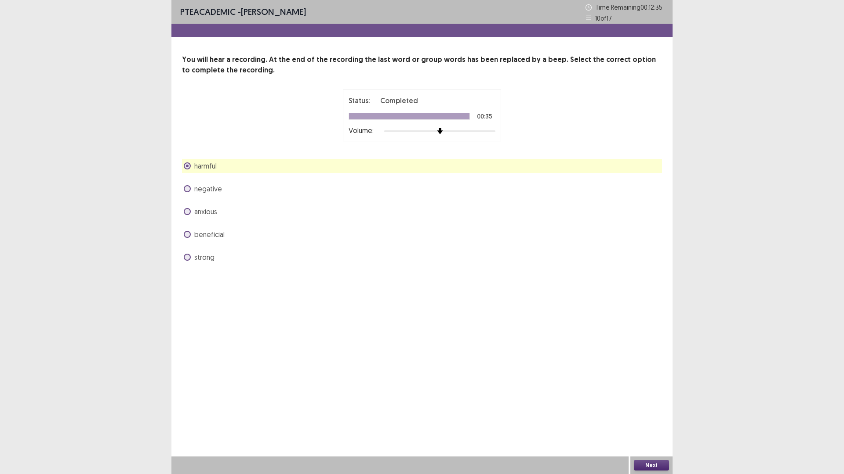
click at [225, 240] on span "beneficial" at bounding box center [209, 234] width 30 height 11
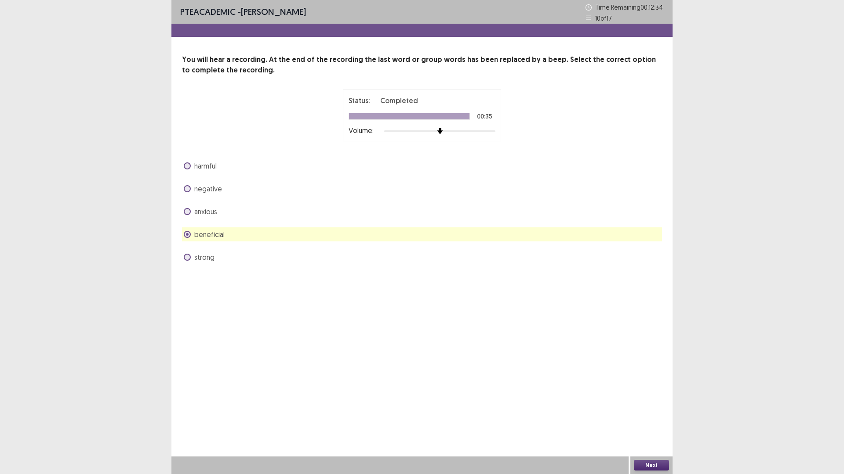
click at [651, 415] on button "Next" at bounding box center [651, 465] width 35 height 11
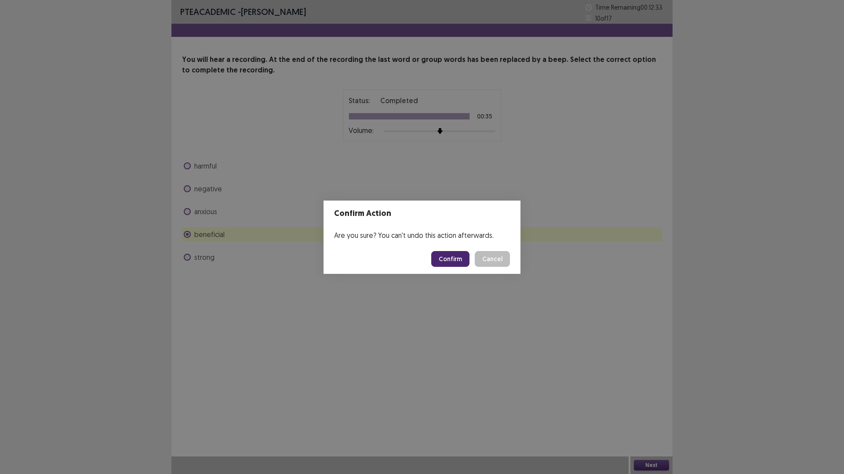
click at [451, 267] on button "Confirm" at bounding box center [450, 259] width 38 height 16
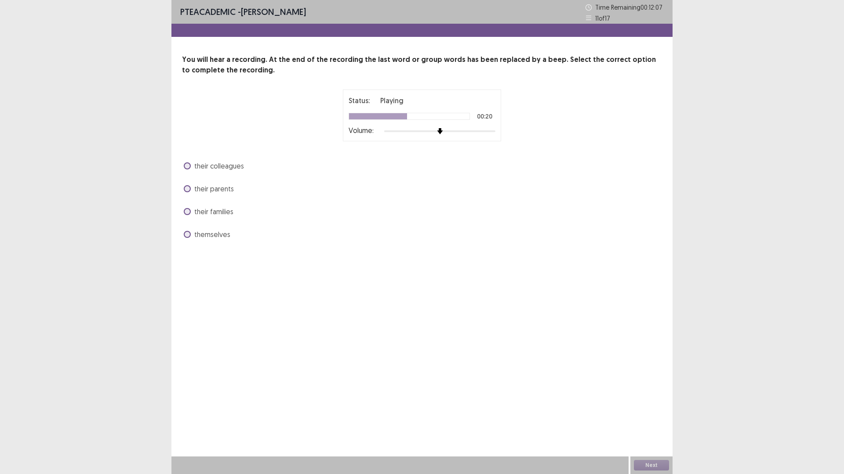
click at [233, 217] on span "their families" at bounding box center [213, 211] width 39 height 11
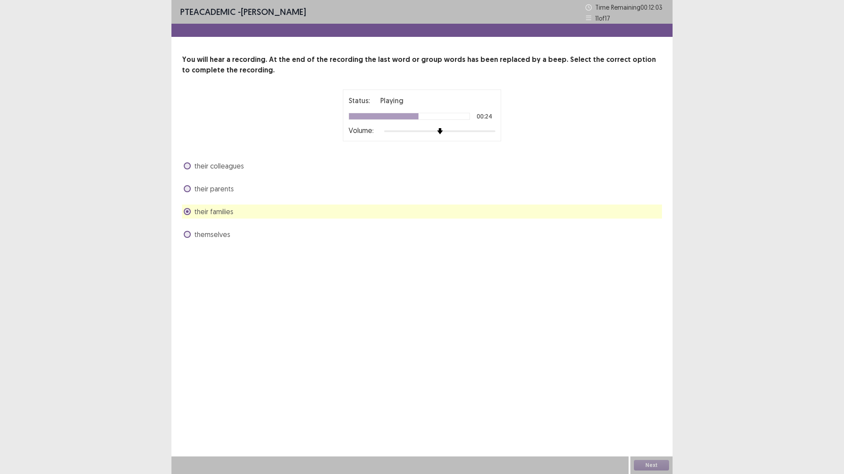
click at [230, 240] on span "themselves" at bounding box center [212, 234] width 36 height 11
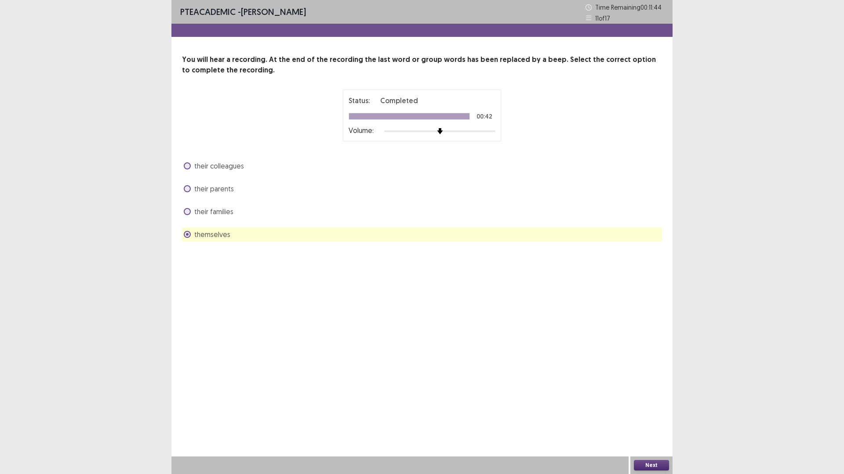
click at [648, 415] on button "Next" at bounding box center [651, 465] width 35 height 11
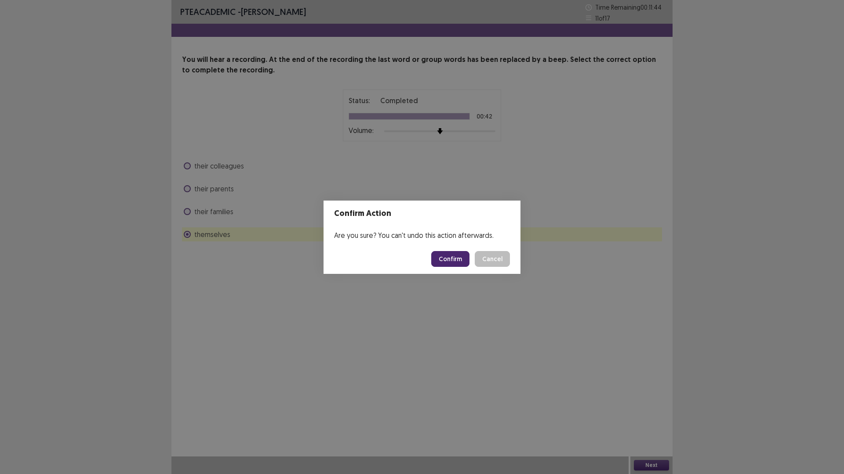
click at [469, 265] on button "Confirm" at bounding box center [450, 259] width 38 height 16
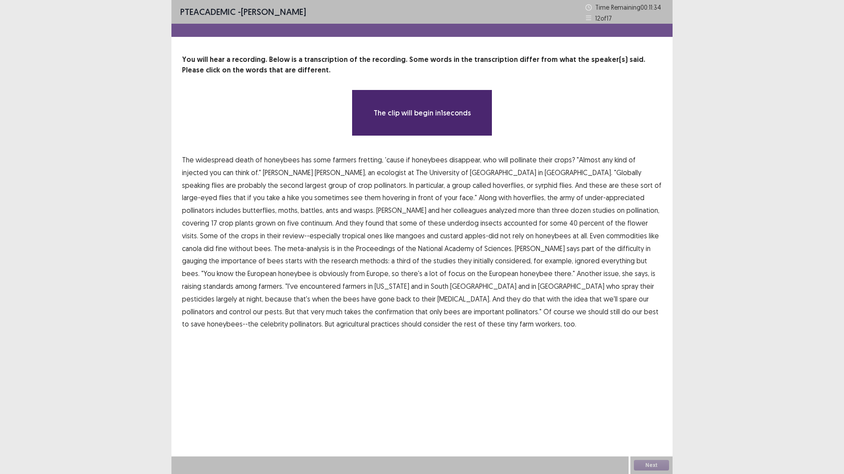
scroll to position [40, 0]
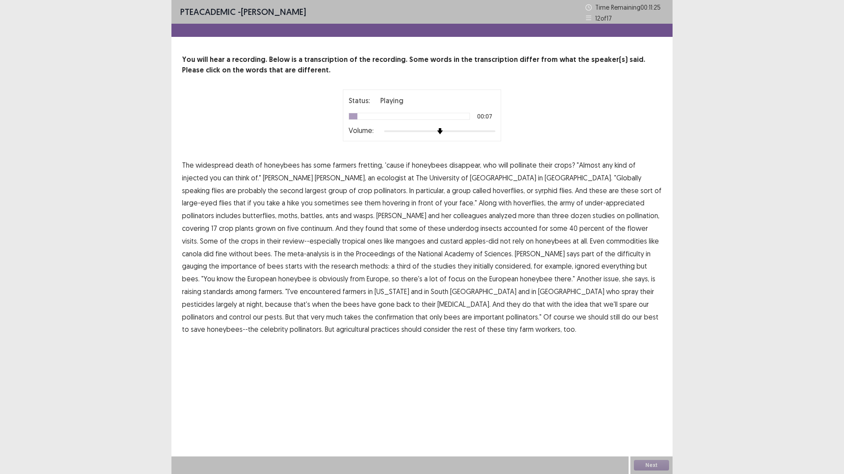
click at [208, 183] on span "injected" at bounding box center [195, 178] width 26 height 11
click at [301, 221] on span "battles," at bounding box center [312, 215] width 23 height 11
click at [320, 234] on span "continuum." at bounding box center [317, 228] width 33 height 11
click at [207, 272] on span "gauging" at bounding box center [194, 266] width 25 height 11
click at [233, 297] on span "standards" at bounding box center [218, 291] width 30 height 11
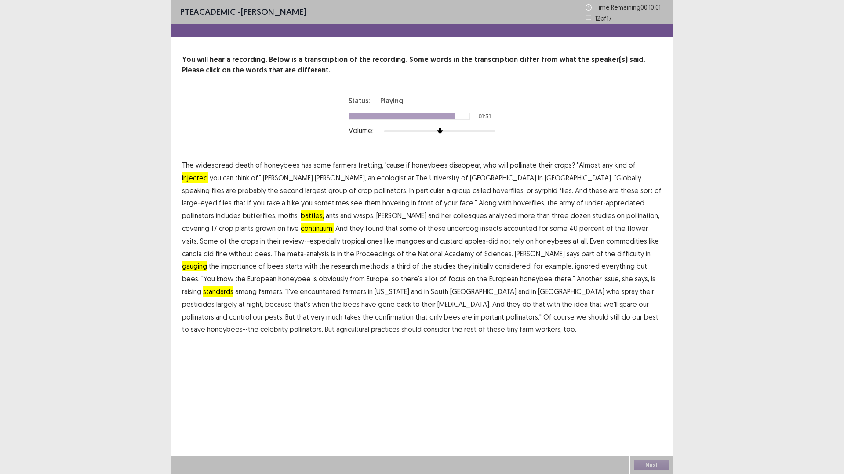
click at [413, 322] on span "confirmation" at bounding box center [394, 317] width 39 height 11
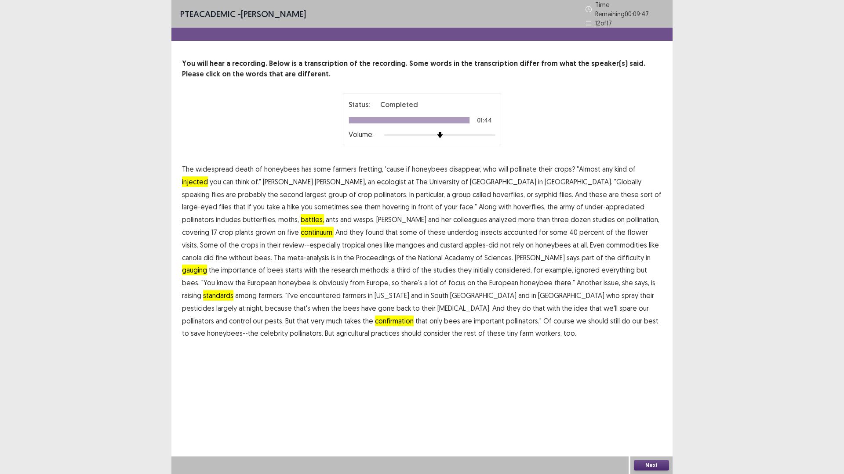
click at [648, 415] on button "Next" at bounding box center [651, 465] width 35 height 11
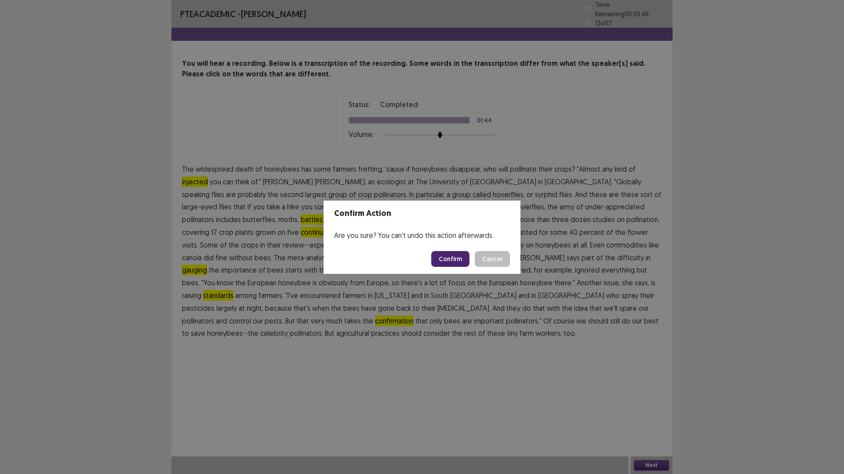
click at [453, 267] on button "Confirm" at bounding box center [450, 259] width 38 height 16
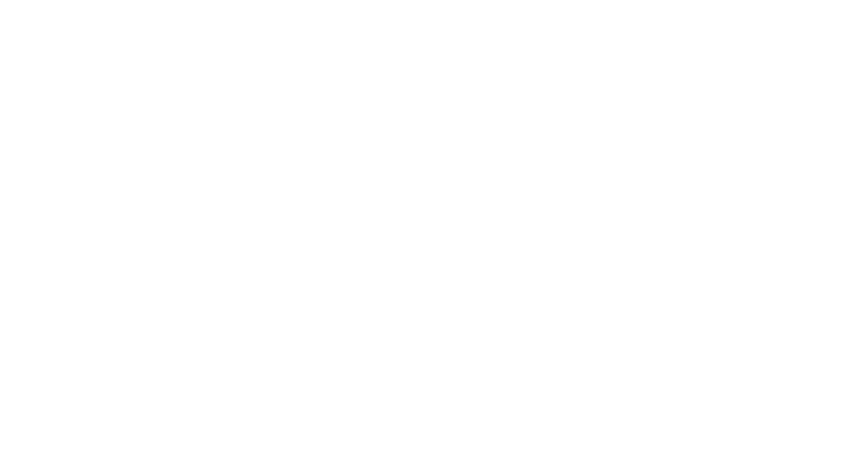
scroll to position [0, 0]
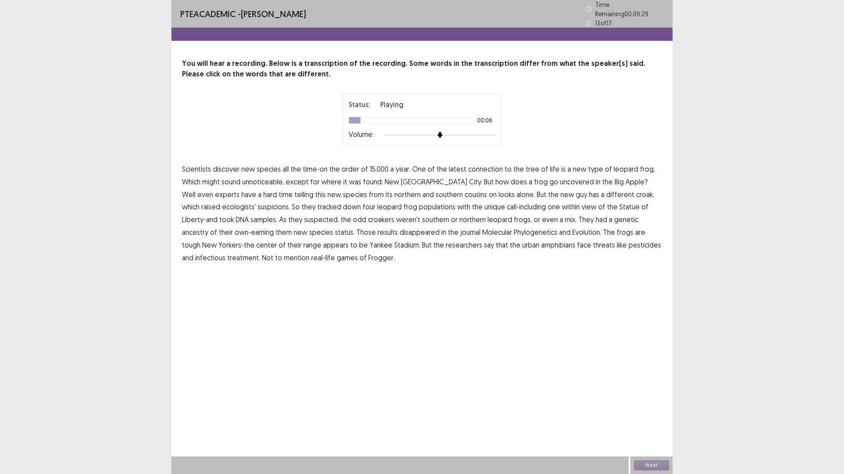
click at [503, 174] on span "connection" at bounding box center [485, 169] width 35 height 11
click at [284, 187] on span "unnoticeable," at bounding box center [263, 182] width 42 height 11
click at [560, 187] on span "uncovered" at bounding box center [577, 182] width 34 height 11
click at [439, 238] on span "disappeared" at bounding box center [419, 232] width 40 height 11
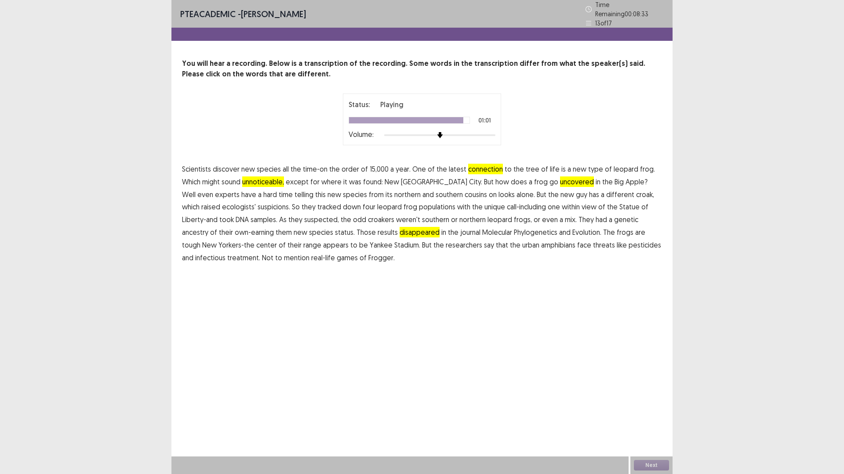
click at [260, 263] on span "treatment." at bounding box center [243, 258] width 33 height 11
click at [649, 415] on button "Next" at bounding box center [651, 465] width 35 height 11
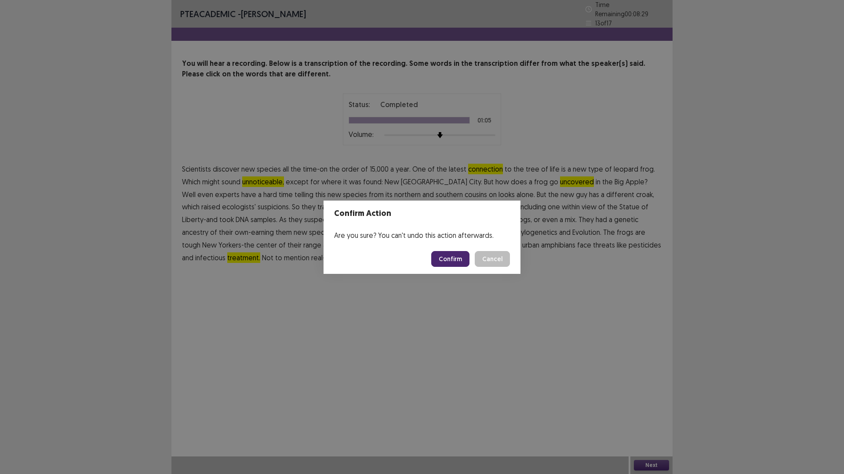
click at [463, 267] on button "Confirm" at bounding box center [450, 259] width 38 height 16
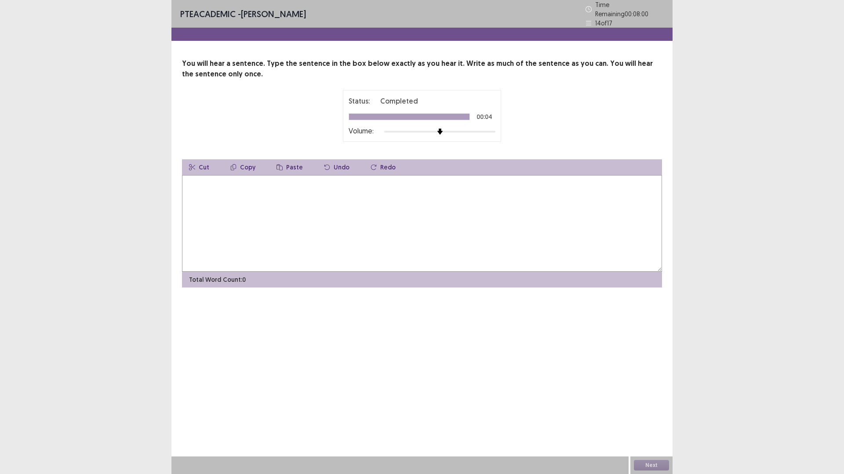
drag, startPoint x: 270, startPoint y: 206, endPoint x: 261, endPoint y: 233, distance: 28.5
click at [265, 213] on div "Cut Copy Paste Undo Redo Total Word Count: 0" at bounding box center [422, 223] width 480 height 128
click at [256, 239] on textarea at bounding box center [422, 223] width 480 height 97
type textarea "**********"
click at [654, 415] on button "Next" at bounding box center [651, 465] width 35 height 11
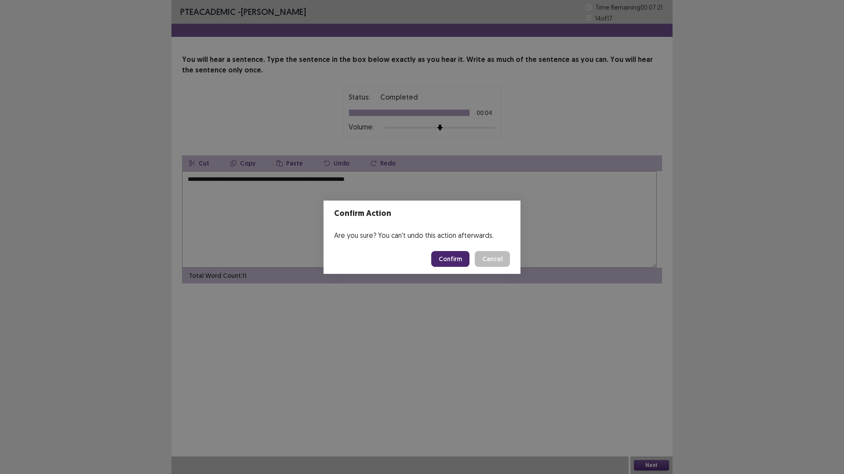
click at [447, 265] on button "Confirm" at bounding box center [450, 259] width 38 height 16
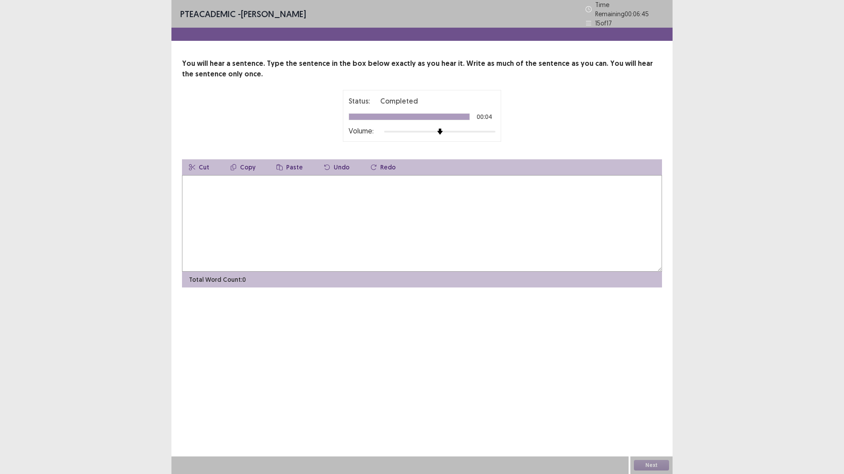
click at [340, 244] on textarea at bounding box center [422, 223] width 480 height 97
click at [504, 220] on textarea "**********" at bounding box center [419, 223] width 474 height 97
click at [568, 222] on textarea "**********" at bounding box center [419, 223] width 474 height 97
click at [528, 222] on textarea "**********" at bounding box center [419, 223] width 474 height 97
click at [558, 224] on textarea "**********" at bounding box center [419, 223] width 474 height 97
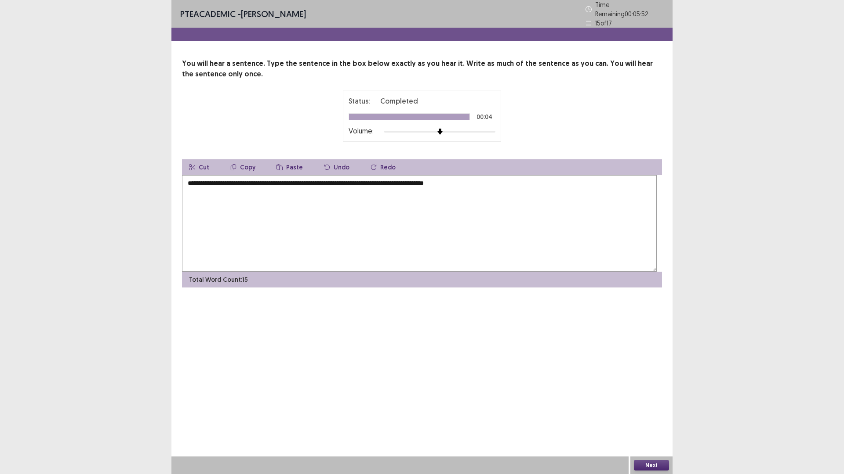
type textarea "**********"
click at [644, 415] on button "Next" at bounding box center [651, 465] width 35 height 11
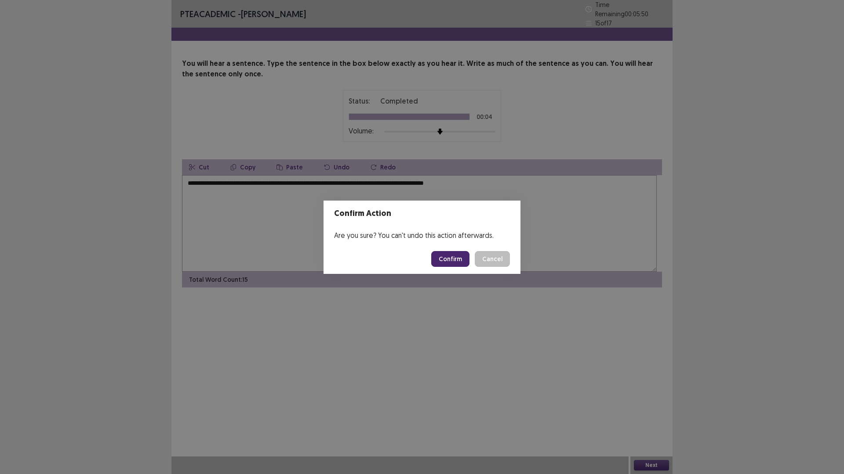
click at [466, 261] on button "Confirm" at bounding box center [450, 259] width 38 height 16
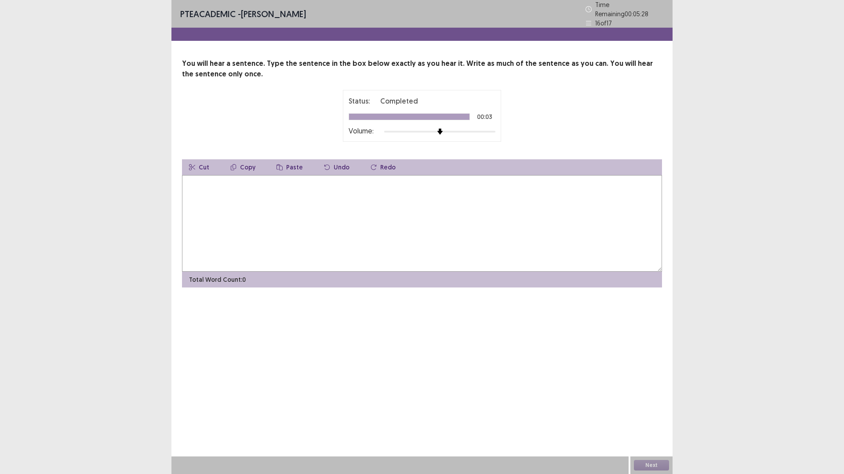
click at [334, 242] on textarea at bounding box center [422, 223] width 480 height 97
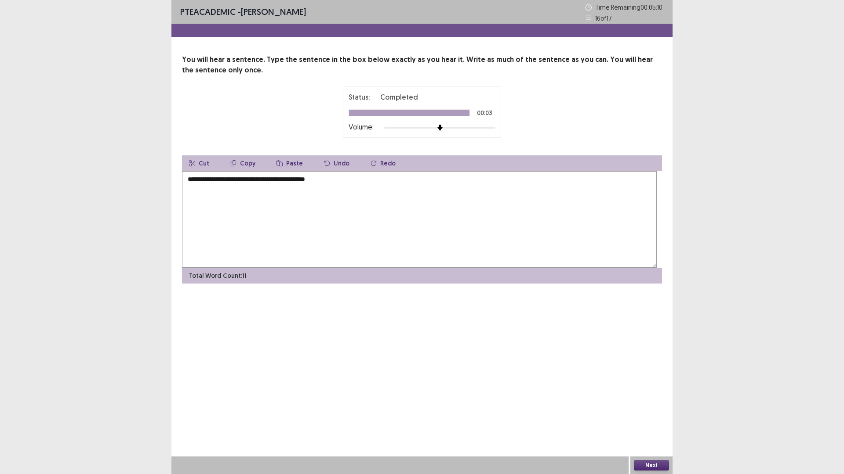
click at [249, 222] on textarea "**********" at bounding box center [419, 219] width 474 height 97
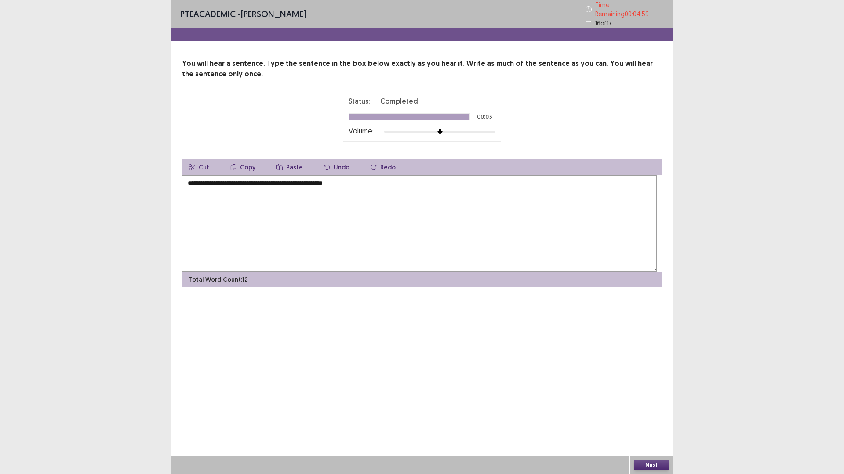
click at [345, 222] on textarea "**********" at bounding box center [419, 223] width 474 height 97
click at [651, 415] on button "Next" at bounding box center [651, 465] width 35 height 11
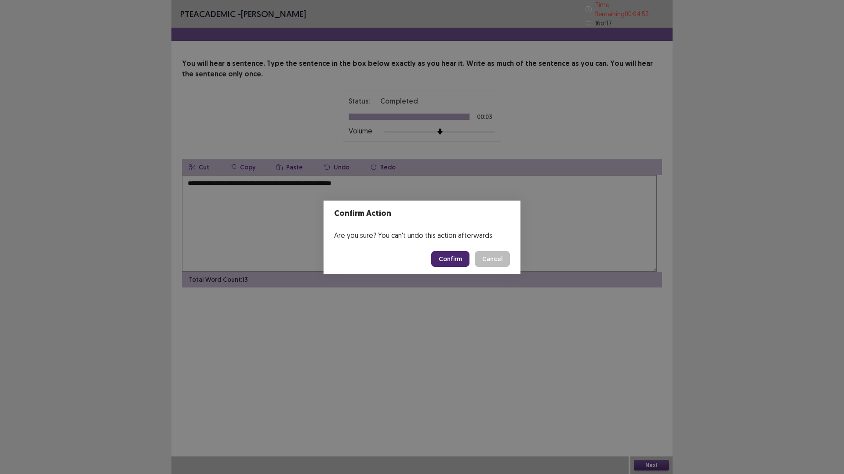
click at [510, 260] on button "Cancel" at bounding box center [491, 259] width 35 height 16
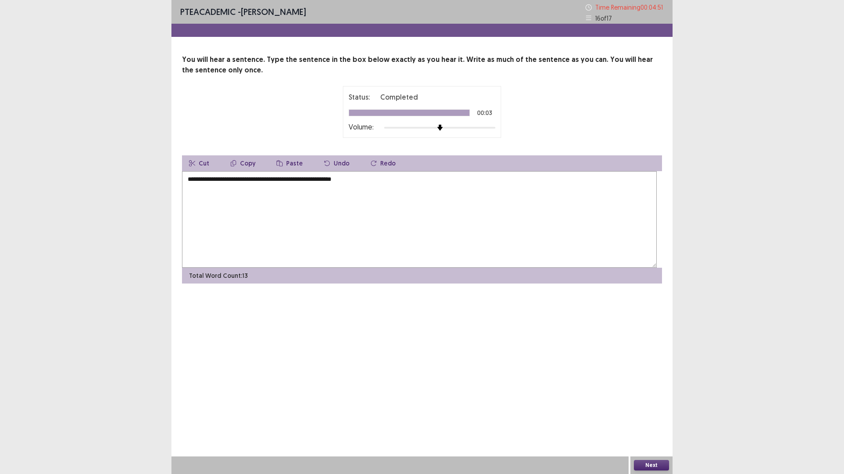
click at [360, 221] on textarea "**********" at bounding box center [419, 219] width 474 height 97
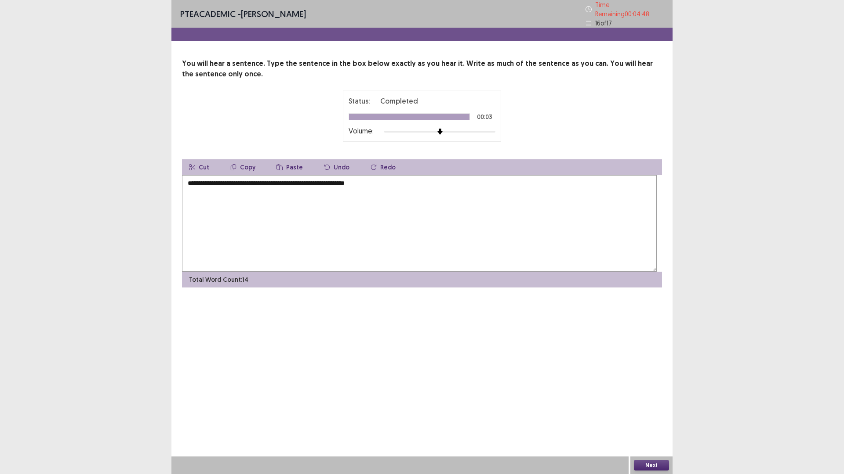
type textarea "**********"
click at [648, 415] on button "Next" at bounding box center [651, 465] width 35 height 11
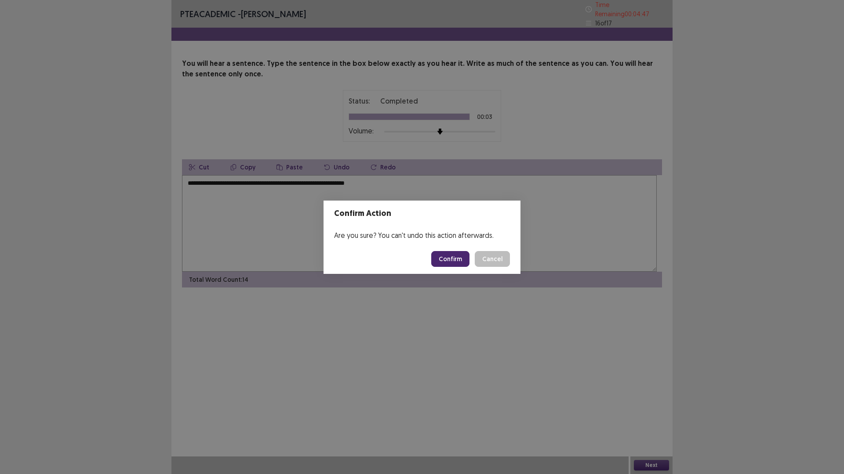
click at [461, 266] on button "Confirm" at bounding box center [450, 259] width 38 height 16
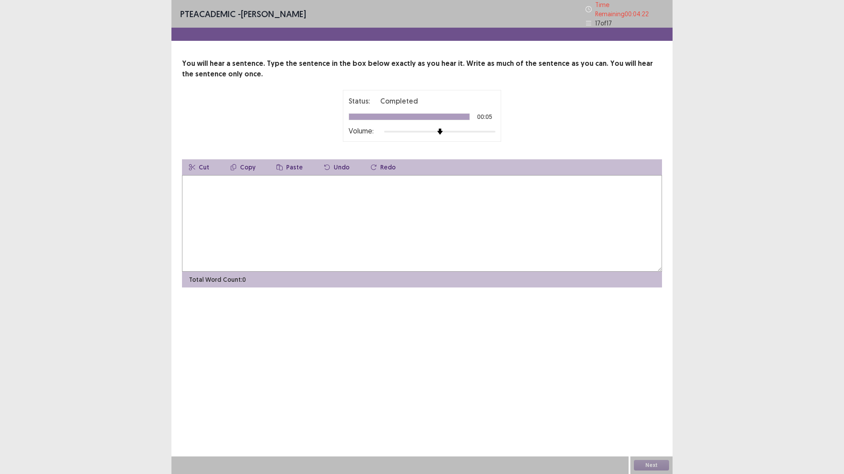
click at [388, 258] on textarea at bounding box center [422, 223] width 480 height 97
drag, startPoint x: 274, startPoint y: 222, endPoint x: 243, endPoint y: 223, distance: 31.2
click at [243, 223] on textarea "**********" at bounding box center [419, 223] width 474 height 97
click at [280, 220] on textarea "**********" at bounding box center [419, 223] width 474 height 97
type textarea "**********"
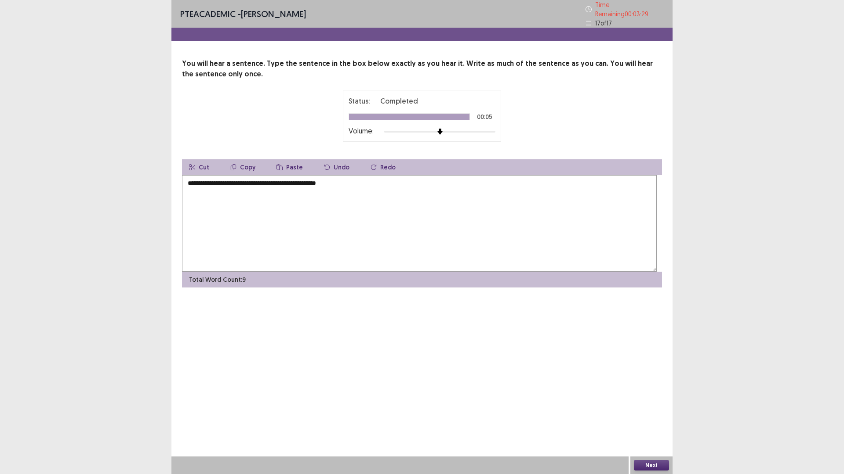
click at [648, 415] on button "Next" at bounding box center [651, 465] width 35 height 11
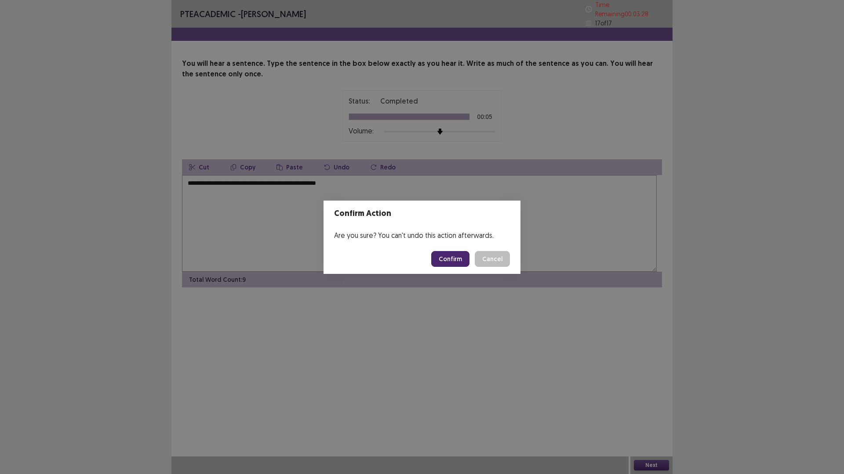
click at [452, 261] on button "Confirm" at bounding box center [450, 259] width 38 height 16
